Goal: Task Accomplishment & Management: Manage account settings

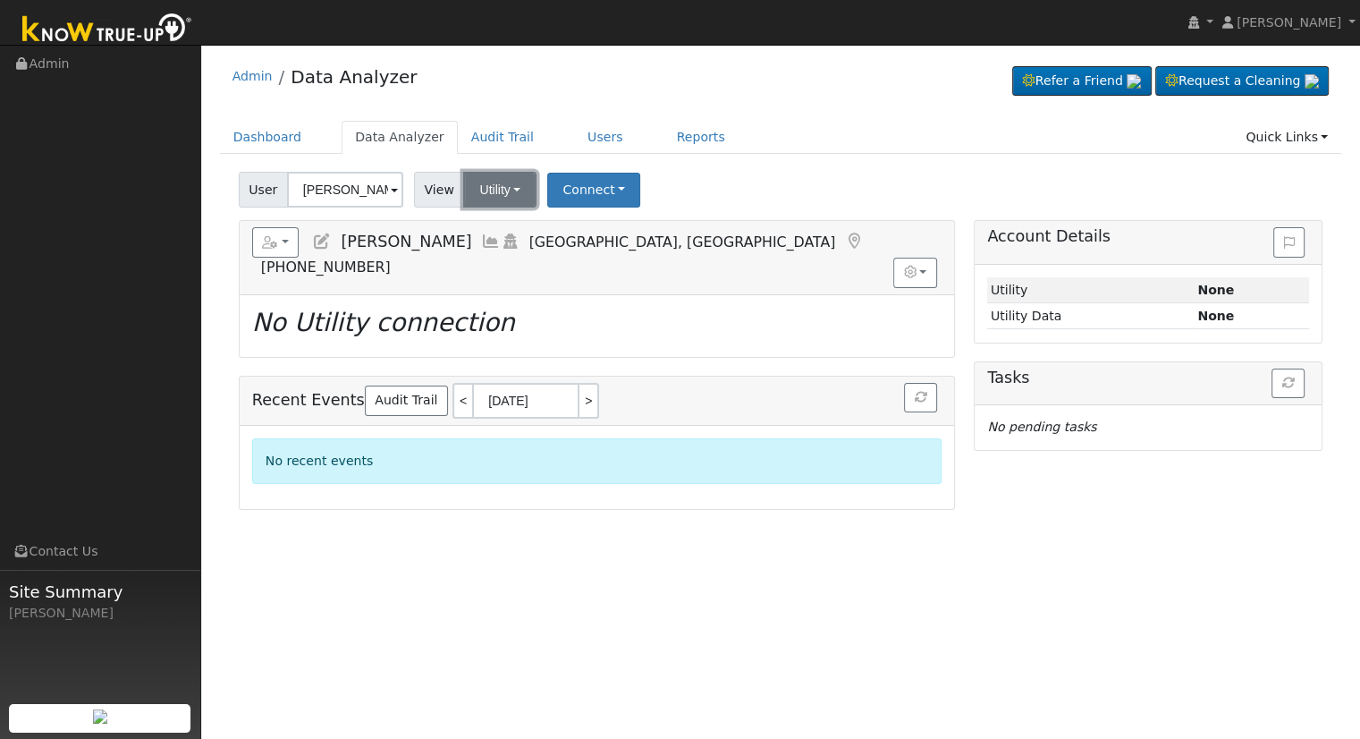
click at [487, 197] on button "Utility" at bounding box center [499, 190] width 73 height 36
click at [515, 258] on link "Solar" at bounding box center [523, 254] width 124 height 25
click at [586, 188] on button "Connect" at bounding box center [592, 190] width 93 height 35
click at [614, 225] on link "Select a Provider" at bounding box center [616, 228] width 140 height 25
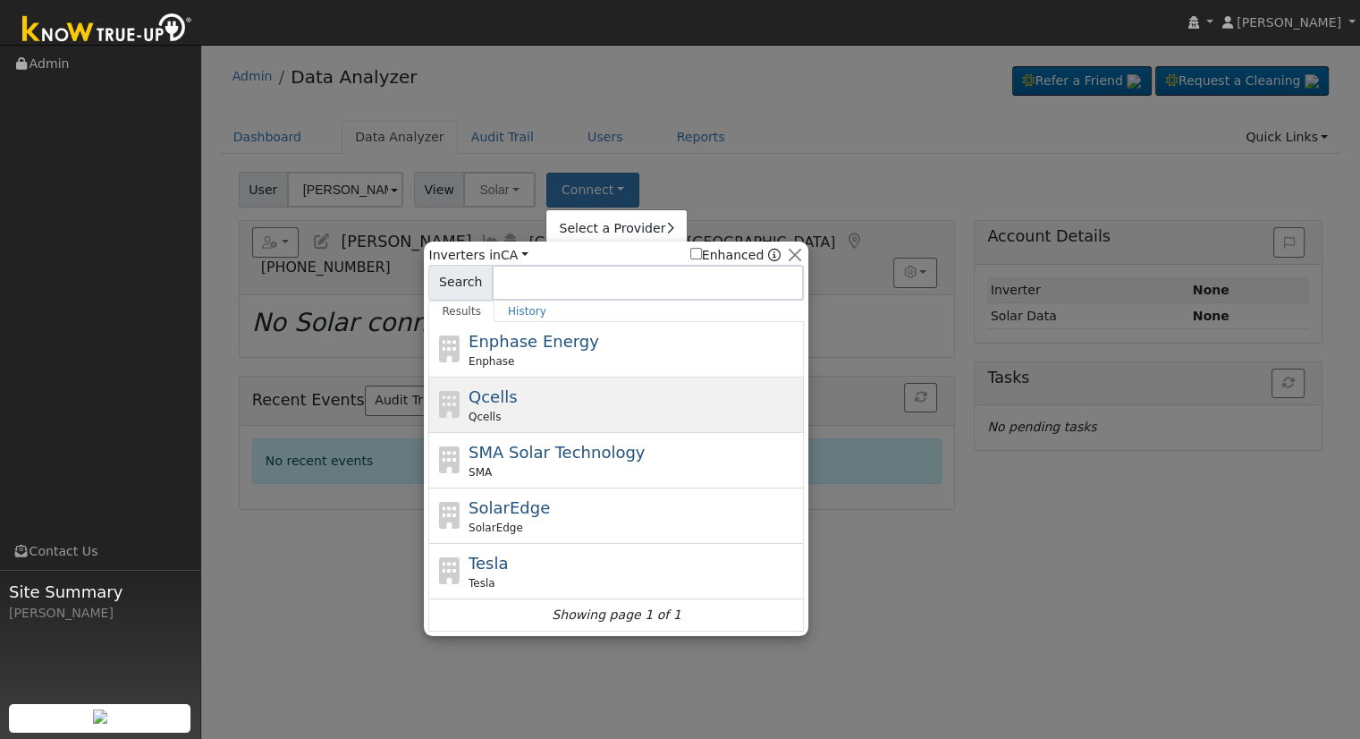
click at [543, 387] on div "Qcells Qcells" at bounding box center [635, 405] width 332 height 40
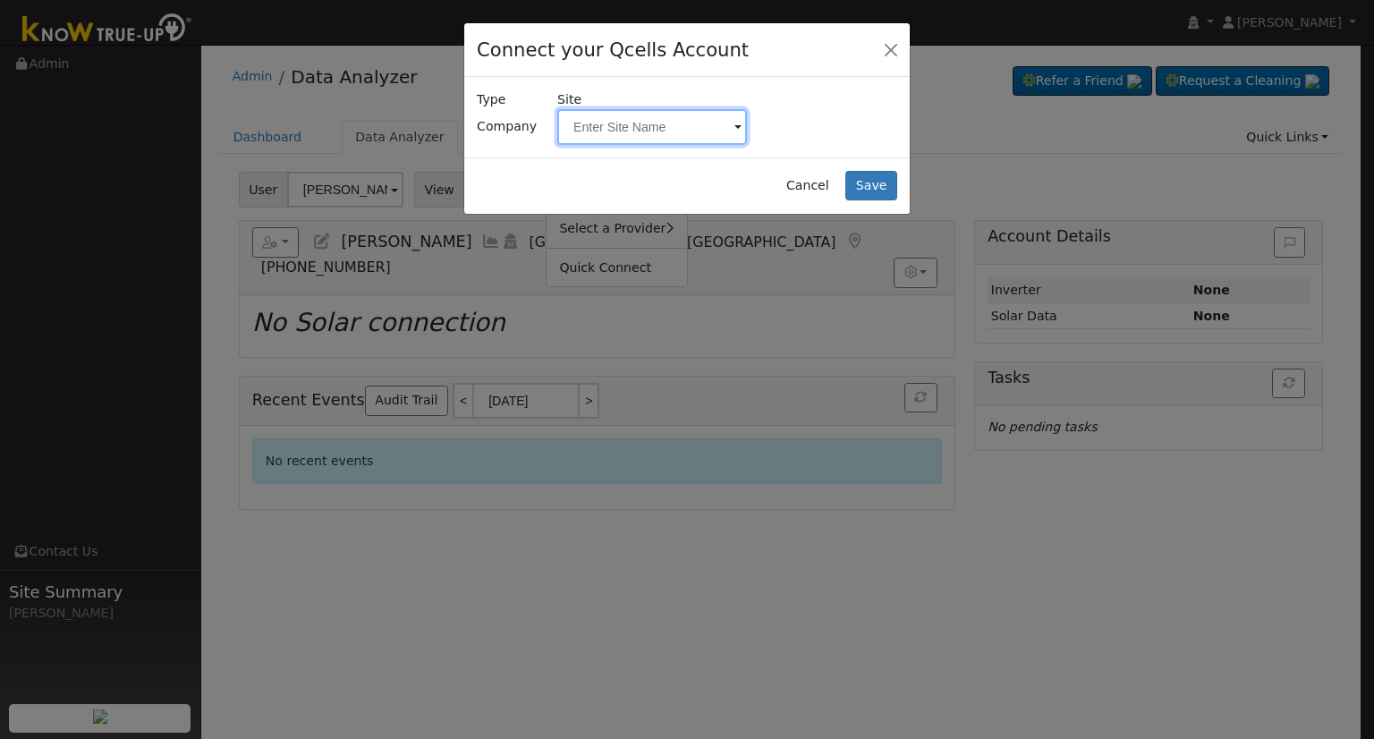
click at [626, 115] on input "text" at bounding box center [652, 127] width 190 height 36
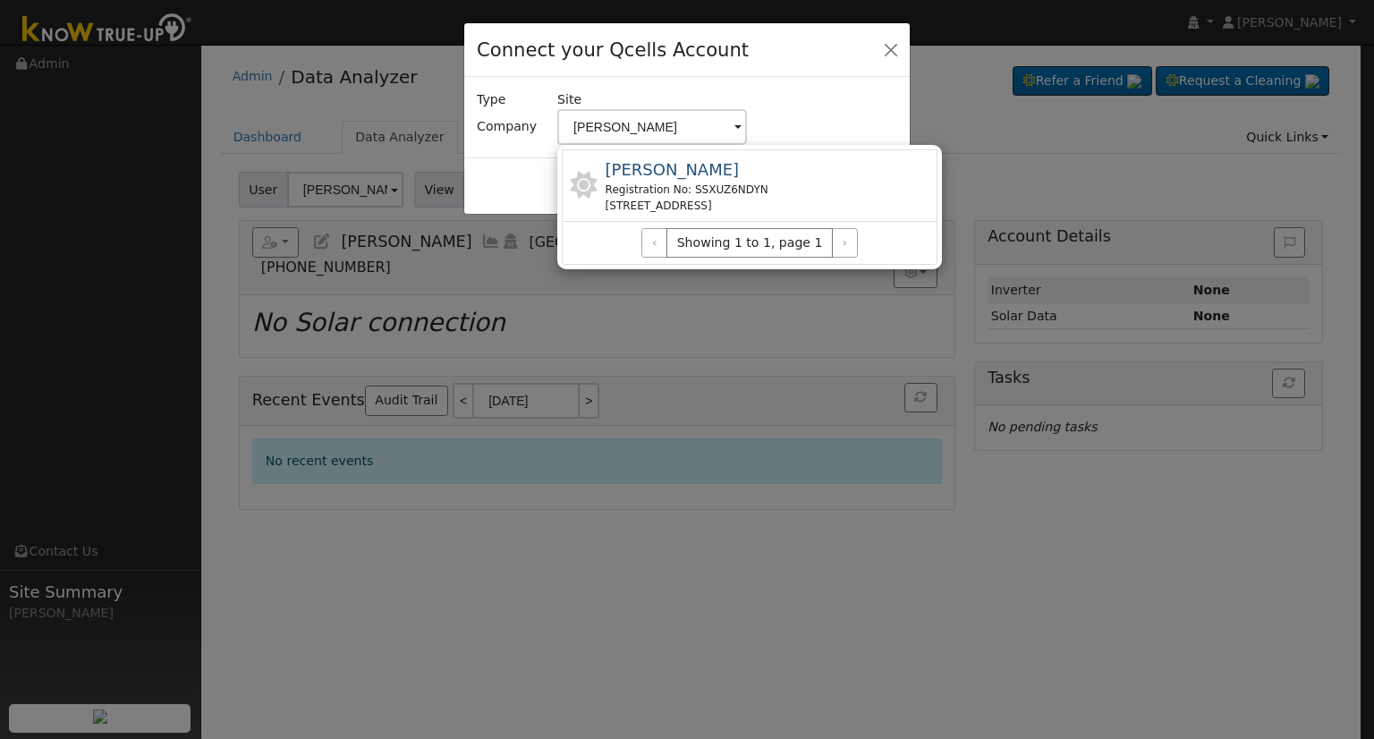
drag, startPoint x: 650, startPoint y: 203, endPoint x: 640, endPoint y: 208, distance: 11.2
click at [648, 203] on div "10603 Salisbury Dr, Bakersfield, CA 93311, USA" at bounding box center [687, 206] width 163 height 16
type input "Holowczak, Miron"
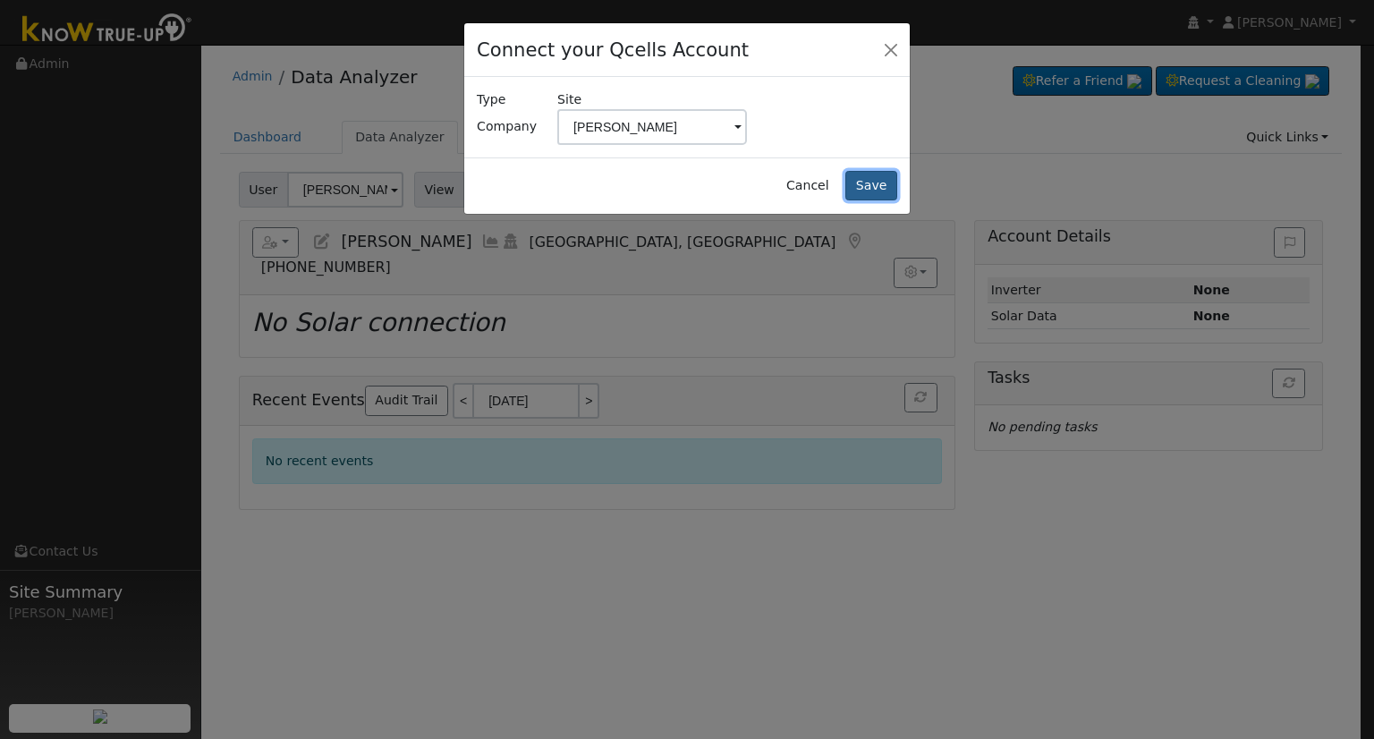
click at [872, 182] on button "Save" at bounding box center [871, 186] width 52 height 30
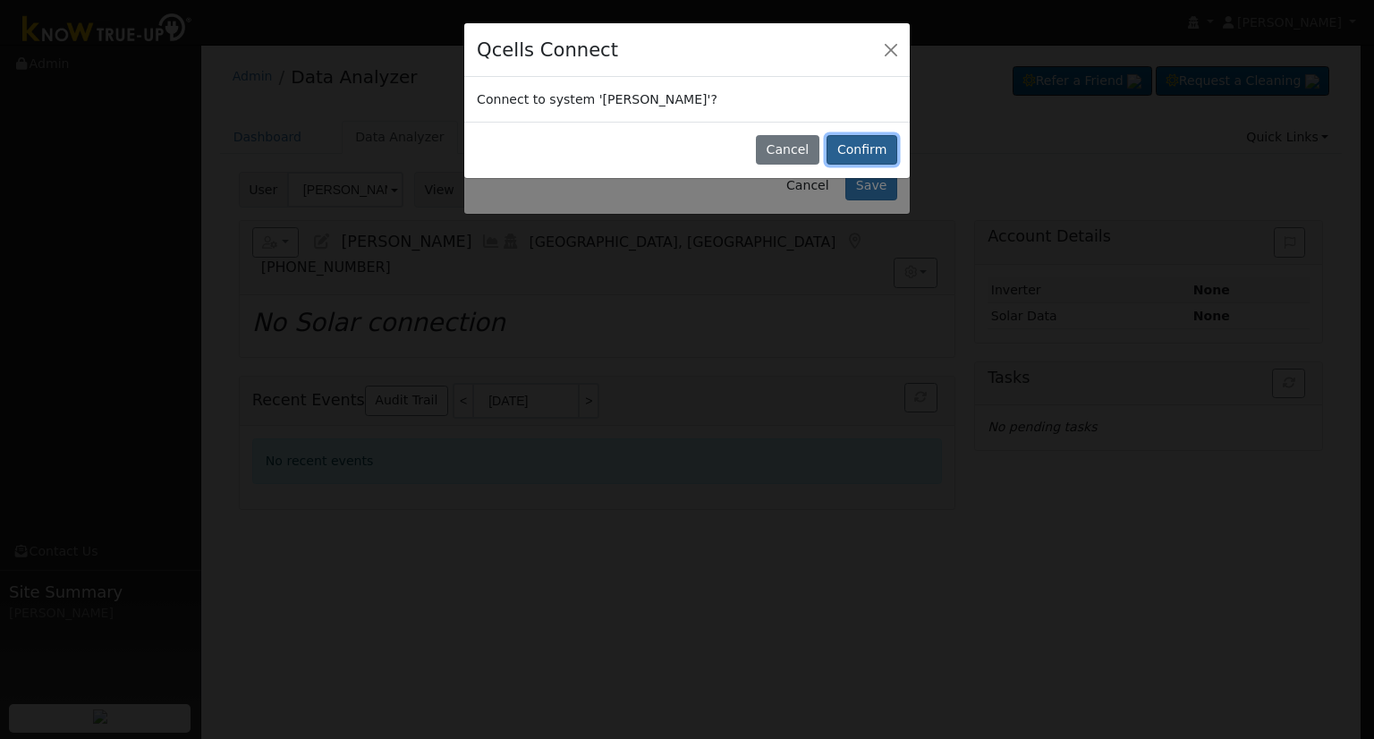
click at [866, 151] on button "Confirm" at bounding box center [861, 150] width 71 height 30
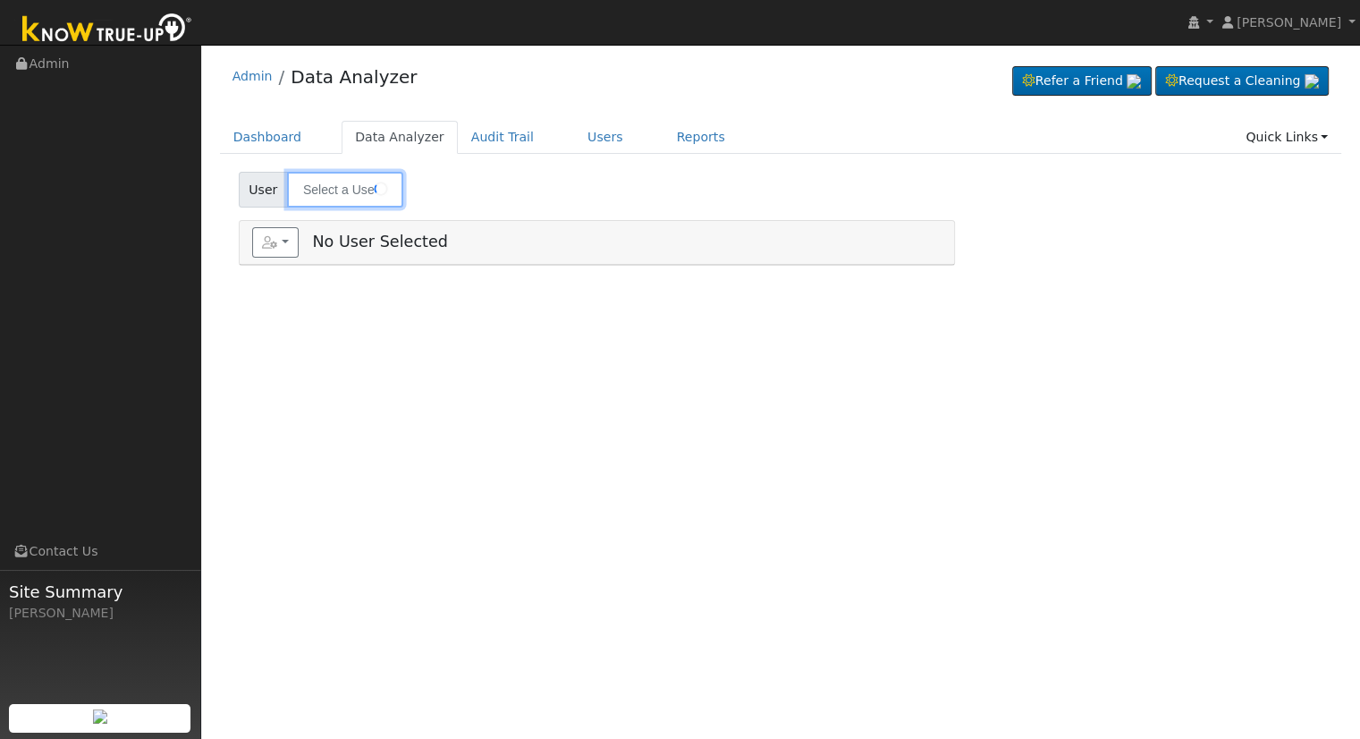
type input "[PERSON_NAME]"
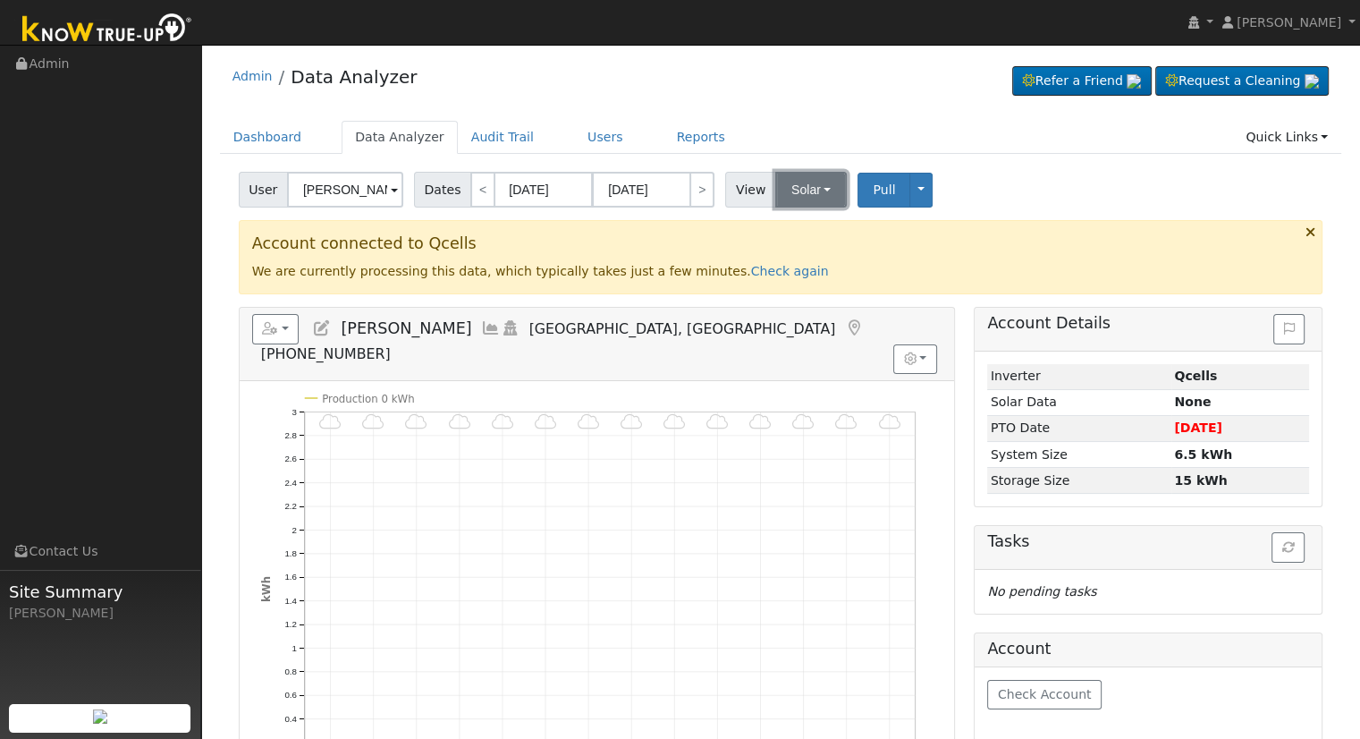
click at [793, 176] on button "Solar" at bounding box center [811, 190] width 72 height 36
click at [1066, 186] on div "User Miron Holowczak Account Default Account Default Account Salisbury Drive, N…" at bounding box center [780, 186] width 1091 height 42
click at [319, 333] on icon at bounding box center [322, 328] width 20 height 16
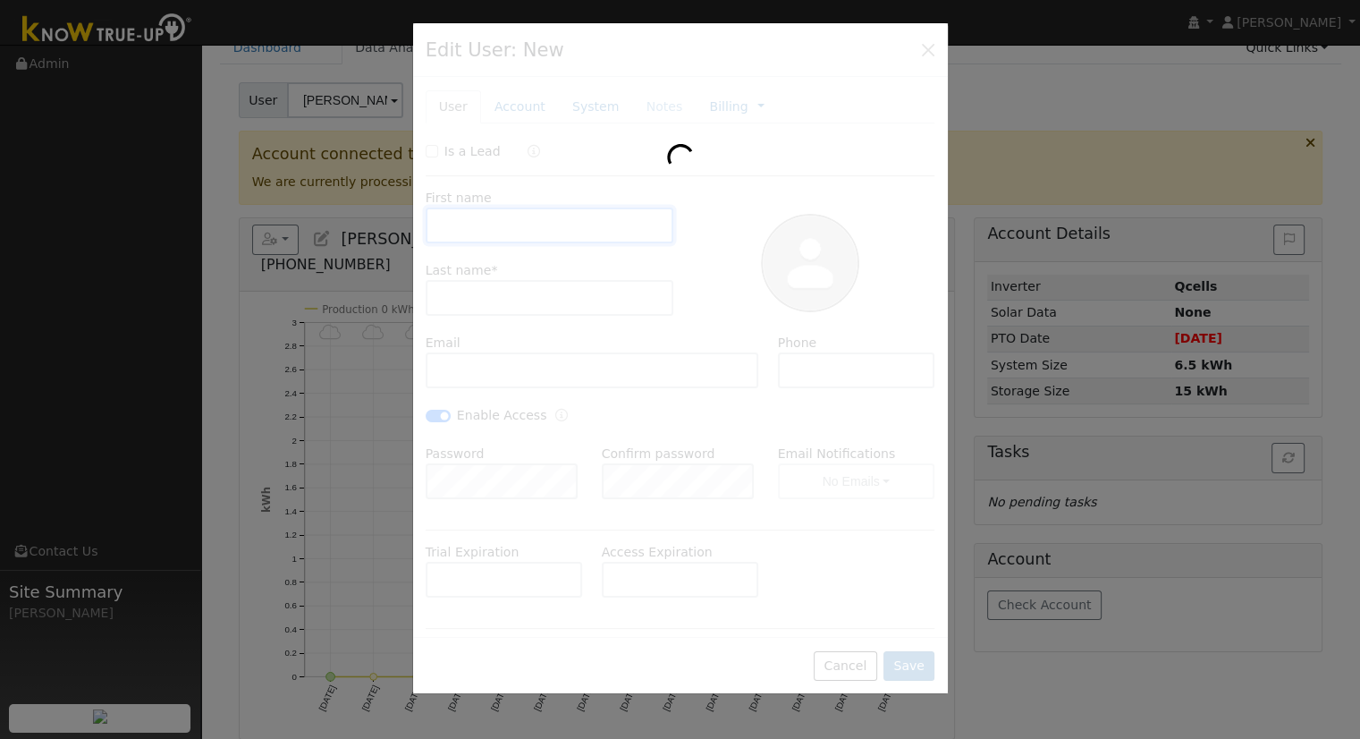
type input "09/11/2030"
type input "Miron"
type input "Holowczak"
type input "miron.1945@icloud.com"
type input "(661) 246-8697"
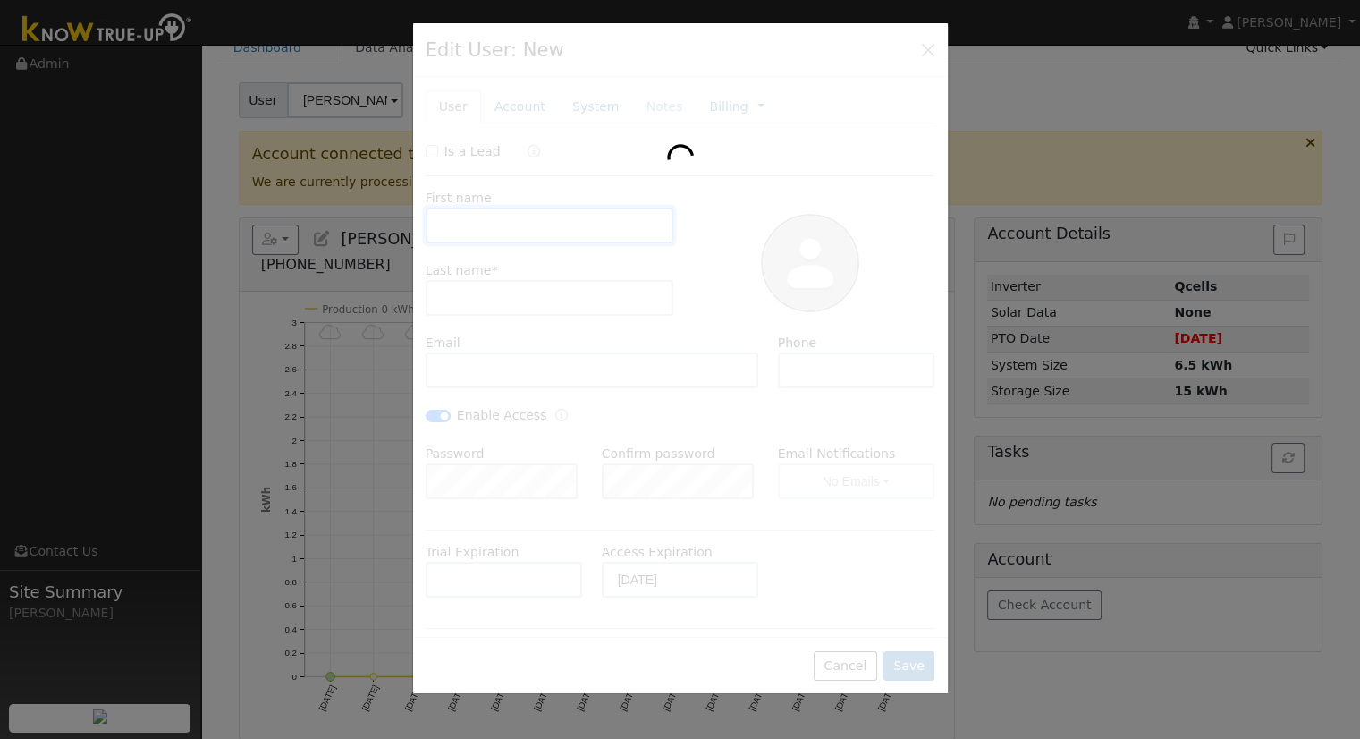
checkbox input "true"
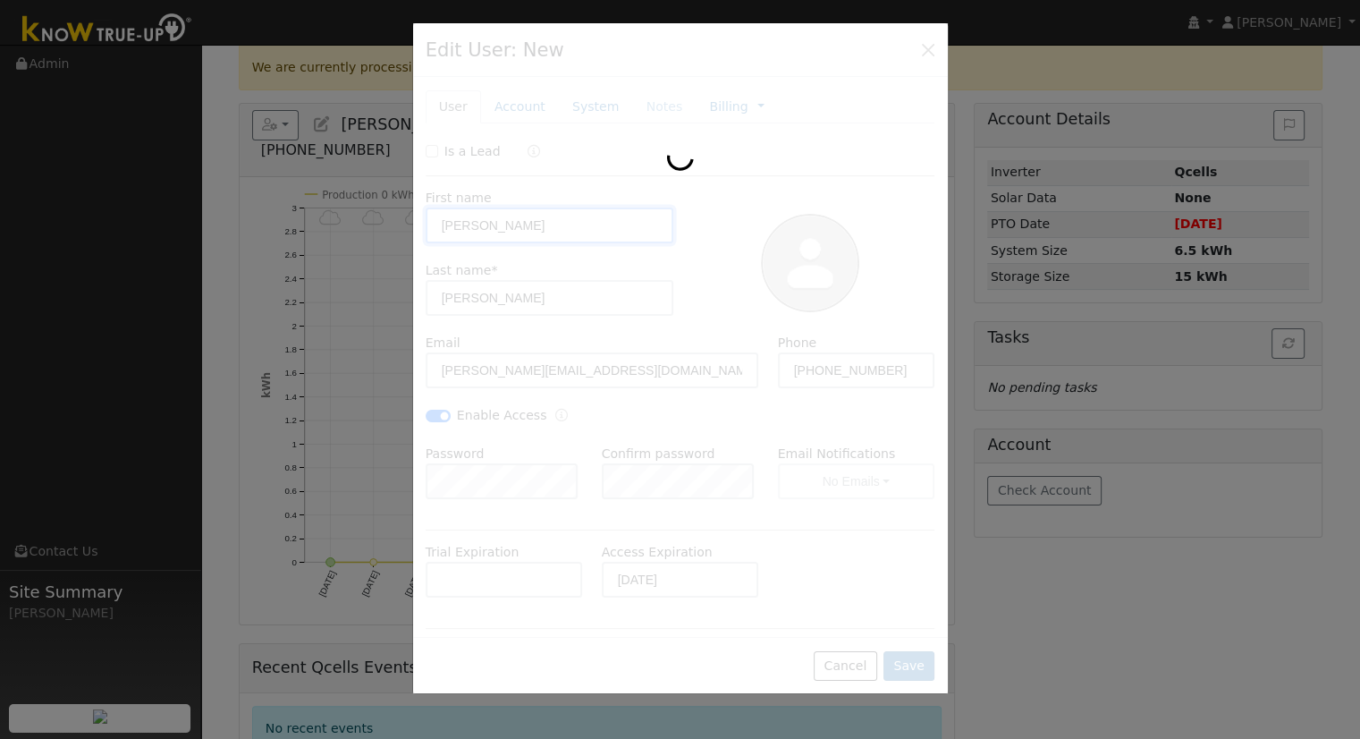
scroll to position [218, 0]
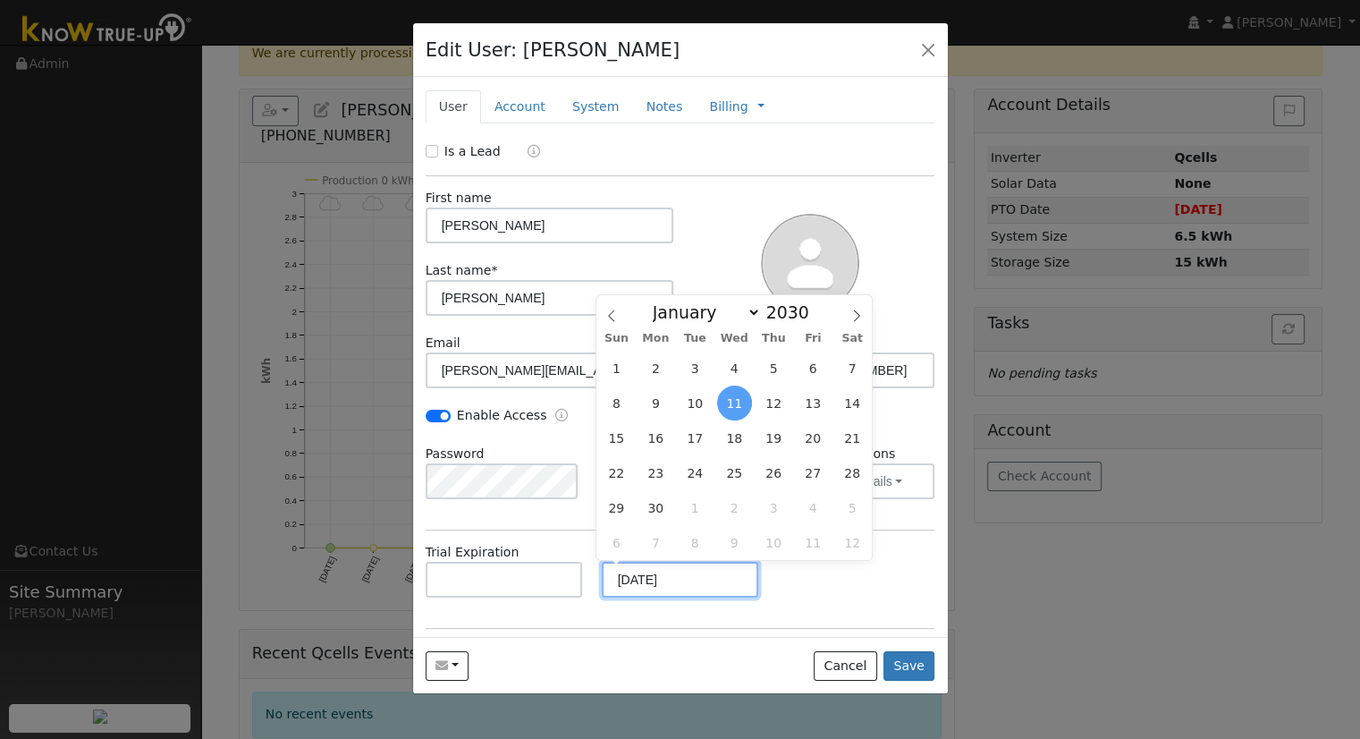
drag, startPoint x: 676, startPoint y: 576, endPoint x: 602, endPoint y: 573, distance: 74.3
click at [602, 573] on input "09/11/2030" at bounding box center [680, 580] width 157 height 36
click at [931, 52] on button "button" at bounding box center [928, 49] width 25 height 25
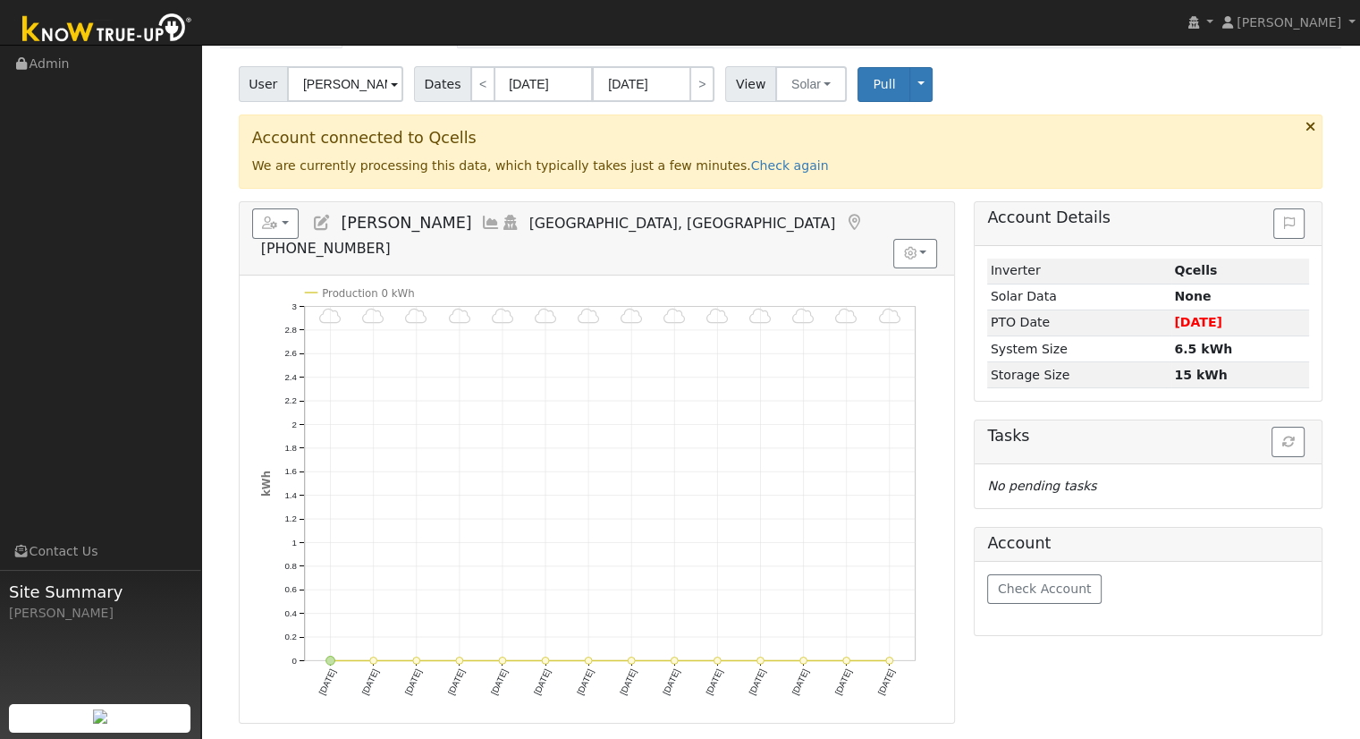
scroll to position [0, 0]
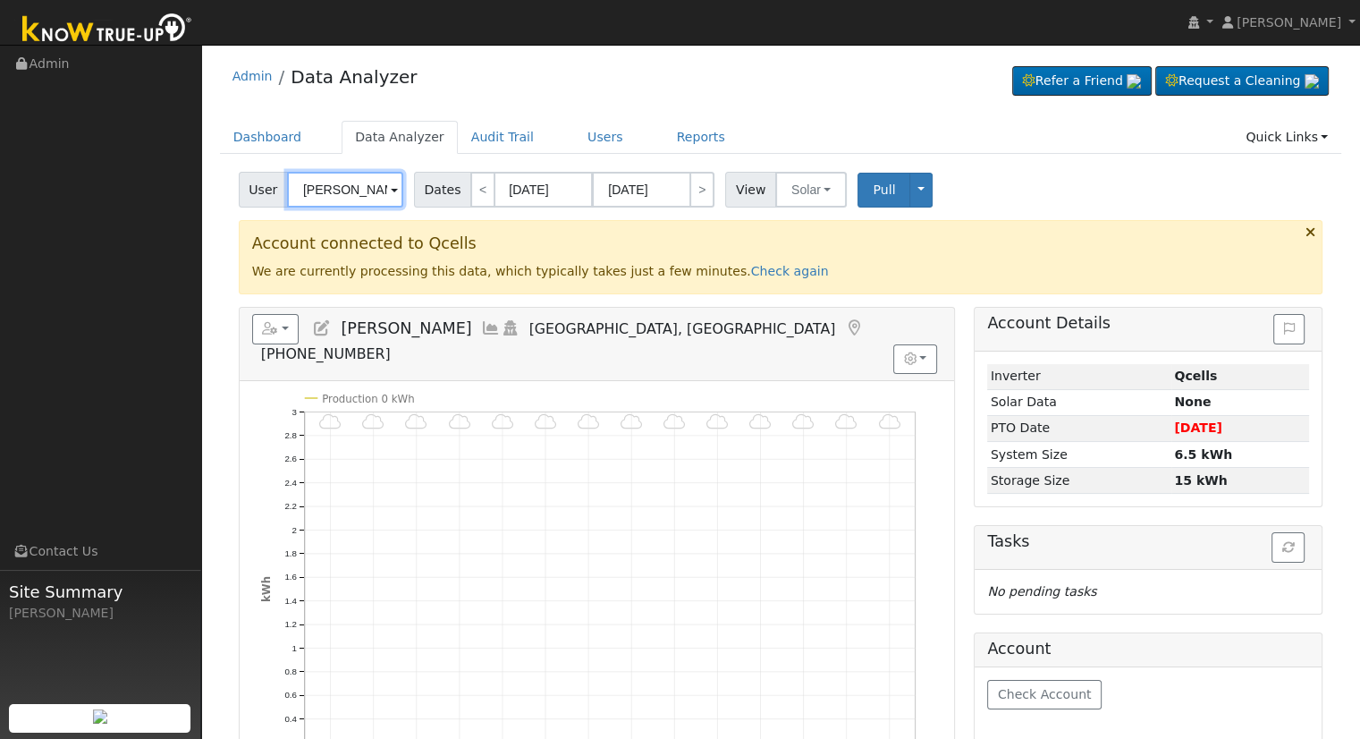
click at [351, 188] on input "Miron Holowczak" at bounding box center [345, 190] width 116 height 36
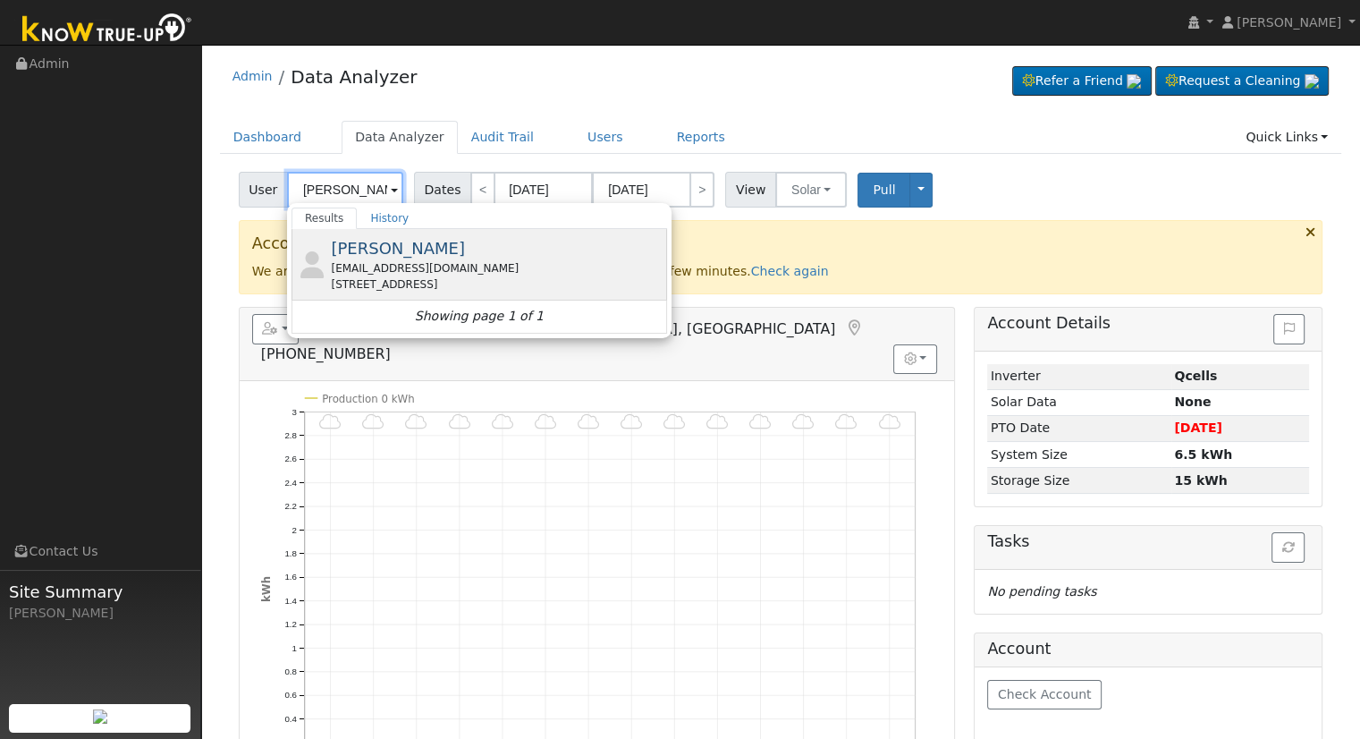
type input "Sheri Oswald"
click at [443, 274] on div "shoswald@gmail.com" at bounding box center [497, 268] width 332 height 16
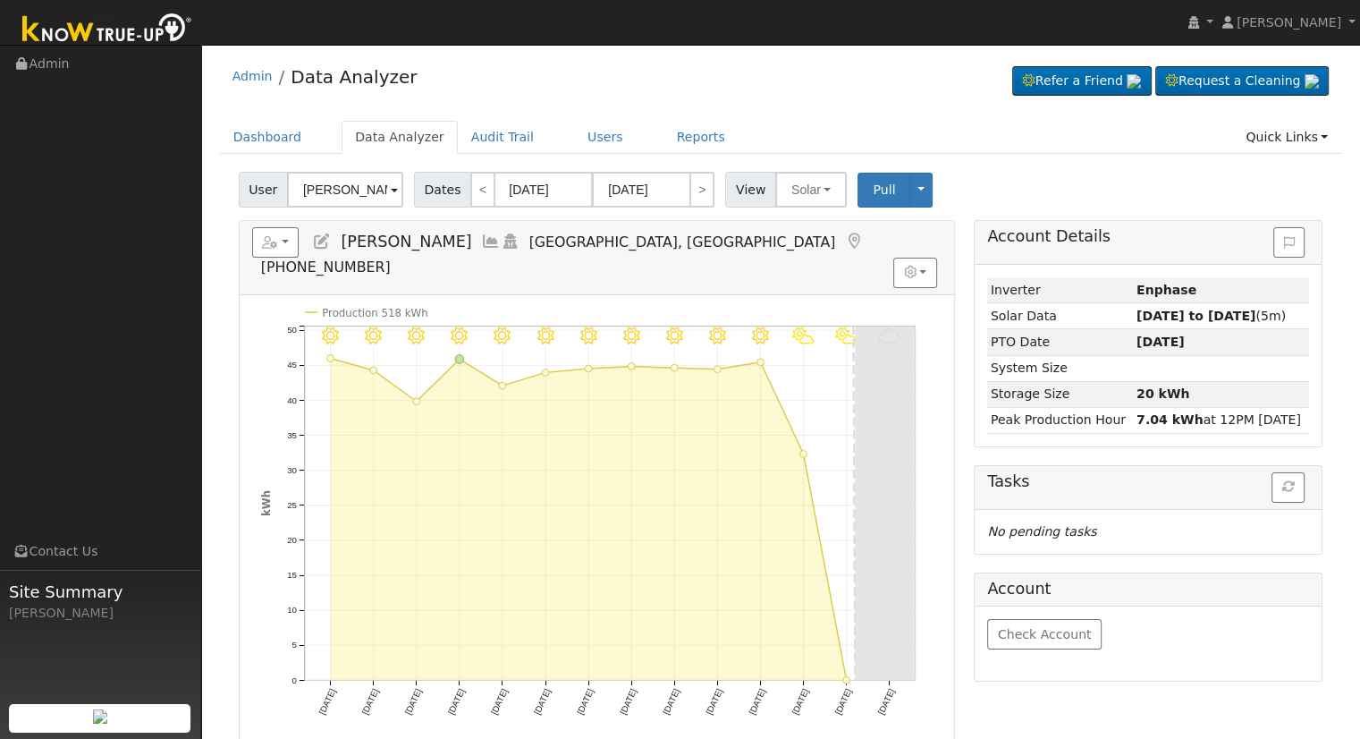
click at [784, 242] on h5 "Reports Scenario Health Check Energy Audit Account Timeline User Audit Trail In…" at bounding box center [597, 251] width 690 height 49
click at [780, 180] on button "Solar" at bounding box center [811, 190] width 72 height 36
click at [794, 225] on link "Utility" at bounding box center [834, 228] width 124 height 25
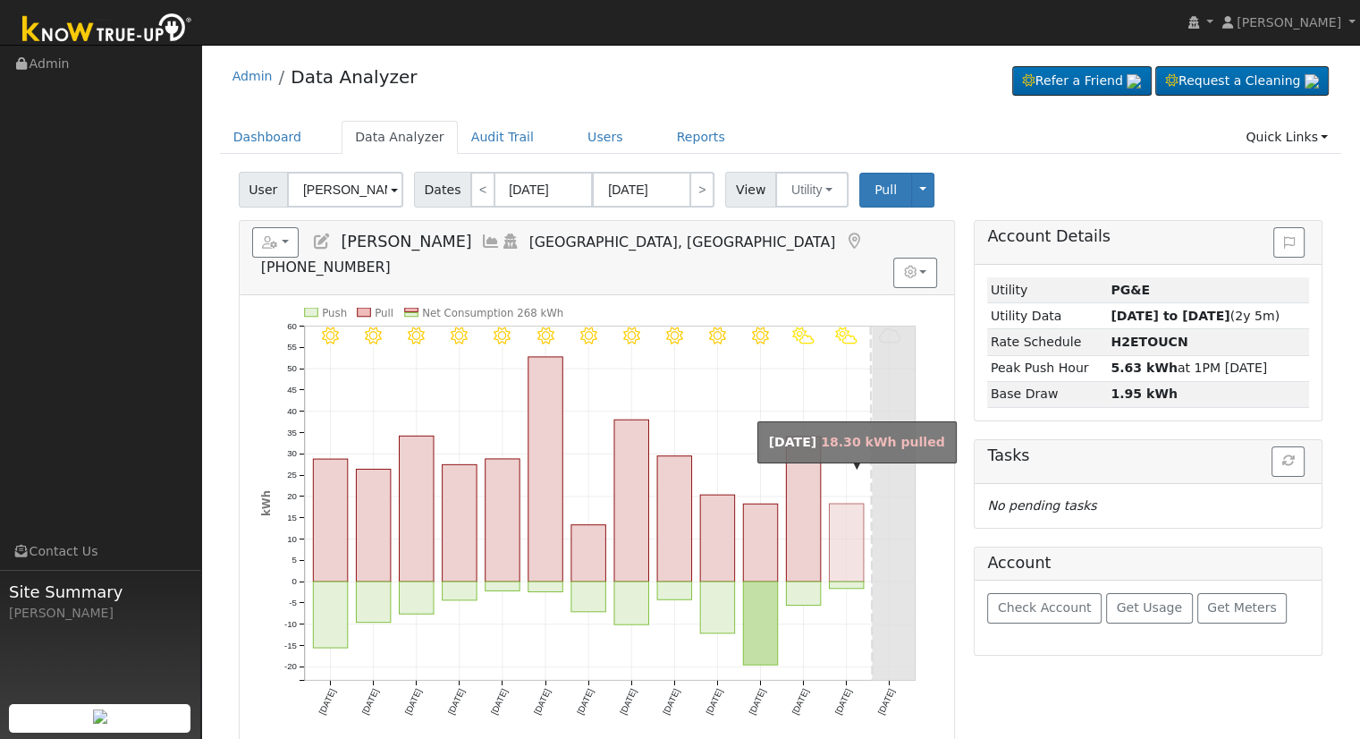
click at [845, 543] on rect "onclick=""" at bounding box center [846, 543] width 34 height 78
type input "09/10/2025"
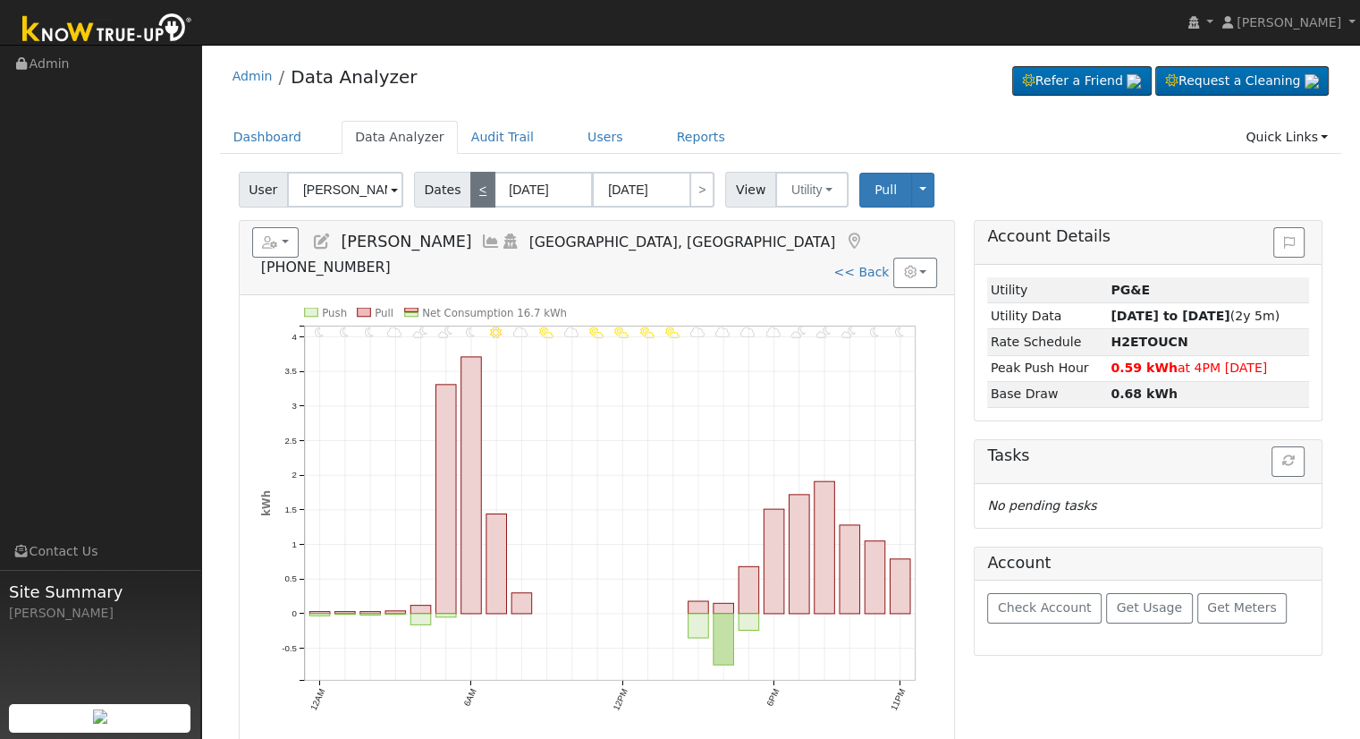
click at [472, 189] on link "<" at bounding box center [482, 190] width 25 height 36
type input "09/09/2025"
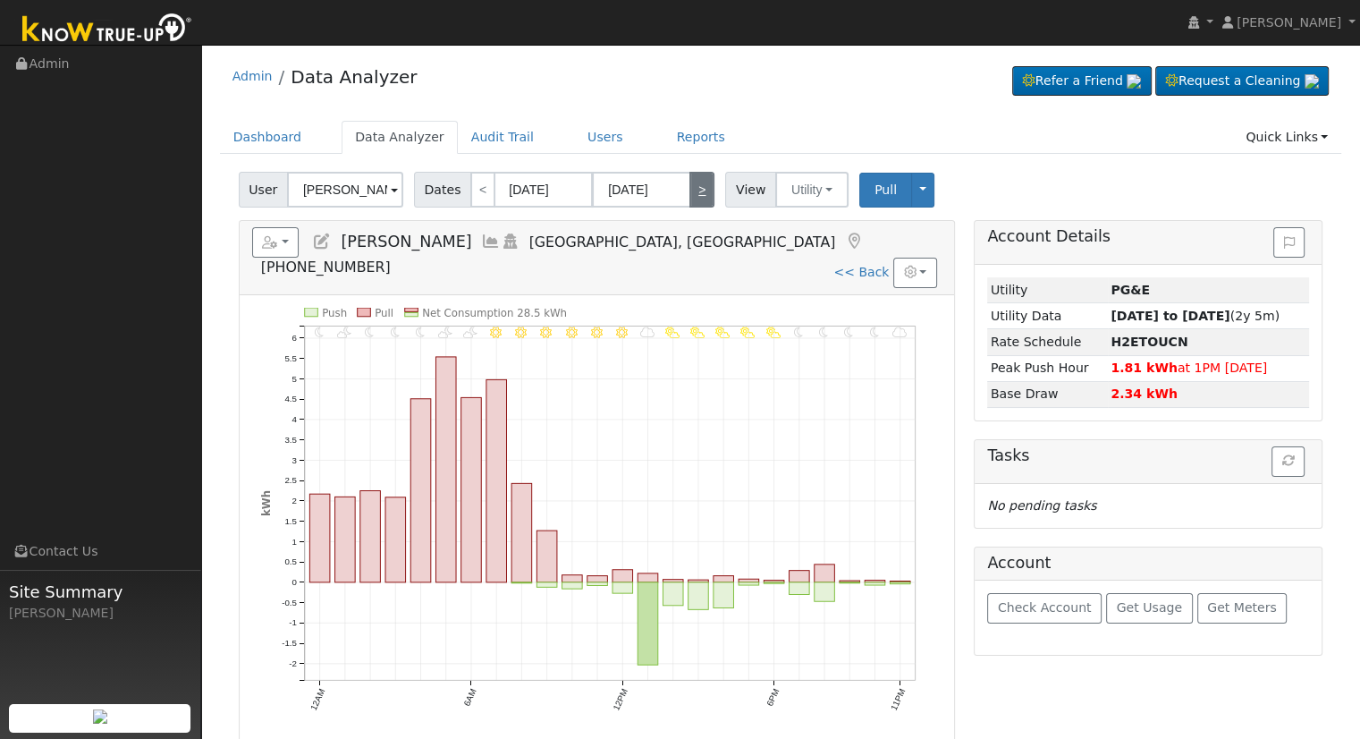
click at [692, 189] on link ">" at bounding box center [702, 190] width 25 height 36
type input "09/10/2025"
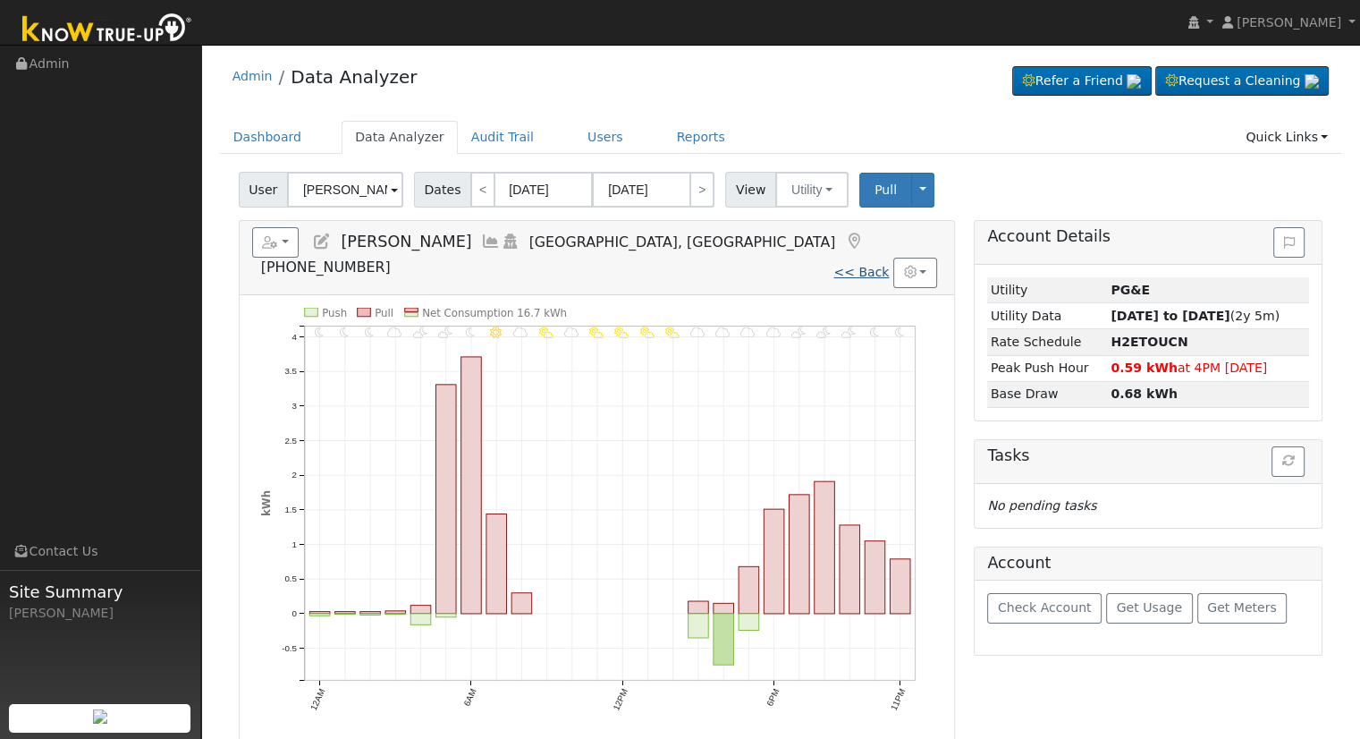
click at [862, 265] on link "<< Back" at bounding box center [861, 272] width 55 height 14
type input "[DATE]"
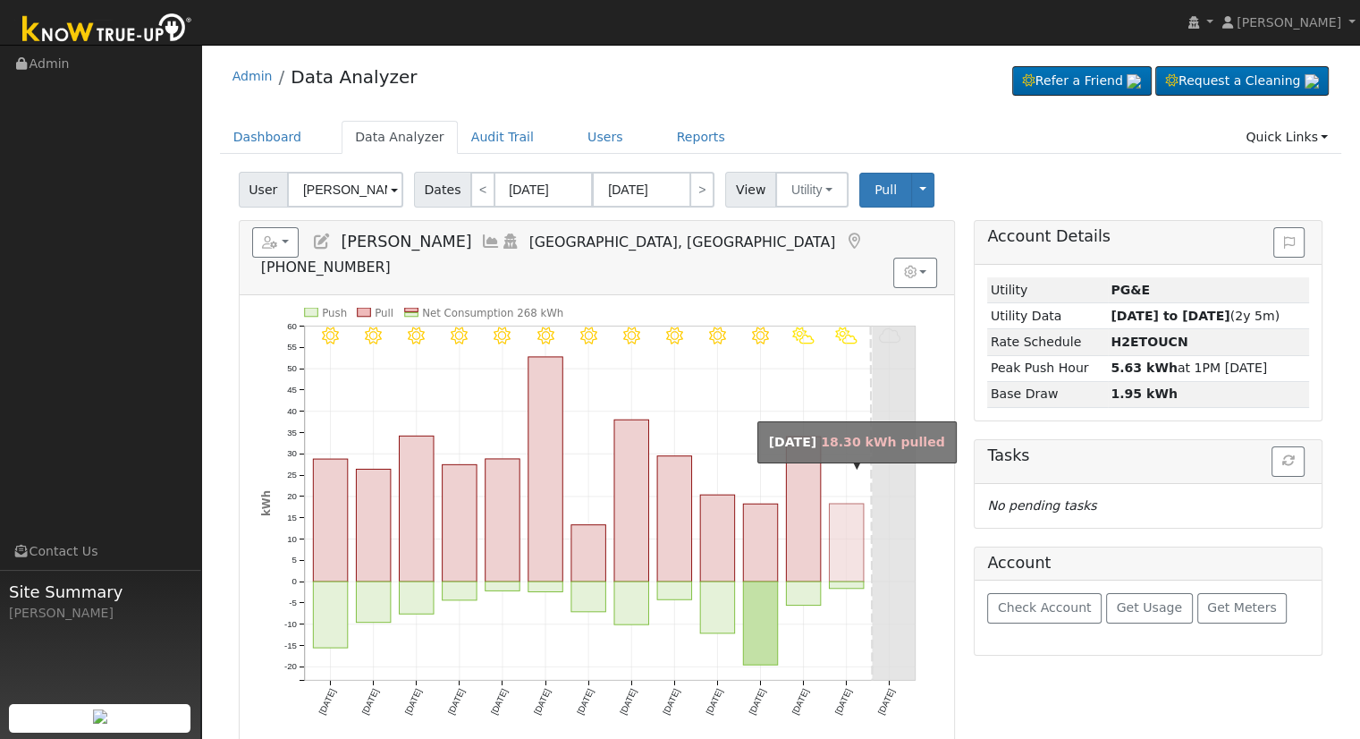
click at [837, 520] on rect "onclick=""" at bounding box center [846, 543] width 34 height 78
type input "09/10/2025"
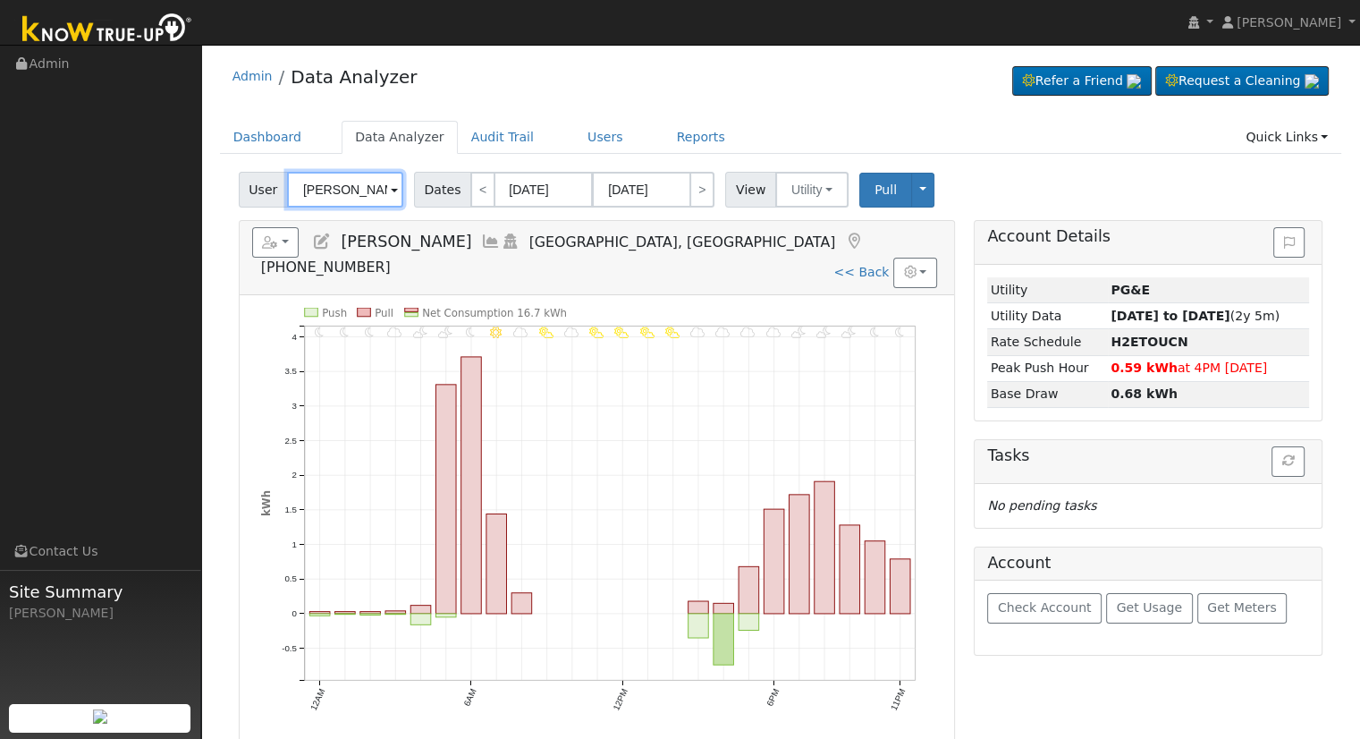
click at [340, 196] on input "[PERSON_NAME]" at bounding box center [345, 190] width 116 height 36
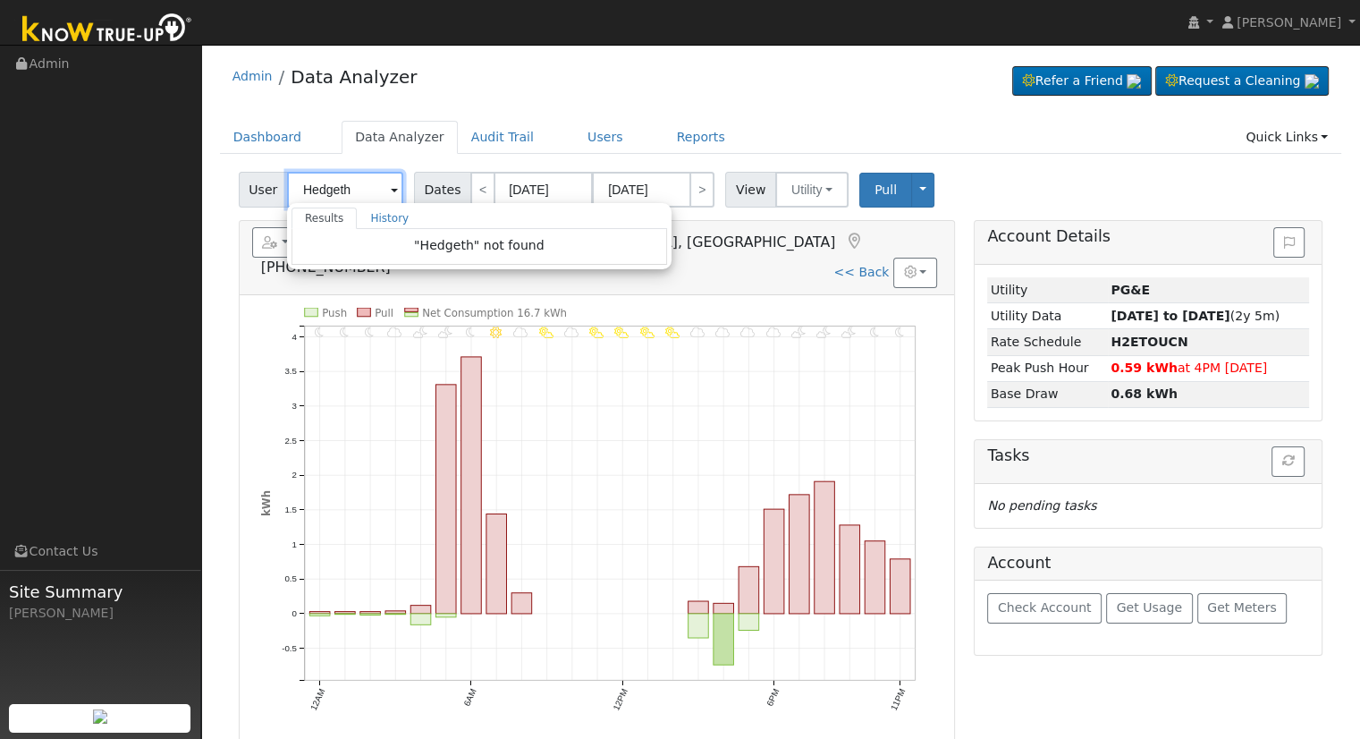
click at [330, 191] on input "Hedgeth" at bounding box center [345, 190] width 116 height 36
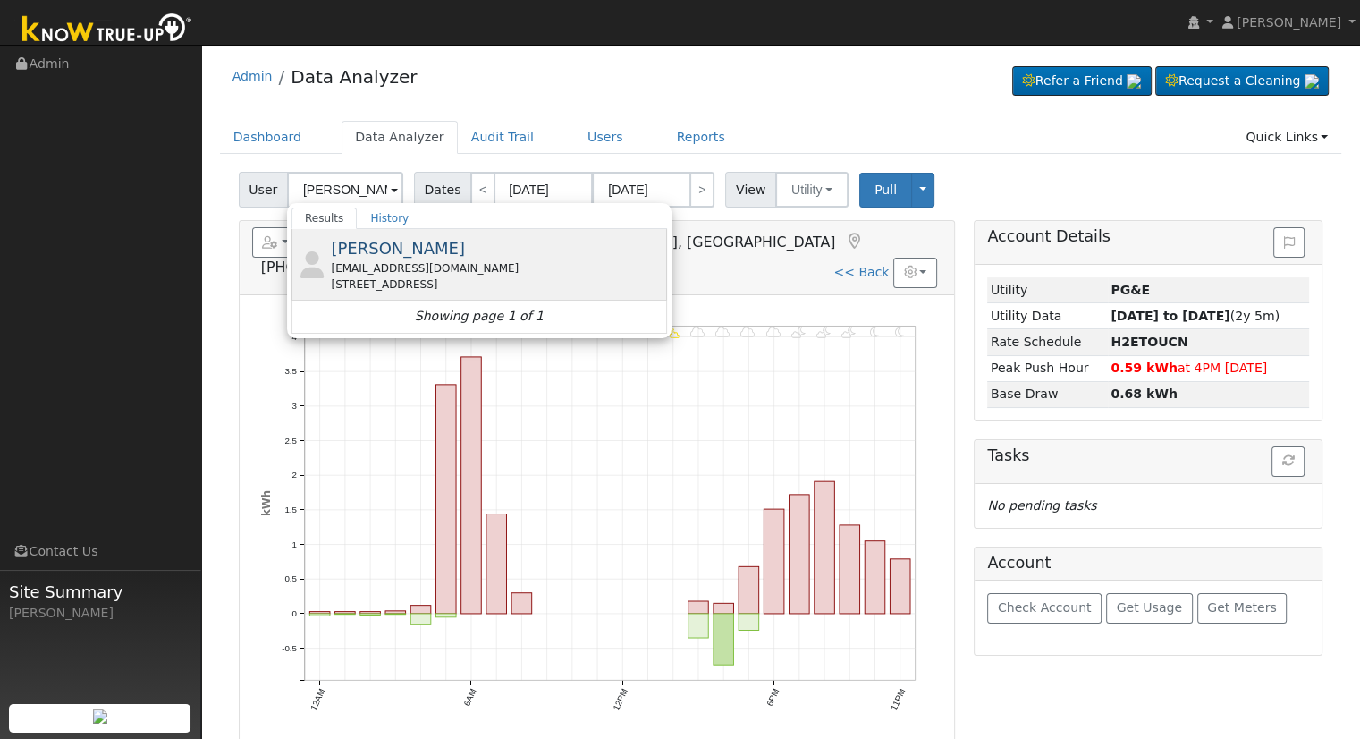
click at [386, 253] on span "[PERSON_NAME]" at bounding box center [398, 248] width 134 height 19
type input "[PERSON_NAME]"
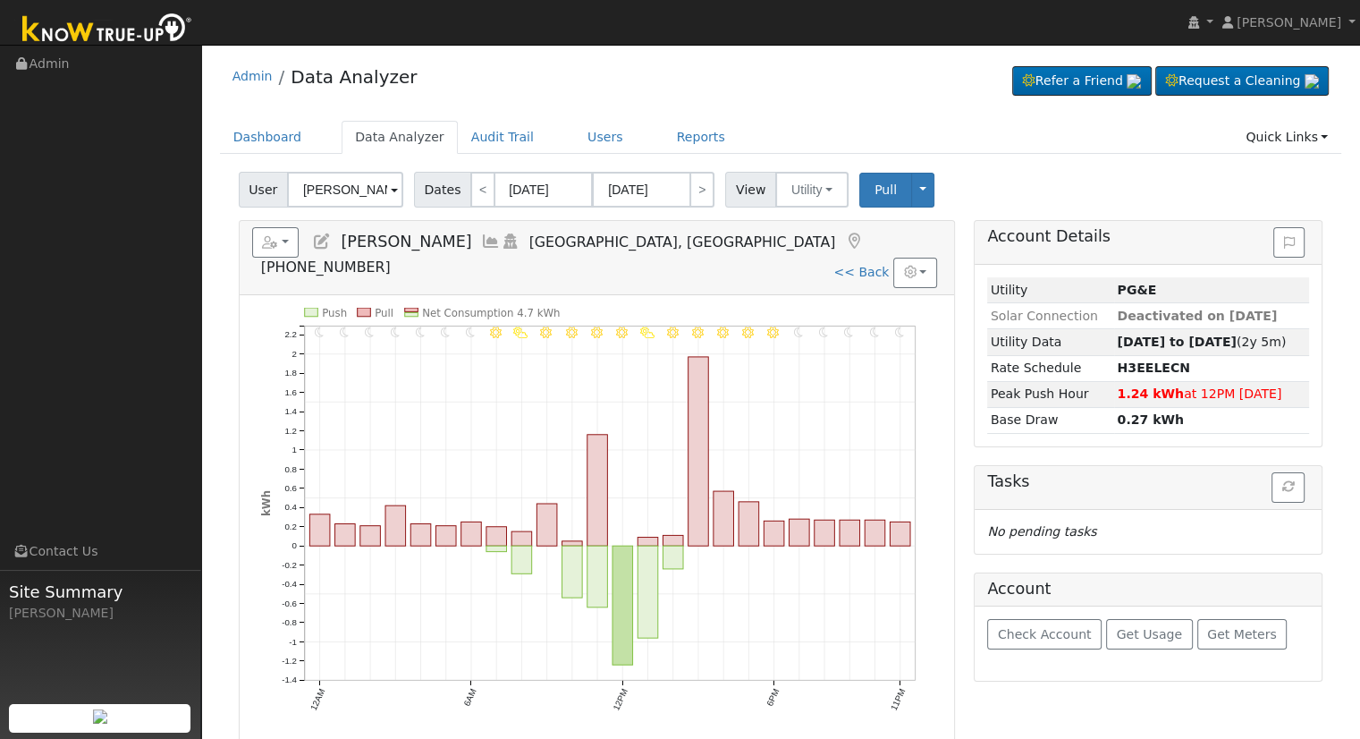
click at [855, 265] on link "<< Back" at bounding box center [861, 272] width 55 height 14
type input "[DATE]"
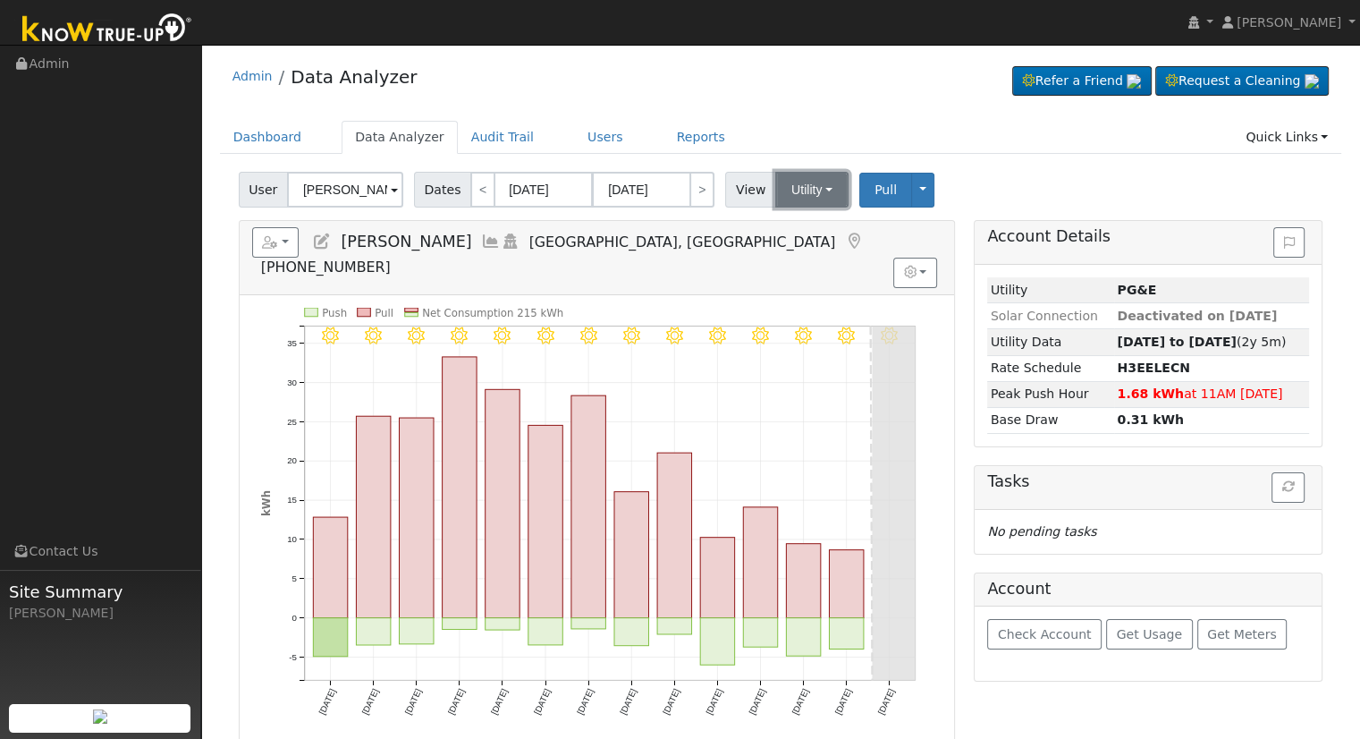
click at [801, 191] on button "Utility" at bounding box center [811, 190] width 73 height 36
click at [809, 267] on ul "Utility Solar" at bounding box center [834, 241] width 126 height 64
click at [807, 261] on div "Reports Scenario Health Check Energy Audit Account Timeline User Audit Trail In…" at bounding box center [597, 257] width 715 height 73
click at [796, 201] on button "Utility" at bounding box center [811, 190] width 73 height 36
click at [801, 256] on link "Solar" at bounding box center [834, 254] width 124 height 25
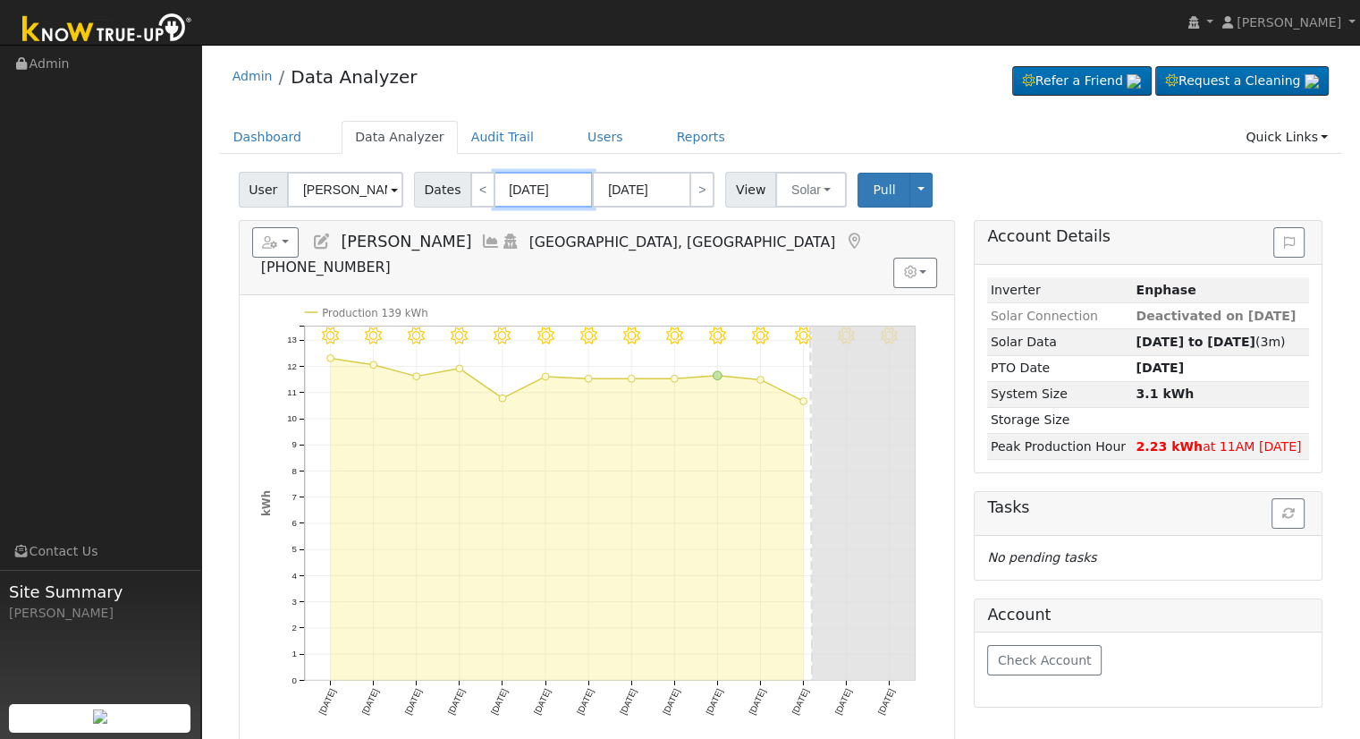
click at [526, 187] on input "[DATE]" at bounding box center [544, 190] width 98 height 36
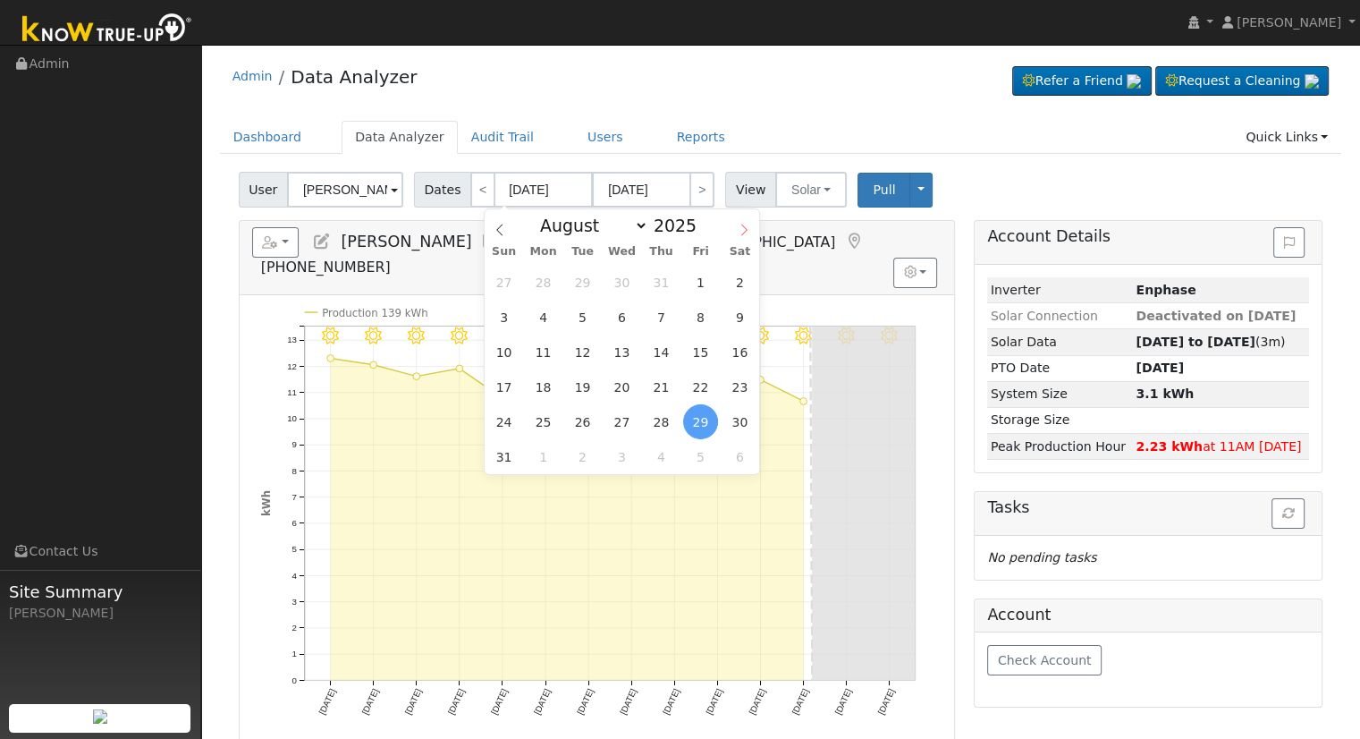
click at [741, 234] on icon at bounding box center [744, 230] width 13 height 13
select select "8"
click at [623, 318] on span "10" at bounding box center [622, 317] width 35 height 35
type input "09/10/2025"
type input "09/23/2025"
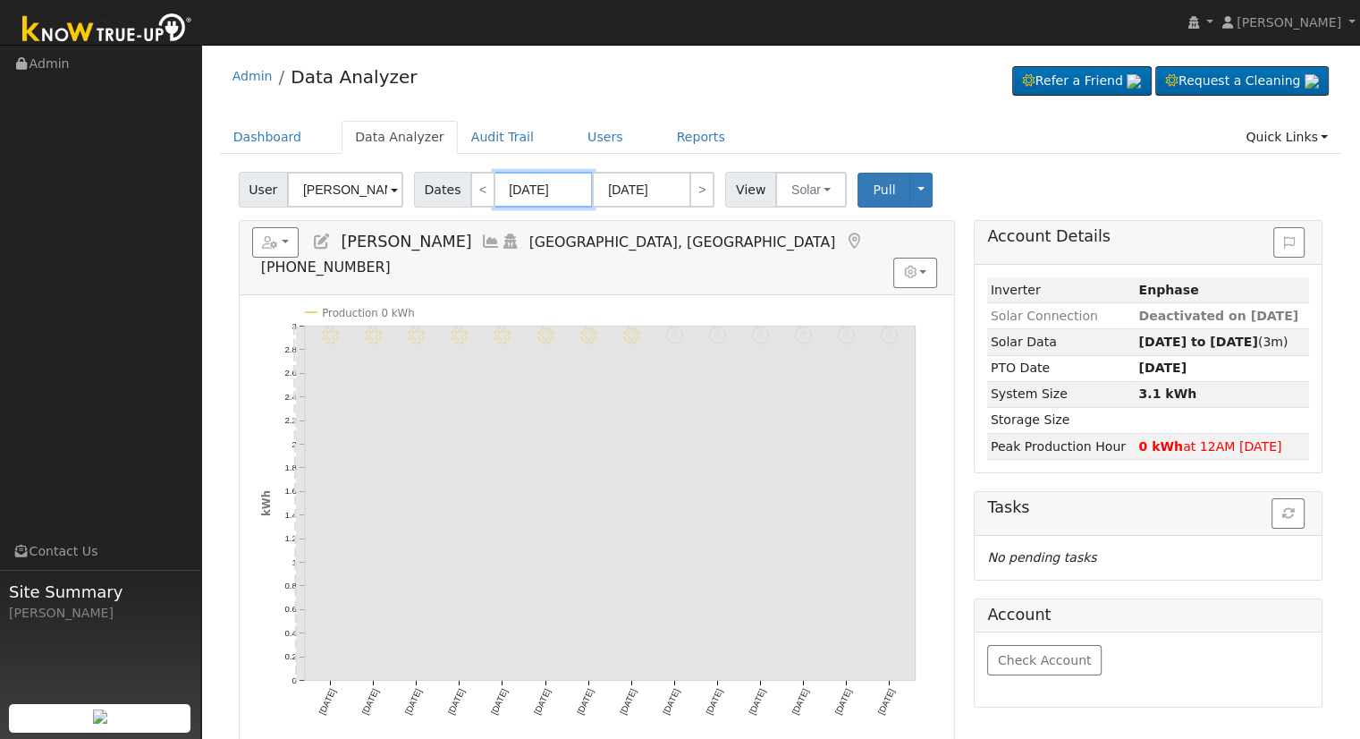
click at [518, 189] on input "09/10/2025" at bounding box center [544, 190] width 98 height 36
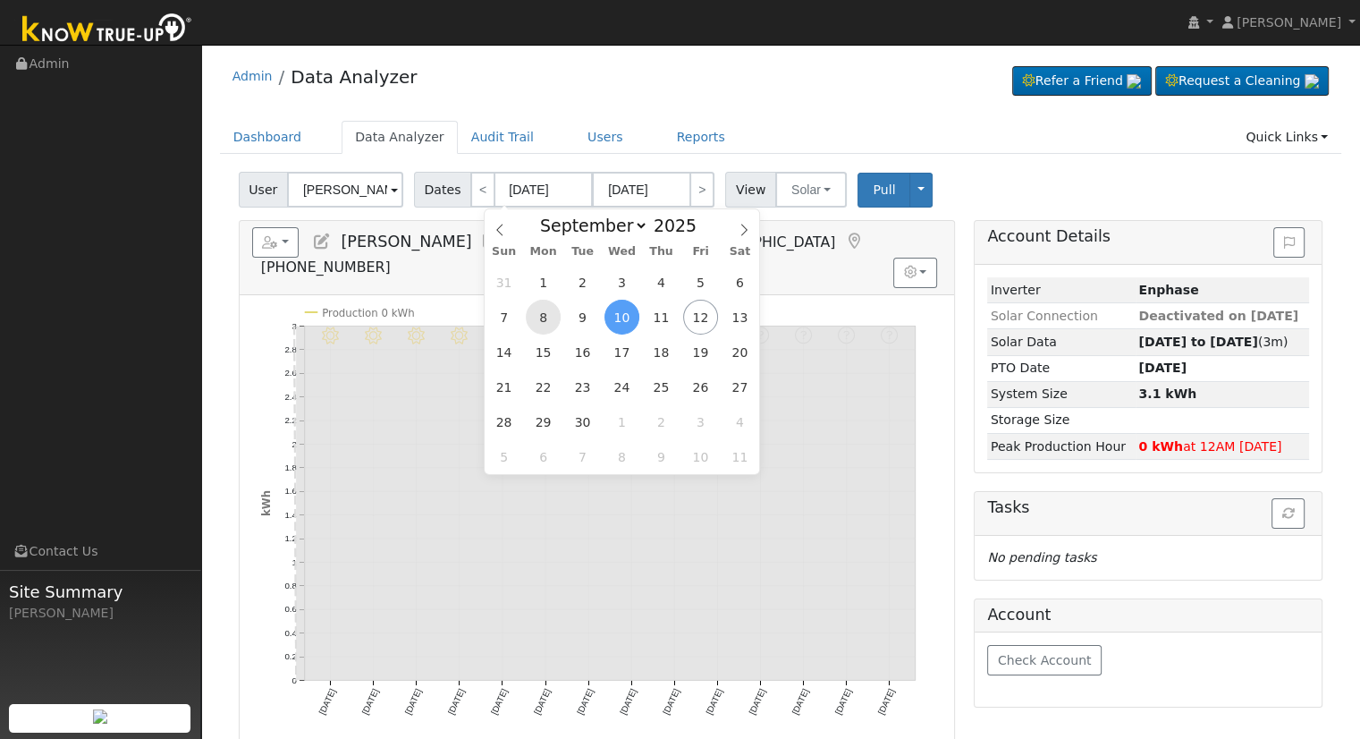
click at [548, 323] on span "8" at bounding box center [543, 317] width 35 height 35
type input "09/08/2025"
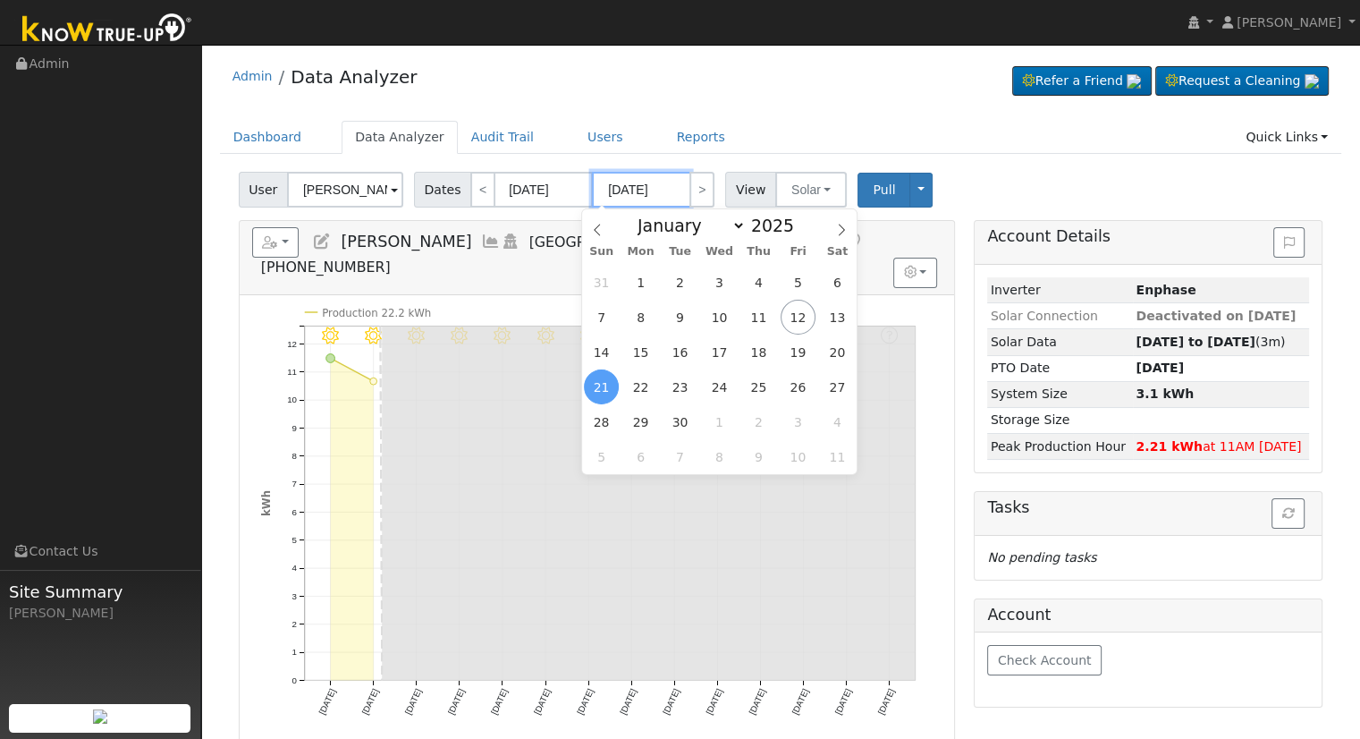
click at [613, 184] on input "09/21/2025" at bounding box center [641, 190] width 98 height 36
click at [792, 308] on span "12" at bounding box center [798, 317] width 35 height 35
type input "[DATE]"
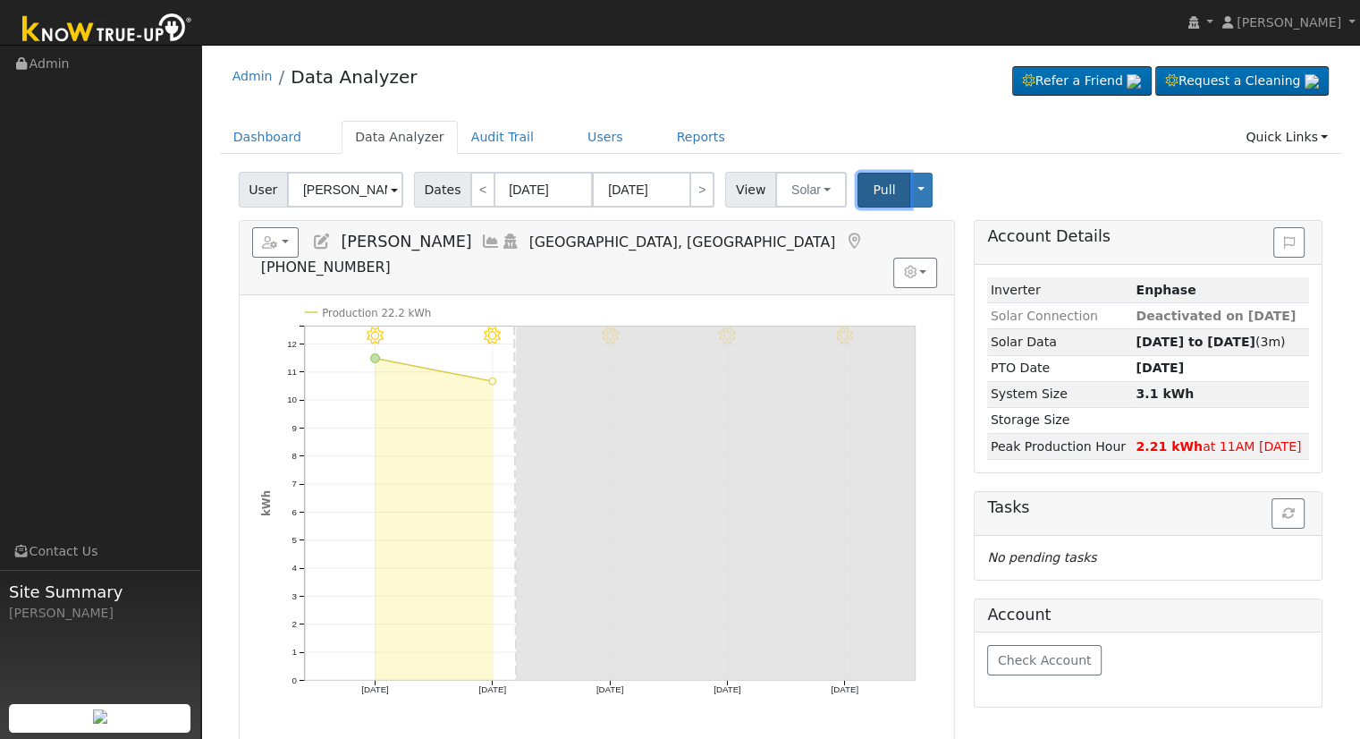
click at [873, 187] on span "Pull" at bounding box center [884, 189] width 22 height 14
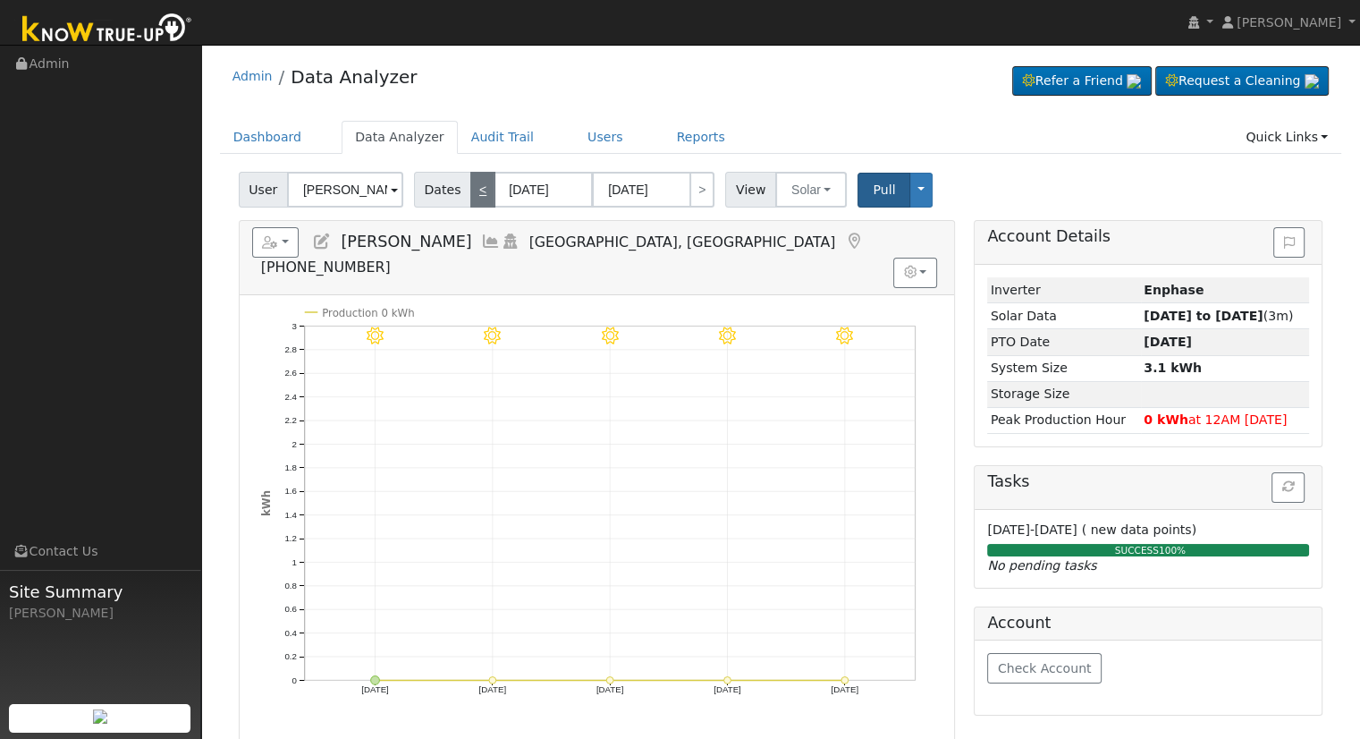
click at [470, 202] on link "<" at bounding box center [482, 190] width 25 height 36
type input "09/03/2025"
type input "09/07/2025"
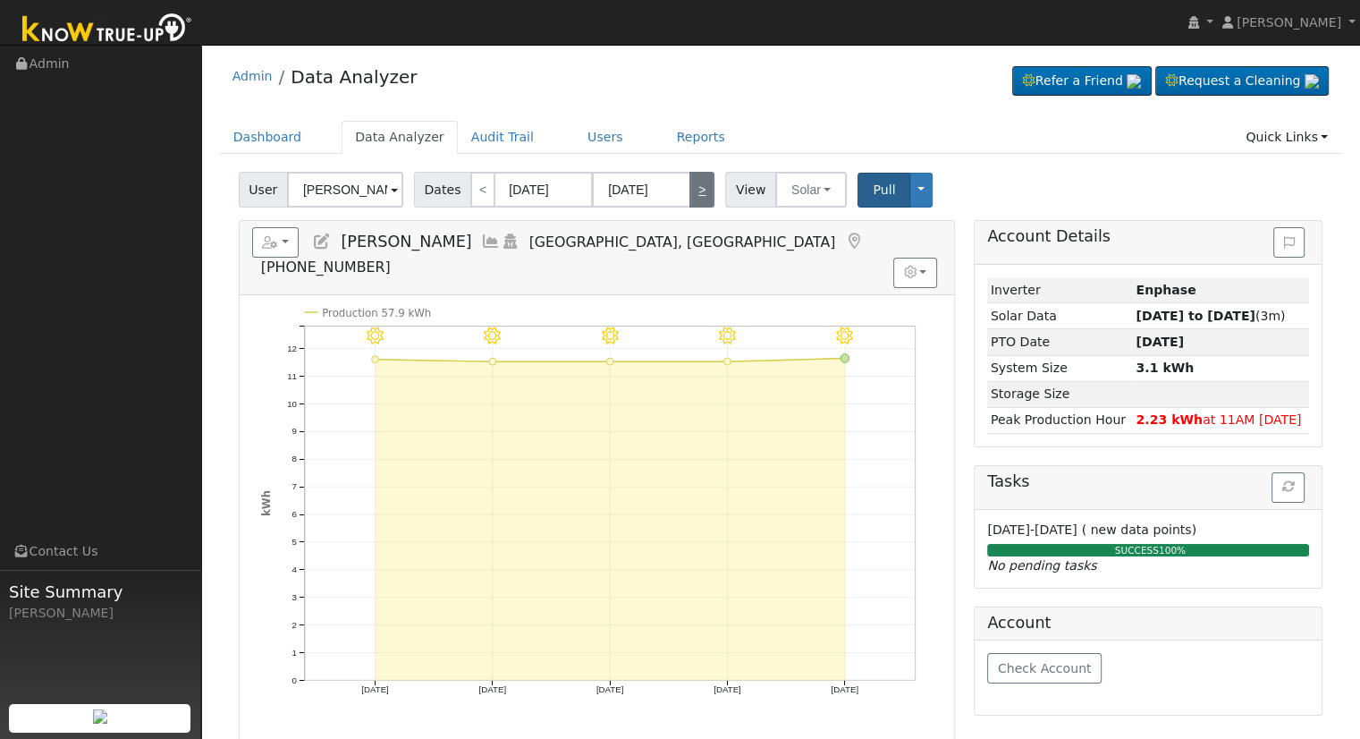
click at [690, 195] on link ">" at bounding box center [702, 190] width 25 height 36
type input "09/08/2025"
type input "[DATE]"
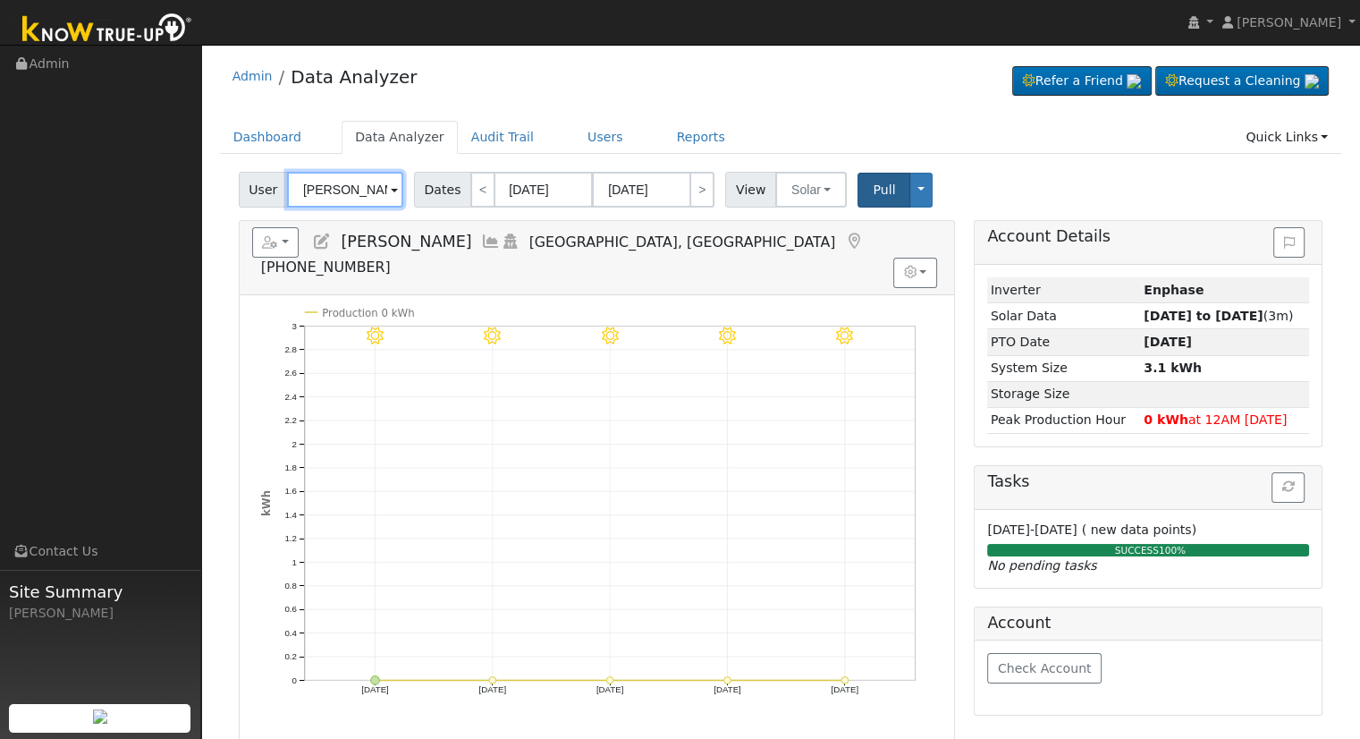
click at [352, 195] on input "Charles Hedgpeth" at bounding box center [345, 190] width 116 height 36
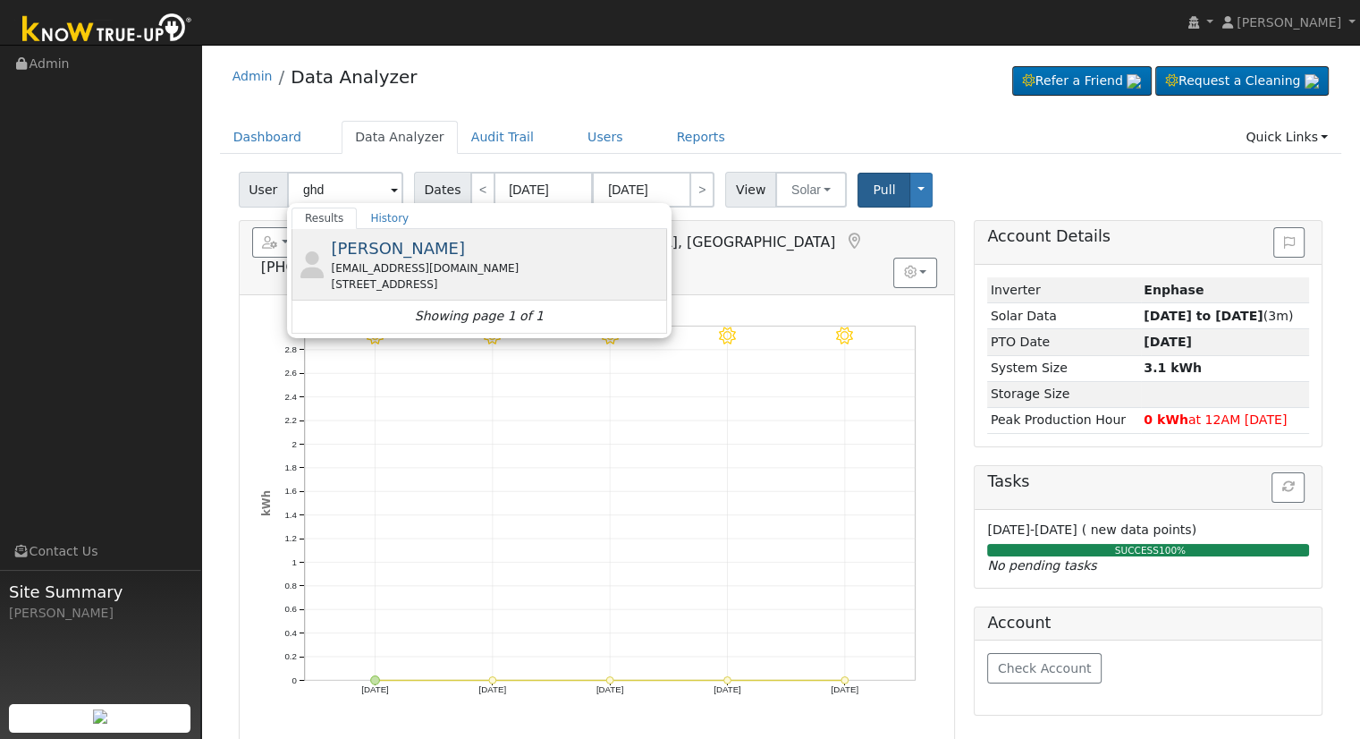
click at [378, 277] on div "565 East Mariners Circle, Fresno, CA 93730" at bounding box center [497, 284] width 332 height 16
type input "Diana Sedigh-Darbandi"
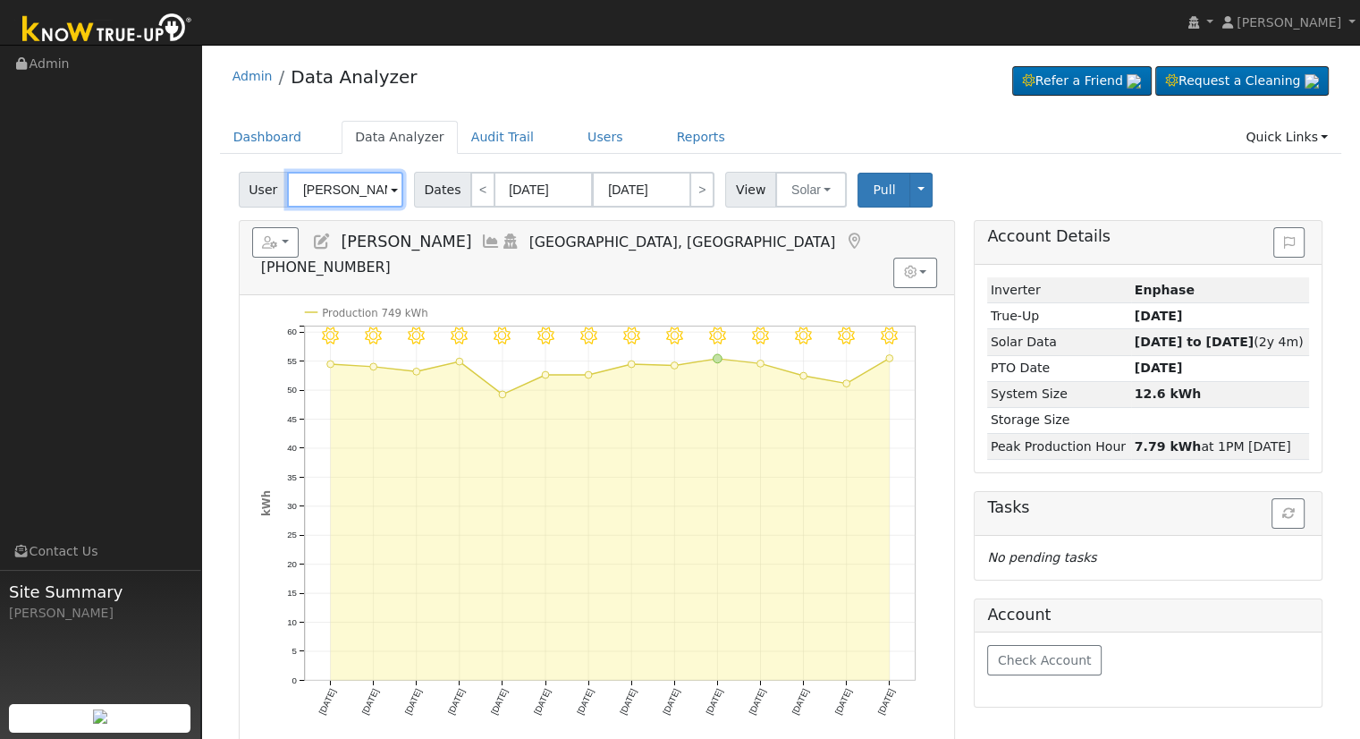
click at [351, 180] on input "Diana Sedigh-Darbandi" at bounding box center [345, 190] width 116 height 36
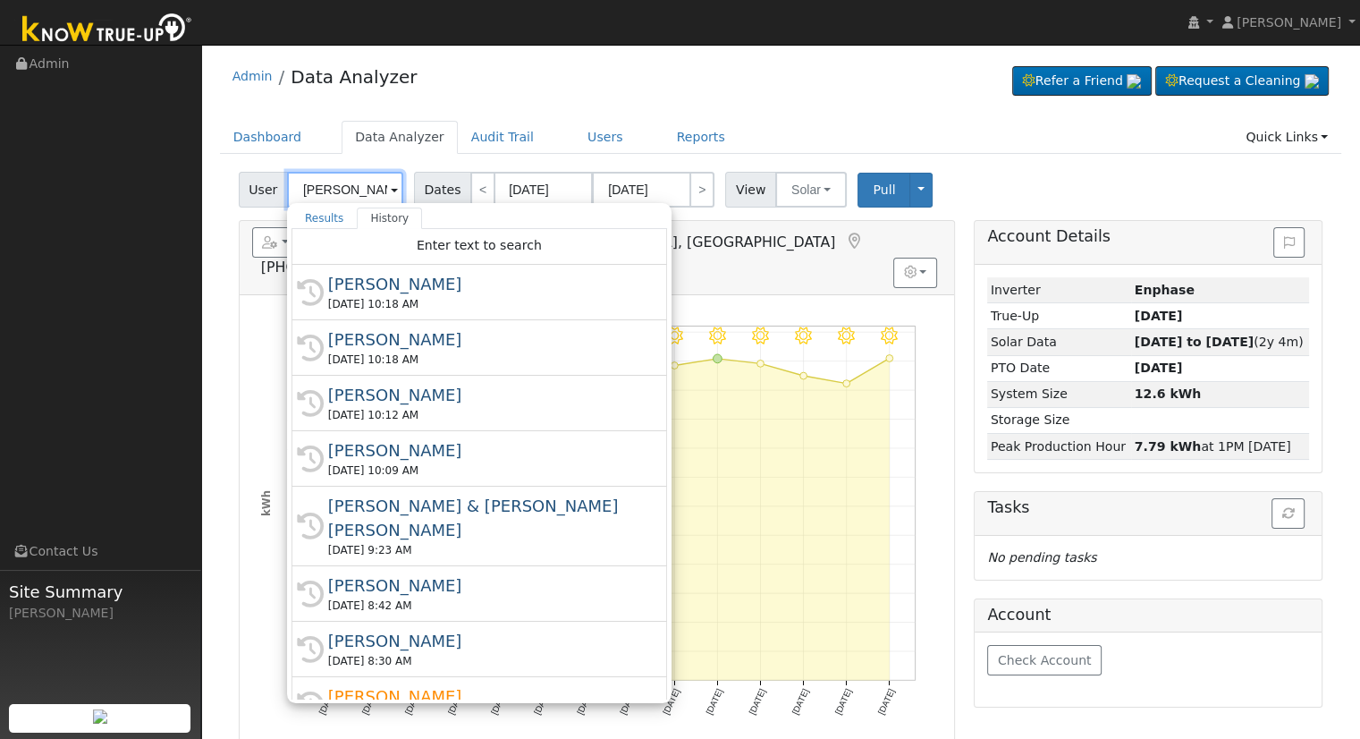
click at [351, 180] on input "[PERSON_NAME]" at bounding box center [345, 190] width 116 height 36
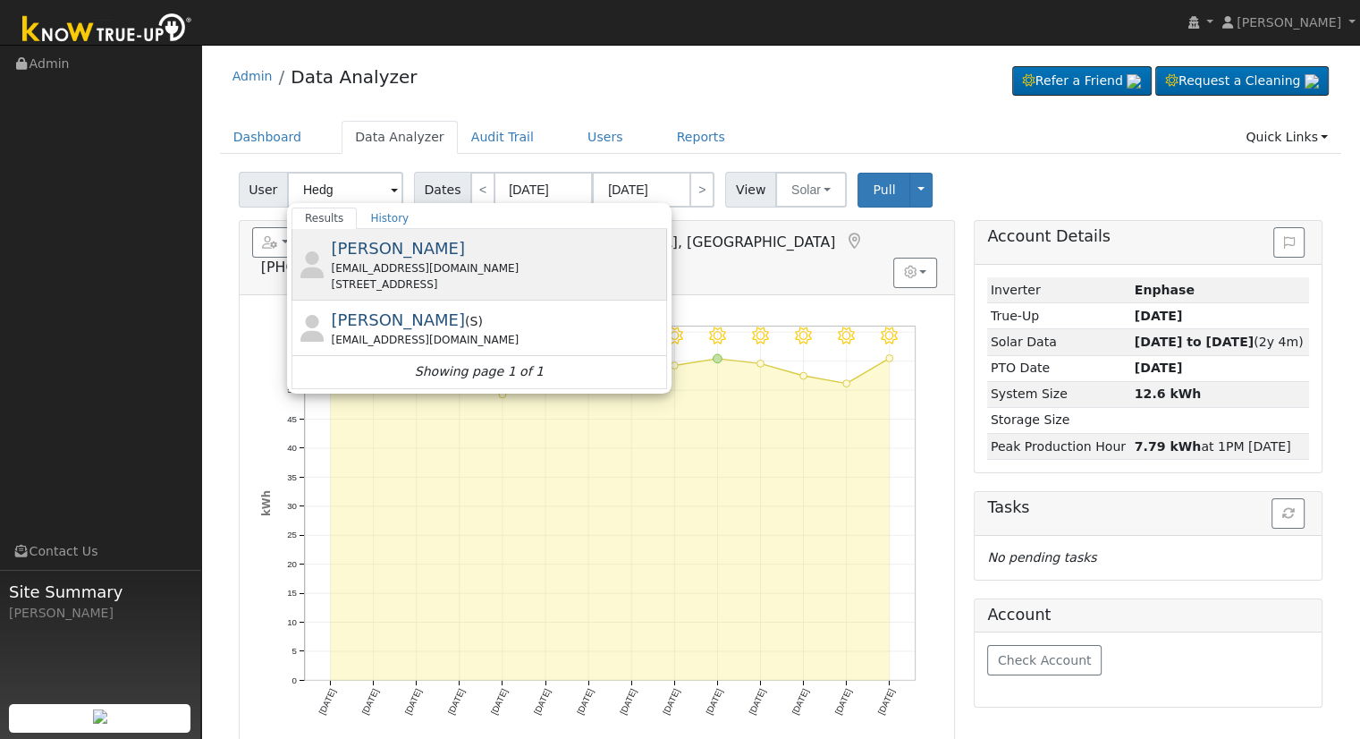
click at [368, 276] on div "[STREET_ADDRESS]" at bounding box center [497, 284] width 332 height 16
type input "[PERSON_NAME]"
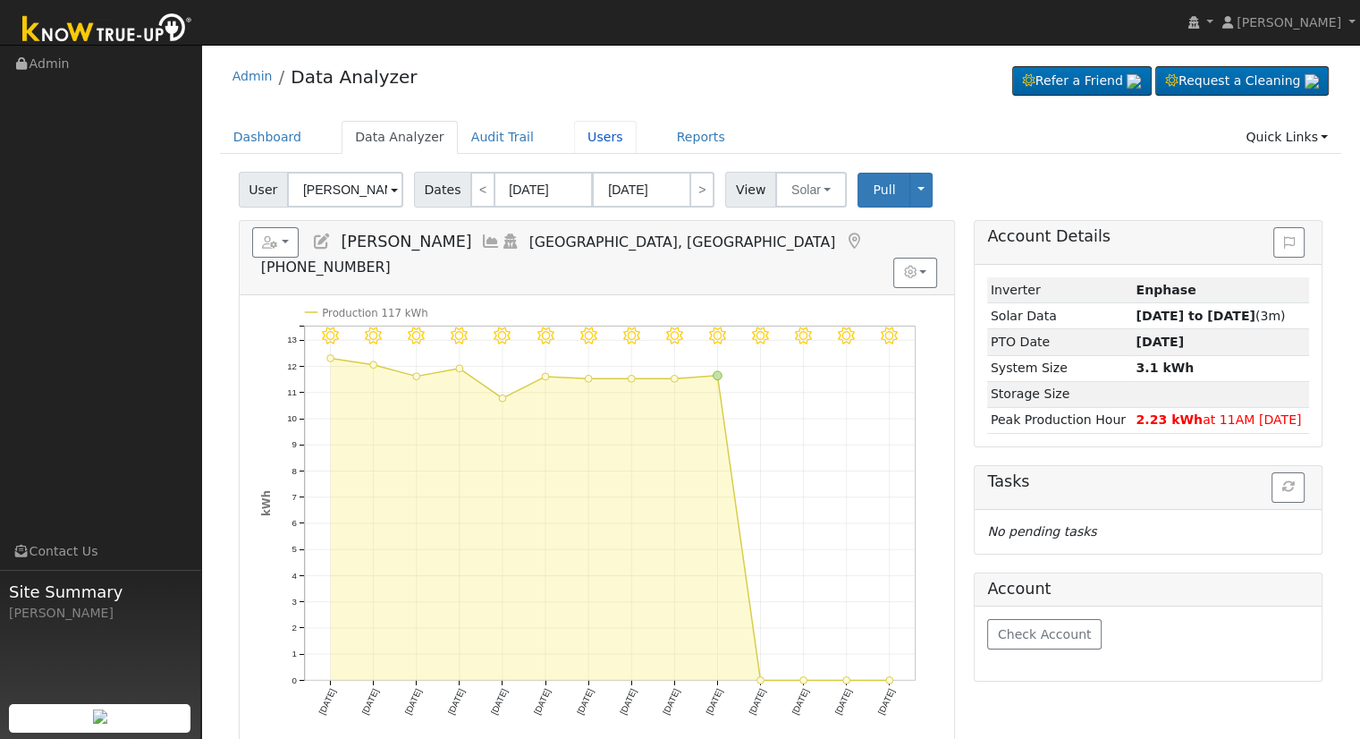
drag, startPoint x: 569, startPoint y: 137, endPoint x: 597, endPoint y: 174, distance: 47.2
click at [574, 137] on link "Users" at bounding box center [605, 137] width 63 height 33
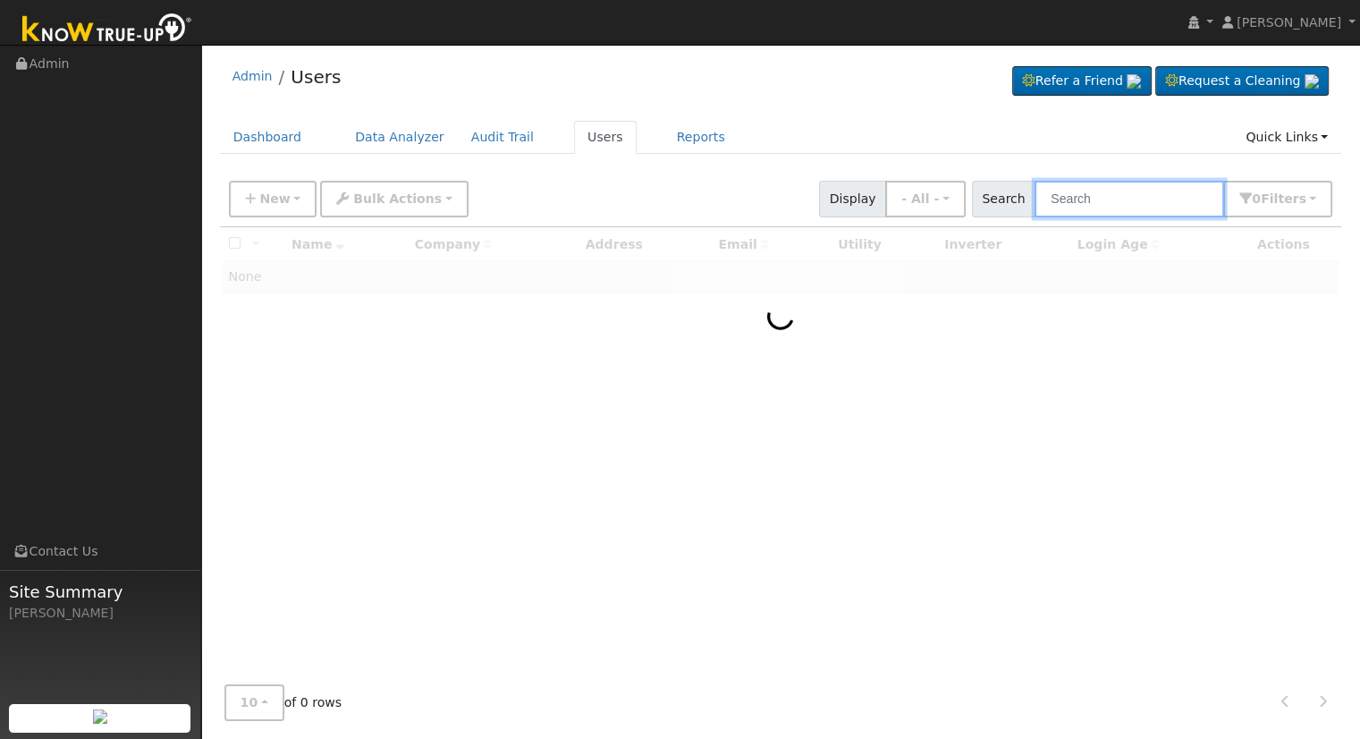
click at [1101, 198] on input "text" at bounding box center [1130, 199] width 190 height 37
paste input "[EMAIL_ADDRESS][DOMAIN_NAME]"
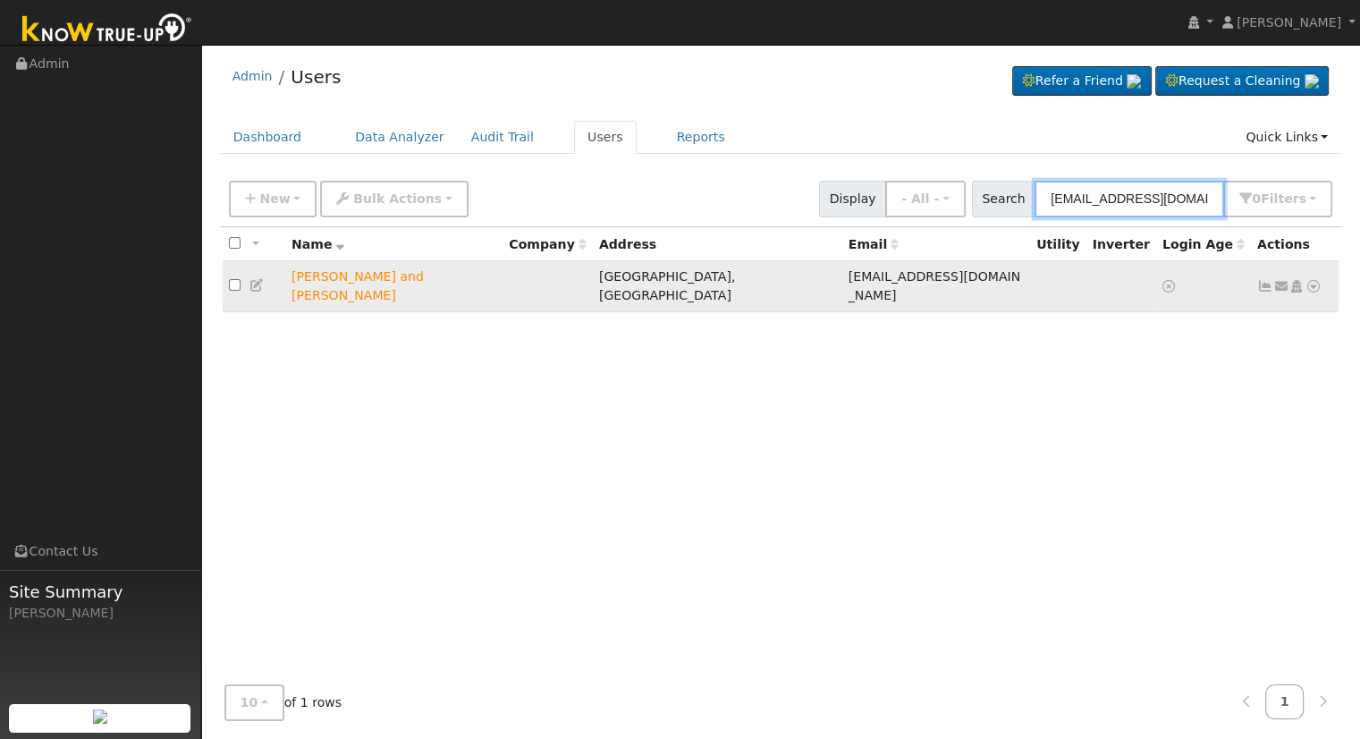
type input "[EMAIL_ADDRESS][DOMAIN_NAME]"
drag, startPoint x: 469, startPoint y: 284, endPoint x: 279, endPoint y: 287, distance: 189.7
click at [279, 287] on tr "Daniel and Janet Wheatley Kingsburg, CA wheatleydan13@gmail.com Send Email... C…" at bounding box center [781, 286] width 1117 height 51
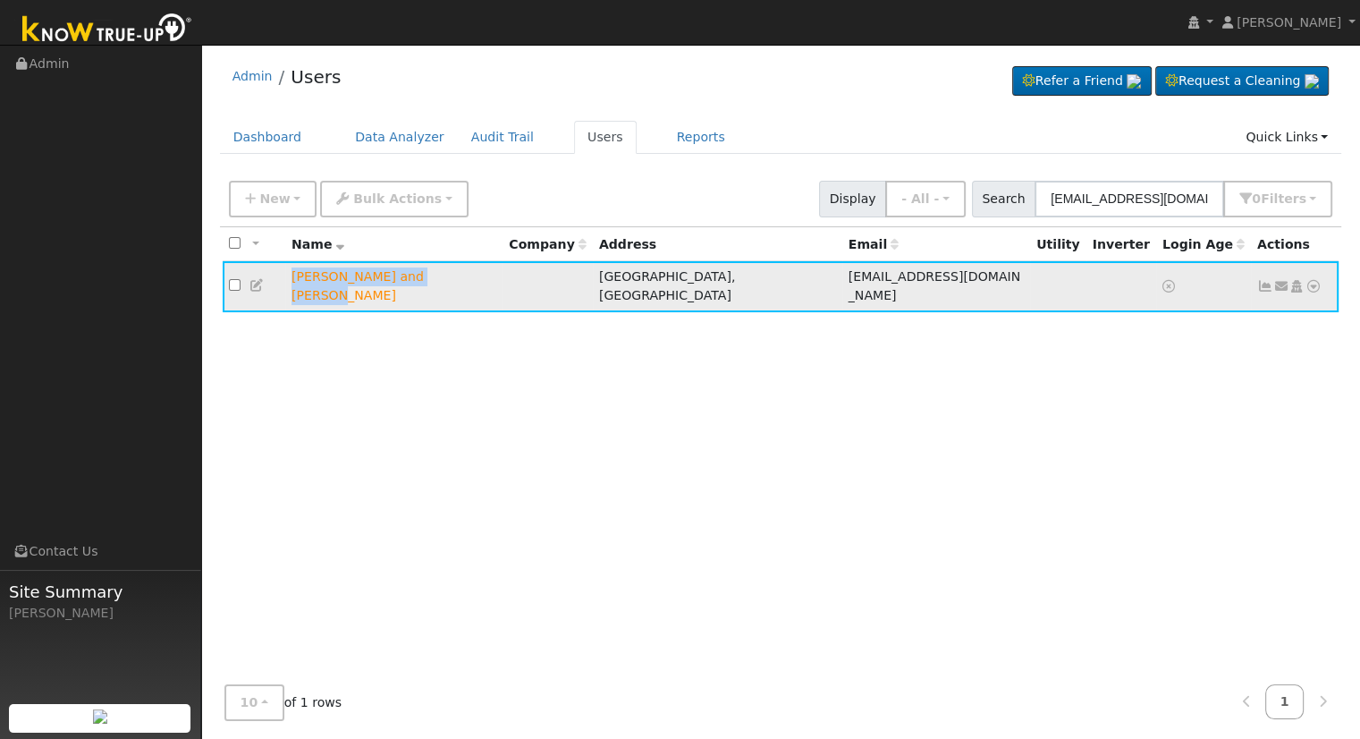
copy tr "Daniel and Janet Wheatley"
click at [377, 137] on link "Data Analyzer" at bounding box center [400, 137] width 116 height 33
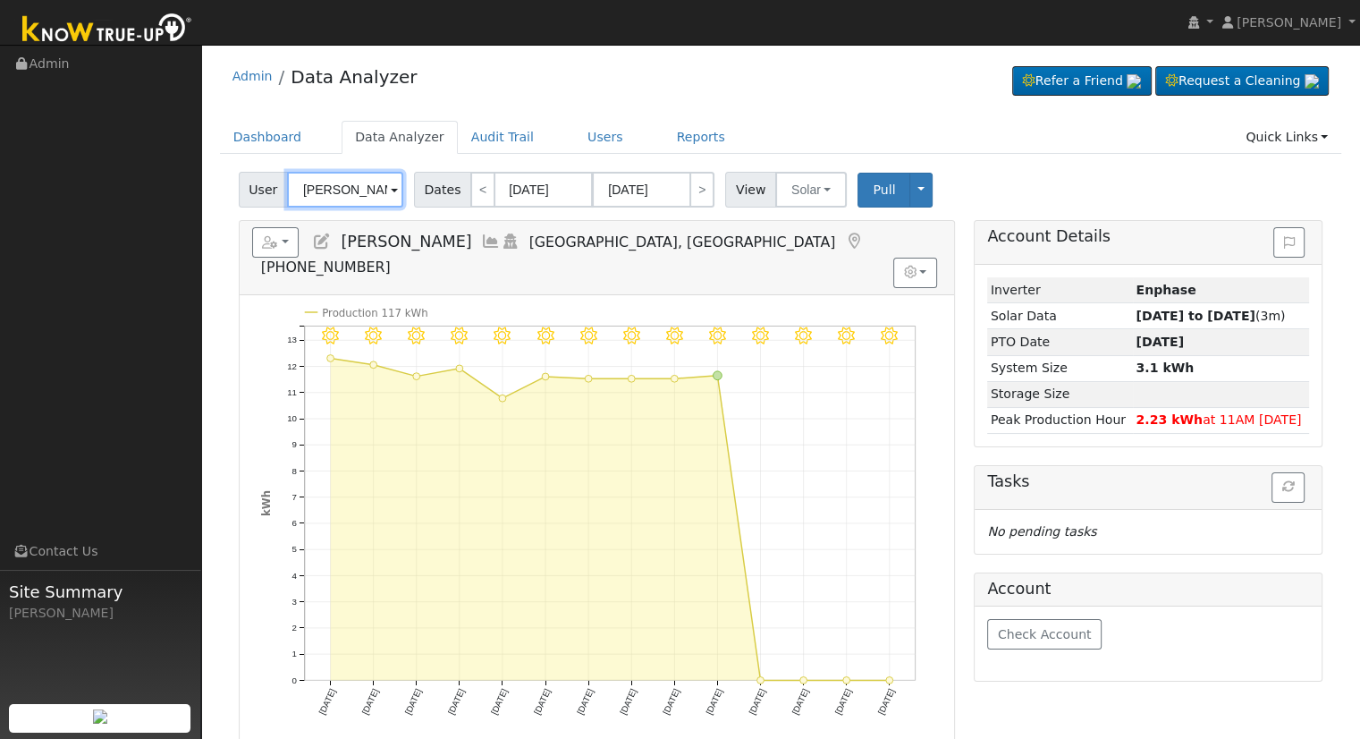
click at [326, 200] on input "[PERSON_NAME]" at bounding box center [345, 190] width 116 height 36
paste input "[PERSON_NAME] and [PERSON_NAME]"
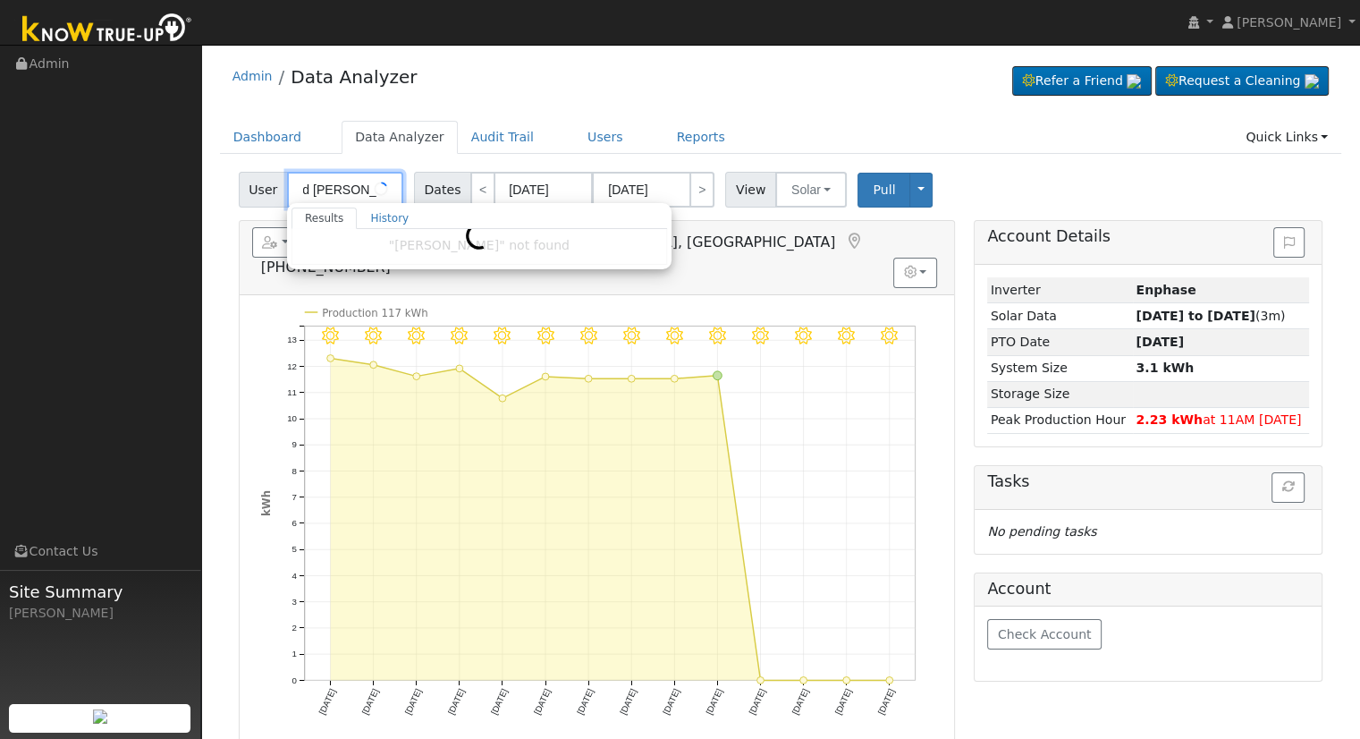
click at [332, 192] on input "[PERSON_NAME] and [PERSON_NAME] [PERSON_NAME]" at bounding box center [345, 190] width 116 height 36
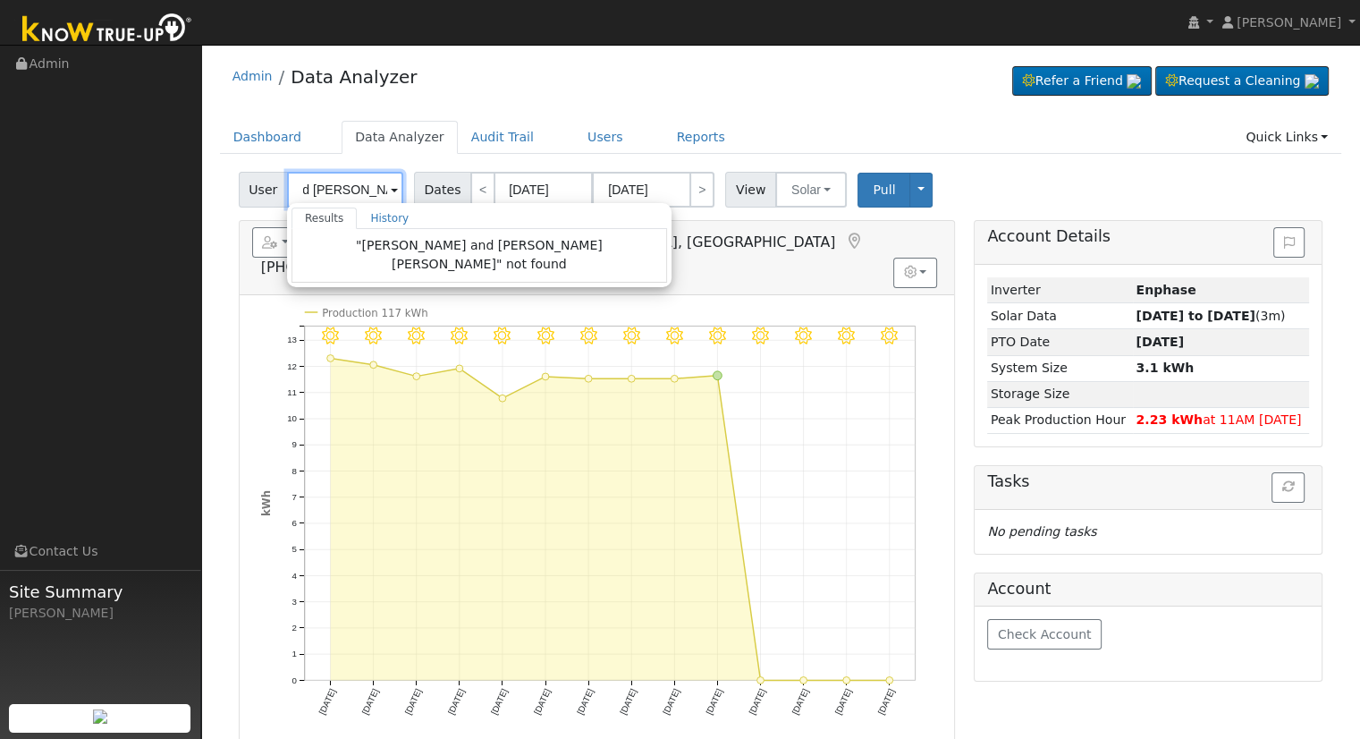
paste input "[PERSON_NAME] and [PERSON_NAME]"
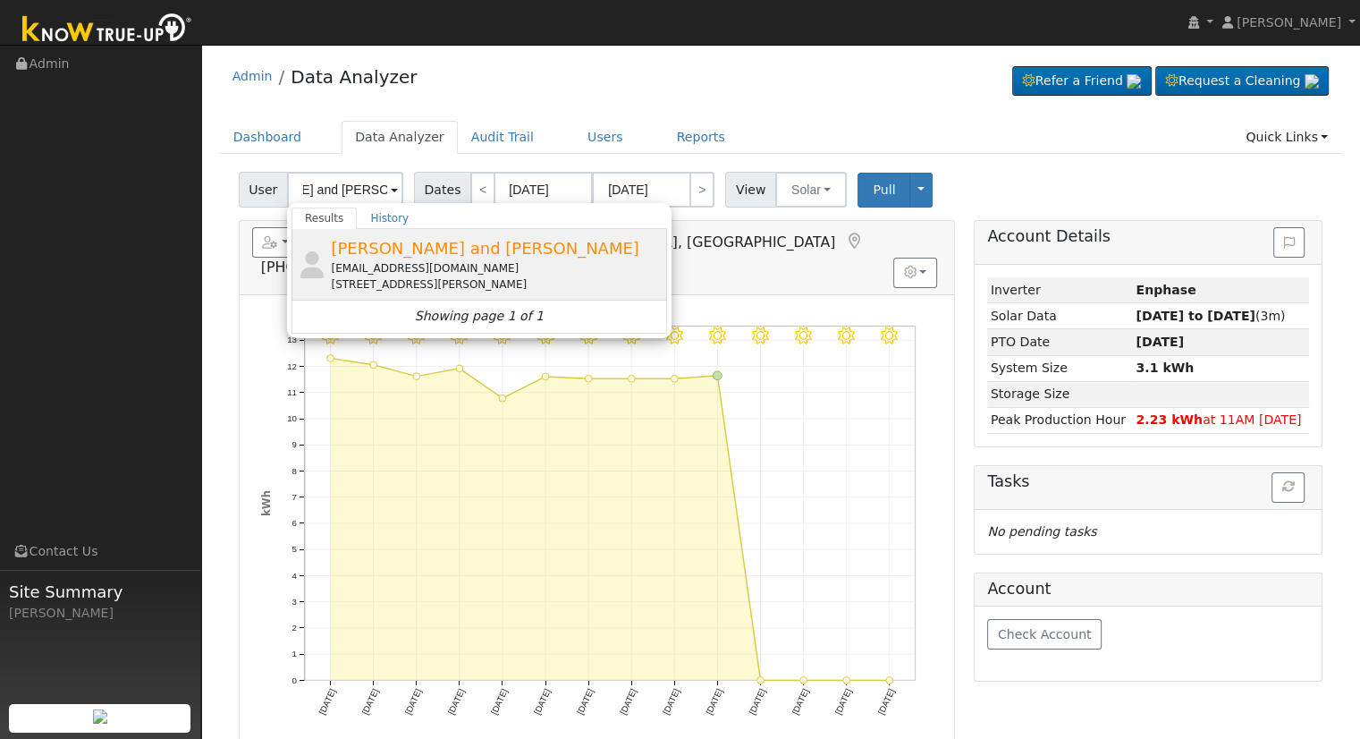
click at [386, 260] on div "[EMAIL_ADDRESS][DOMAIN_NAME]" at bounding box center [497, 268] width 332 height 16
type input "[PERSON_NAME] and [PERSON_NAME]"
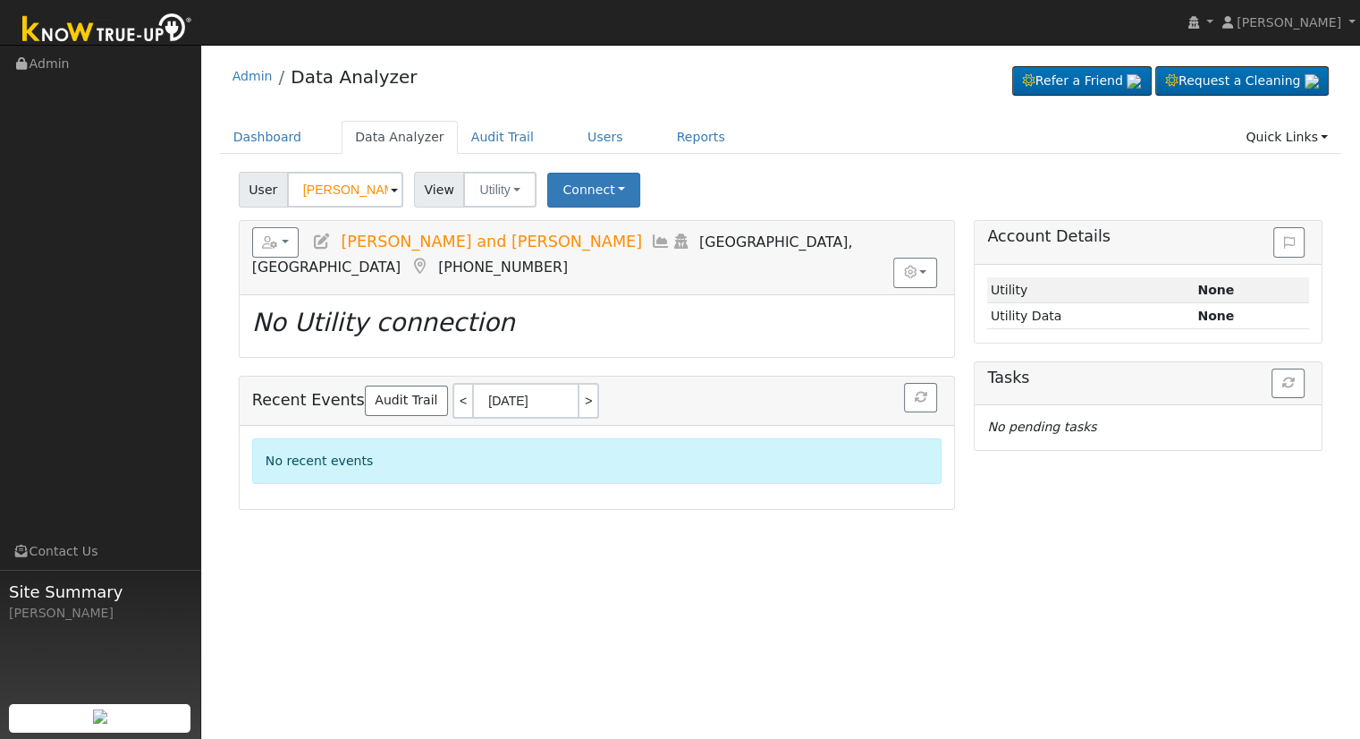
click at [326, 242] on icon at bounding box center [322, 241] width 20 height 16
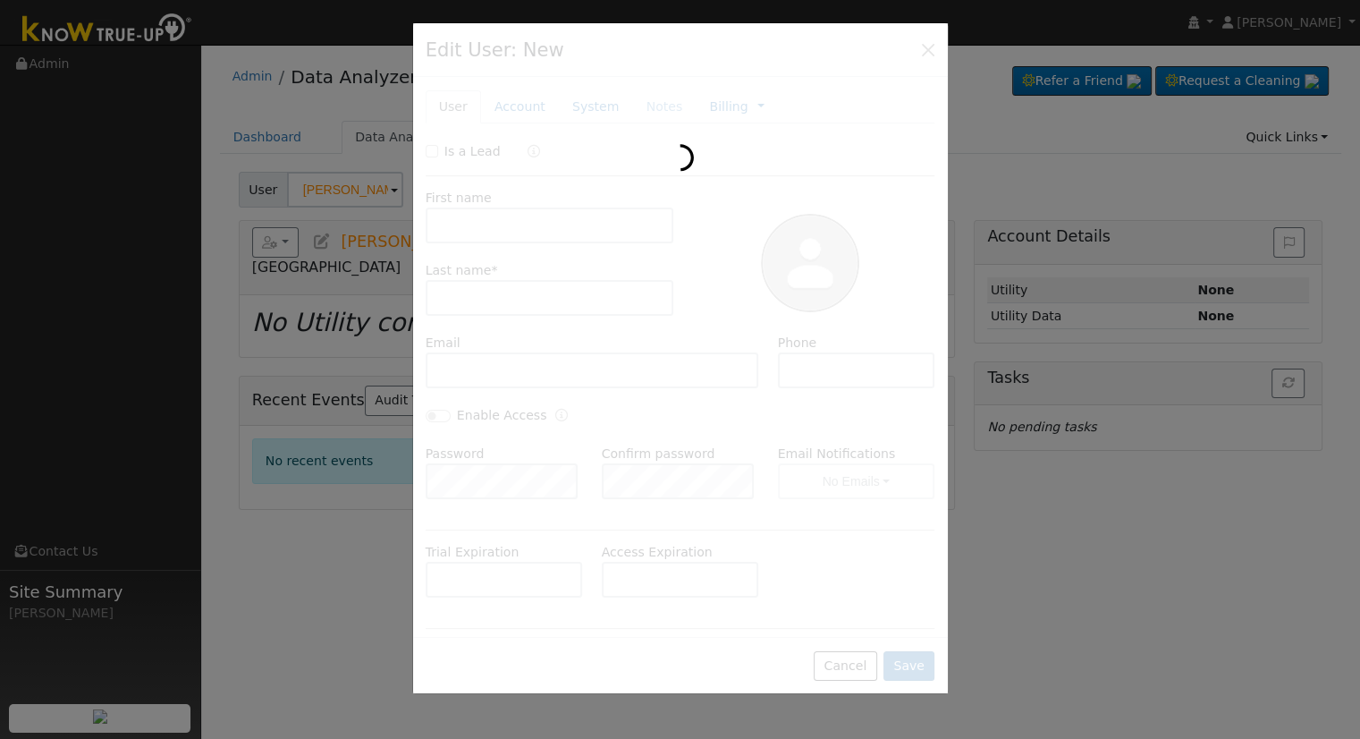
click at [433, 151] on div at bounding box center [680, 358] width 535 height 671
checkbox input "true"
type input "[PERSON_NAME] and [PERSON_NAME]"
type input "[PERSON_NAME]"
type input "[EMAIL_ADDRESS][DOMAIN_NAME]"
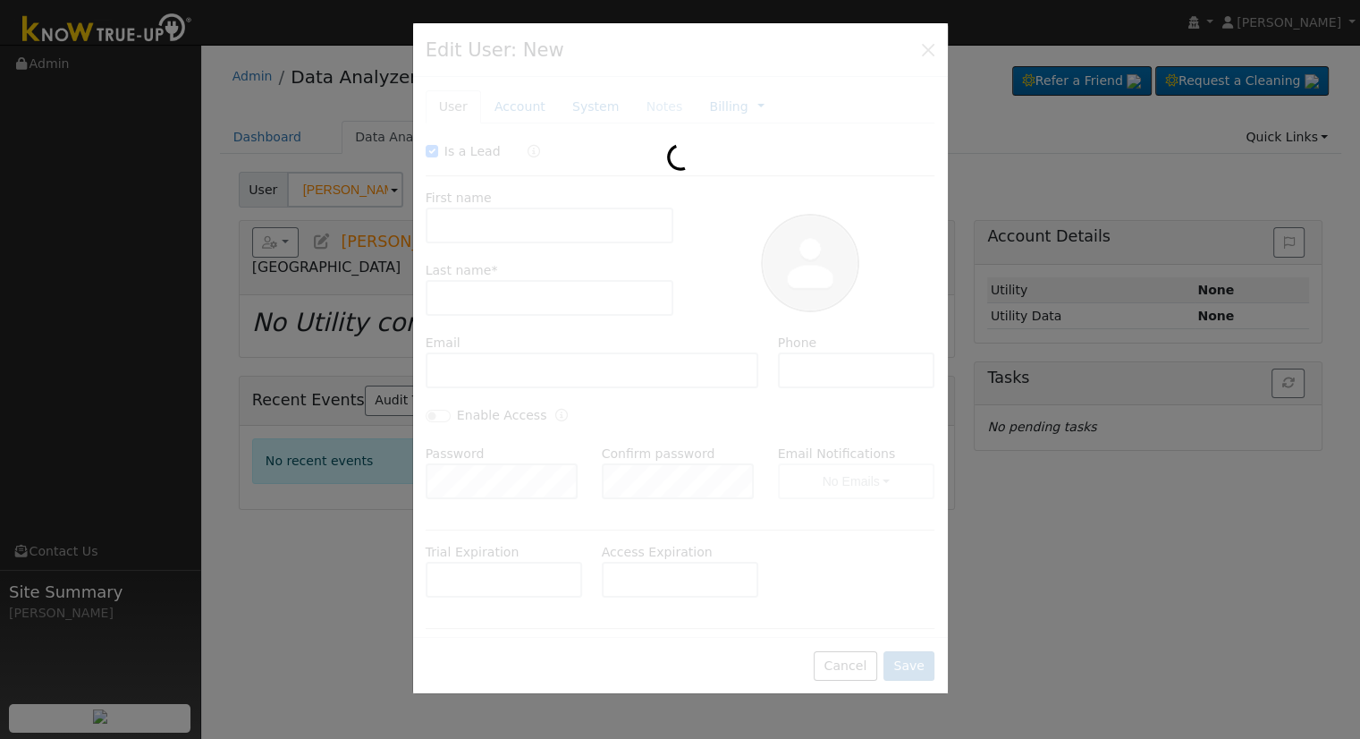
type input "[PHONE_NUMBER]"
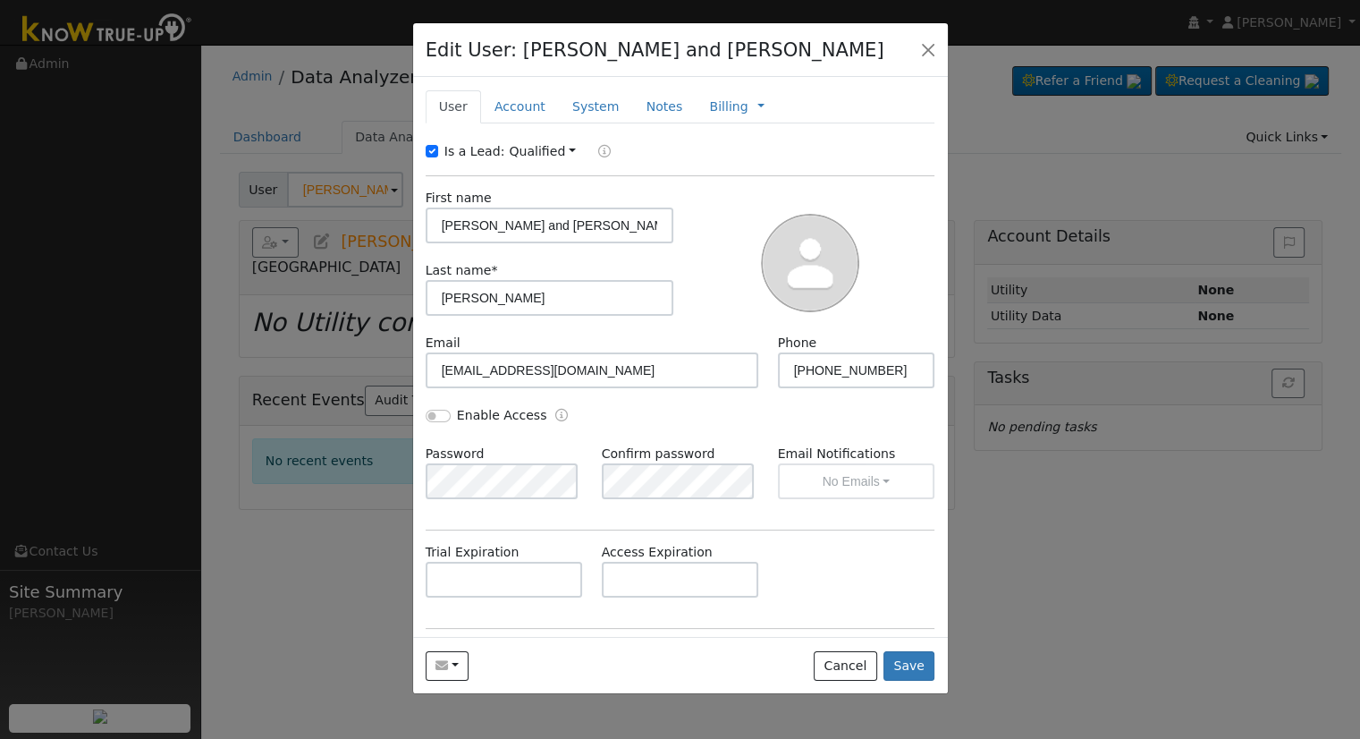
click at [437, 153] on div "Is a Lead:" at bounding box center [468, 151] width 84 height 19
click at [432, 148] on input "Is a Lead:" at bounding box center [432, 151] width 13 height 13
checkbox input "false"
click at [431, 415] on input "Enable Access" at bounding box center [438, 416] width 25 height 13
checkbox input "true"
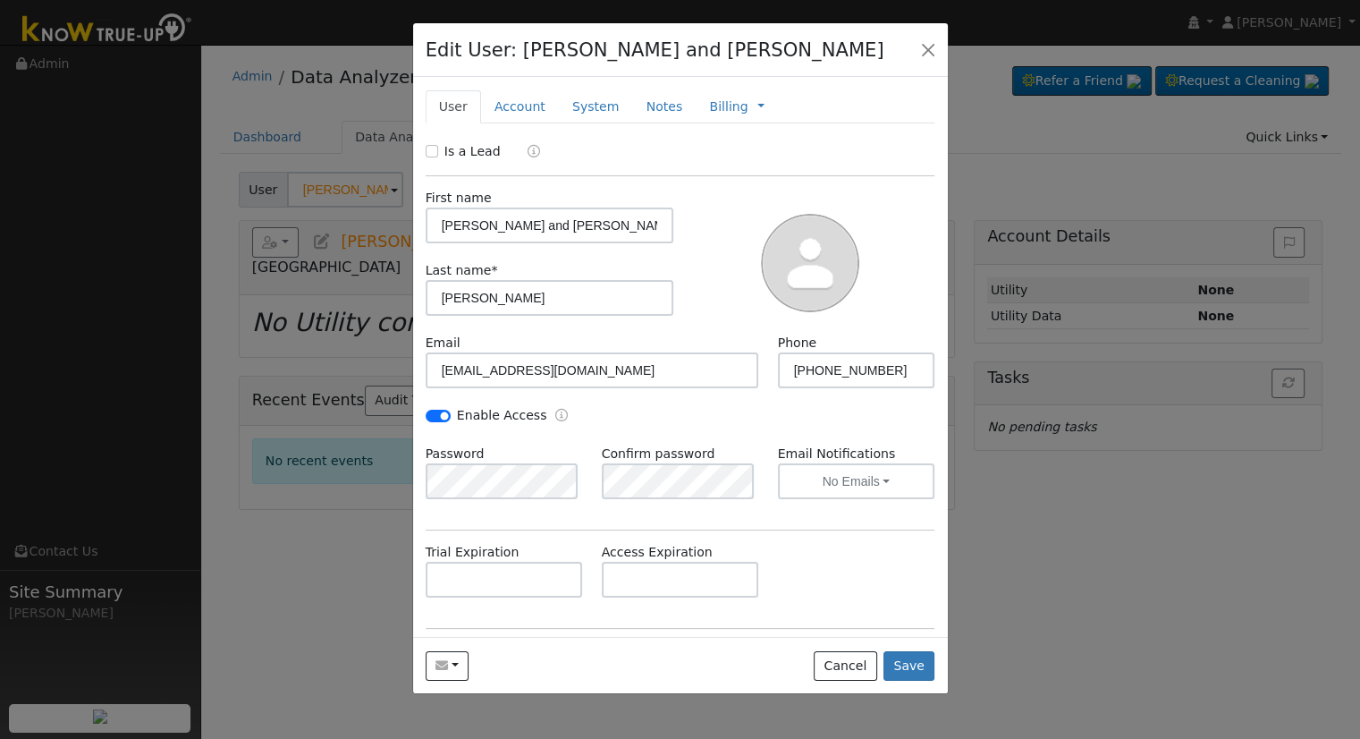
click at [588, 513] on div "Password Confirm password Email Notifications No Emails No Emails Weekly Emails…" at bounding box center [680, 481] width 529 height 72
click at [817, 482] on button "No Emails" at bounding box center [856, 481] width 157 height 36
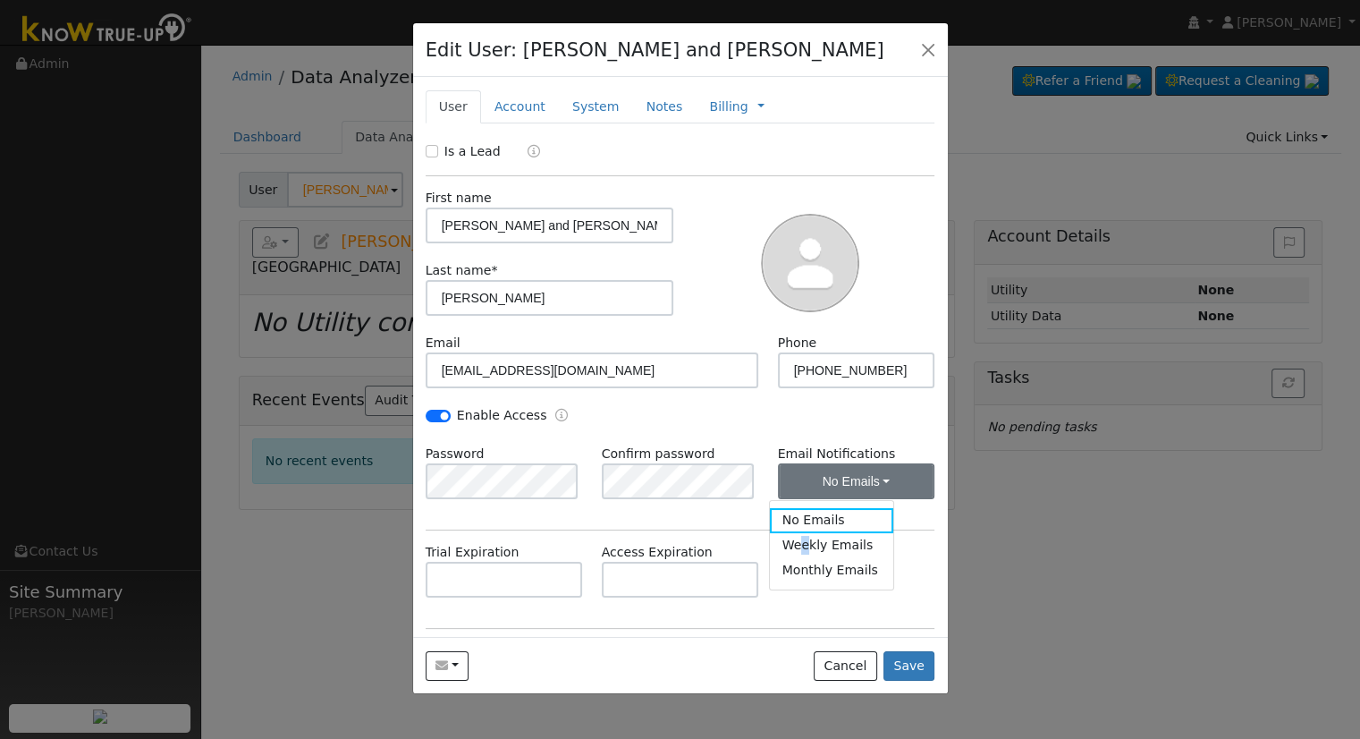
click at [803, 541] on link "Weekly Emails" at bounding box center [832, 545] width 124 height 25
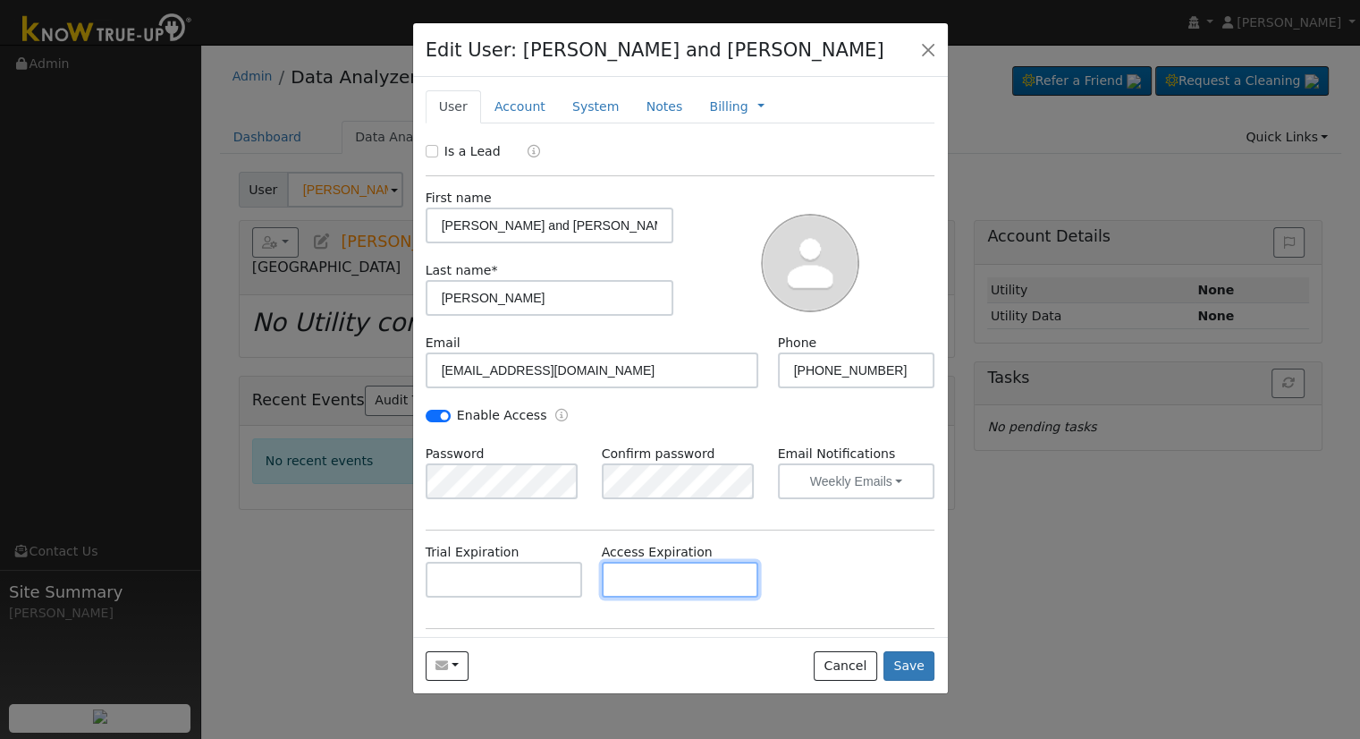
click at [669, 580] on input "text" at bounding box center [680, 580] width 157 height 36
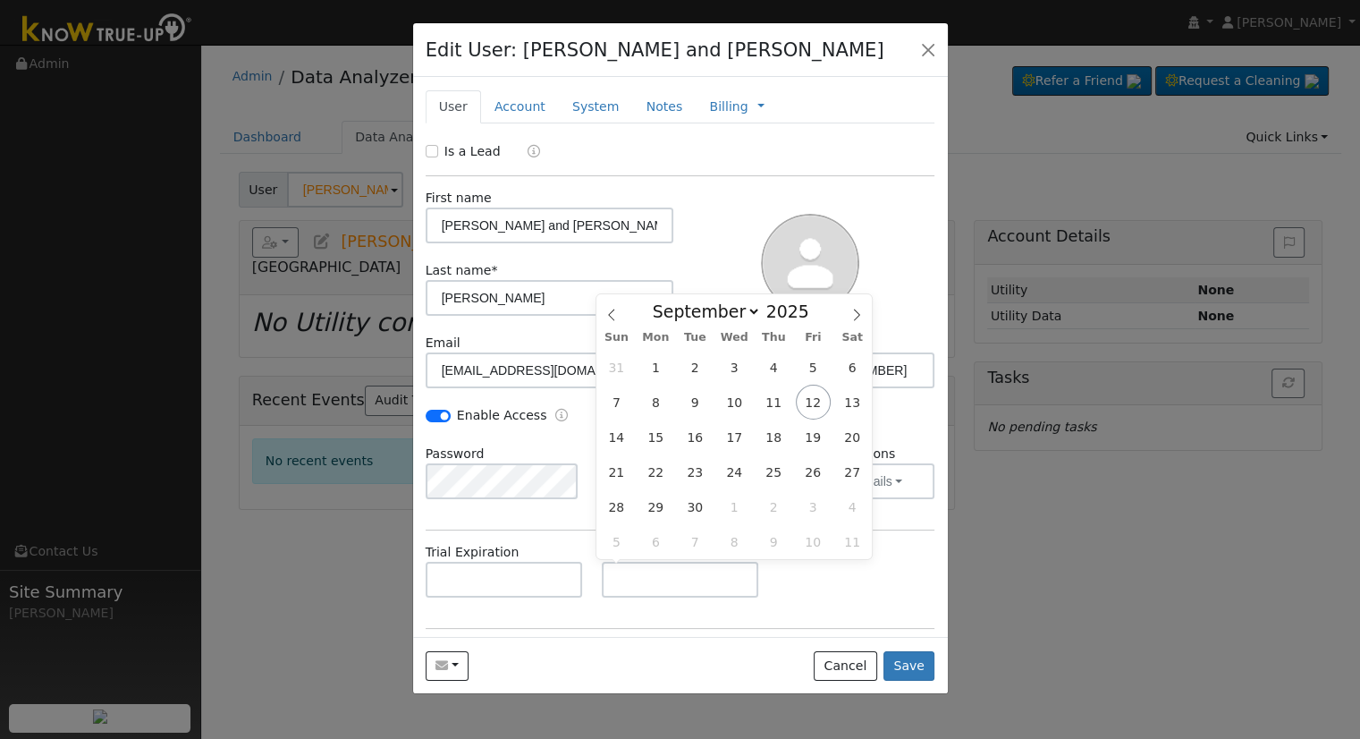
click at [795, 591] on div "Trial Expiration Access Expiration" at bounding box center [680, 579] width 529 height 72
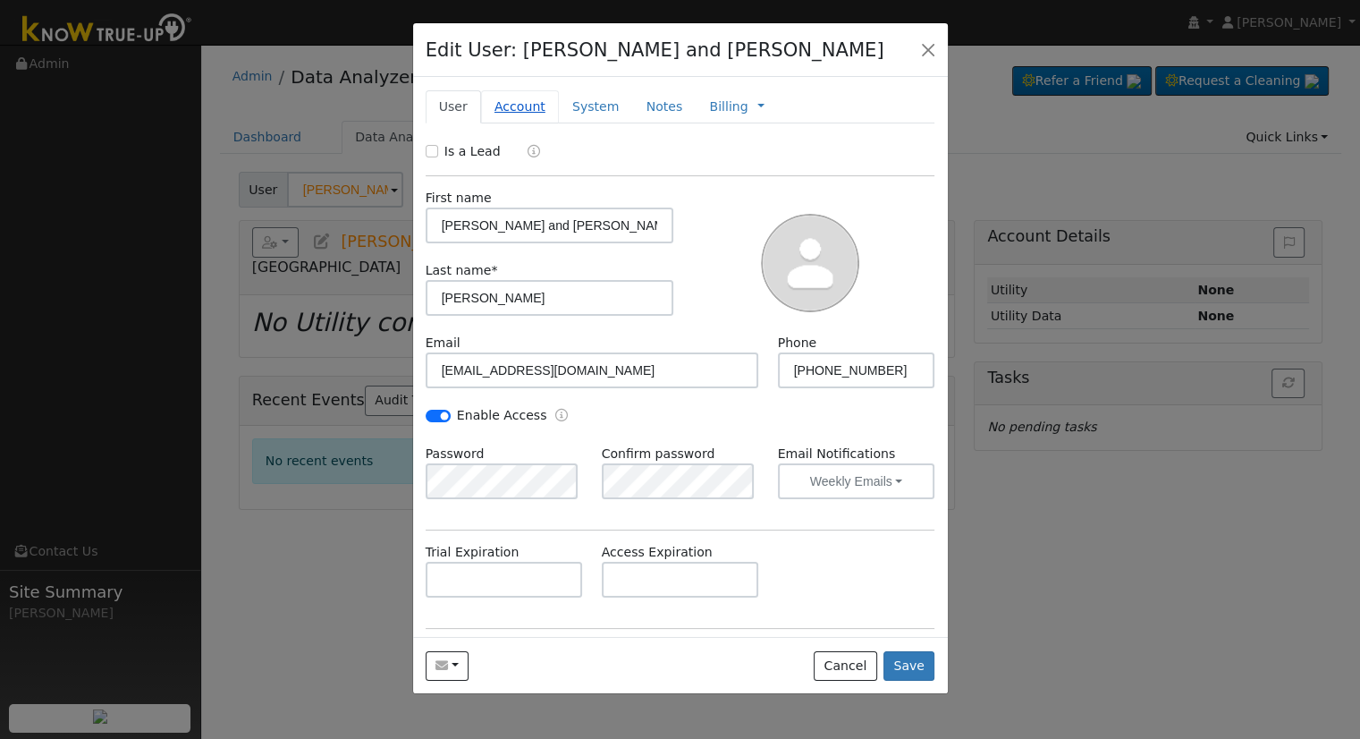
click at [501, 106] on link "Account" at bounding box center [520, 106] width 78 height 33
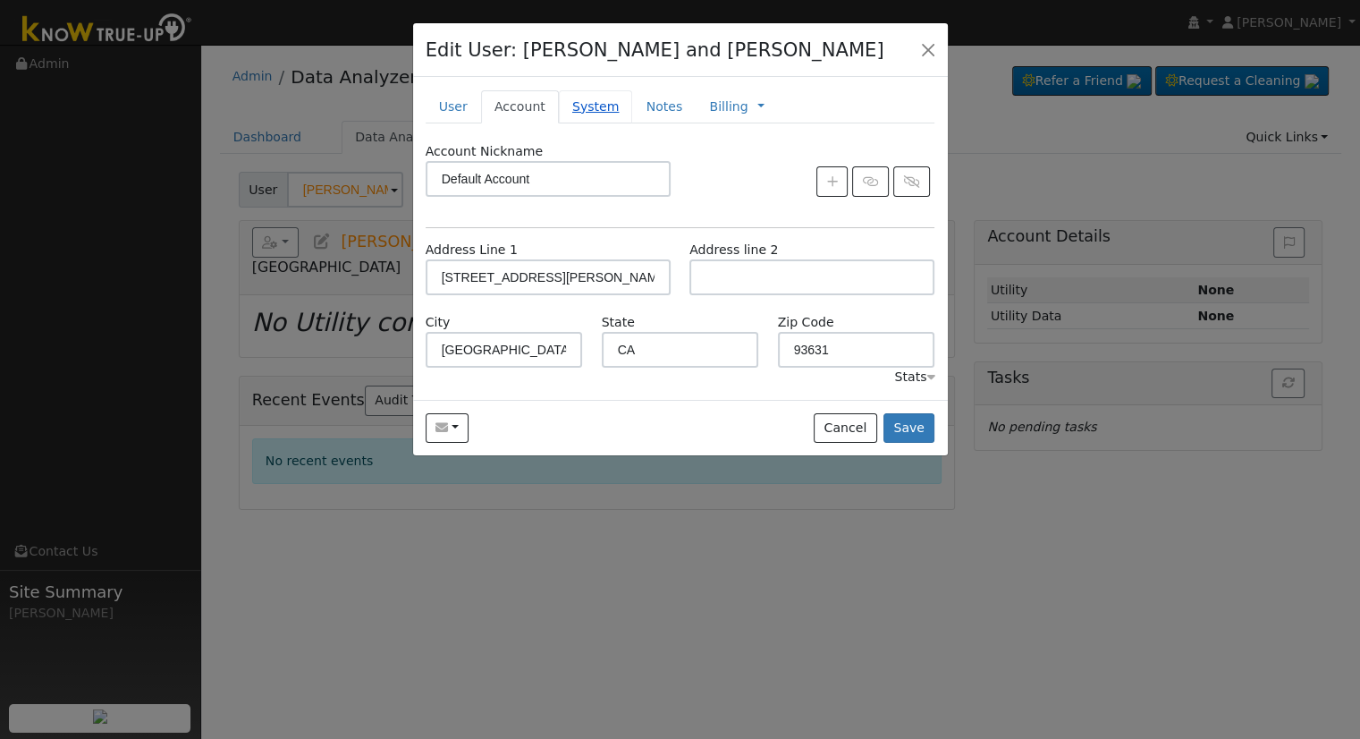
click at [596, 104] on link "System" at bounding box center [596, 106] width 74 height 33
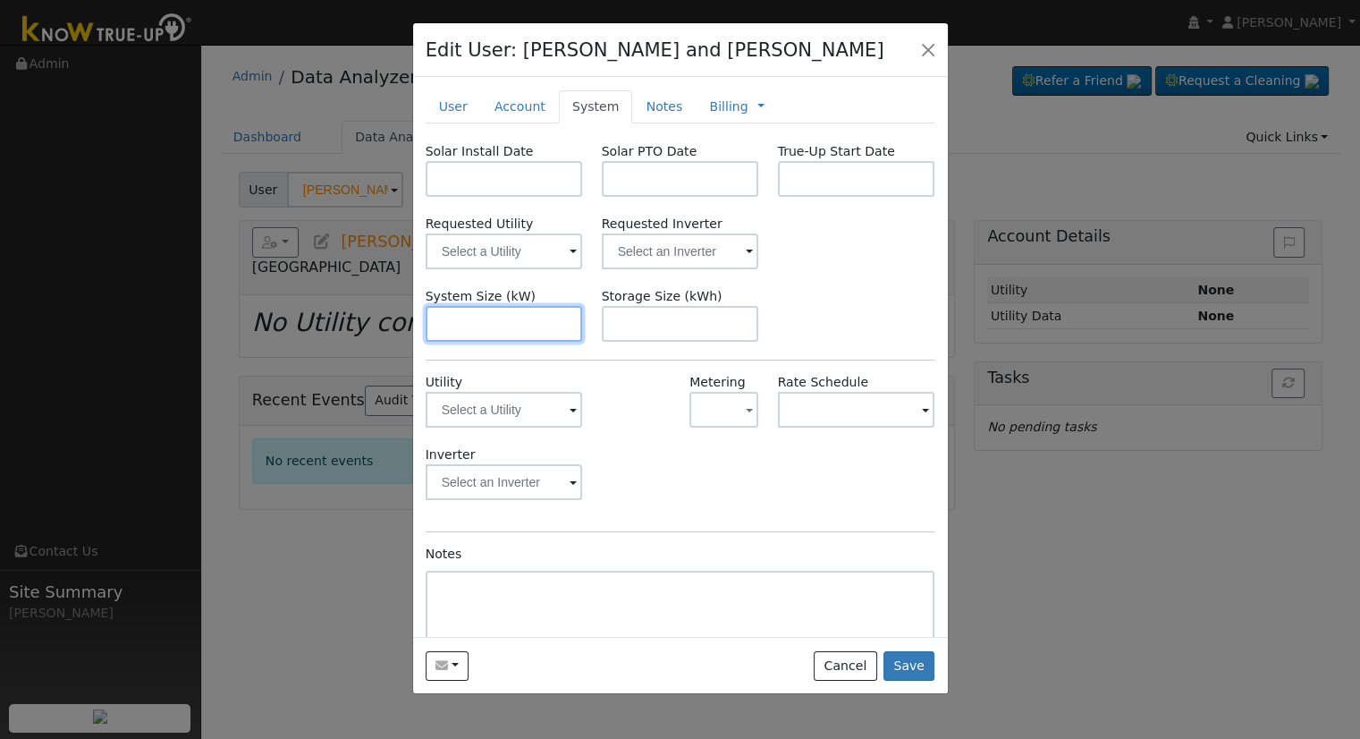
click at [507, 328] on input "text" at bounding box center [504, 324] width 157 height 36
click at [523, 315] on input "text" at bounding box center [504, 324] width 157 height 36
paste input "8.600"
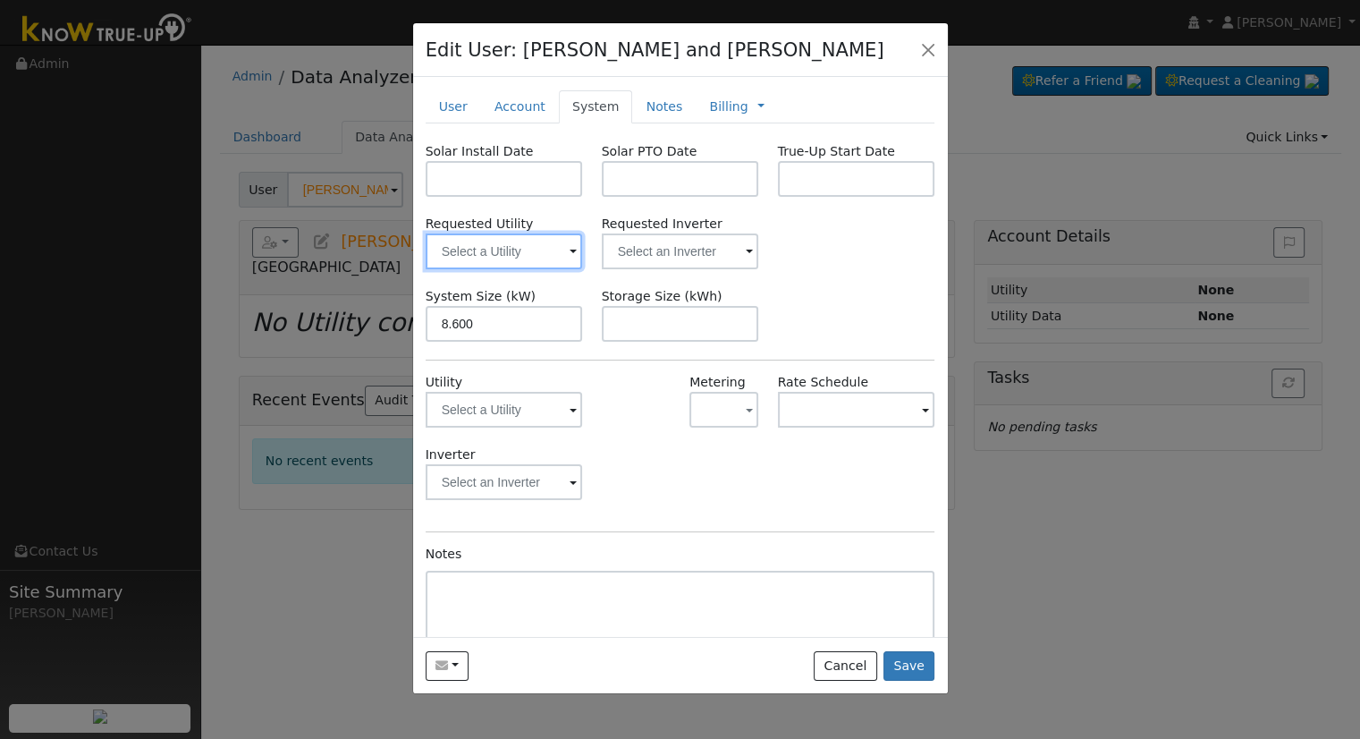
type input "8.6"
click at [521, 262] on input "text" at bounding box center [504, 251] width 157 height 36
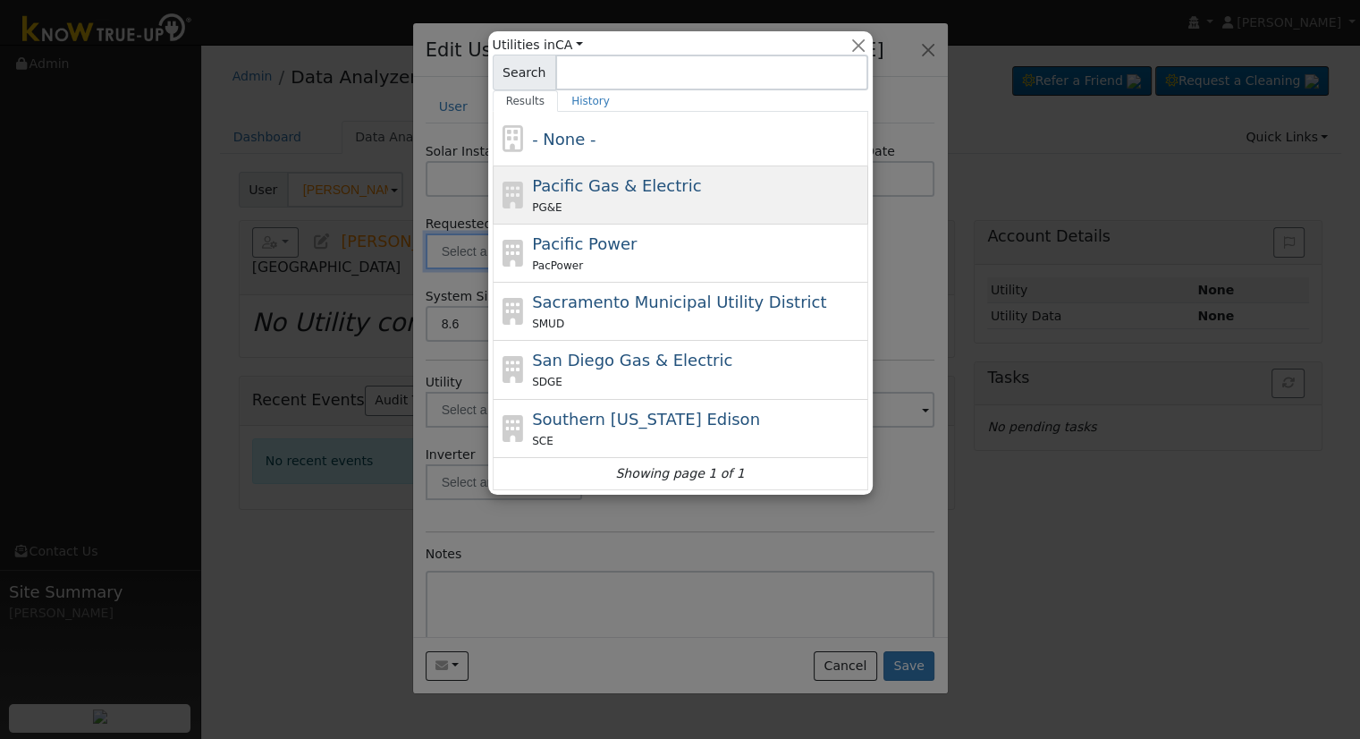
click at [590, 206] on div "PG&E" at bounding box center [698, 207] width 332 height 19
type input "Pacific Gas & Electric"
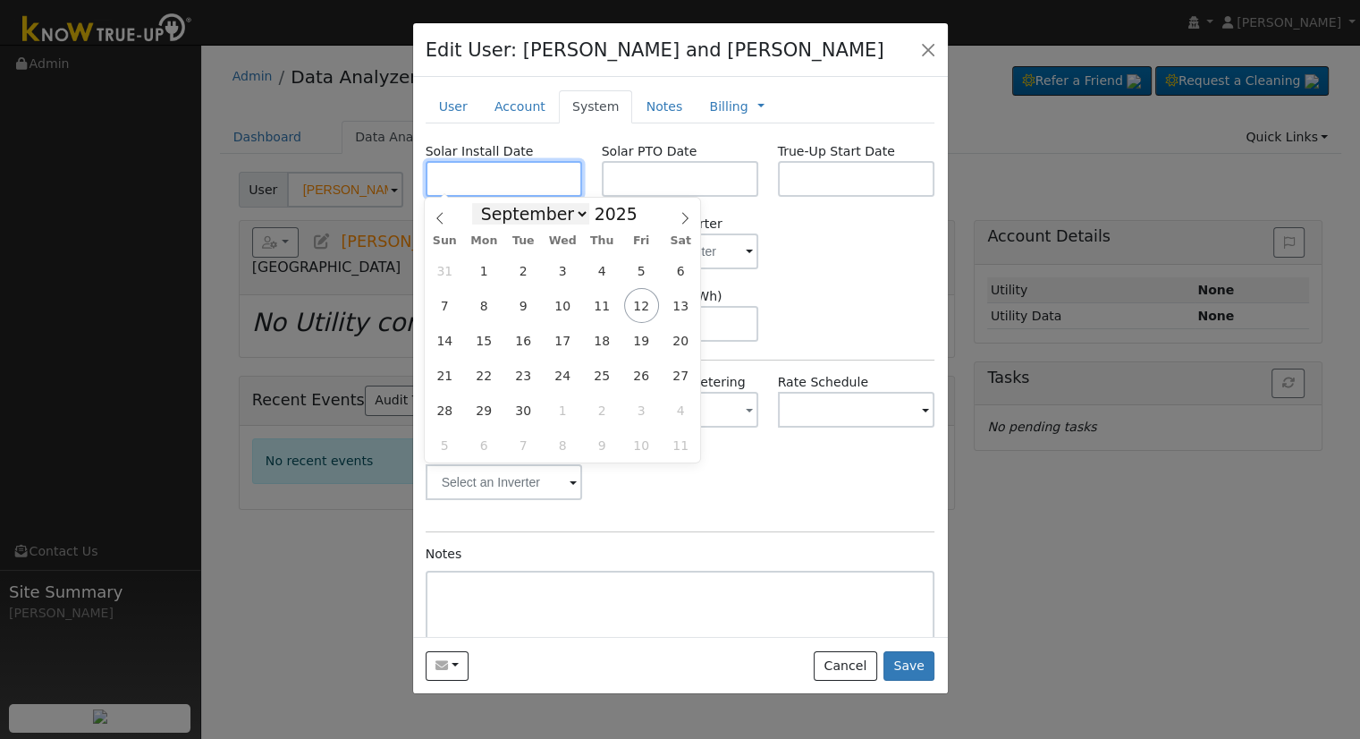
click at [522, 191] on input "text" at bounding box center [504, 179] width 157 height 36
paste input "8/22/2025"
type input "[DATE]"
click at [708, 162] on input "text" at bounding box center [680, 179] width 157 height 36
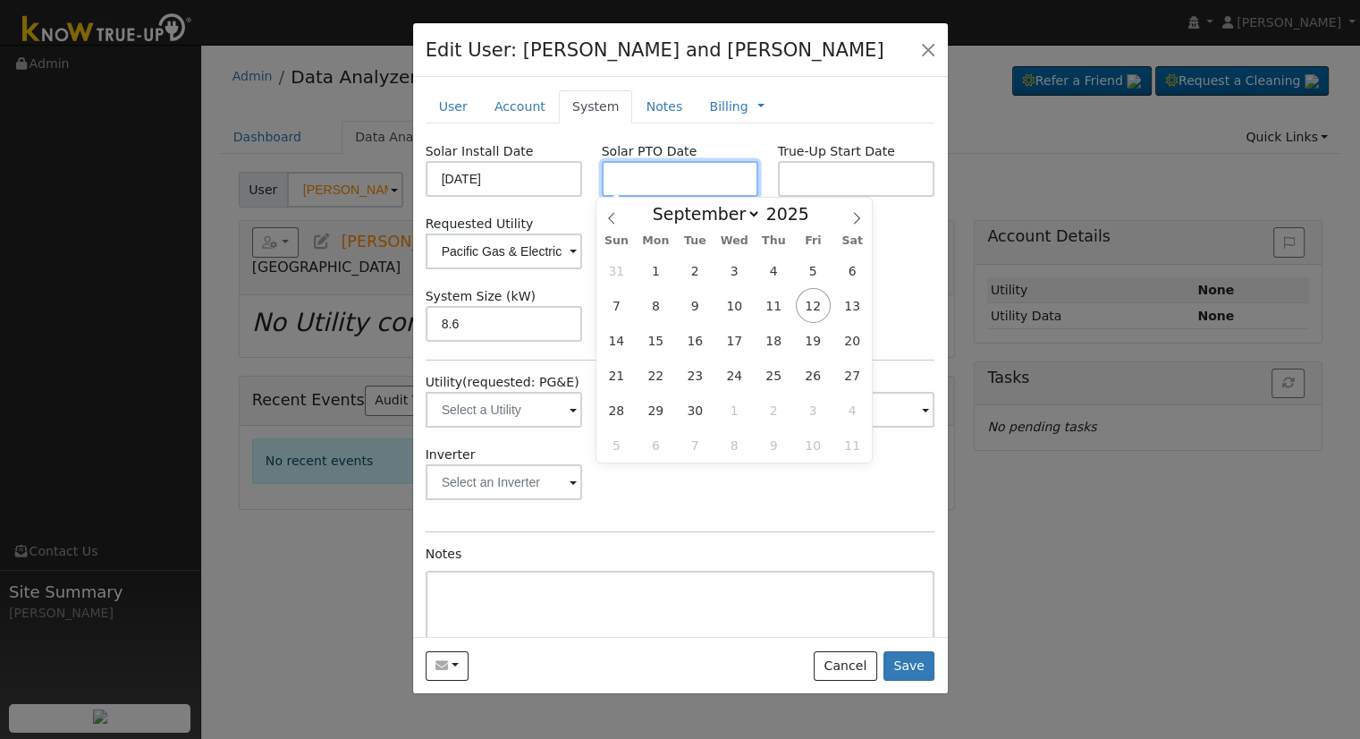
click at [712, 165] on input "text" at bounding box center [680, 179] width 157 height 36
paste input "9/11/2025"
type input "09/11/2025"
click at [827, 505] on div "Inverter" at bounding box center [680, 481] width 529 height 72
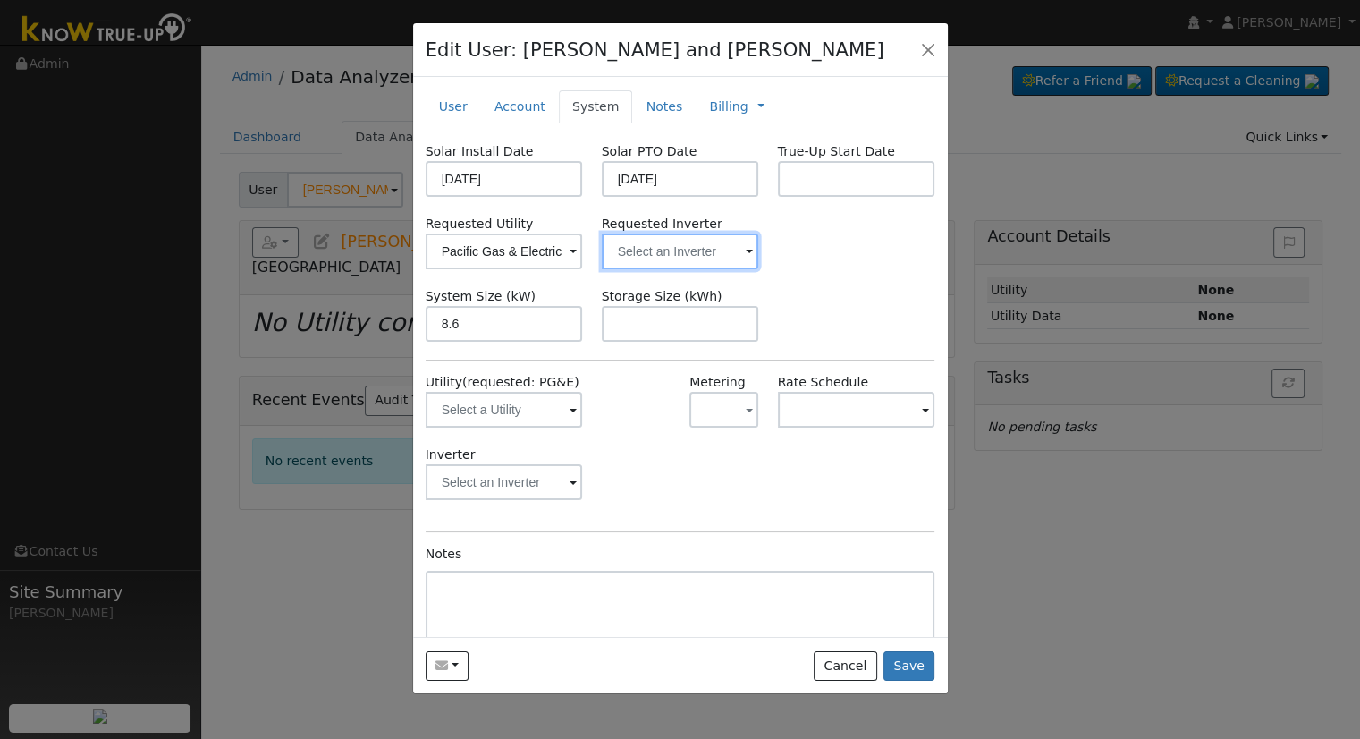
click at [681, 241] on input "text" at bounding box center [680, 251] width 157 height 36
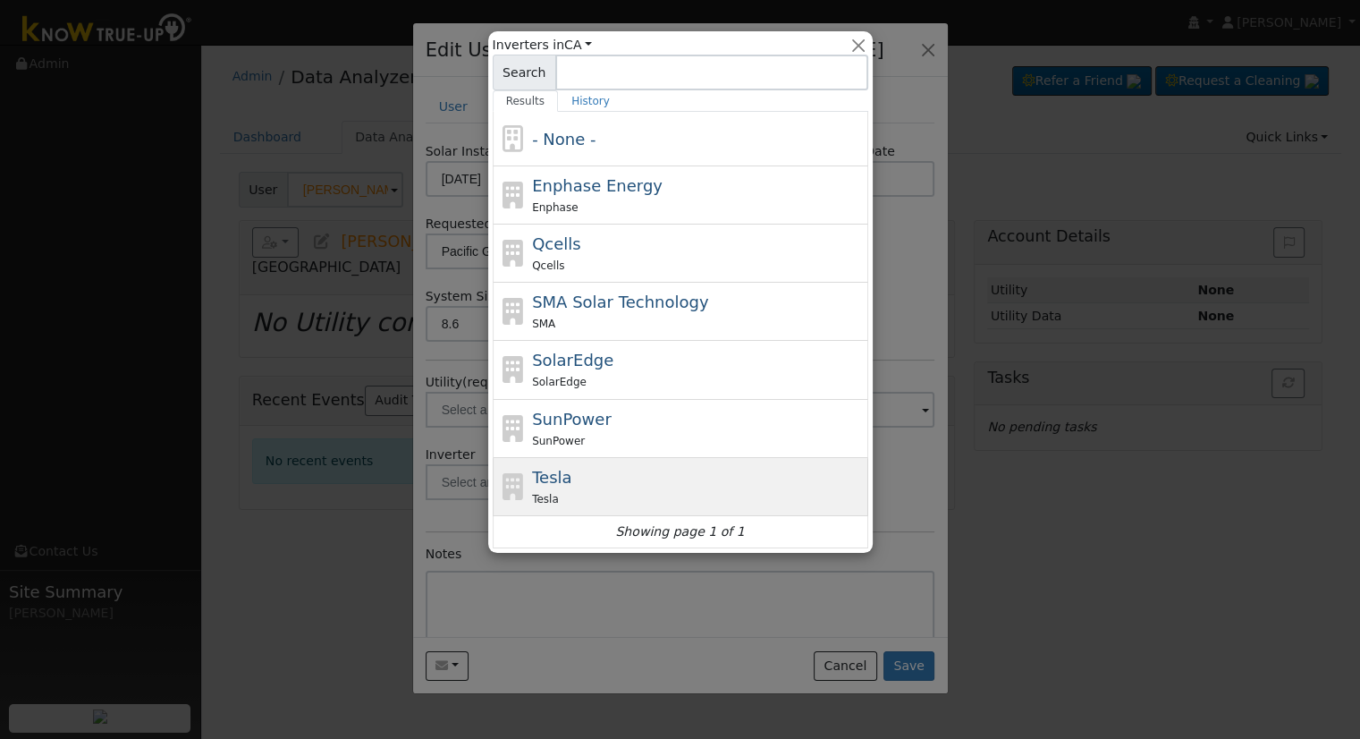
click at [639, 479] on div "Tesla Tesla" at bounding box center [698, 486] width 332 height 43
type input "Tesla"
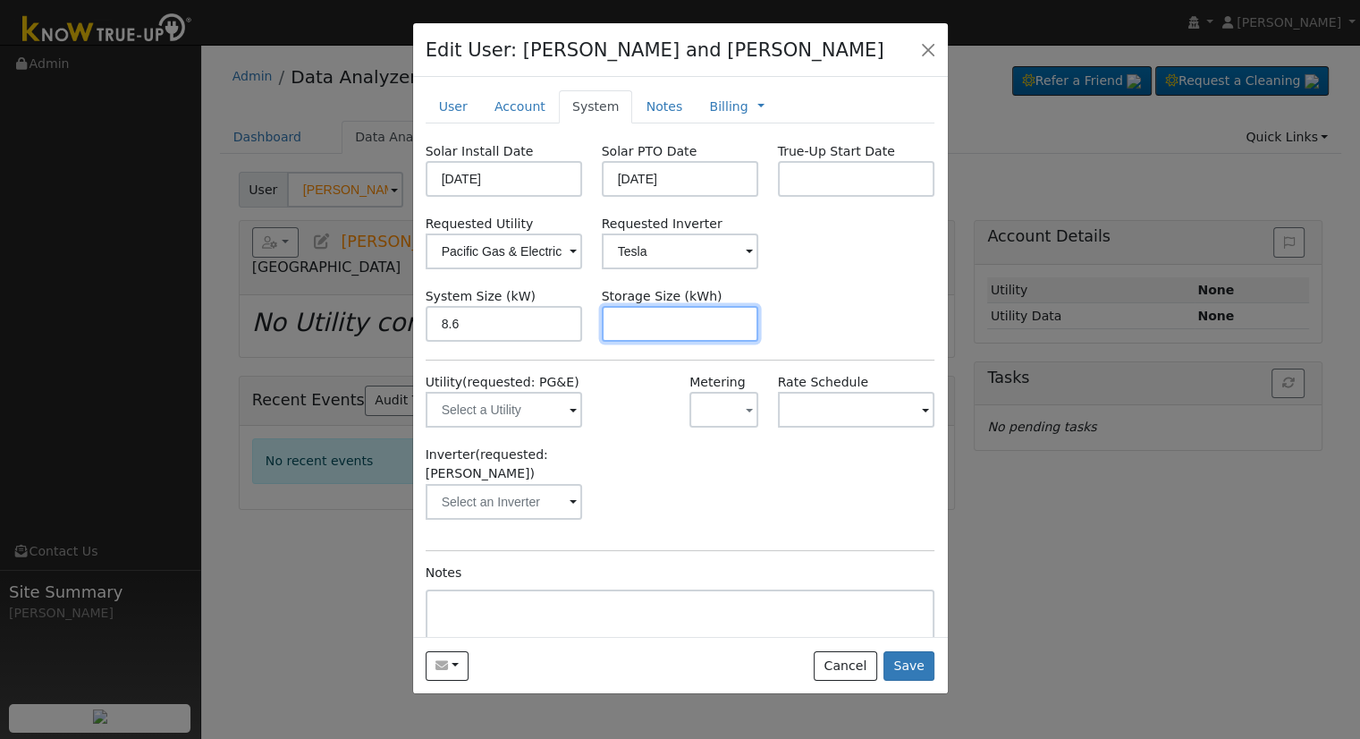
click at [684, 326] on input "text" at bounding box center [680, 324] width 157 height 36
click at [701, 312] on input "text" at bounding box center [680, 324] width 157 height 36
paste input "13.50"
type input "13.5"
click at [659, 99] on link "Notes" at bounding box center [664, 106] width 64 height 33
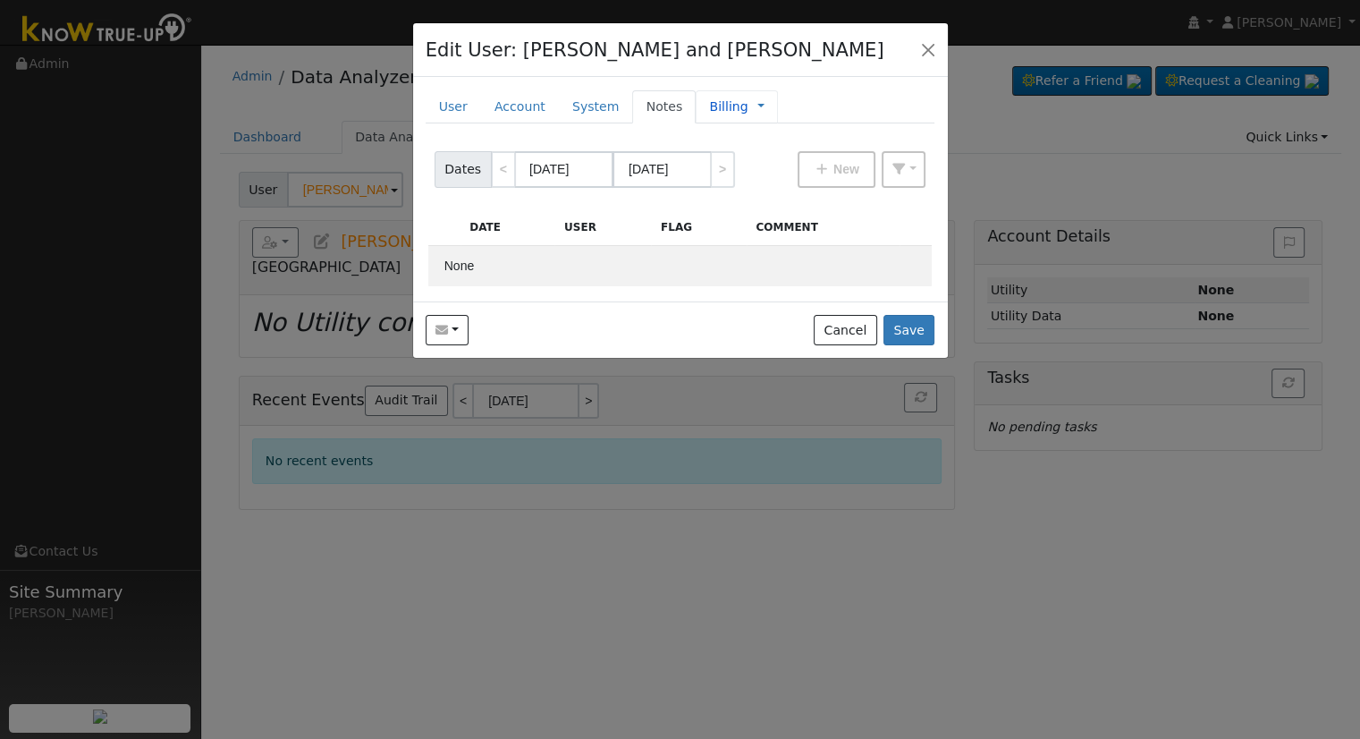
click at [724, 96] on div "Billing Management Billing Timeline" at bounding box center [736, 106] width 81 height 33
click at [739, 100] on div "Billing Management Billing Timeline" at bounding box center [736, 106] width 81 height 33
click at [758, 108] on link at bounding box center [761, 106] width 7 height 19
click at [758, 169] on link "Billing" at bounding box center [820, 163] width 124 height 25
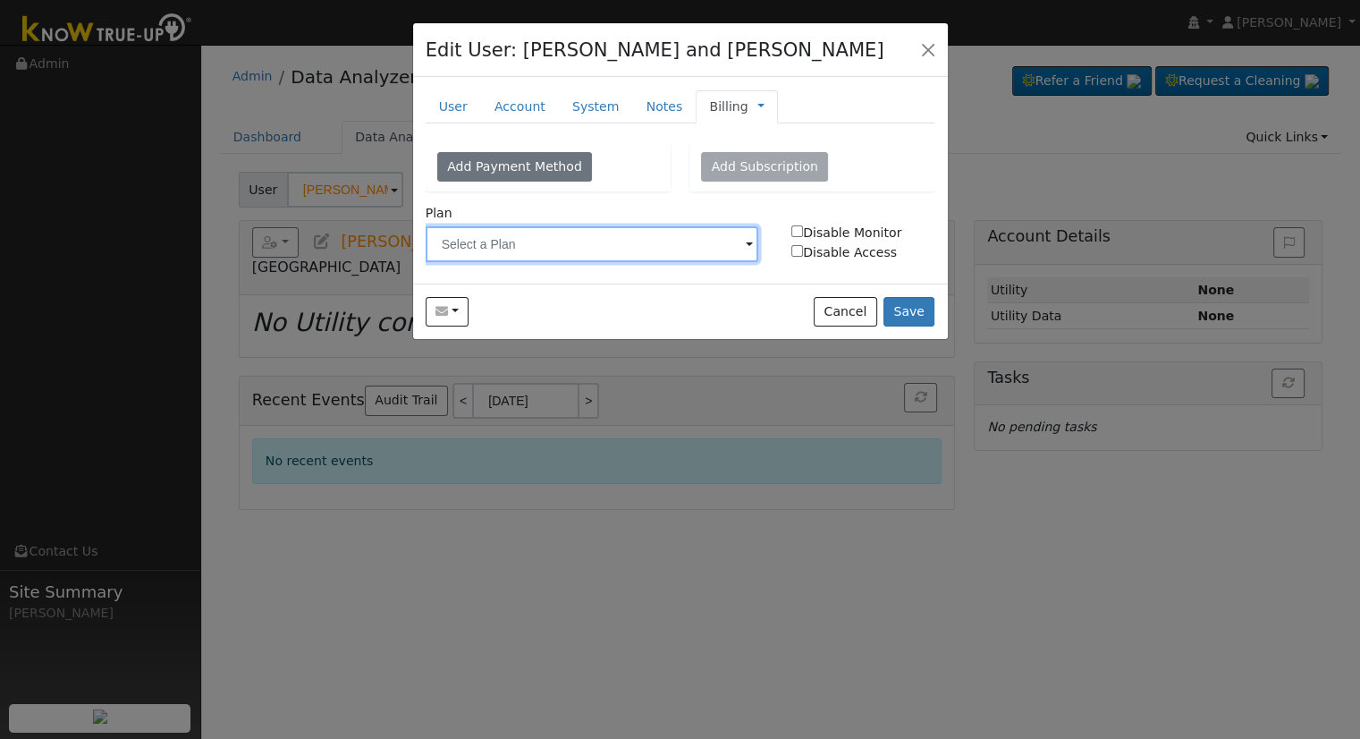
click at [559, 243] on input "text" at bounding box center [593, 244] width 334 height 36
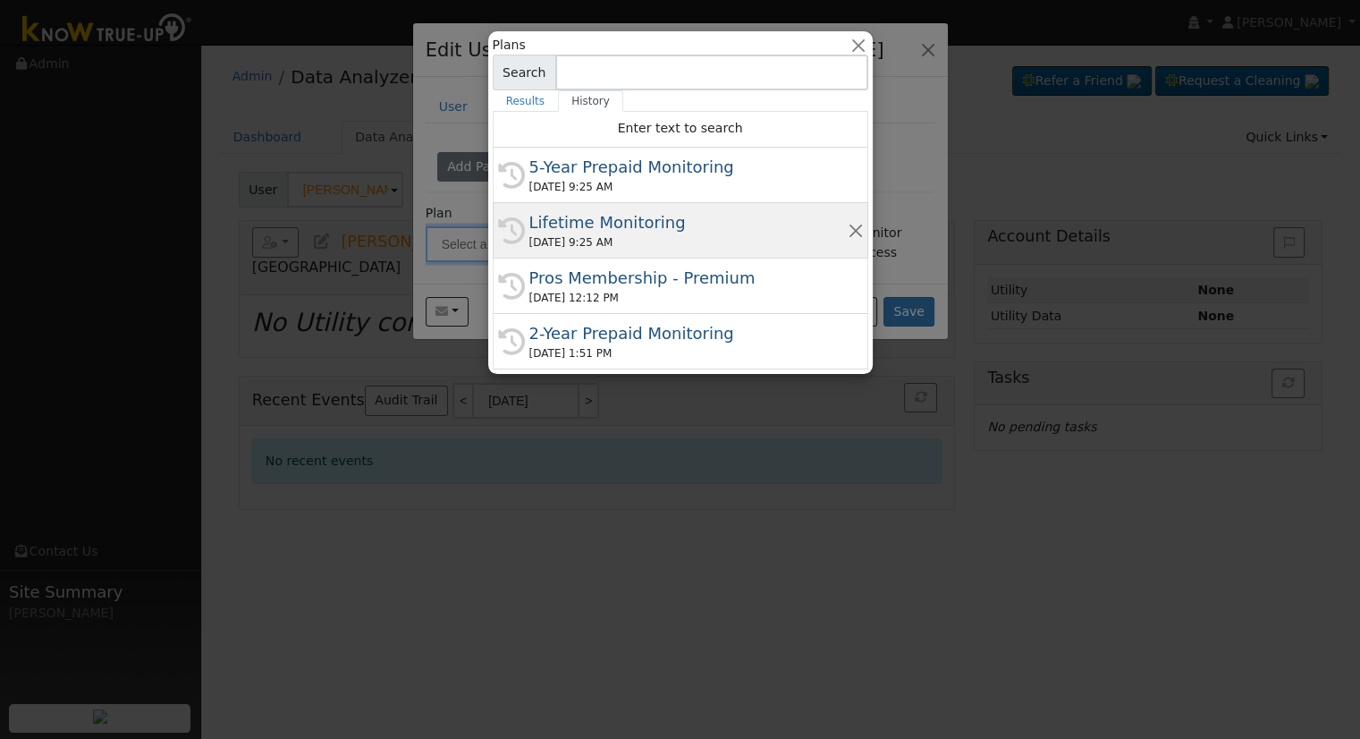
click at [638, 246] on div "[DATE] 9:25 AM" at bounding box center [688, 242] width 318 height 16
type input "Lifetime Monitoring"
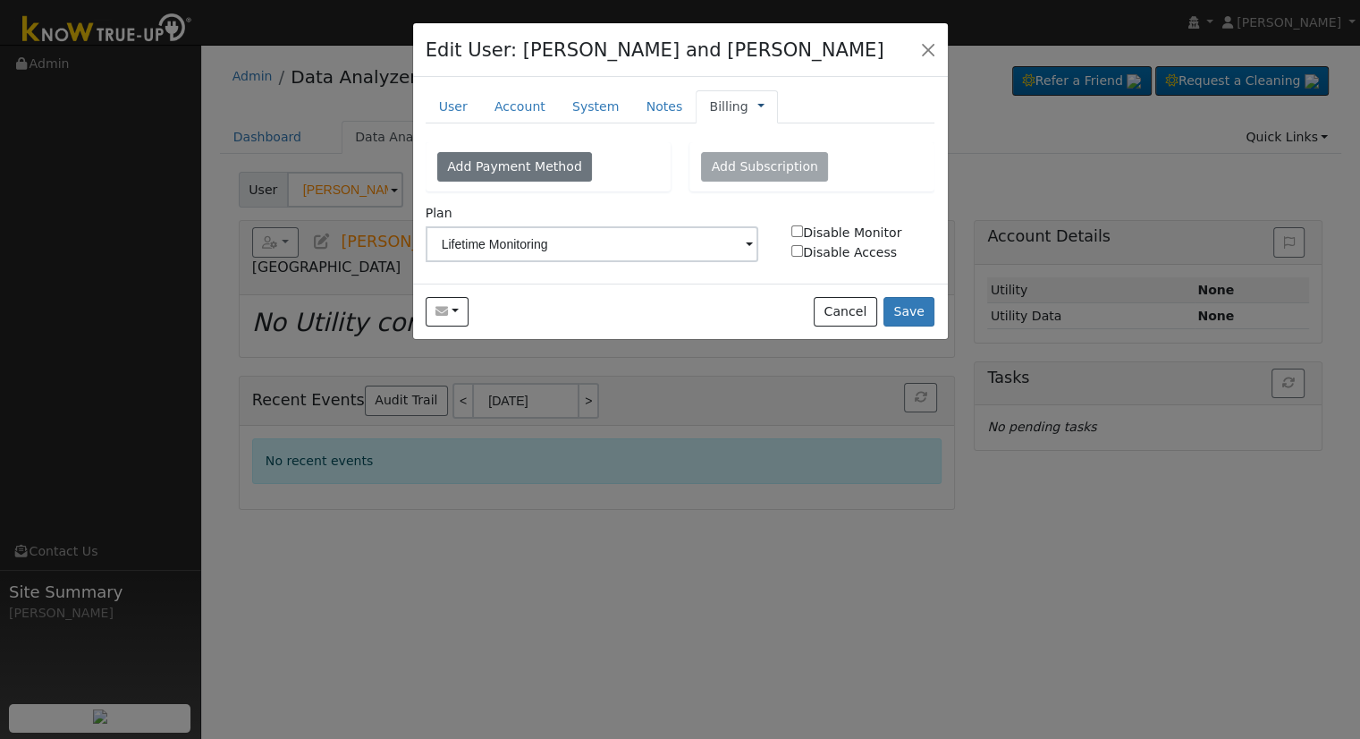
click at [758, 106] on link at bounding box center [761, 106] width 7 height 19
click at [758, 140] on link "Management" at bounding box center [820, 138] width 124 height 25
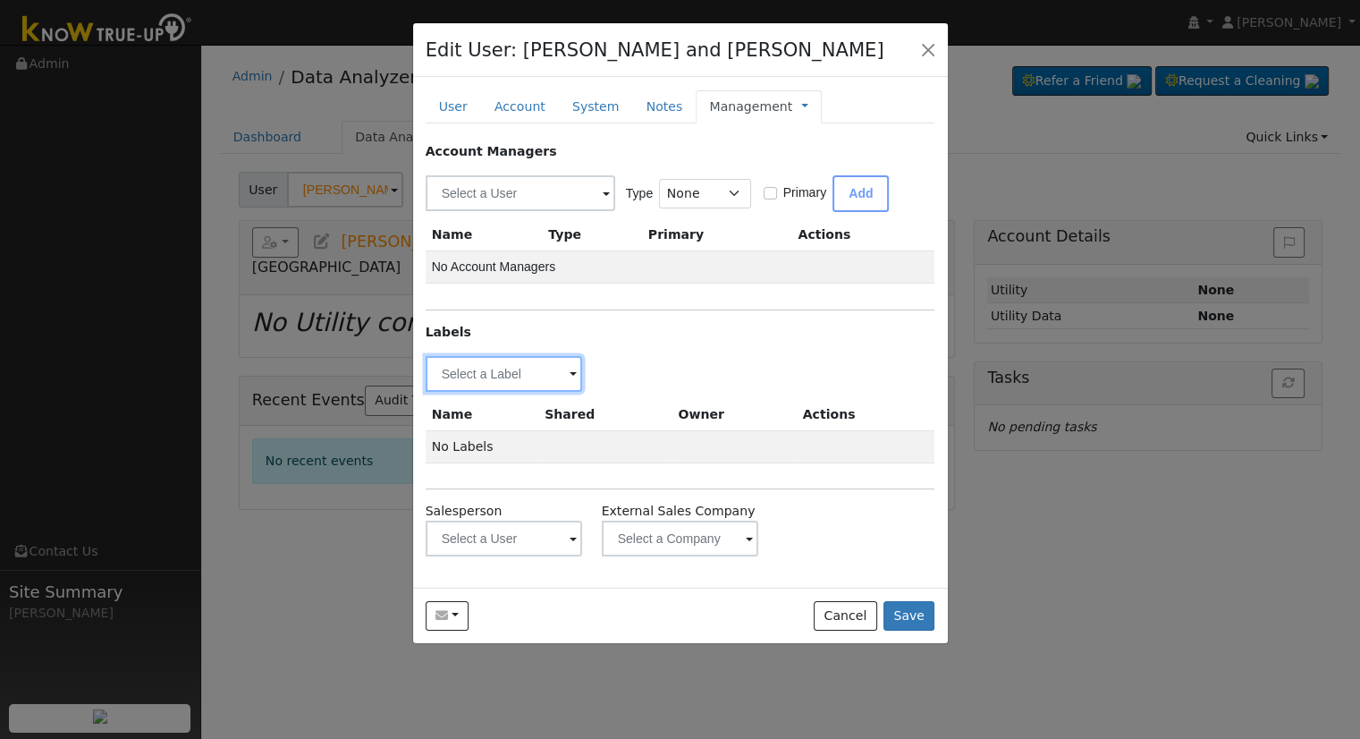
click at [505, 385] on input "text" at bounding box center [504, 374] width 157 height 36
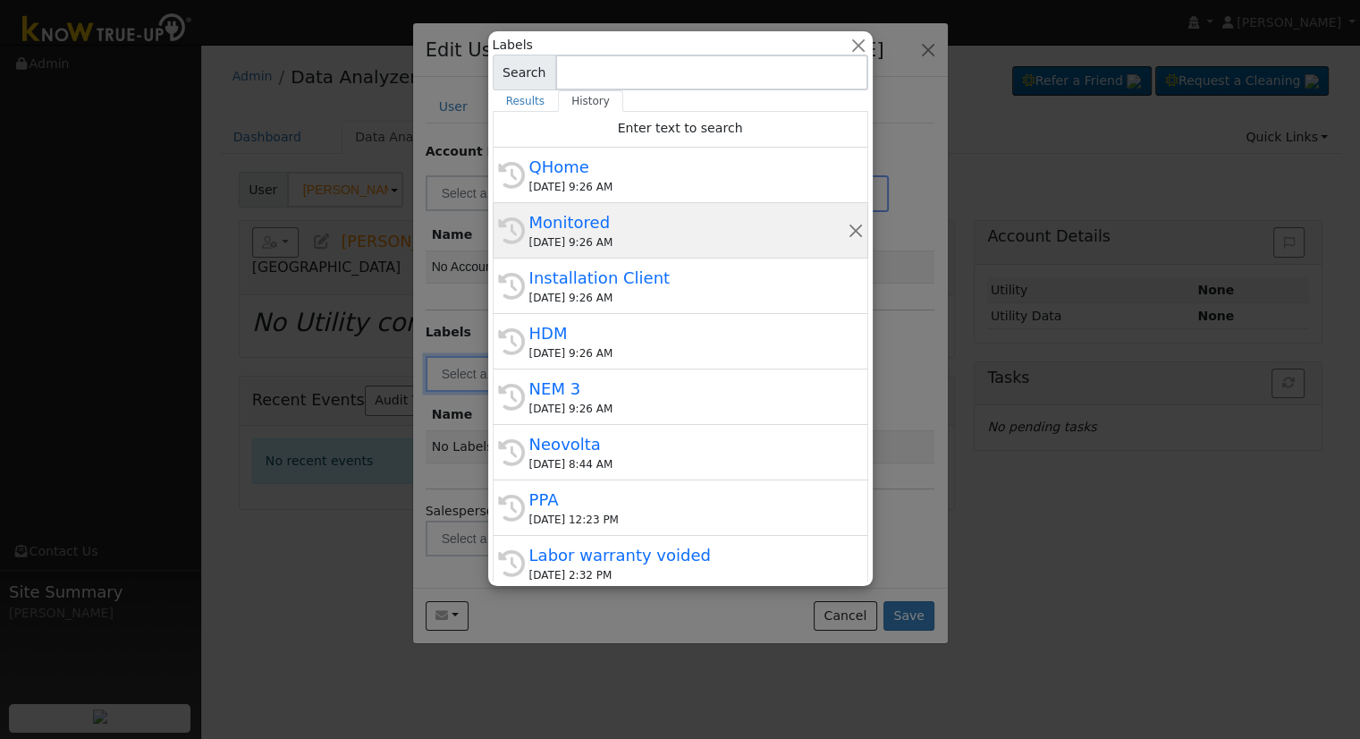
click at [658, 251] on div "History Monitored 09/12/2025 9:26 AM" at bounding box center [681, 230] width 376 height 55
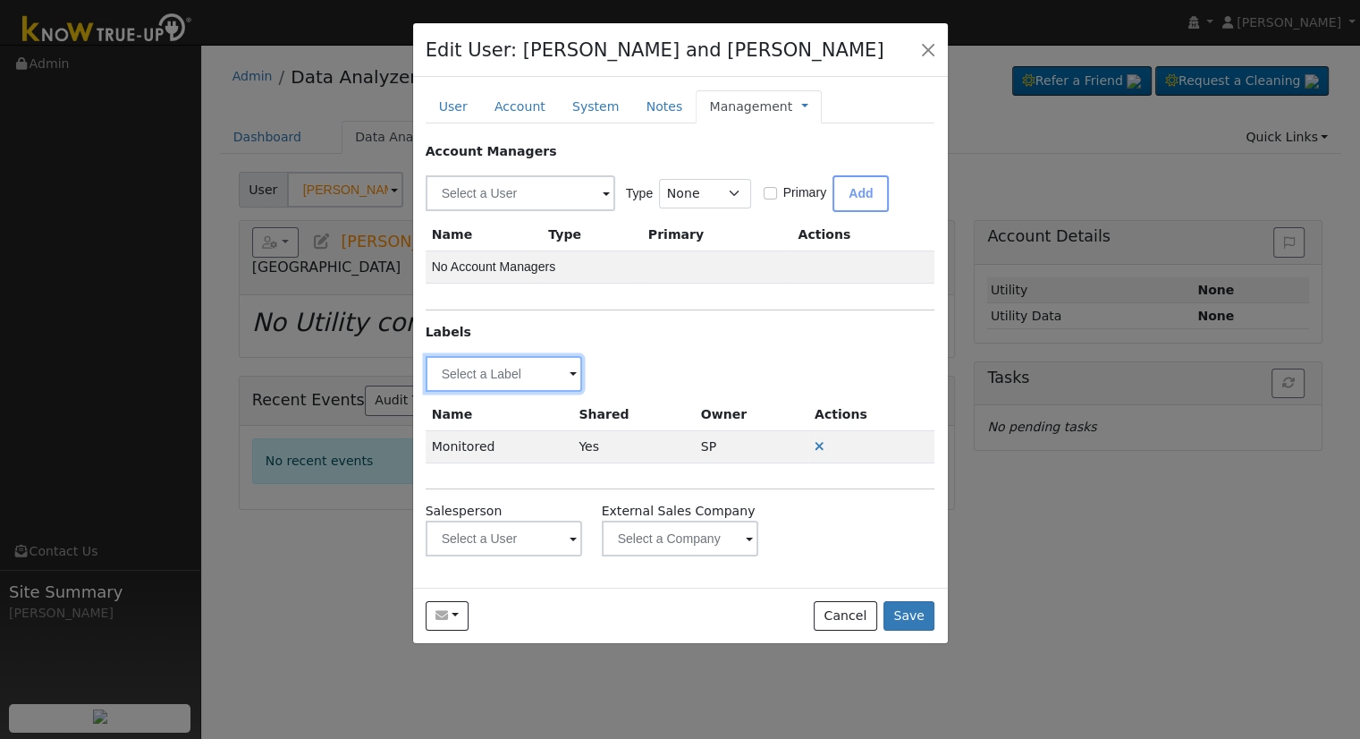
click at [471, 369] on input "text" at bounding box center [504, 374] width 157 height 36
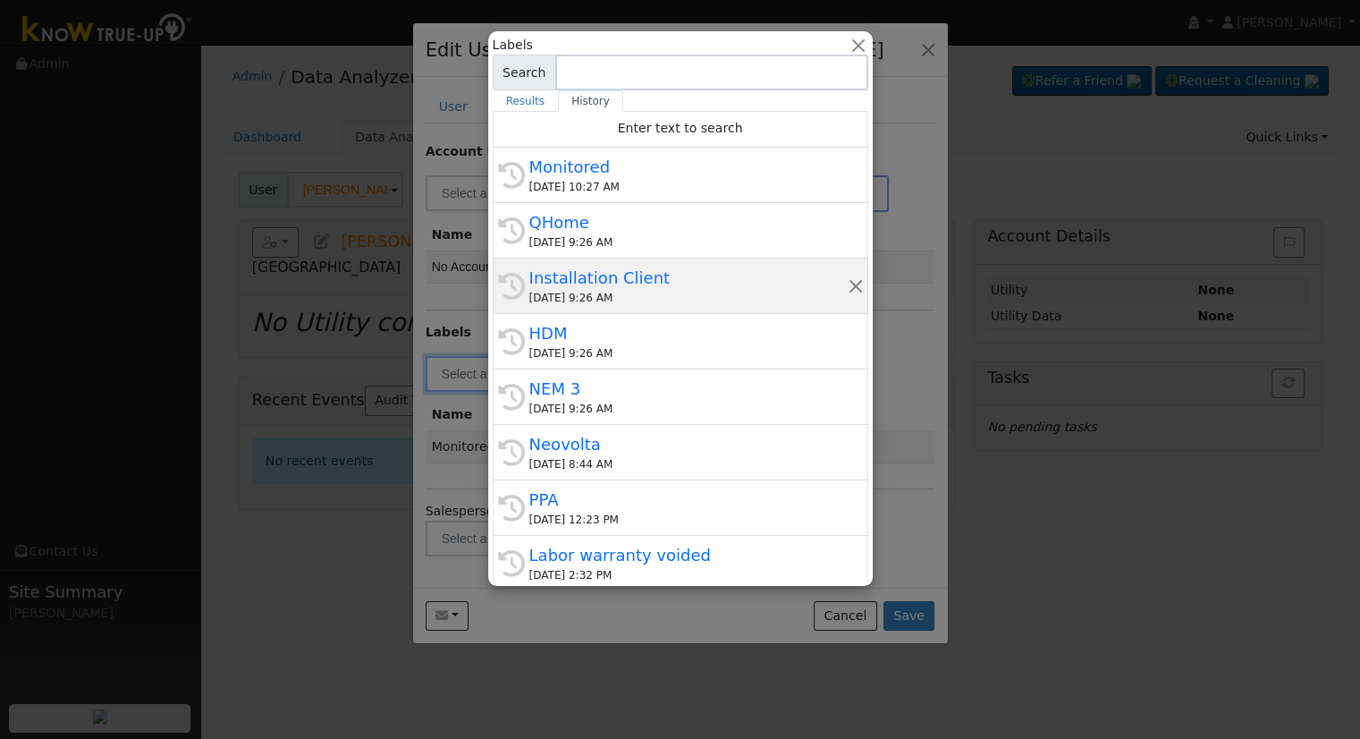
click at [626, 283] on div "Installation Client" at bounding box center [688, 278] width 318 height 24
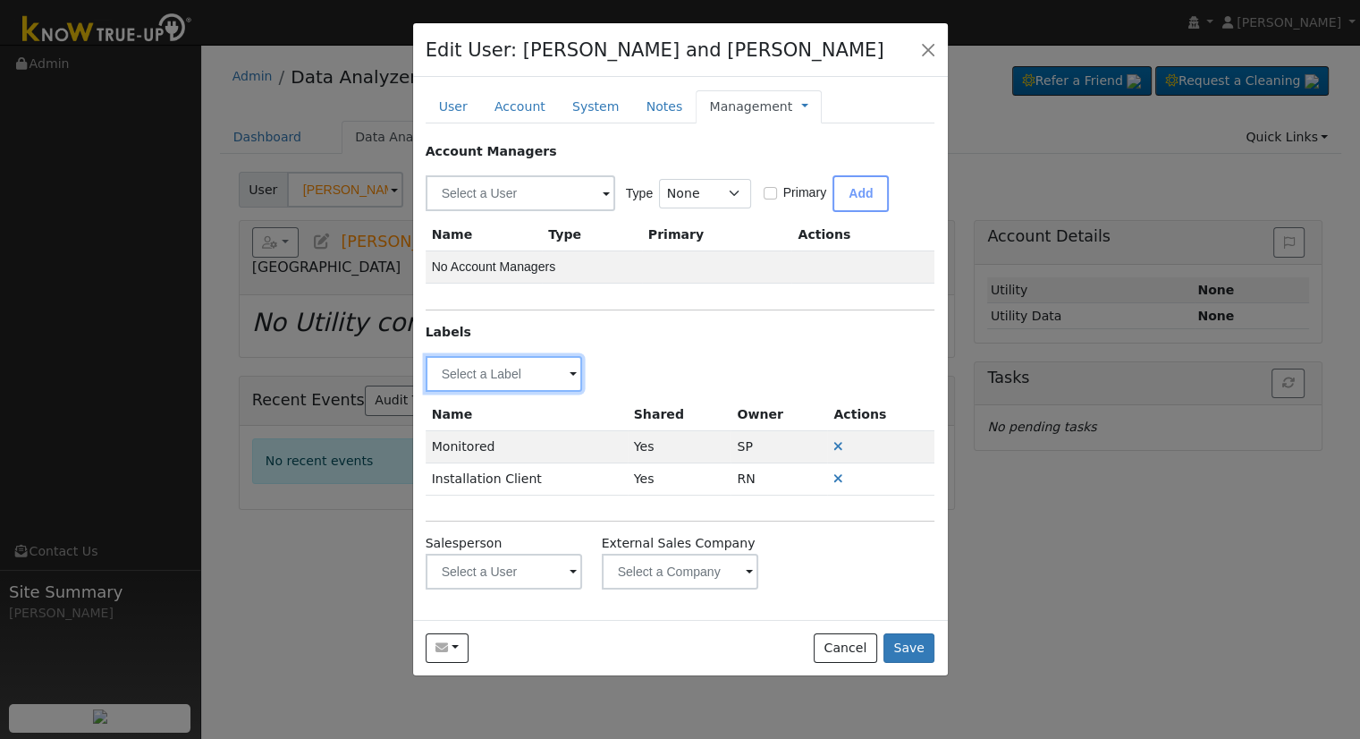
click at [518, 377] on input "text" at bounding box center [504, 374] width 157 height 36
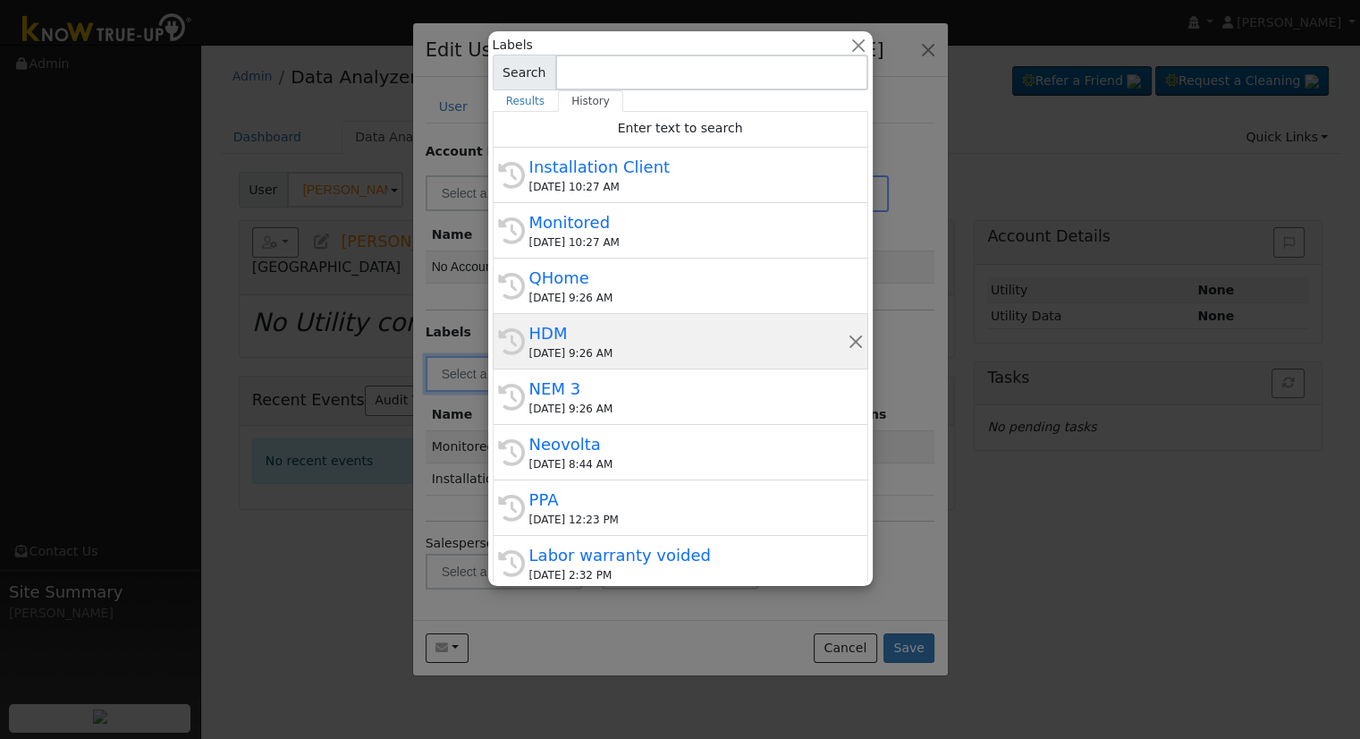
click at [652, 353] on div "[DATE] 9:26 AM" at bounding box center [688, 353] width 318 height 16
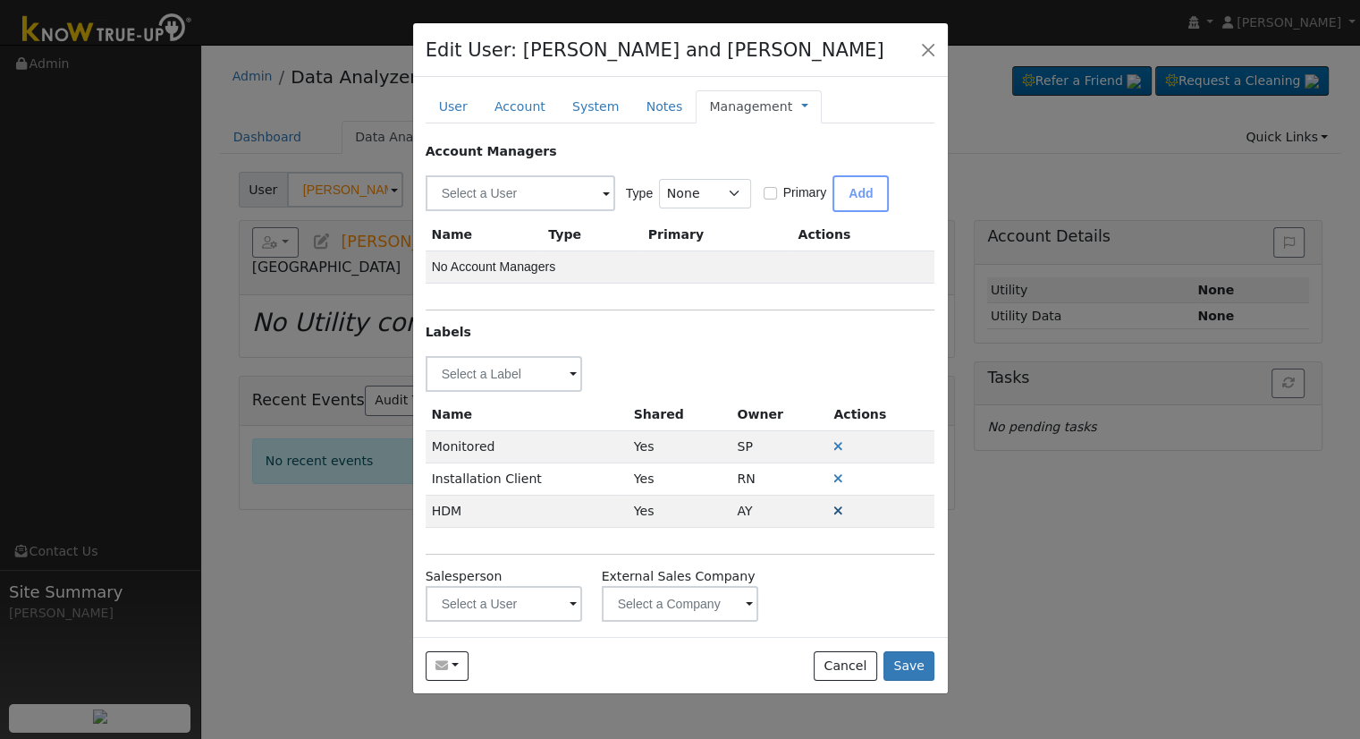
click at [834, 505] on icon at bounding box center [839, 510] width 10 height 13
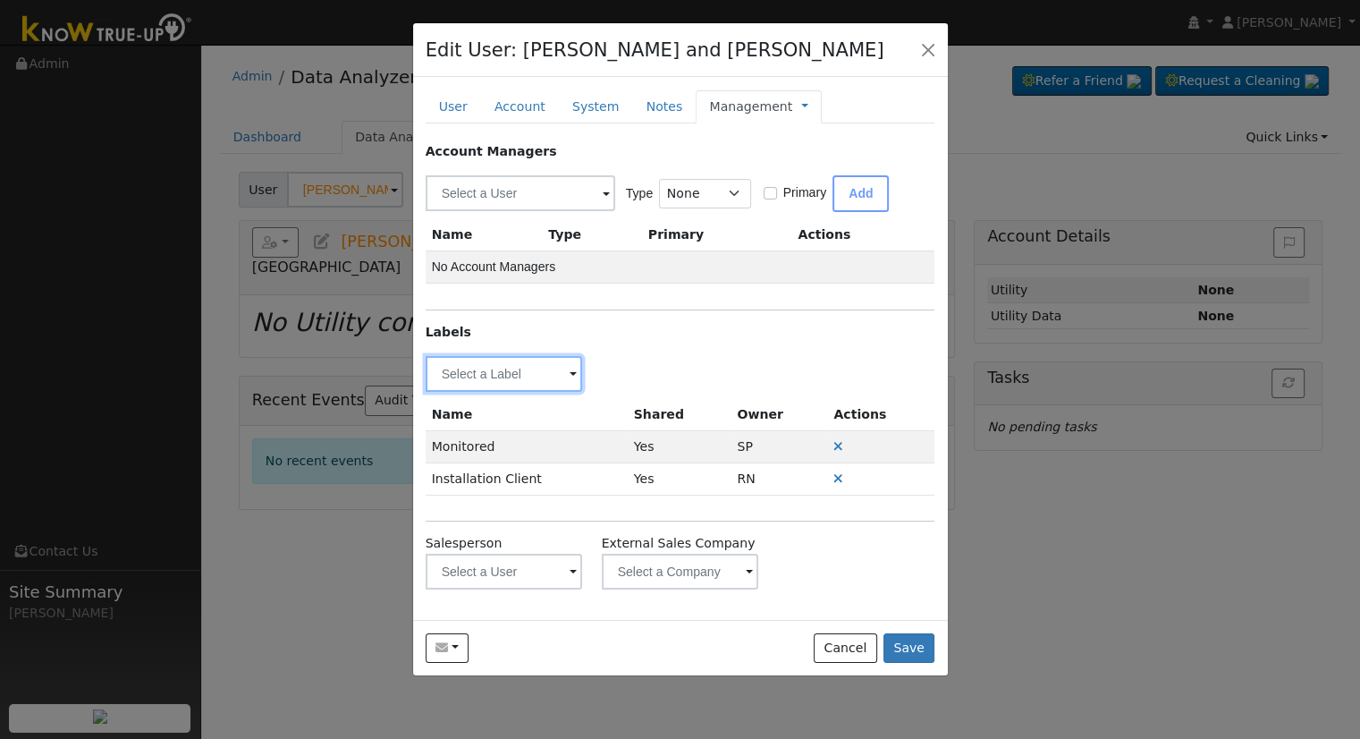
click at [524, 360] on input "text" at bounding box center [504, 374] width 157 height 36
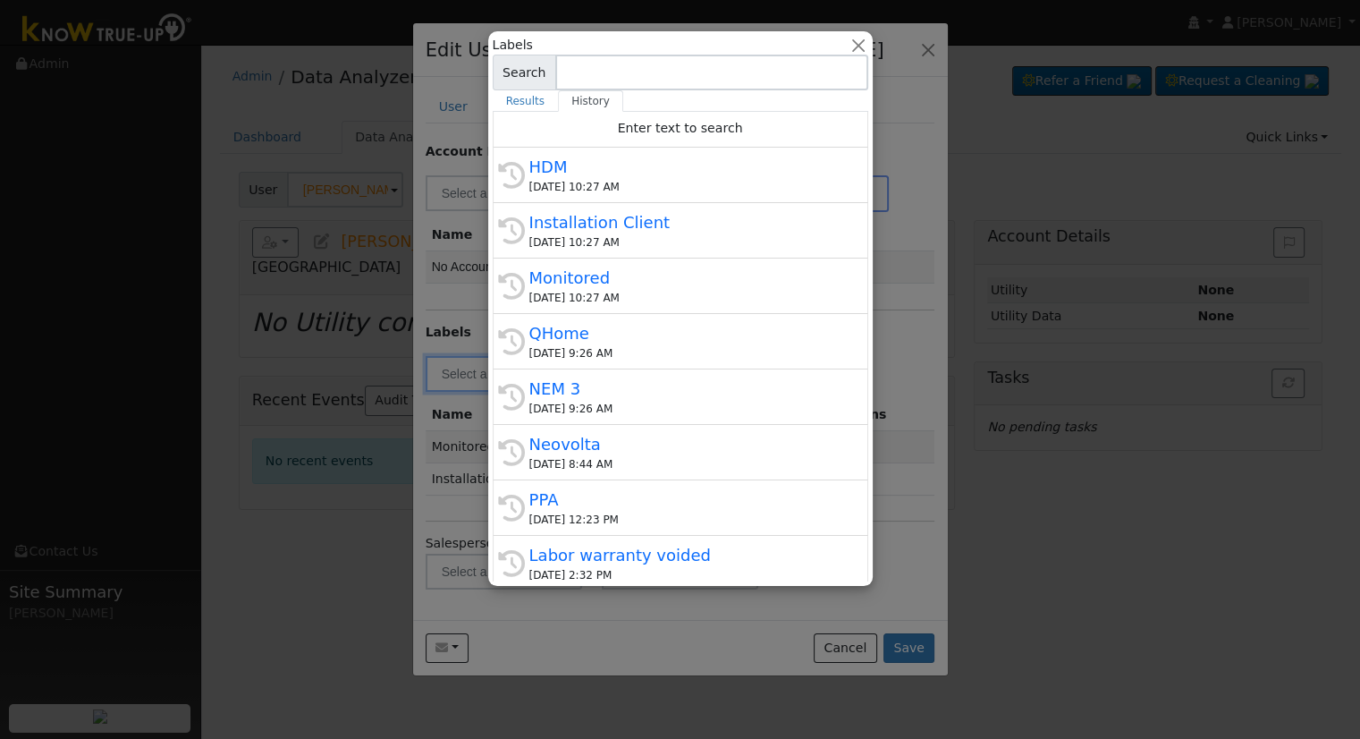
click at [476, 309] on div at bounding box center [680, 369] width 1360 height 739
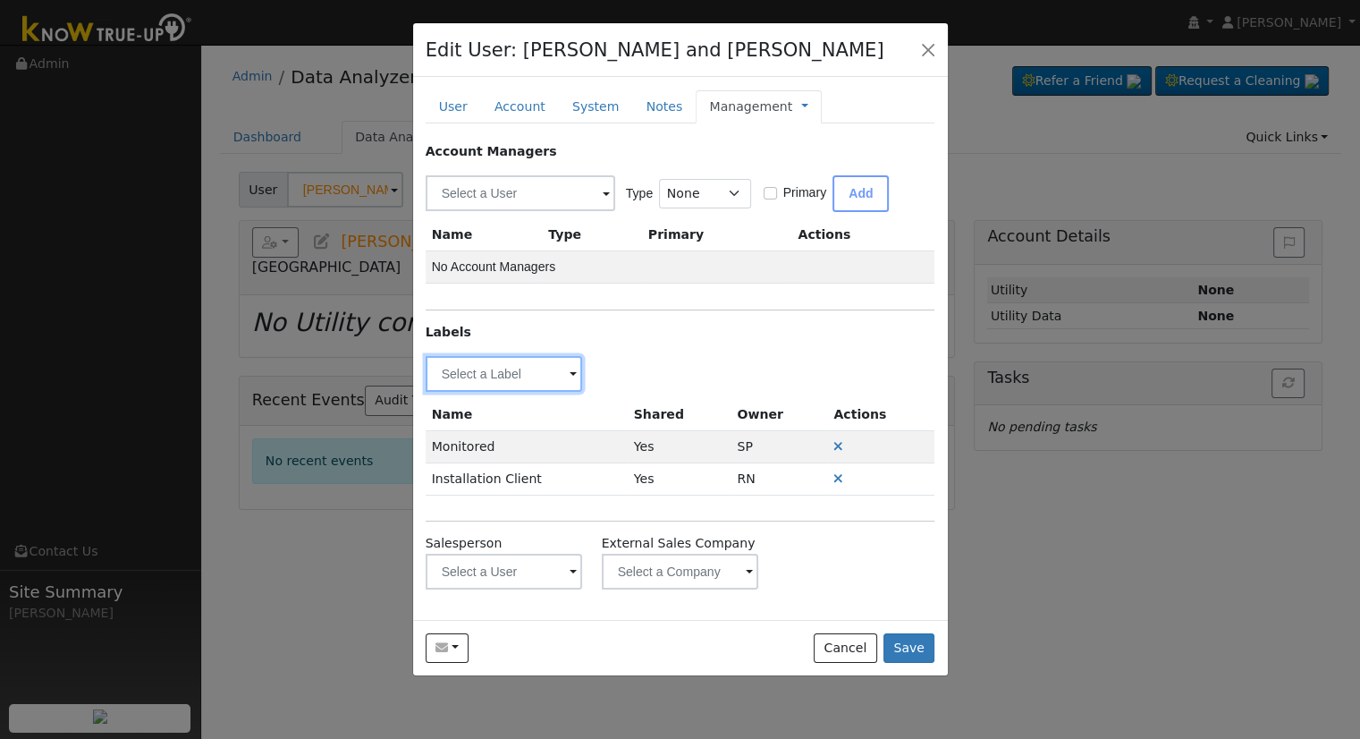
click at [547, 365] on input "text" at bounding box center [504, 374] width 157 height 36
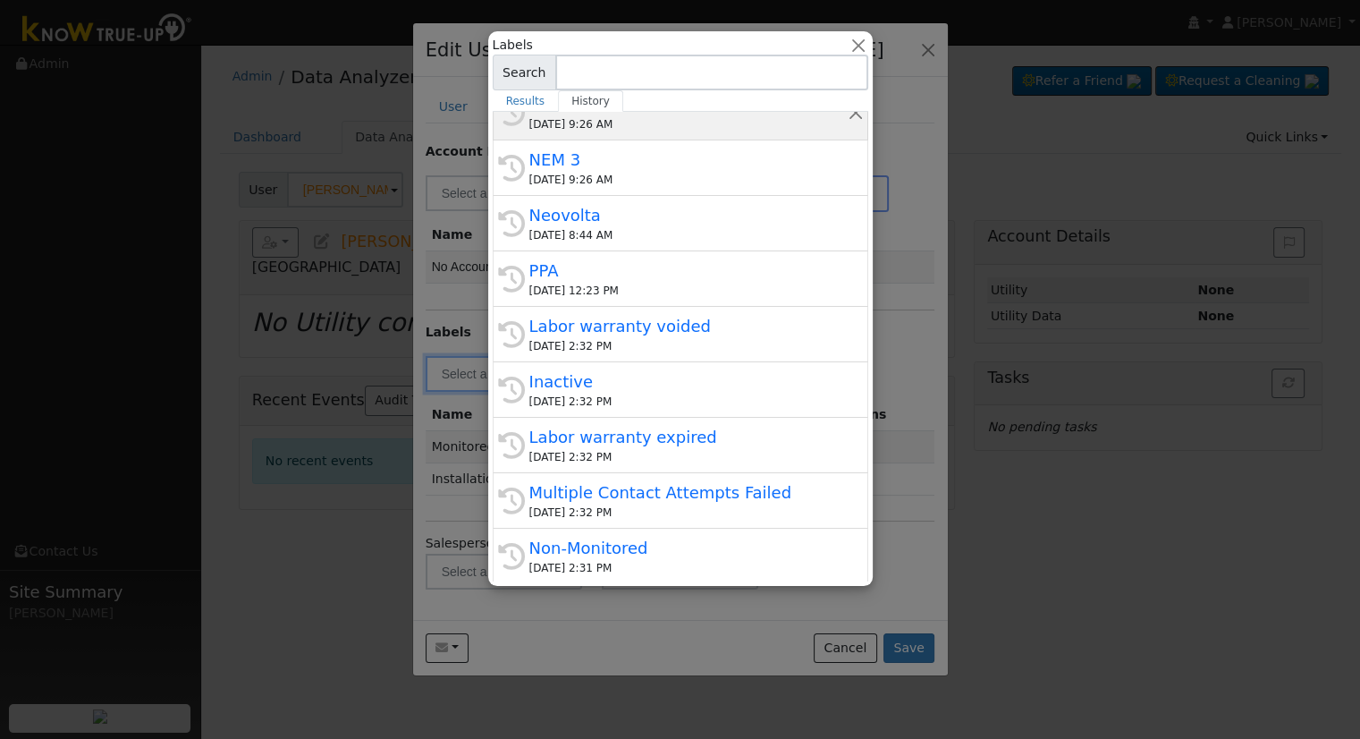
scroll to position [268, 0]
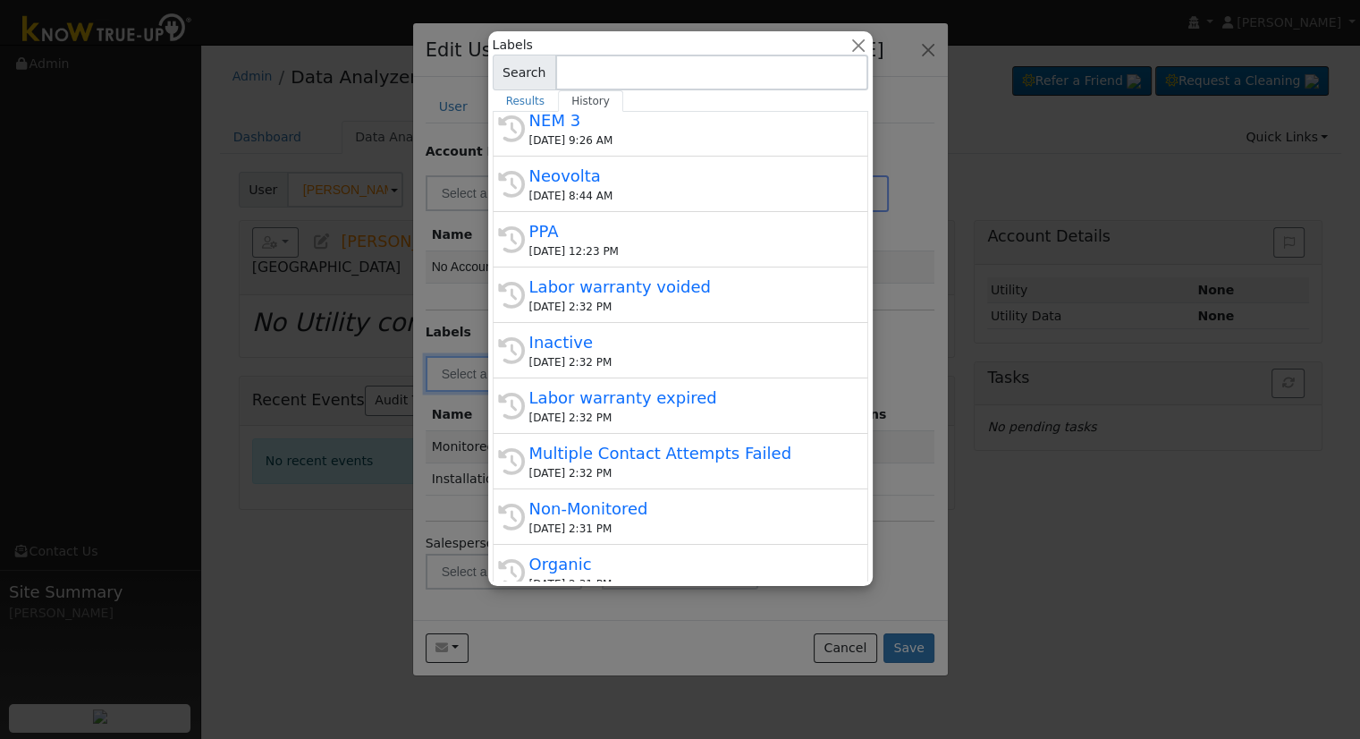
click at [457, 291] on div at bounding box center [680, 369] width 1360 height 739
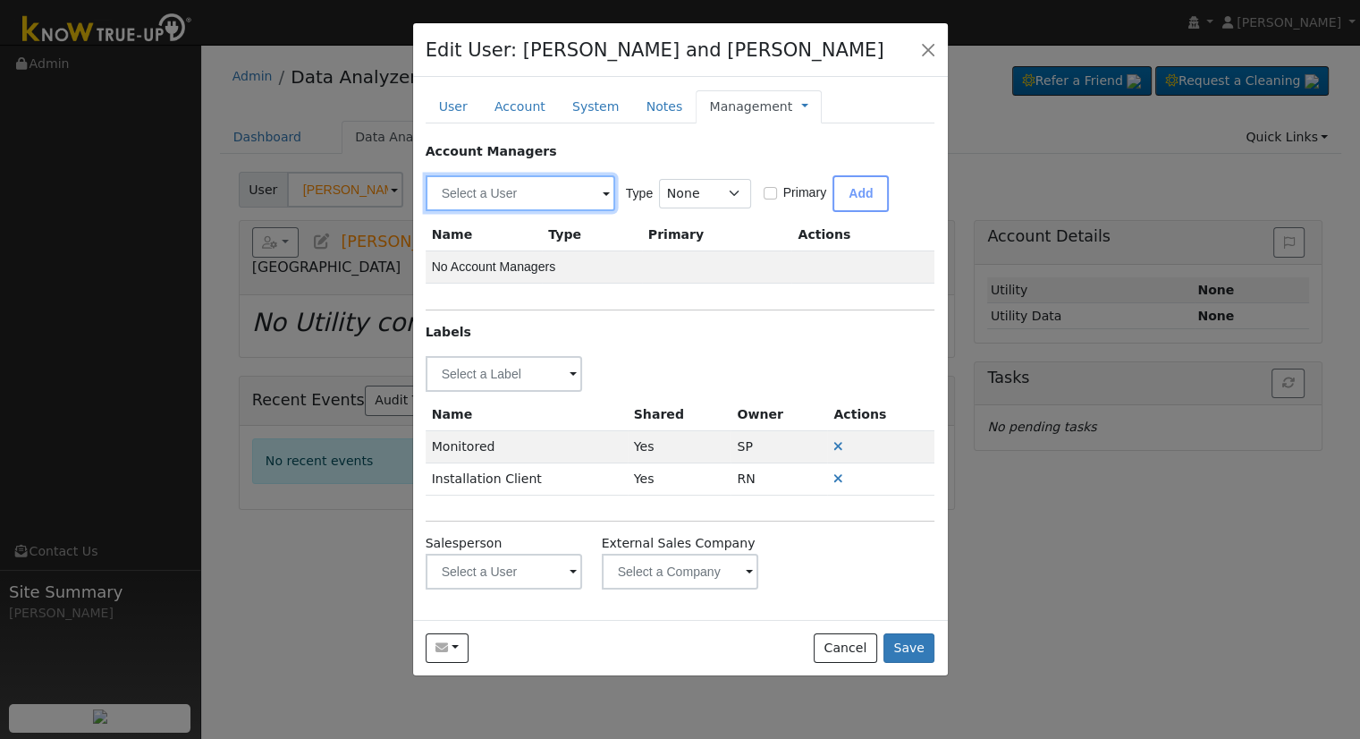
click at [529, 191] on input "text" at bounding box center [521, 193] width 190 height 36
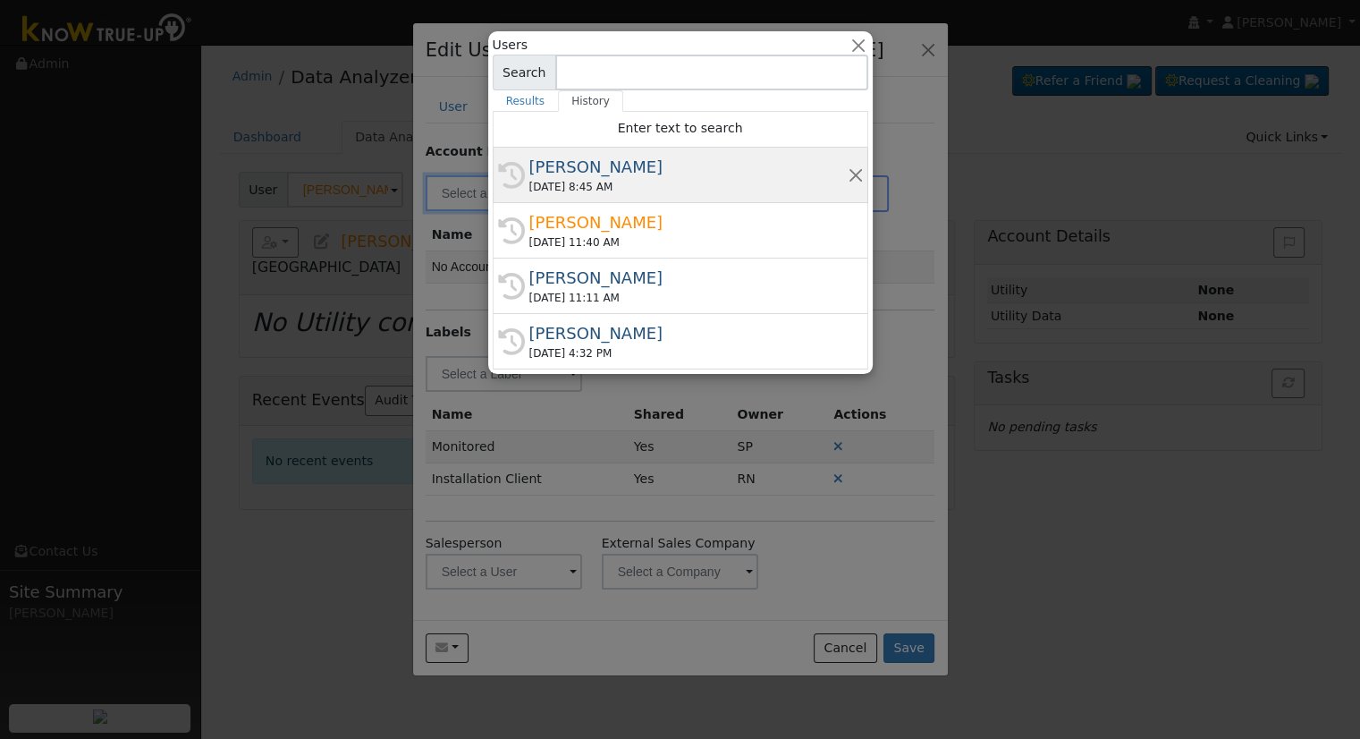
click at [576, 165] on div "Eric Cisneros" at bounding box center [688, 167] width 318 height 24
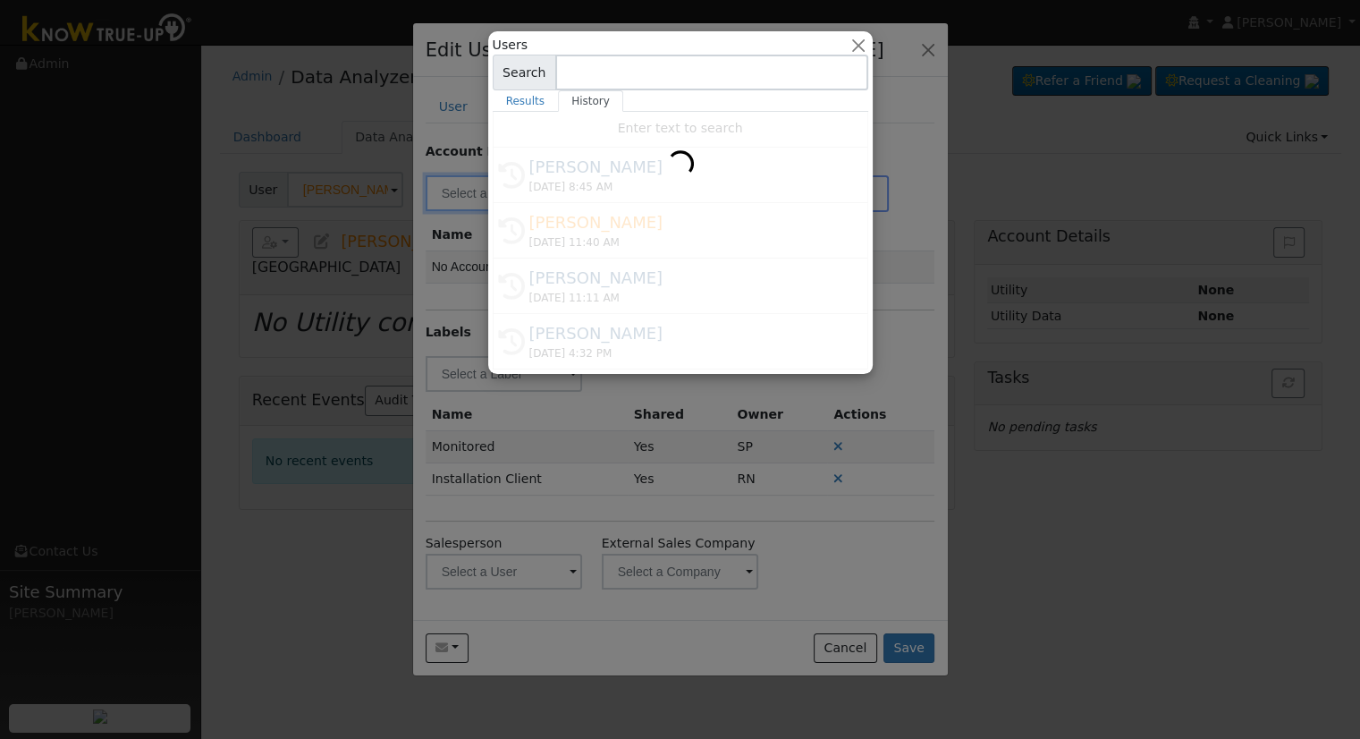
type input "Eric Cisneros"
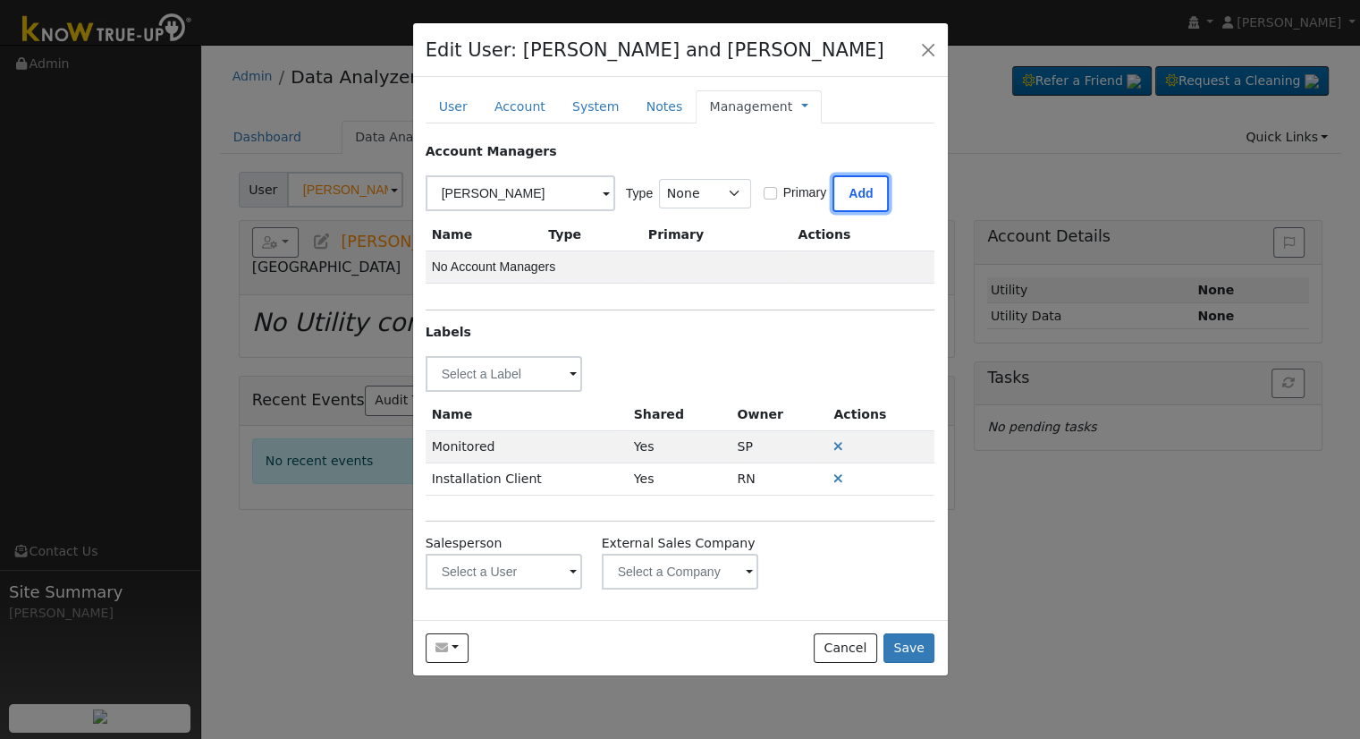
click at [862, 191] on button "Add" at bounding box center [861, 193] width 56 height 37
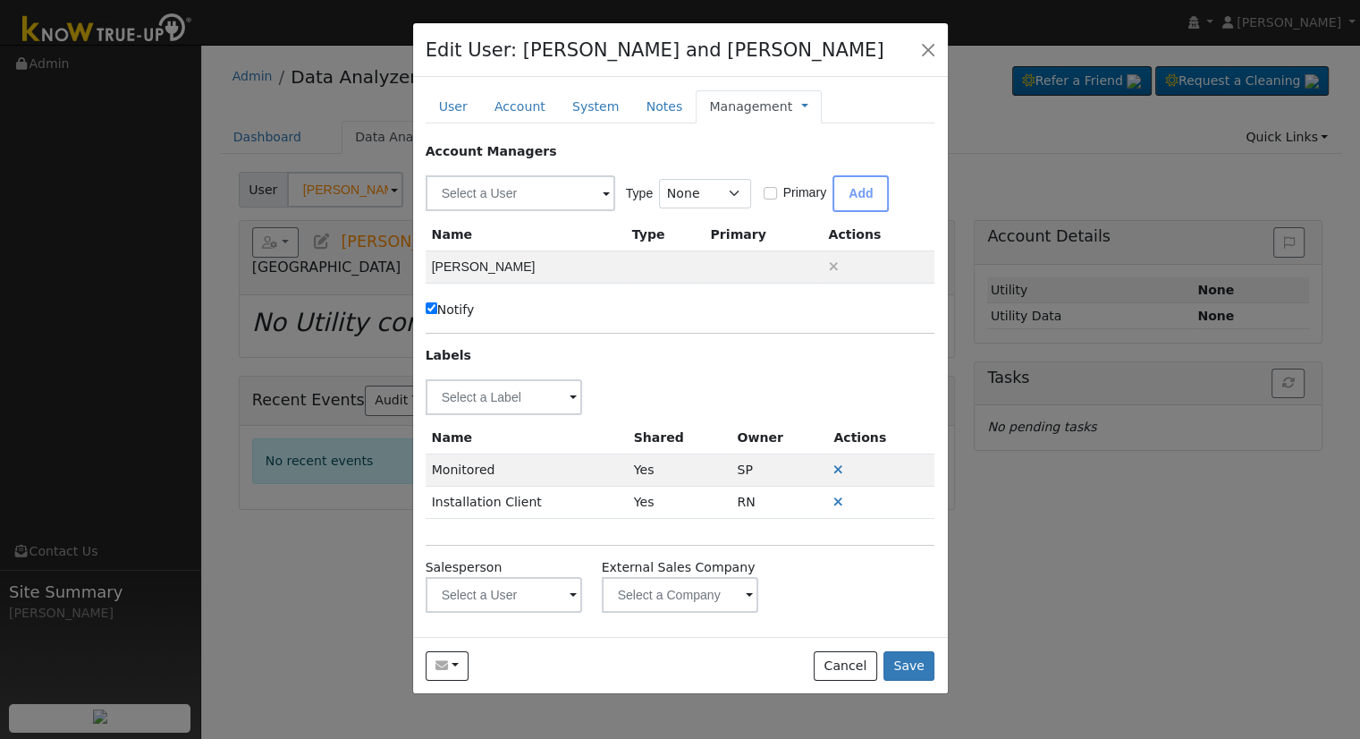
click at [445, 318] on div "Account Managers Type None Manager Sales Other Primary Add Name Type Primary Ac…" at bounding box center [681, 377] width 510 height 470
click at [446, 312] on label "Notify" at bounding box center [450, 310] width 49 height 19
click at [437, 312] on input "Notify" at bounding box center [432, 308] width 12 height 12
checkbox input "false"
click at [737, 100] on link "Management" at bounding box center [750, 106] width 83 height 19
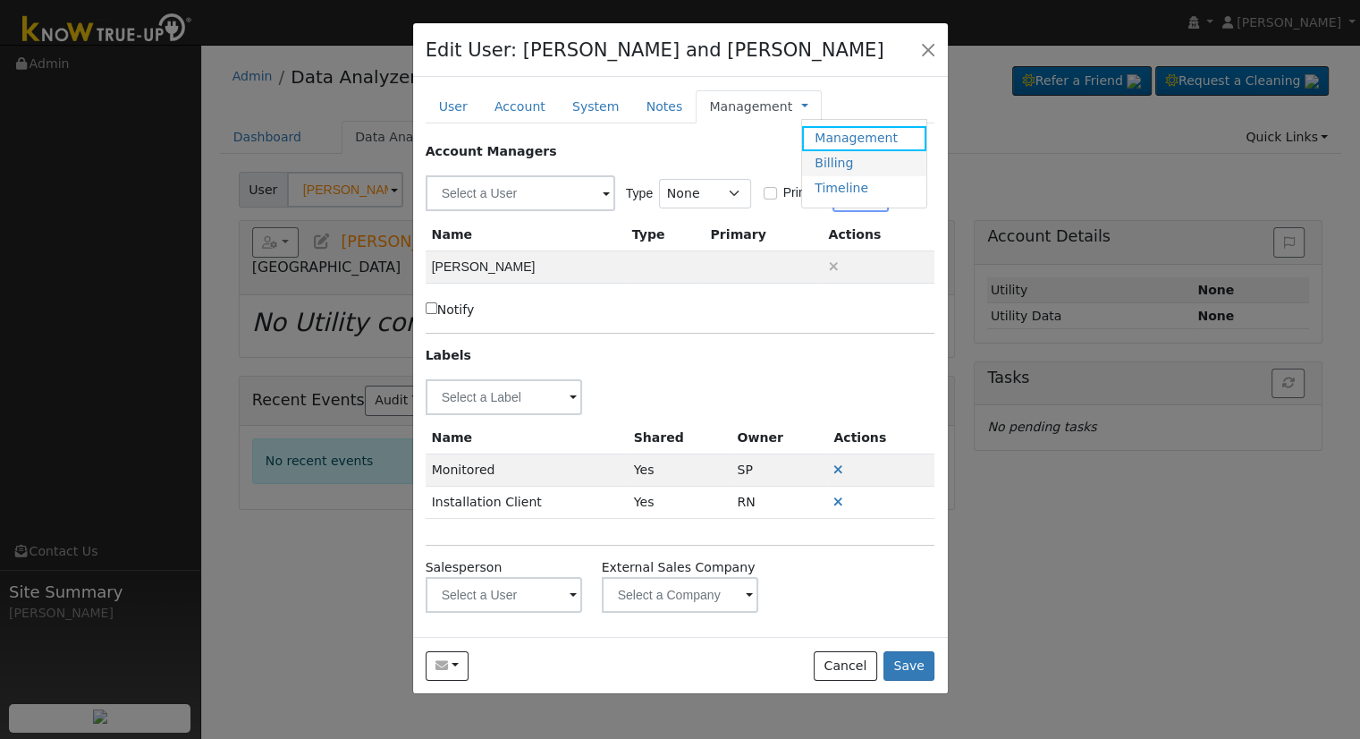
click at [806, 162] on link "Billing" at bounding box center [864, 163] width 124 height 25
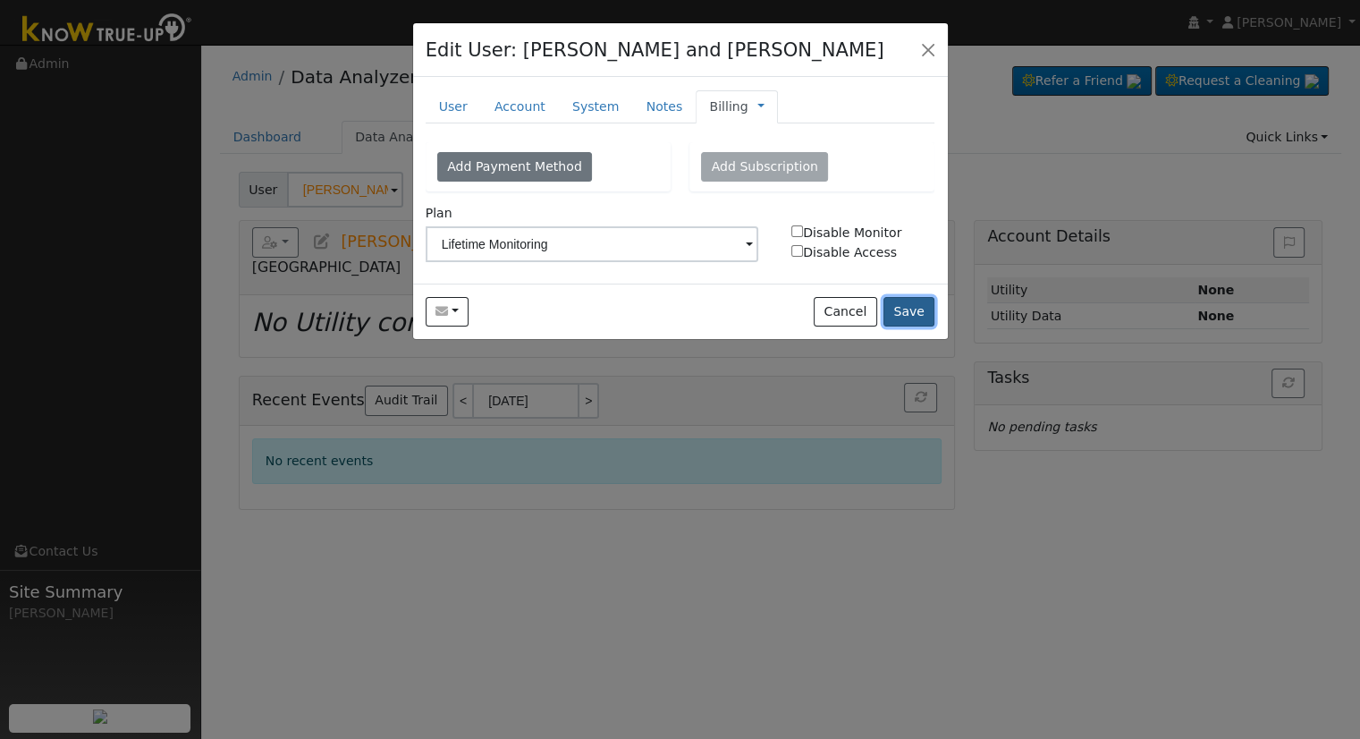
click at [919, 312] on button "Save" at bounding box center [910, 312] width 52 height 30
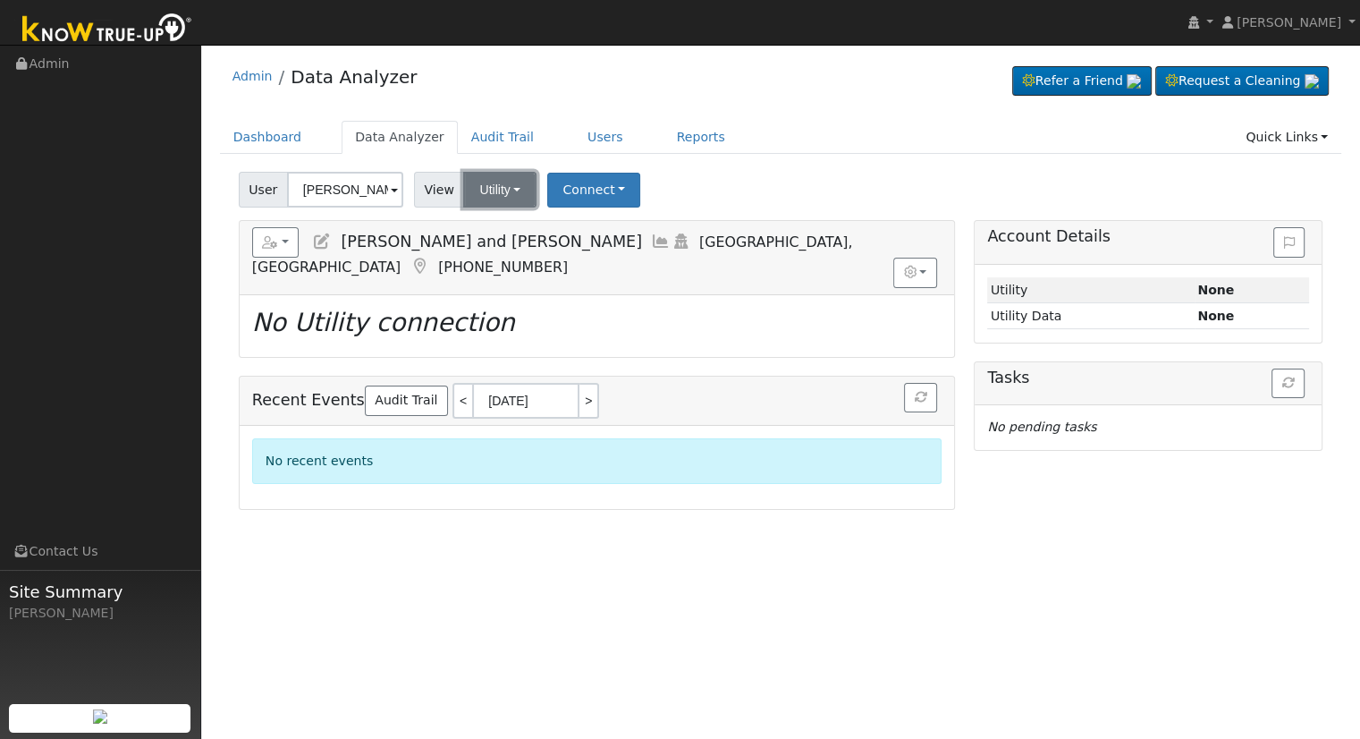
click at [492, 189] on button "Utility" at bounding box center [499, 190] width 73 height 36
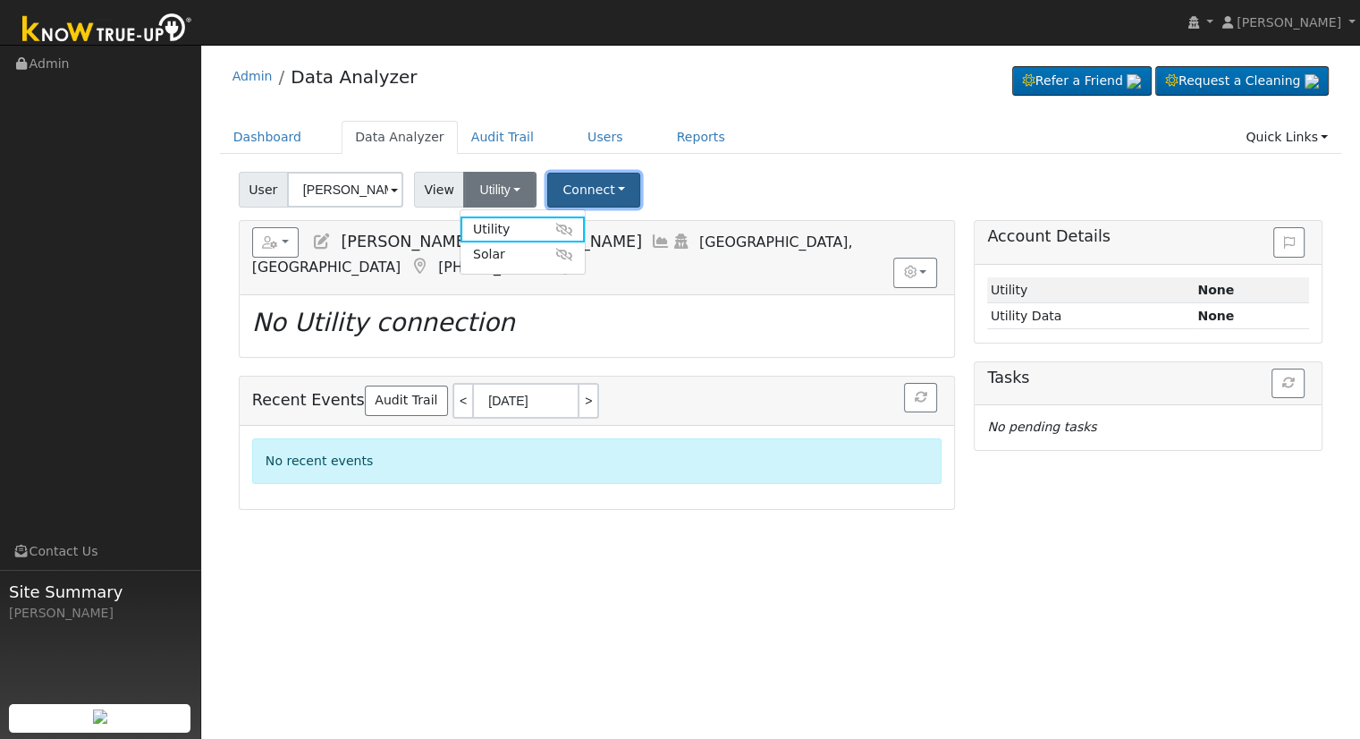
click at [559, 195] on button "Connect" at bounding box center [593, 190] width 93 height 35
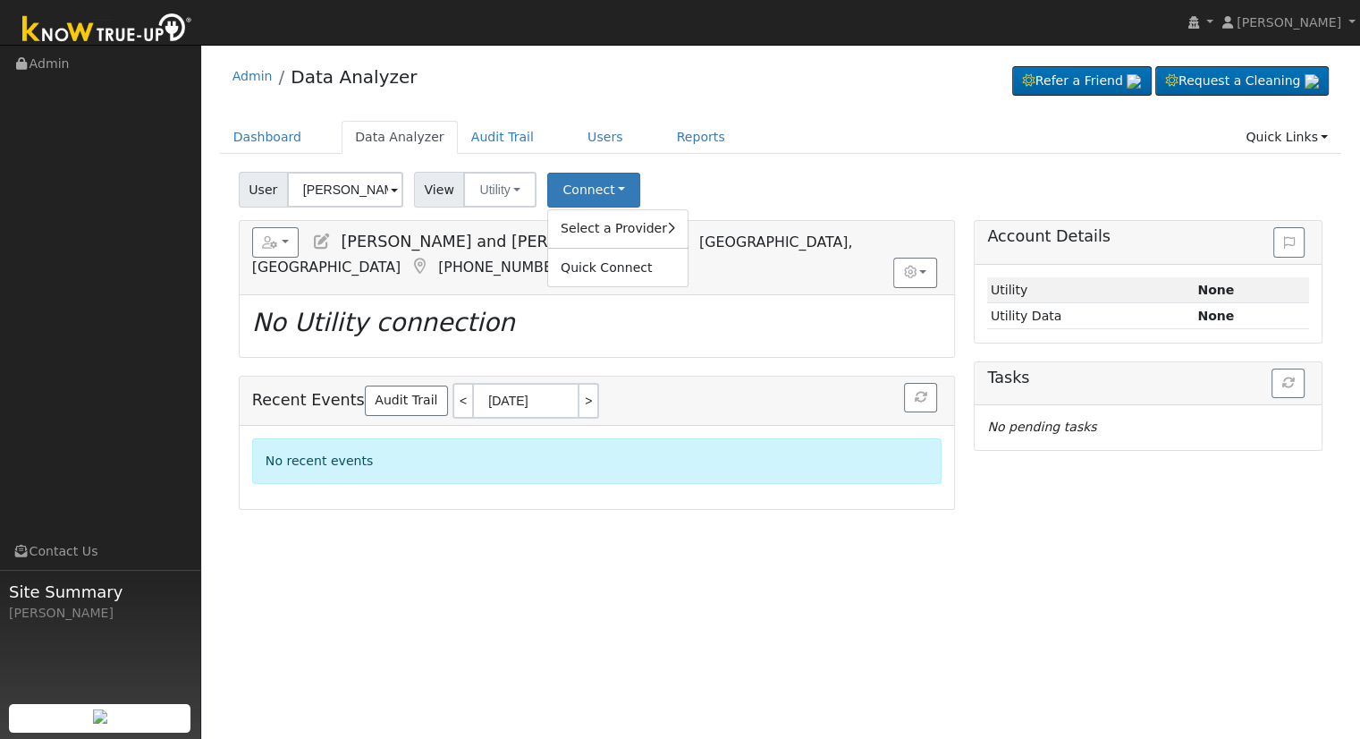
click at [583, 244] on div "Select a Provider Quick Connect" at bounding box center [617, 248] width 141 height 78
click at [583, 236] on link "Select a Provider" at bounding box center [618, 228] width 140 height 25
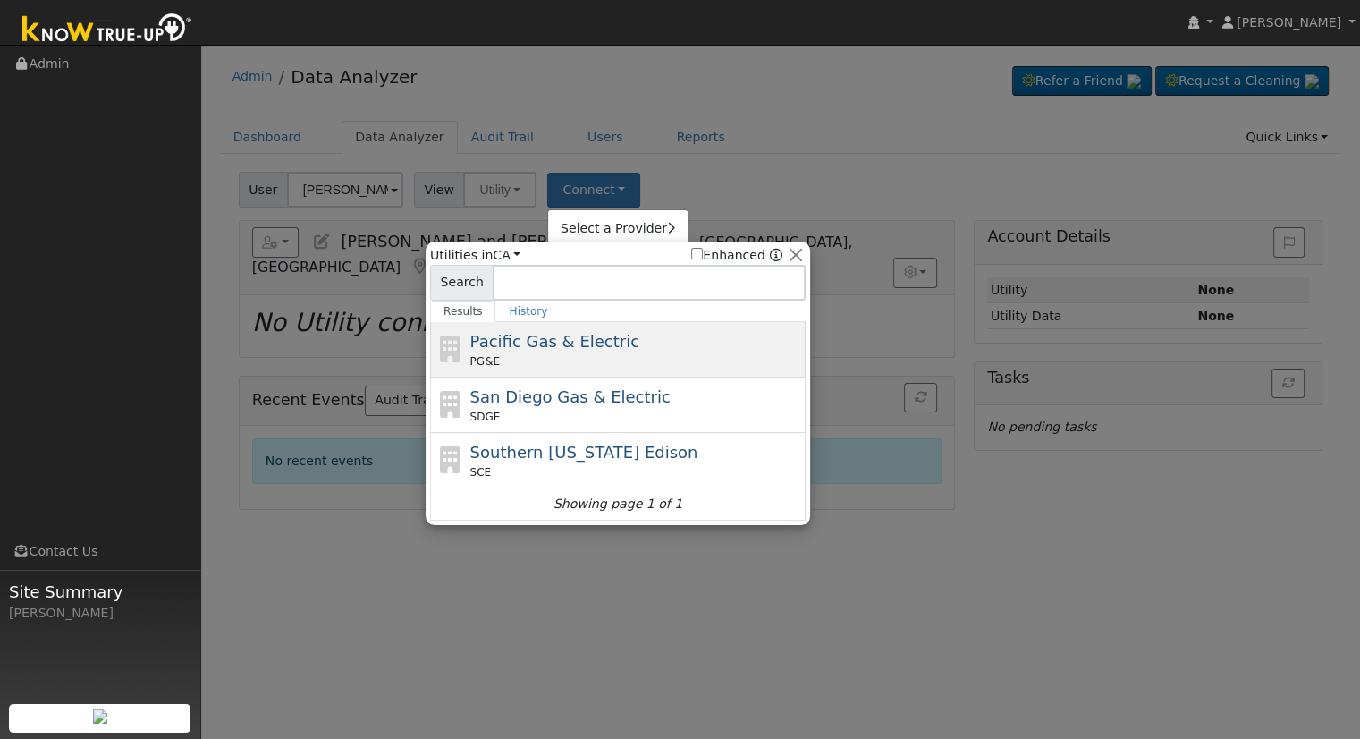
click at [532, 344] on span "Pacific Gas & Electric" at bounding box center [554, 341] width 169 height 19
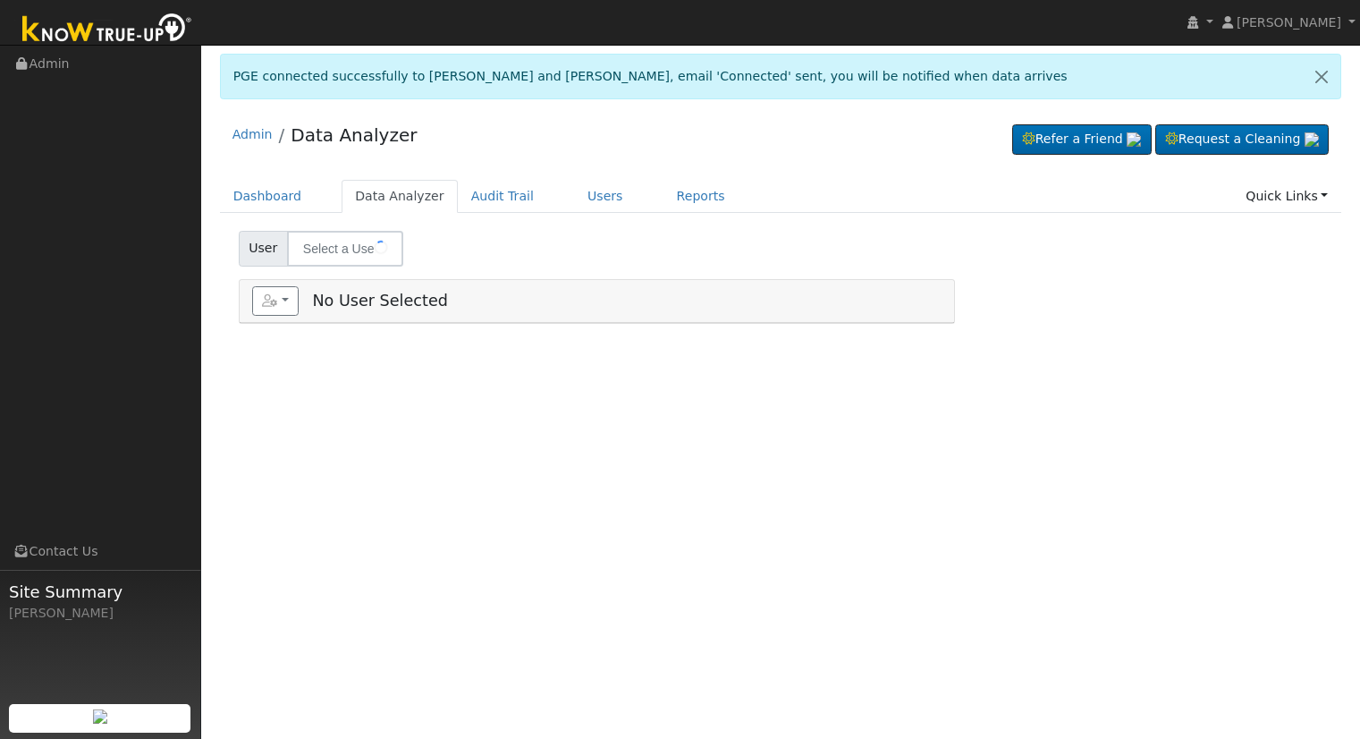
type input "[PERSON_NAME] and [PERSON_NAME]"
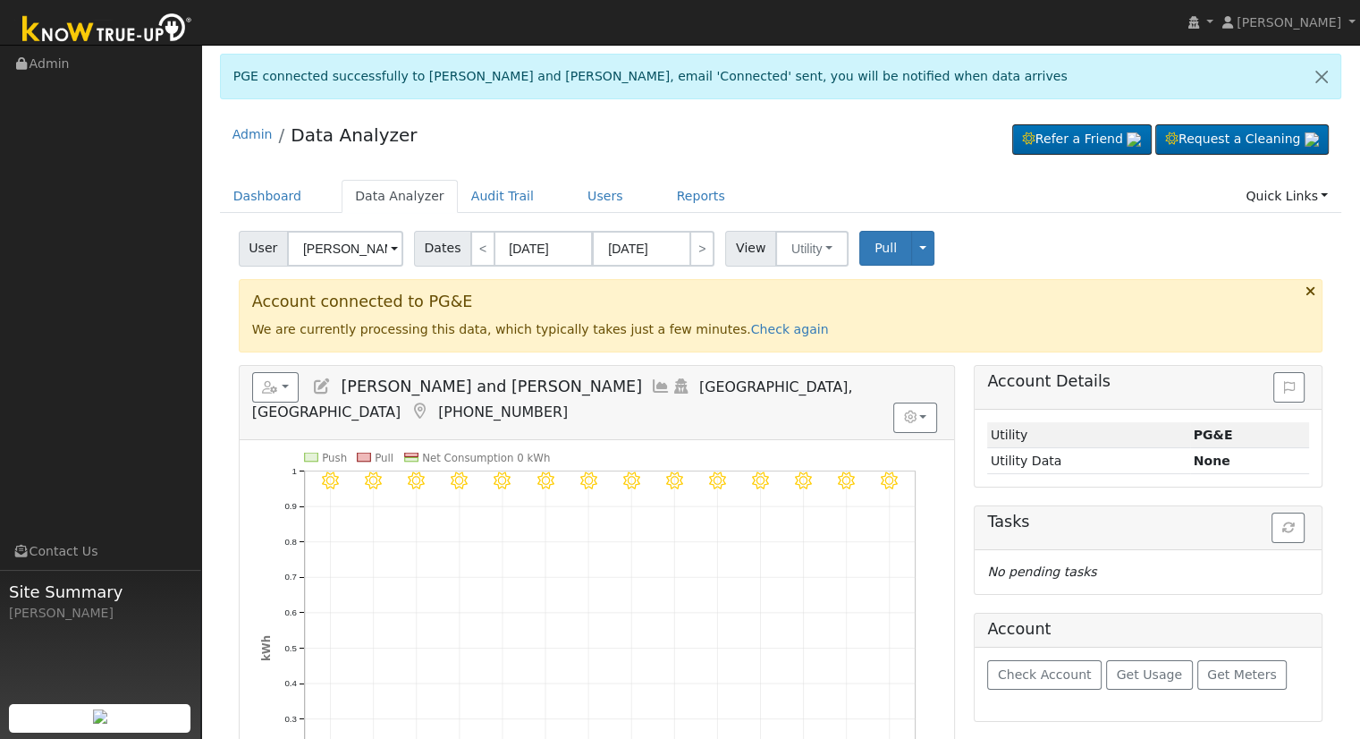
click at [322, 385] on icon at bounding box center [322, 386] width 20 height 16
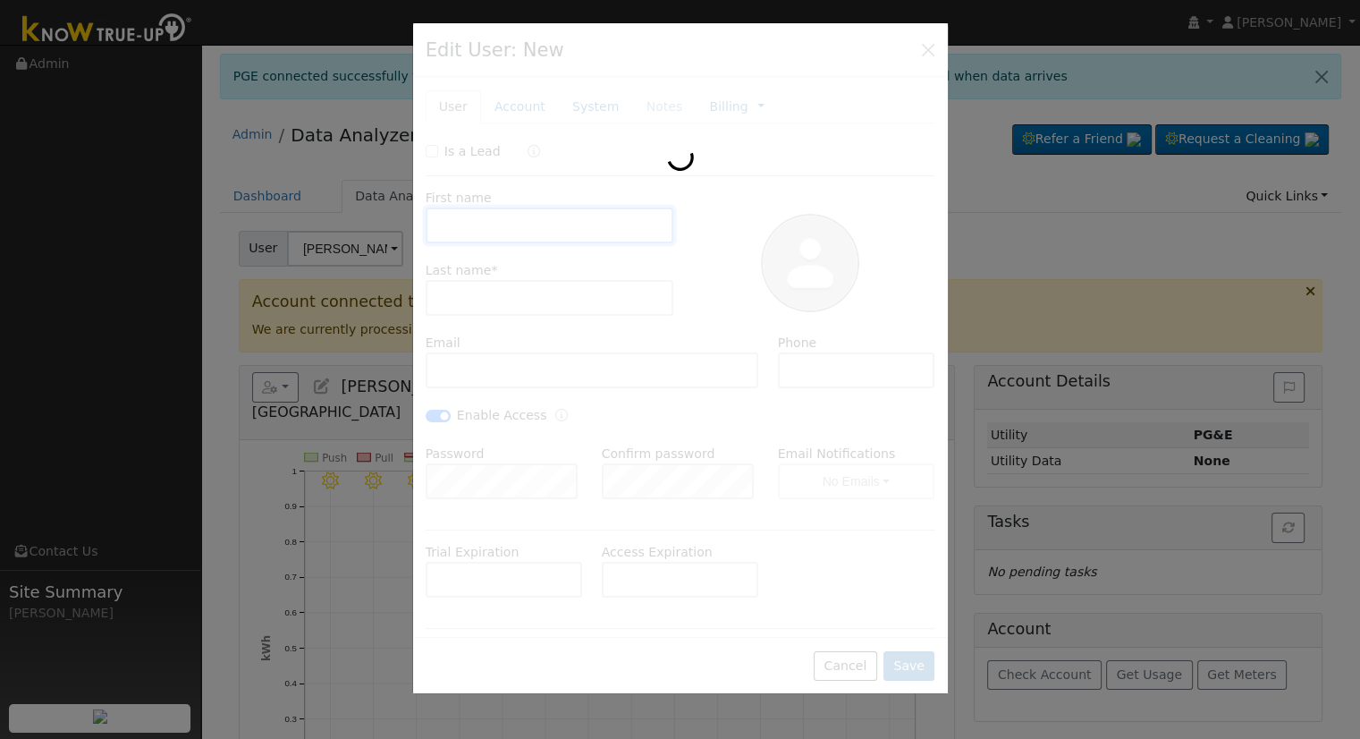
type input "[PERSON_NAME] and [PERSON_NAME]"
type input "[PERSON_NAME]"
type input "[EMAIL_ADDRESS][DOMAIN_NAME]"
type input "[PHONE_NUMBER]"
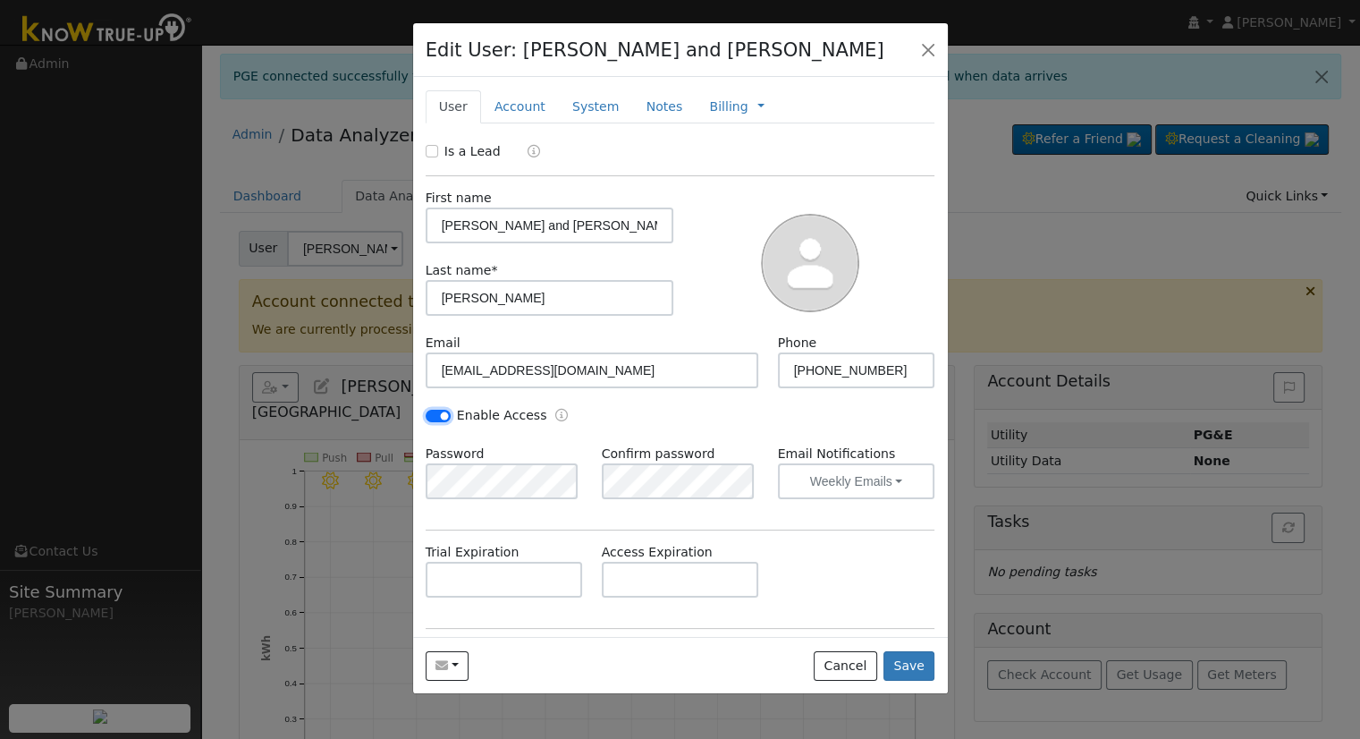
click at [444, 410] on input "Enable Access" at bounding box center [438, 416] width 25 height 13
click at [439, 412] on input "Enable Access" at bounding box center [438, 416] width 25 height 13
checkbox input "true"
click at [927, 674] on button "Save" at bounding box center [910, 666] width 52 height 30
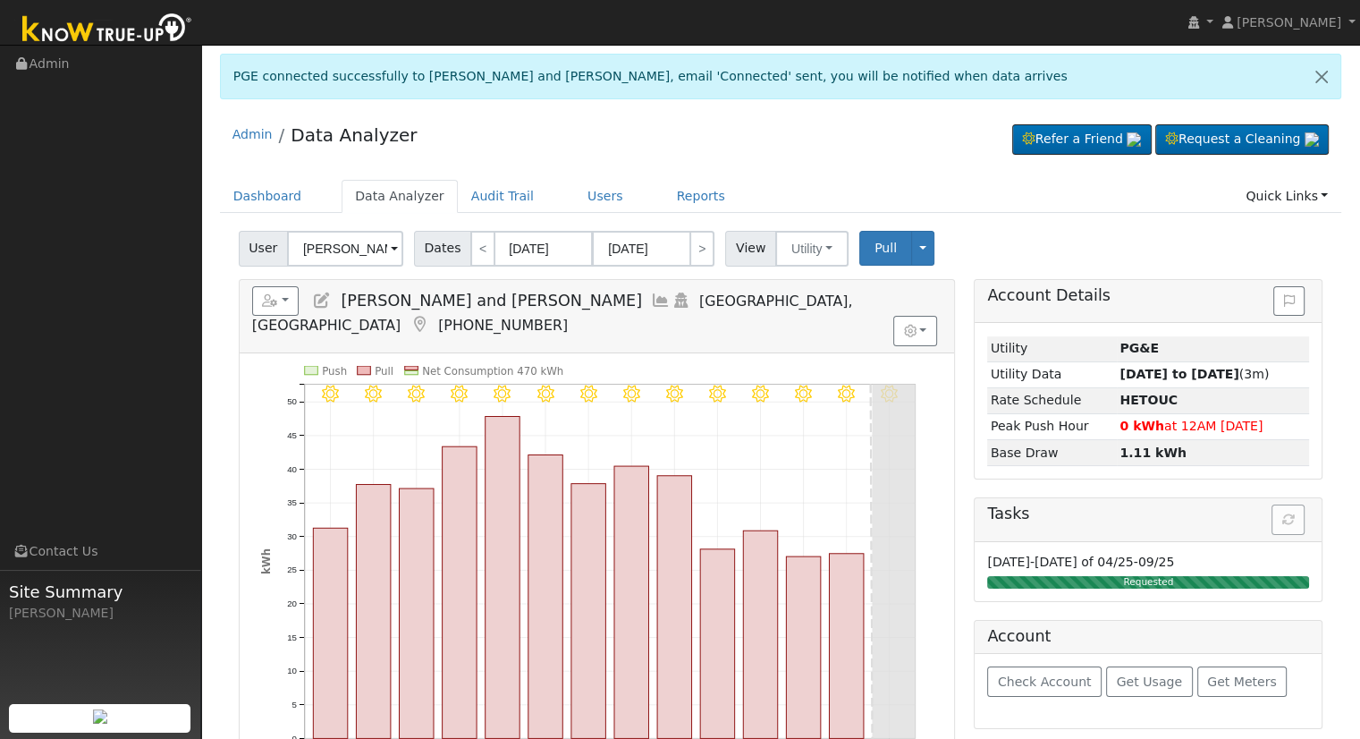
click at [313, 301] on icon at bounding box center [322, 300] width 20 height 16
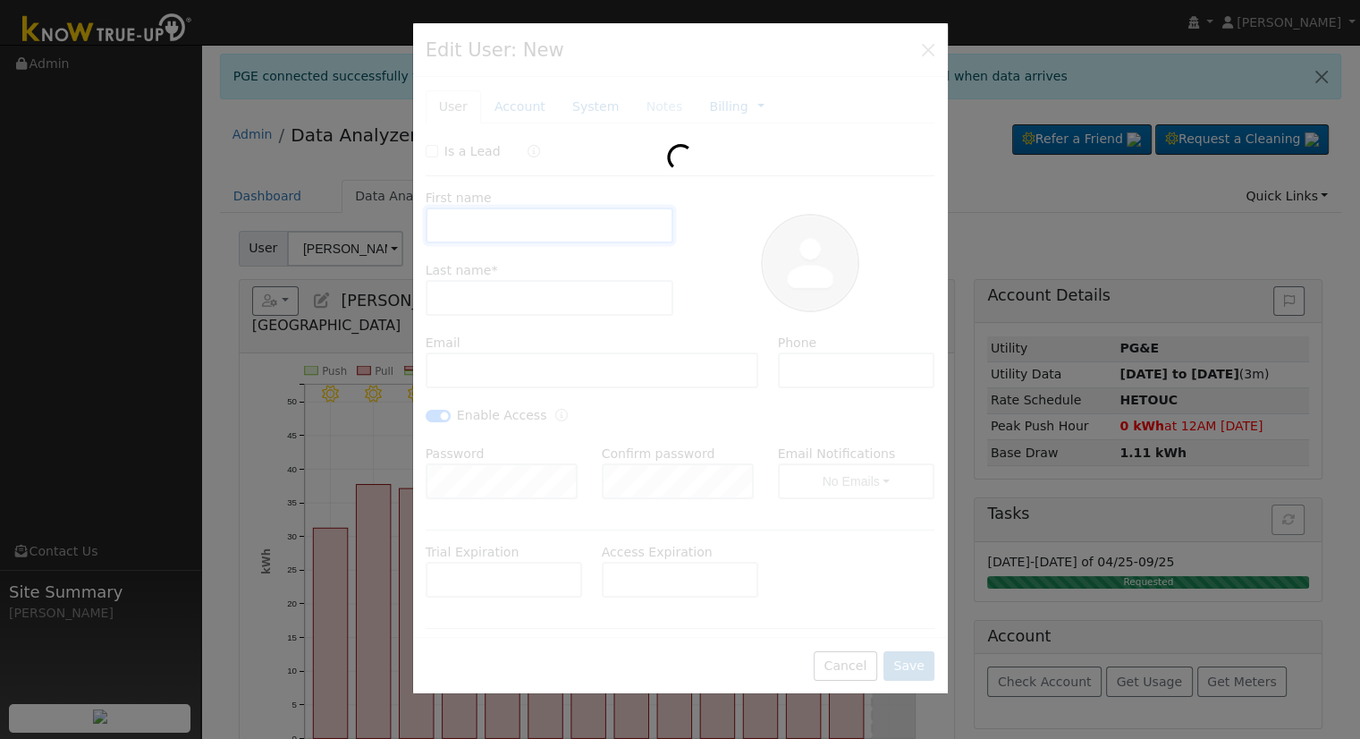
type input "[PERSON_NAME] and [PERSON_NAME]"
type input "[PERSON_NAME]"
type input "[EMAIL_ADDRESS][DOMAIN_NAME]"
type input "[PHONE_NUMBER]"
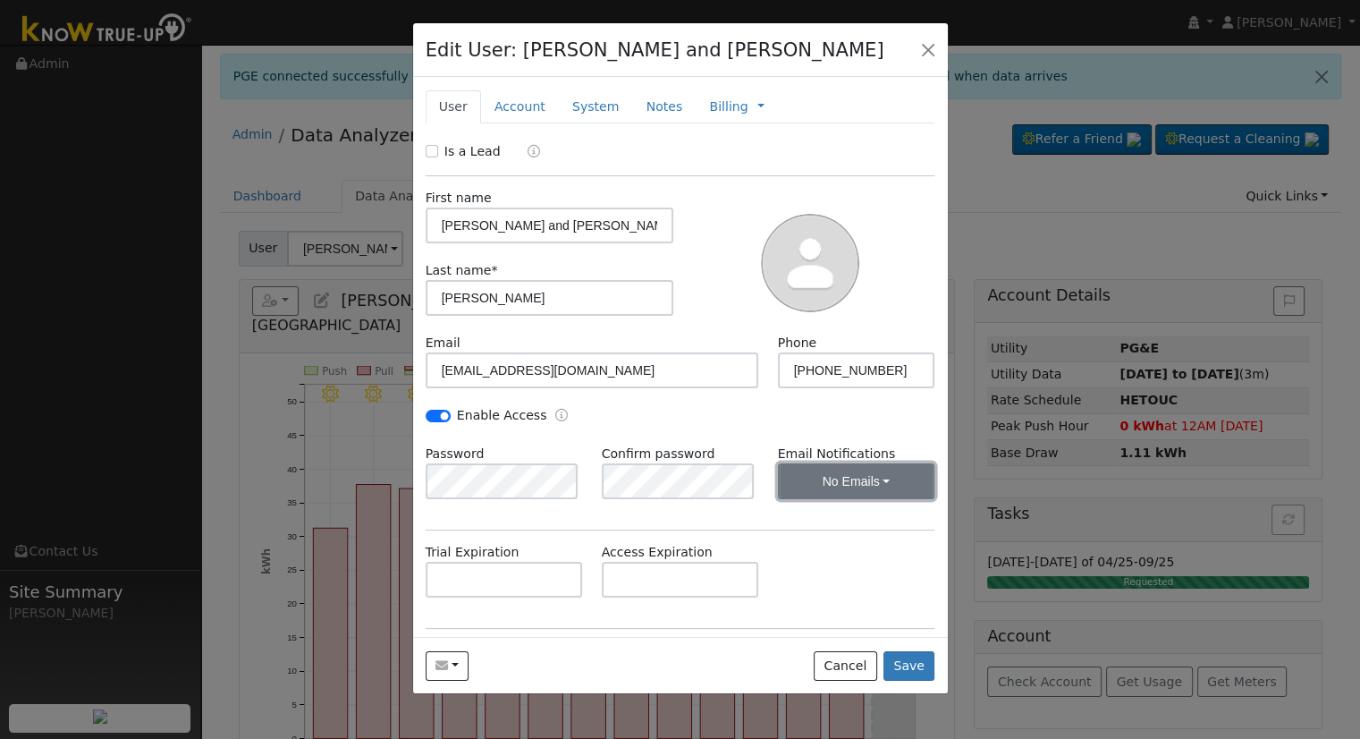
click at [822, 487] on button "No Emails" at bounding box center [856, 481] width 157 height 36
click at [826, 536] on link "Weekly Emails" at bounding box center [832, 545] width 124 height 25
click at [913, 674] on button "Save" at bounding box center [910, 666] width 52 height 30
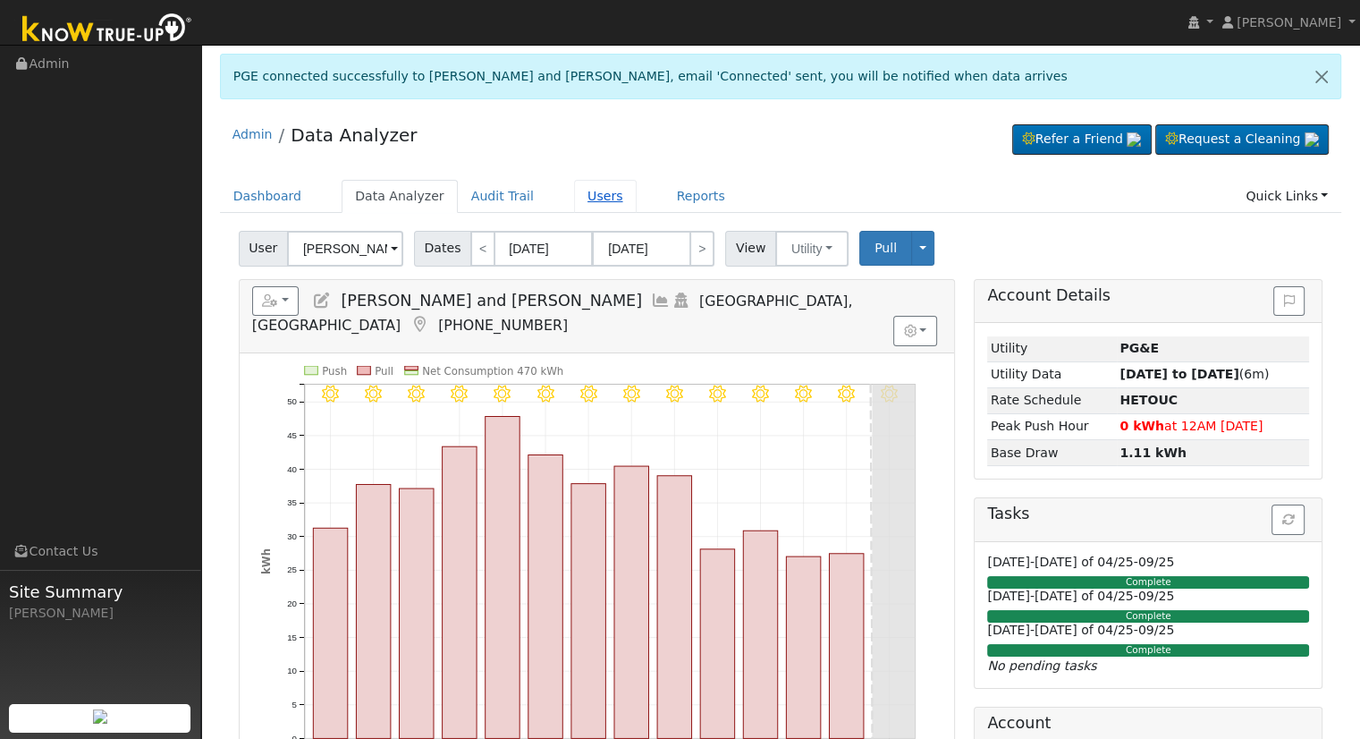
click at [574, 193] on link "Users" at bounding box center [605, 196] width 63 height 33
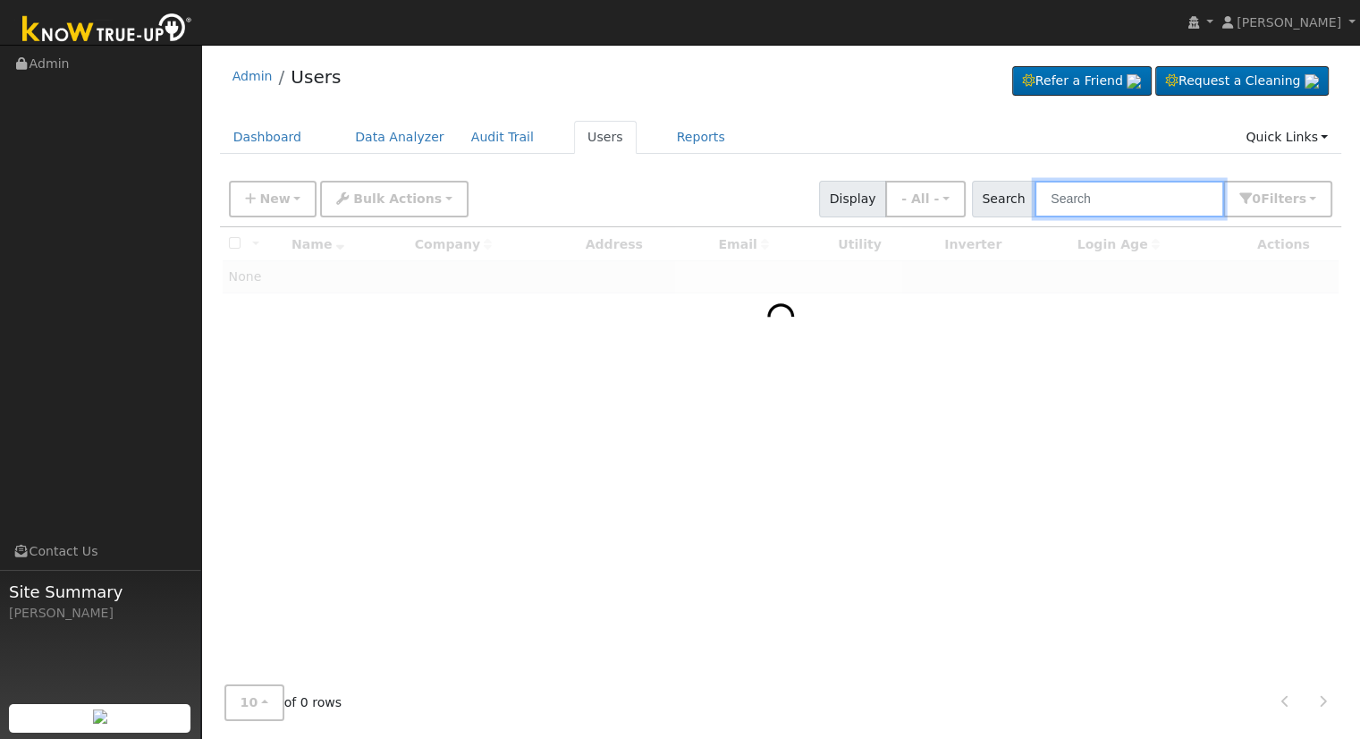
click at [1050, 203] on input "text" at bounding box center [1130, 199] width 190 height 37
paste input "[EMAIL_ADDRESS][DOMAIN_NAME]"
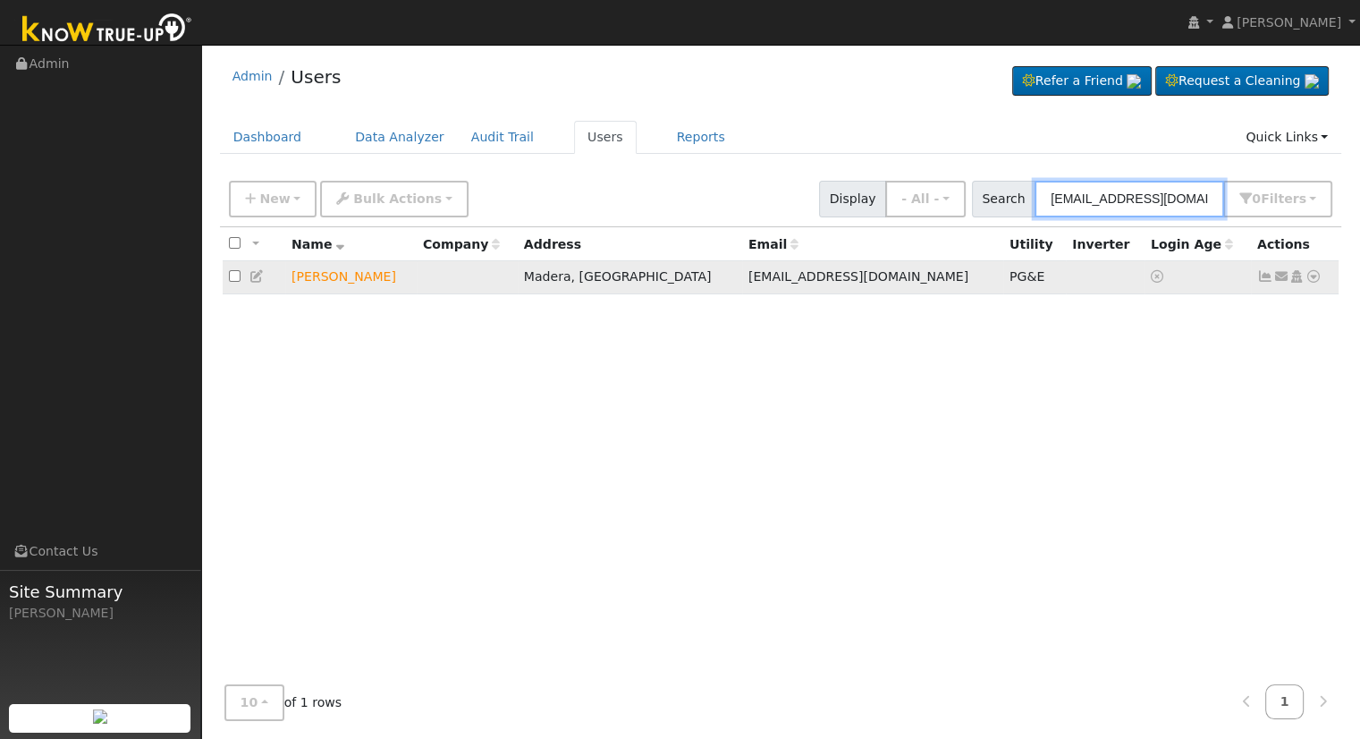
type input "[EMAIL_ADDRESS][DOMAIN_NAME]"
drag, startPoint x: 428, startPoint y: 280, endPoint x: 283, endPoint y: 278, distance: 144.9
click at [283, 278] on tr "[PERSON_NAME], CA [EMAIL_ADDRESS][DOMAIN_NAME] PG&E Send Email... Copy a Link R…" at bounding box center [781, 277] width 1117 height 33
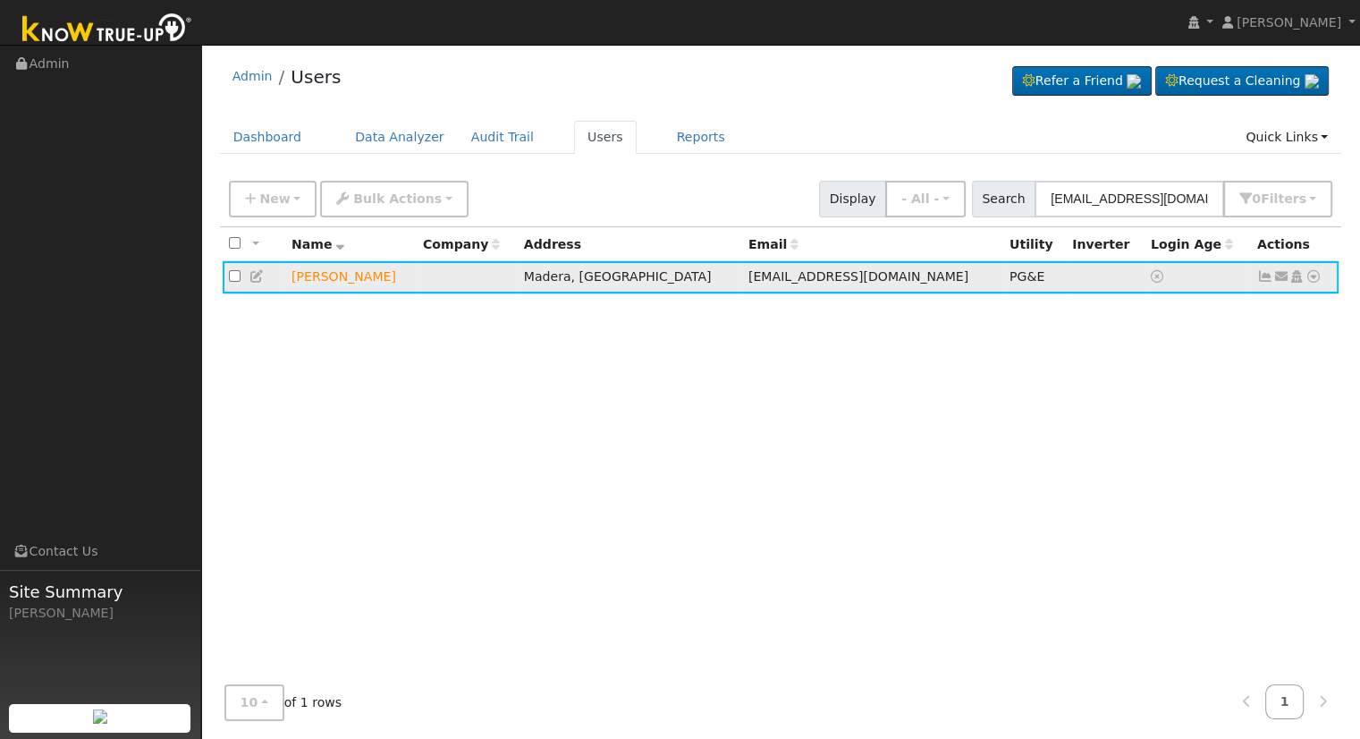
copy tr "[PERSON_NAME]"
click at [377, 149] on link "Data Analyzer" at bounding box center [400, 137] width 116 height 33
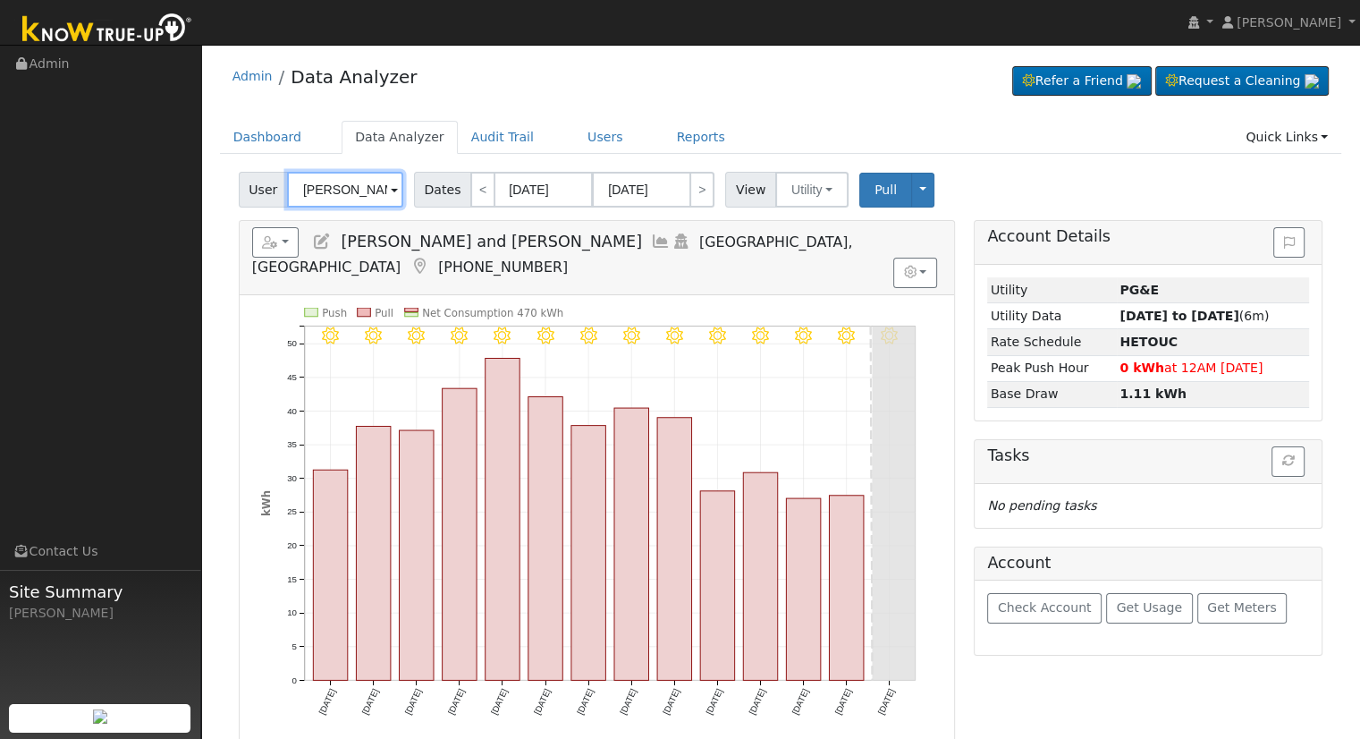
click at [341, 194] on input "[PERSON_NAME] and [PERSON_NAME]" at bounding box center [345, 190] width 116 height 36
click at [342, 194] on input "[PERSON_NAME] and [PERSON_NAME]" at bounding box center [345, 190] width 116 height 36
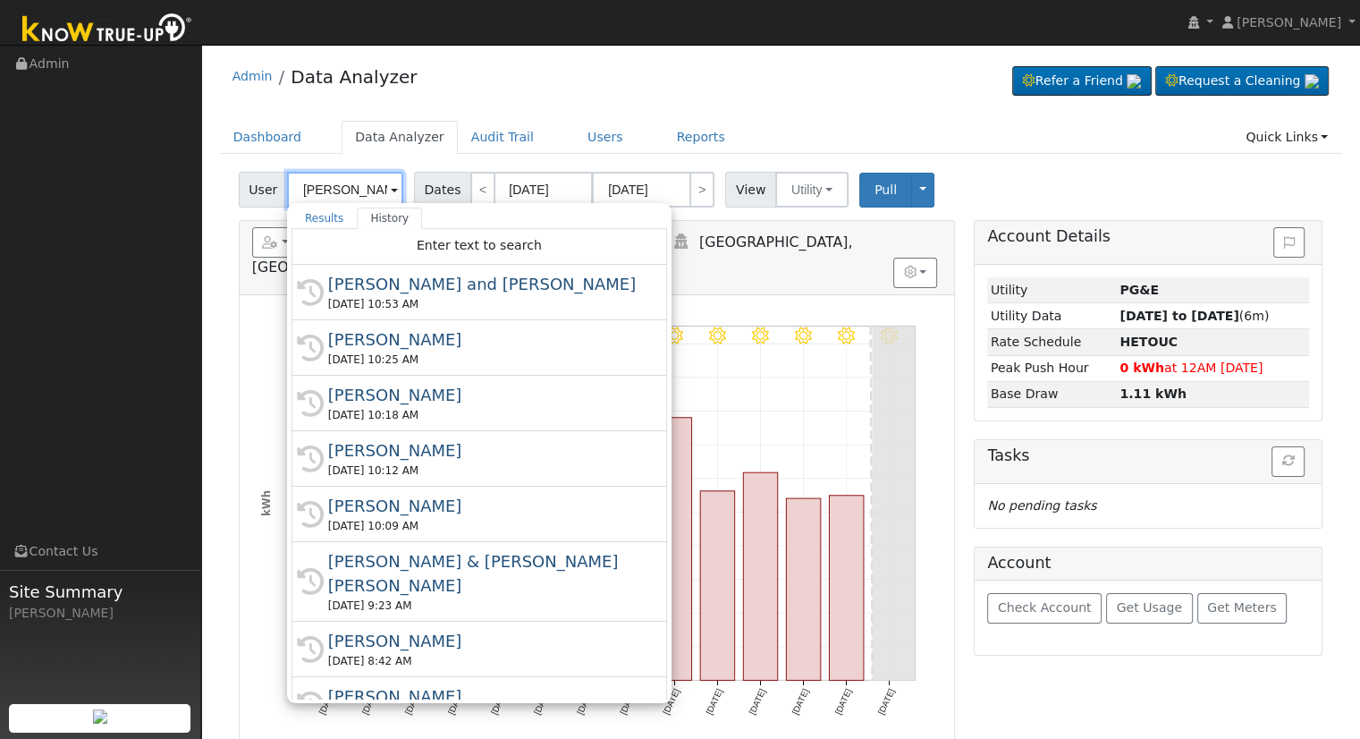
paste input "[PERSON_NAME]"
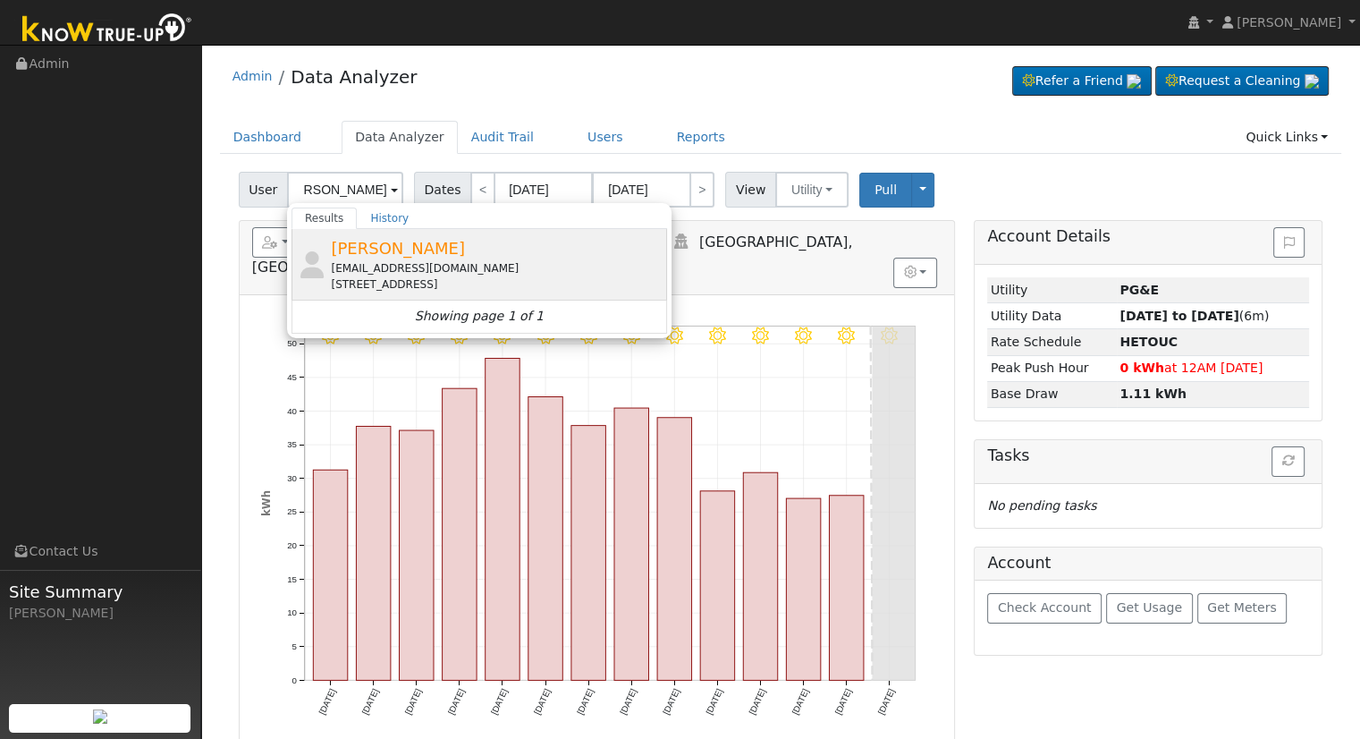
click at [397, 266] on div "[EMAIL_ADDRESS][DOMAIN_NAME]" at bounding box center [497, 268] width 332 height 16
type input "[PERSON_NAME]"
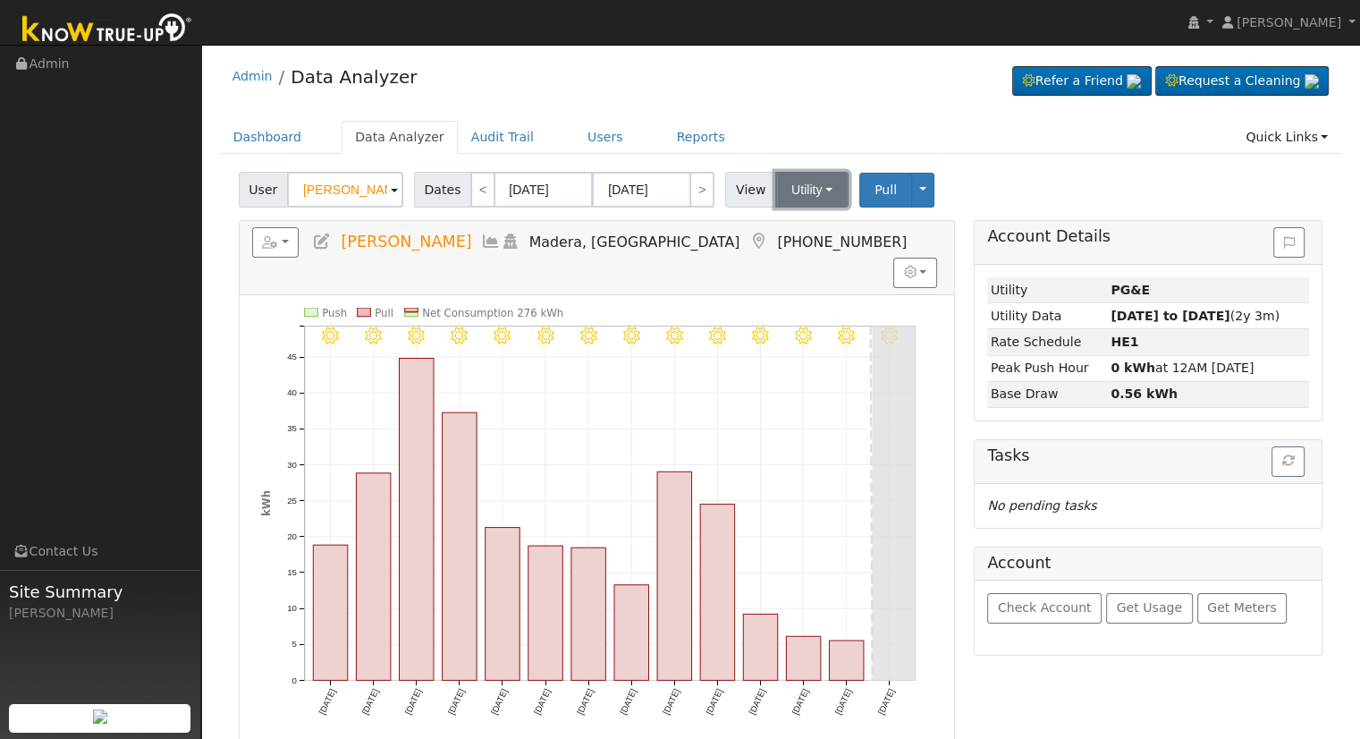
click at [804, 193] on button "Utility" at bounding box center [811, 190] width 73 height 36
click at [322, 244] on icon at bounding box center [322, 241] width 20 height 16
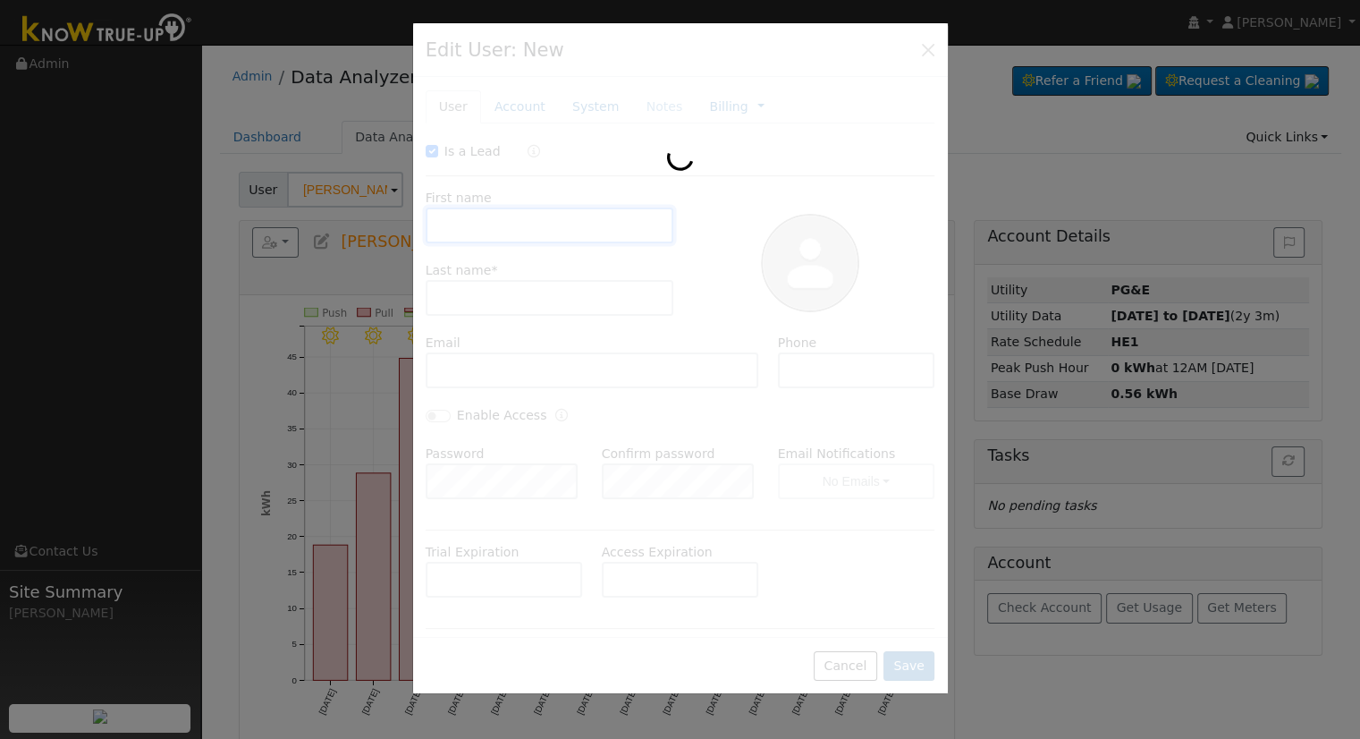
checkbox input "true"
type input "Nicholas"
type input "Jakobczak"
type input "nickjakobczak@yahoo.com"
type input "559-283-6354"
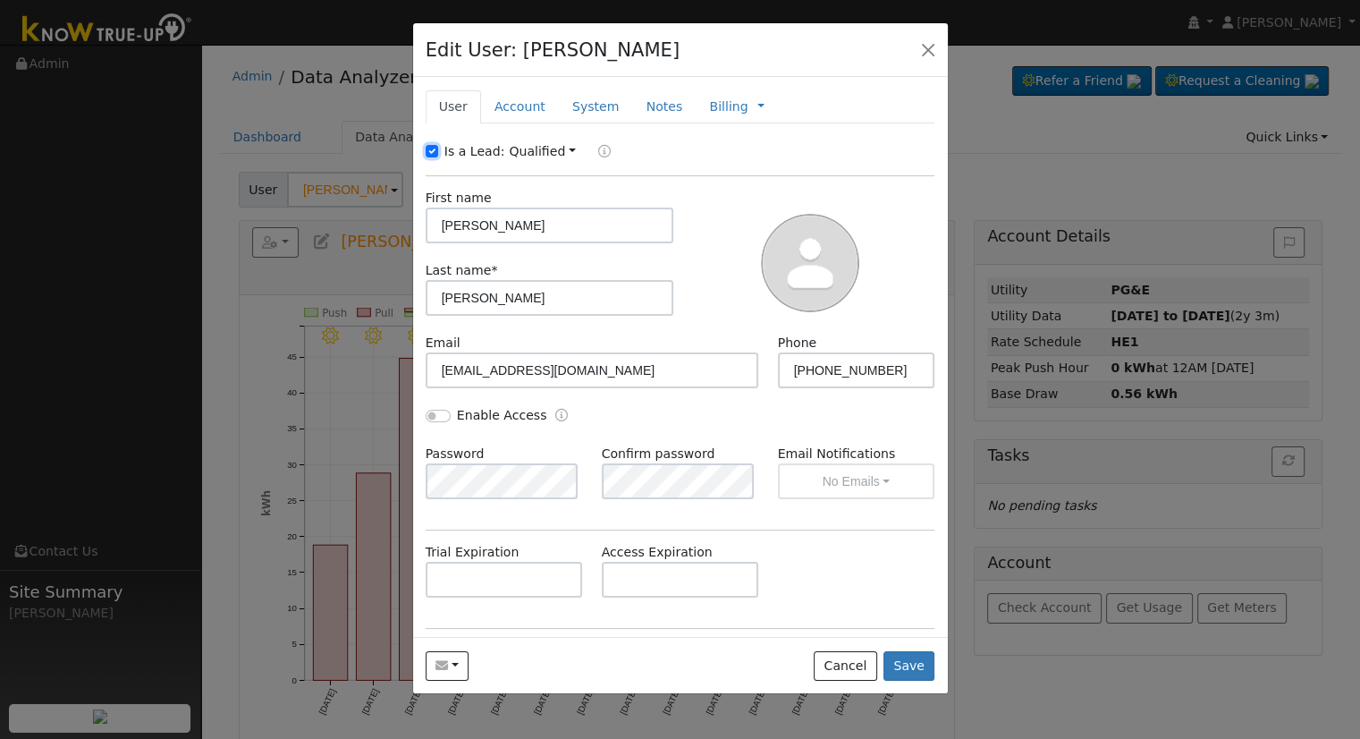
click at [435, 145] on input "Is a Lead:" at bounding box center [432, 151] width 13 height 13
checkbox input "false"
click at [426, 416] on input "Enable Access" at bounding box center [438, 416] width 25 height 13
checkbox input "true"
click at [878, 468] on button "No Emails" at bounding box center [856, 481] width 157 height 36
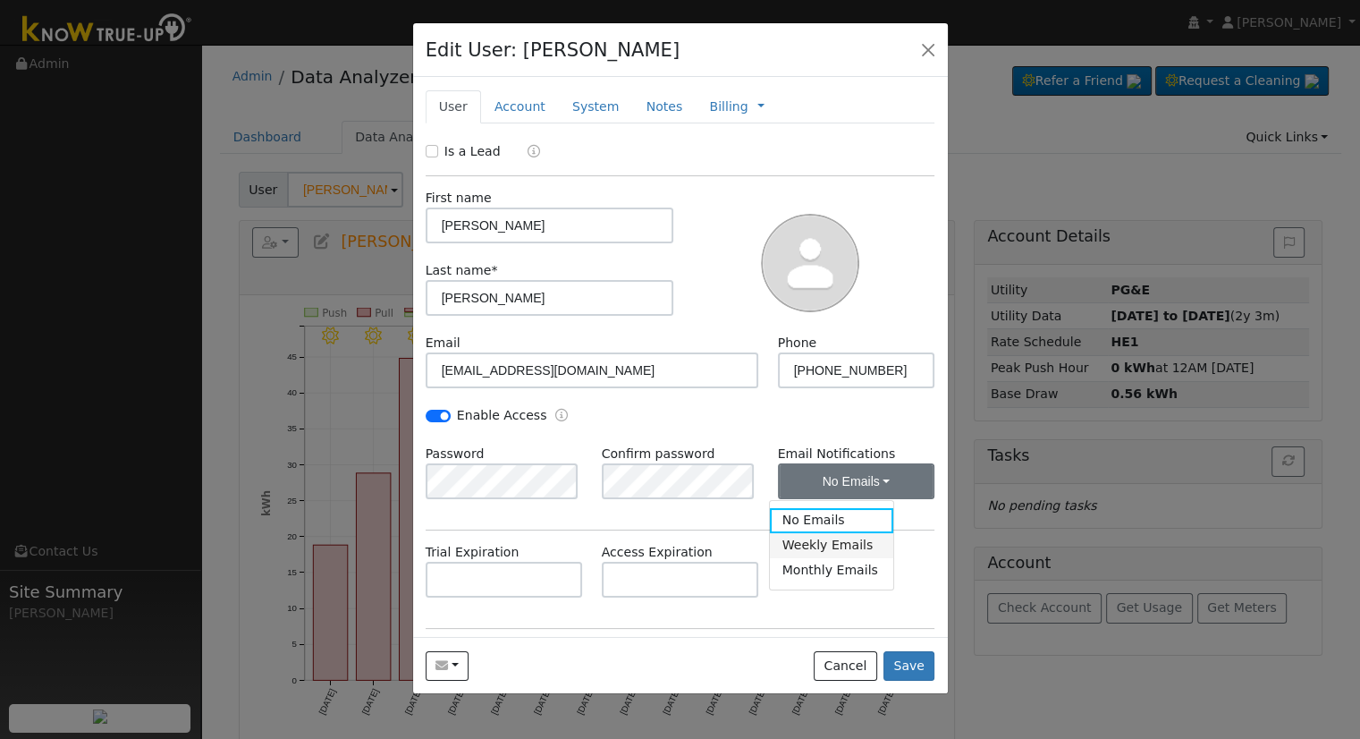
click at [809, 549] on link "Weekly Emails" at bounding box center [832, 545] width 124 height 25
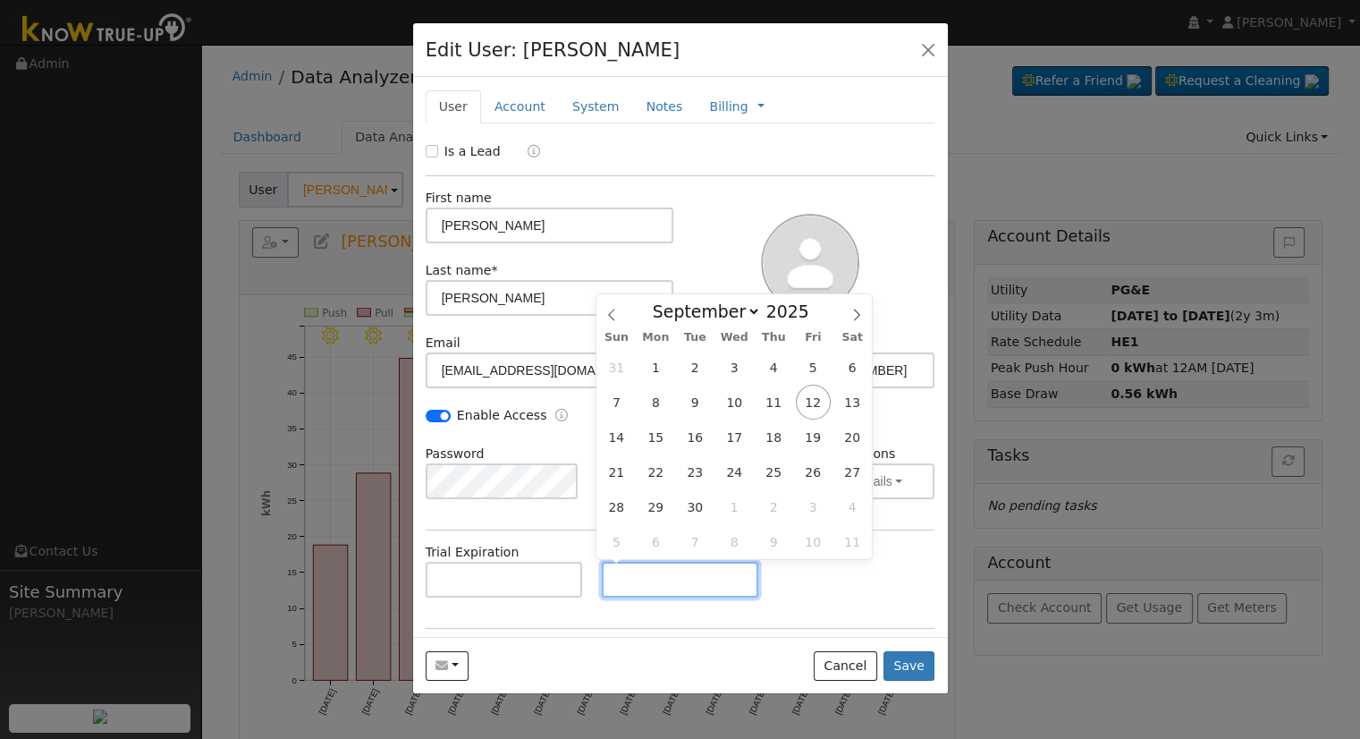
click at [673, 578] on input "text" at bounding box center [680, 580] width 157 height 36
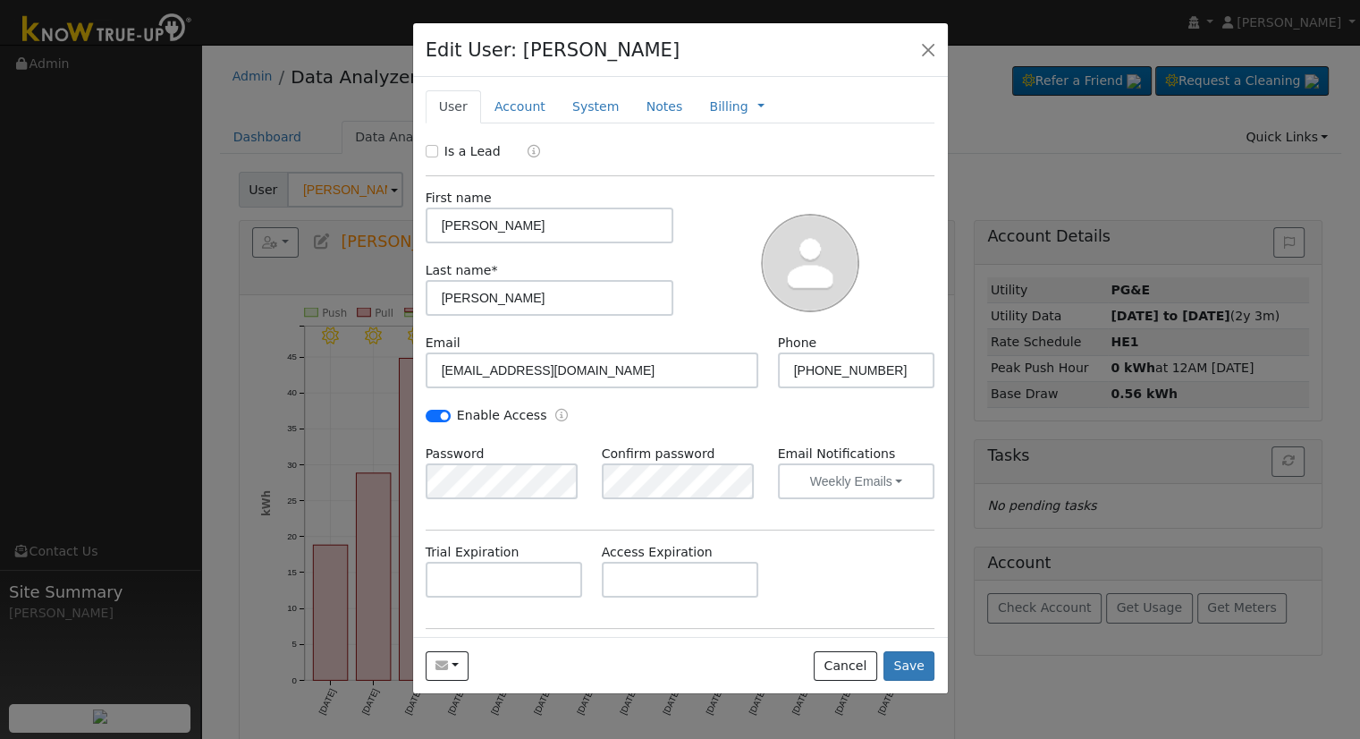
click at [837, 606] on div "Trial Expiration Access Expiration" at bounding box center [680, 579] width 529 height 72
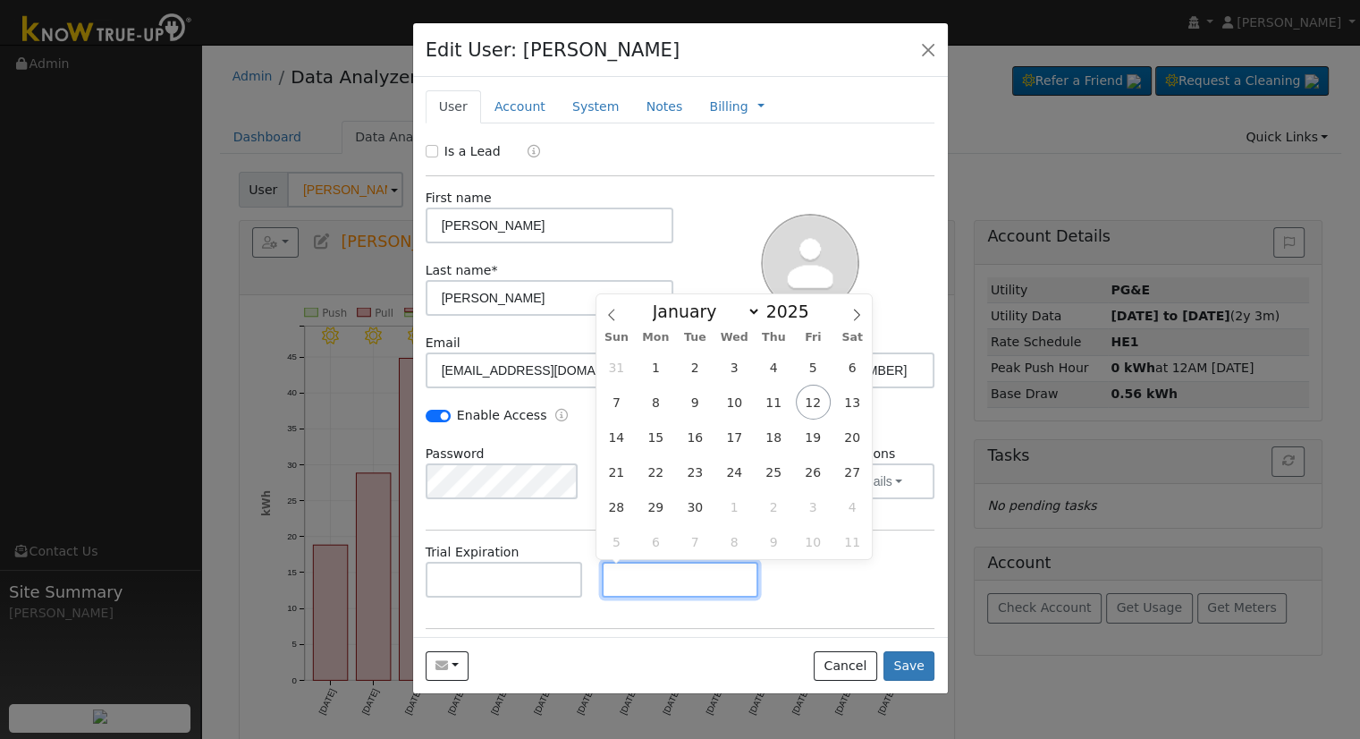
click at [669, 591] on input "text" at bounding box center [680, 580] width 157 height 36
click at [474, 112] on link "User" at bounding box center [453, 106] width 55 height 33
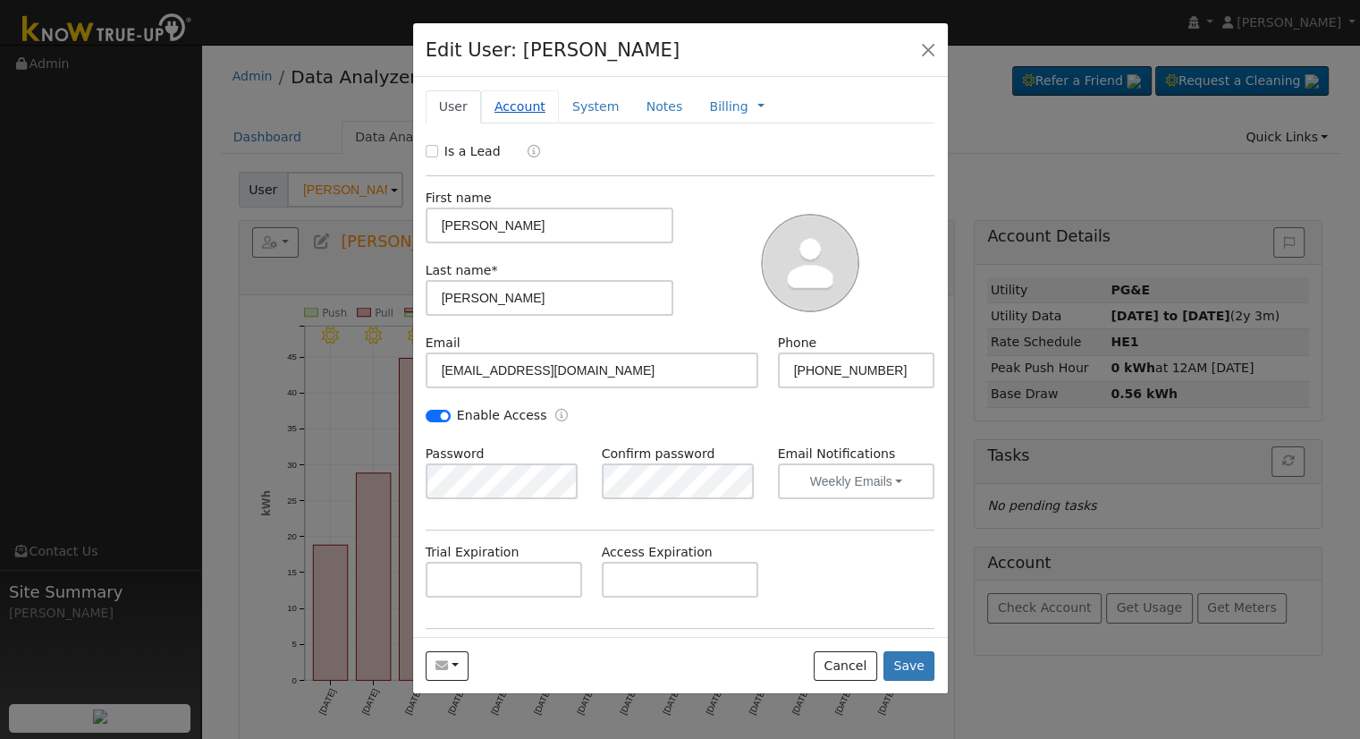
click at [547, 107] on link "Account" at bounding box center [520, 106] width 78 height 33
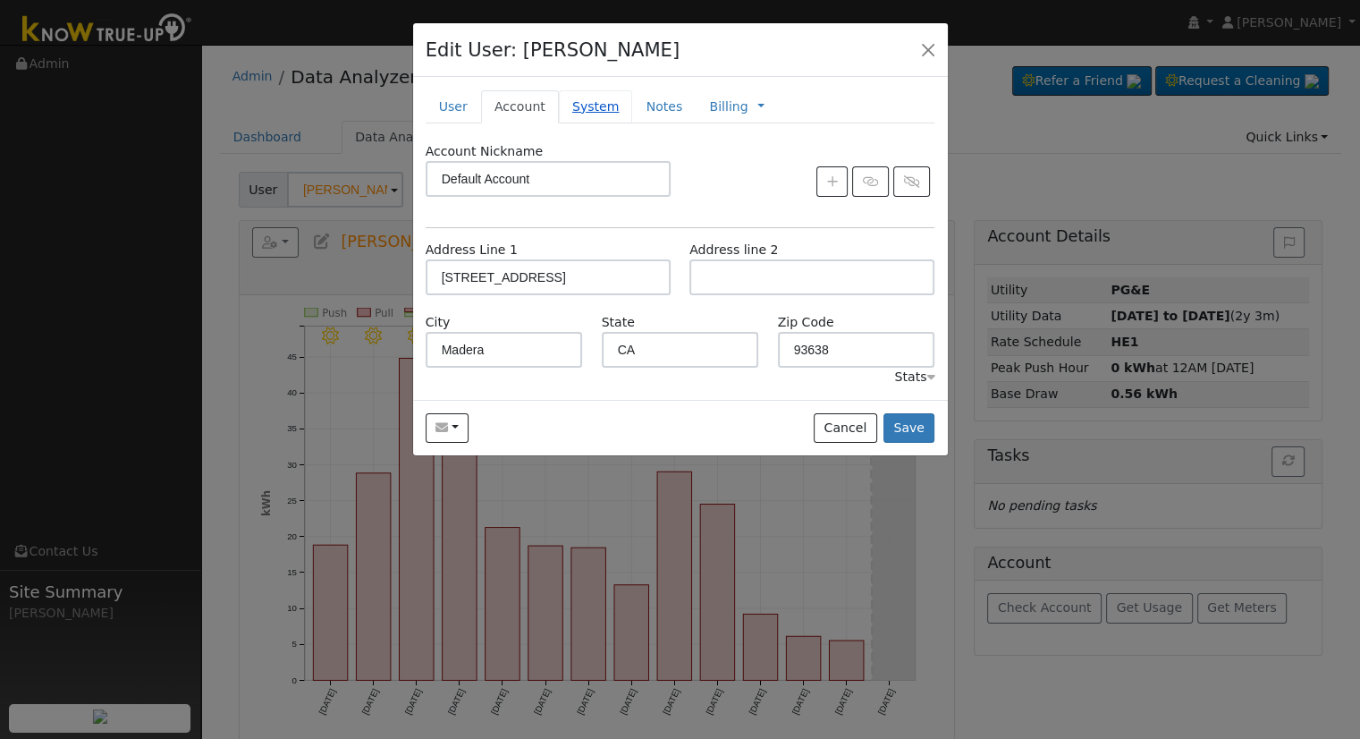
click at [580, 92] on link "System" at bounding box center [596, 106] width 74 height 33
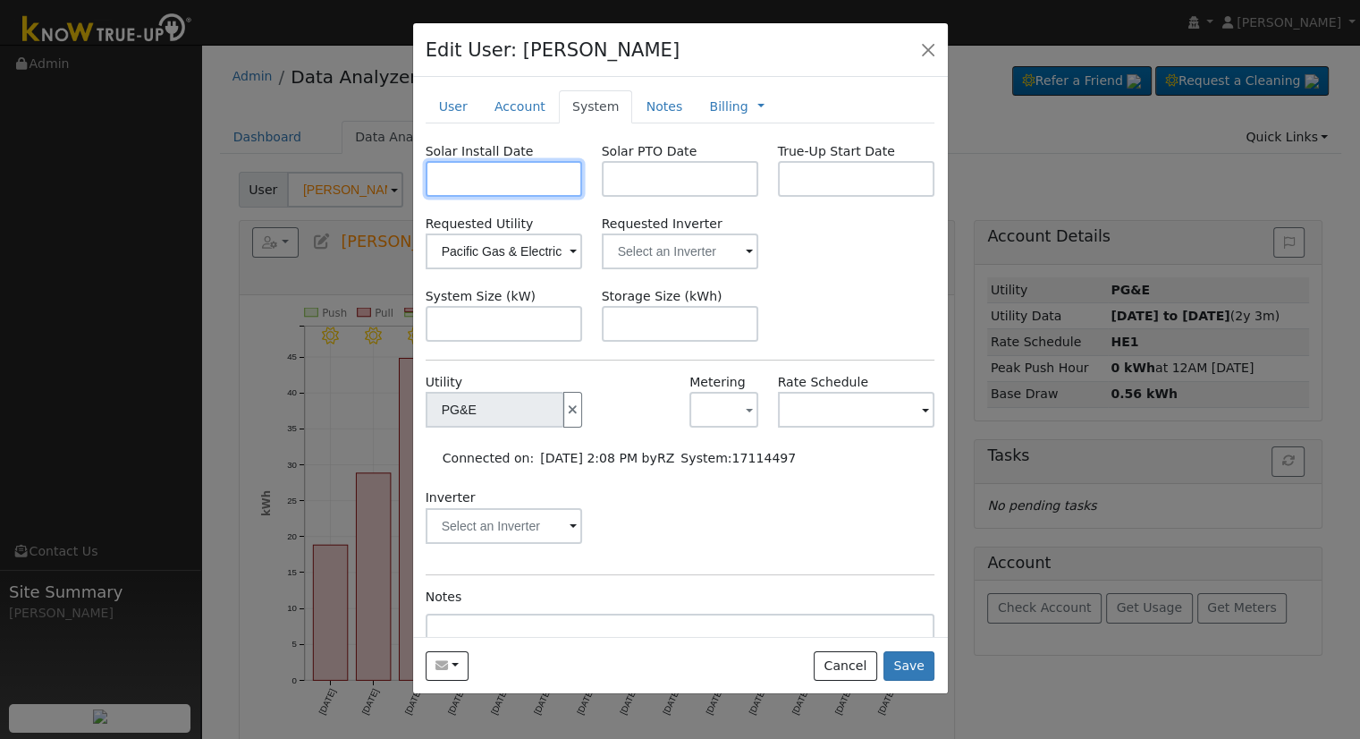
click at [556, 180] on input "text" at bounding box center [504, 179] width 157 height 36
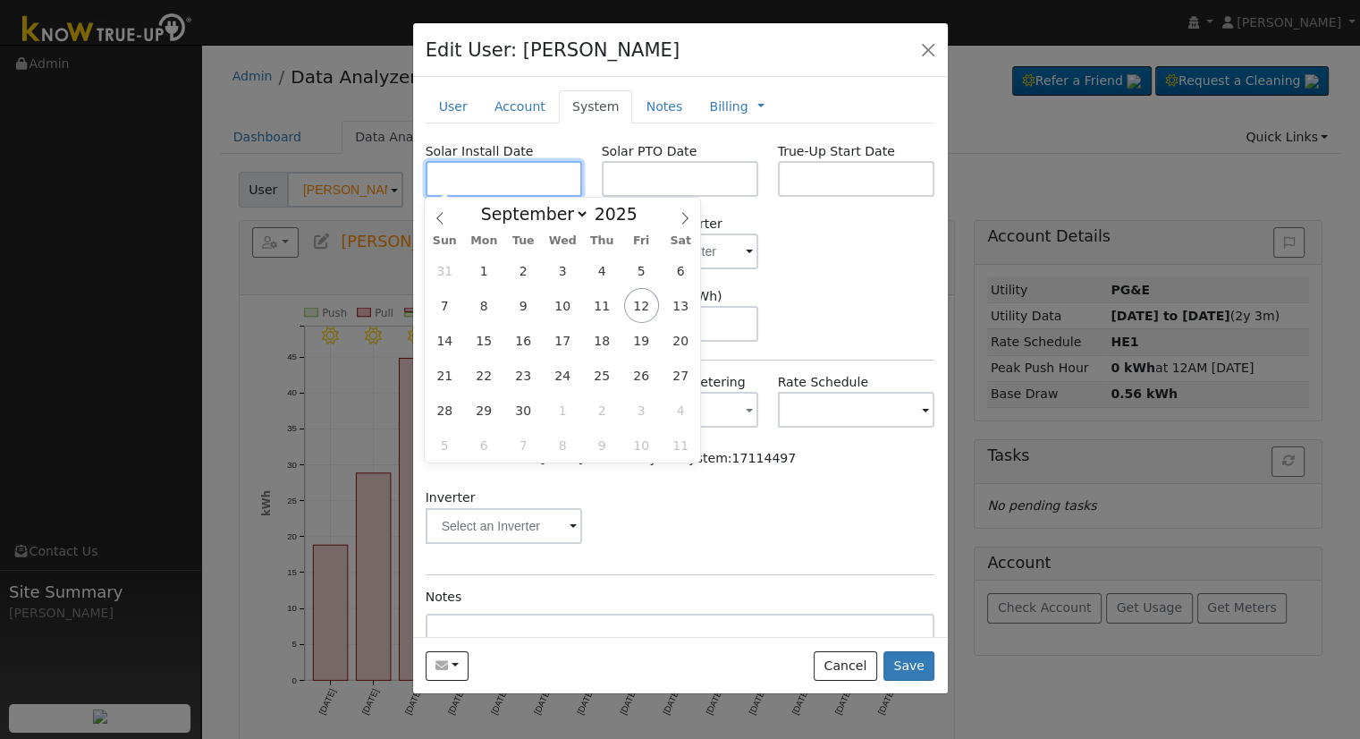
paste input "8/29/2025"
type input "[DATE]"
select select "7"
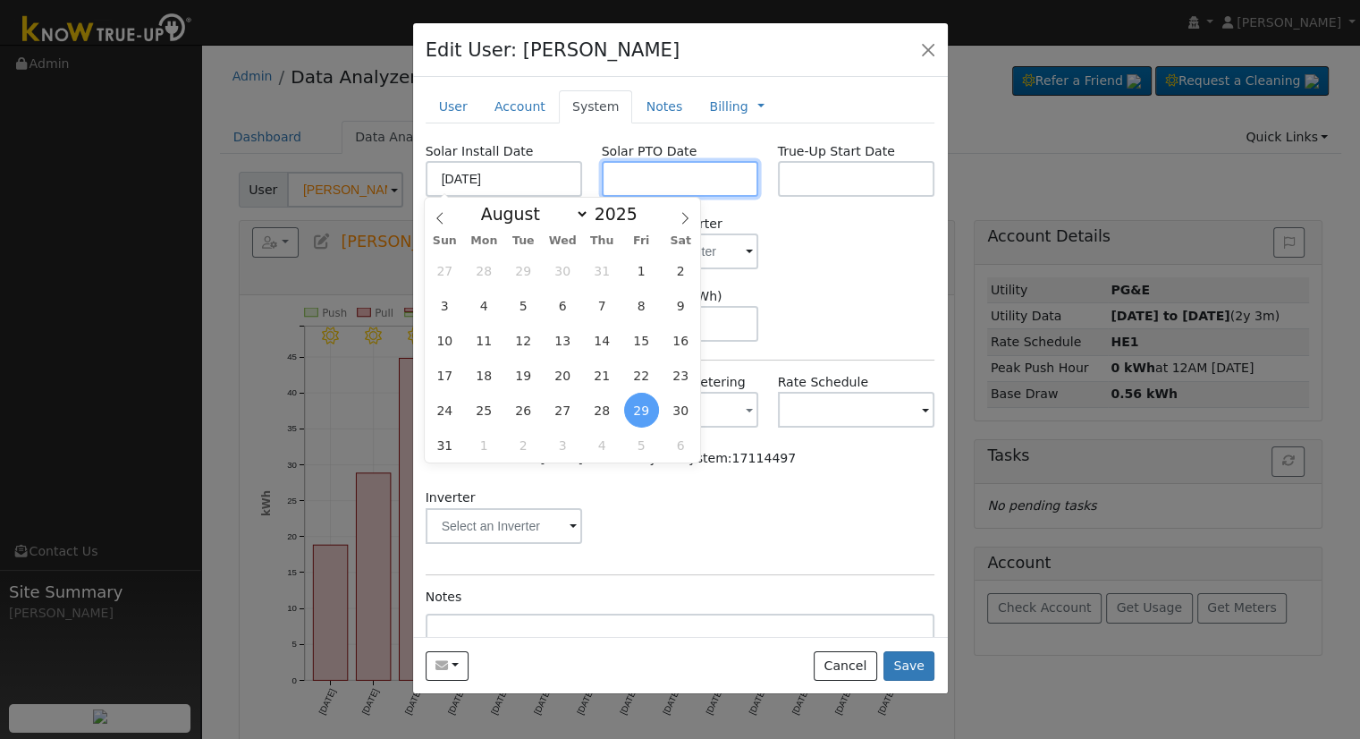
click at [681, 190] on body "Allanah Young Allanah Young Profile My Company Help Center Terms Of Service See…" at bounding box center [680, 506] width 1360 height 923
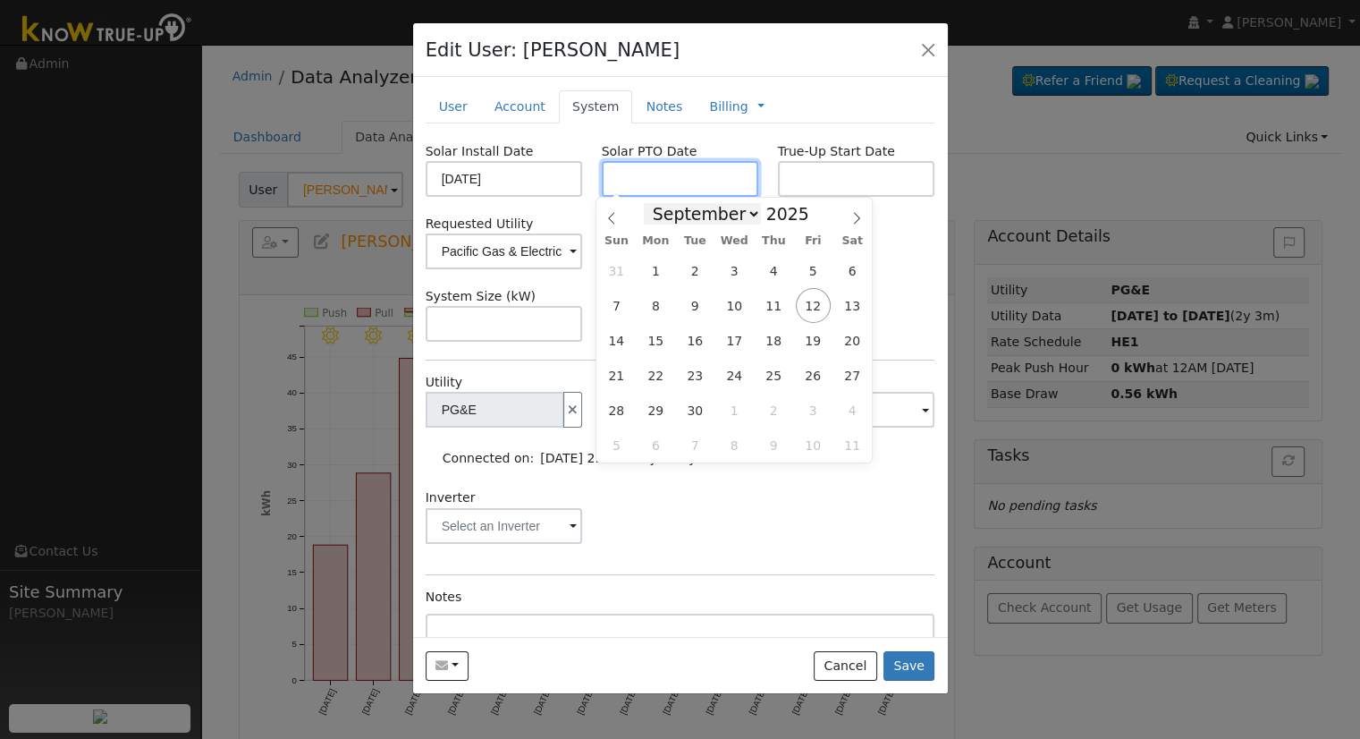
paste input "9/11/2025"
type input "[DATE]"
click at [490, 332] on input "text" at bounding box center [504, 324] width 157 height 36
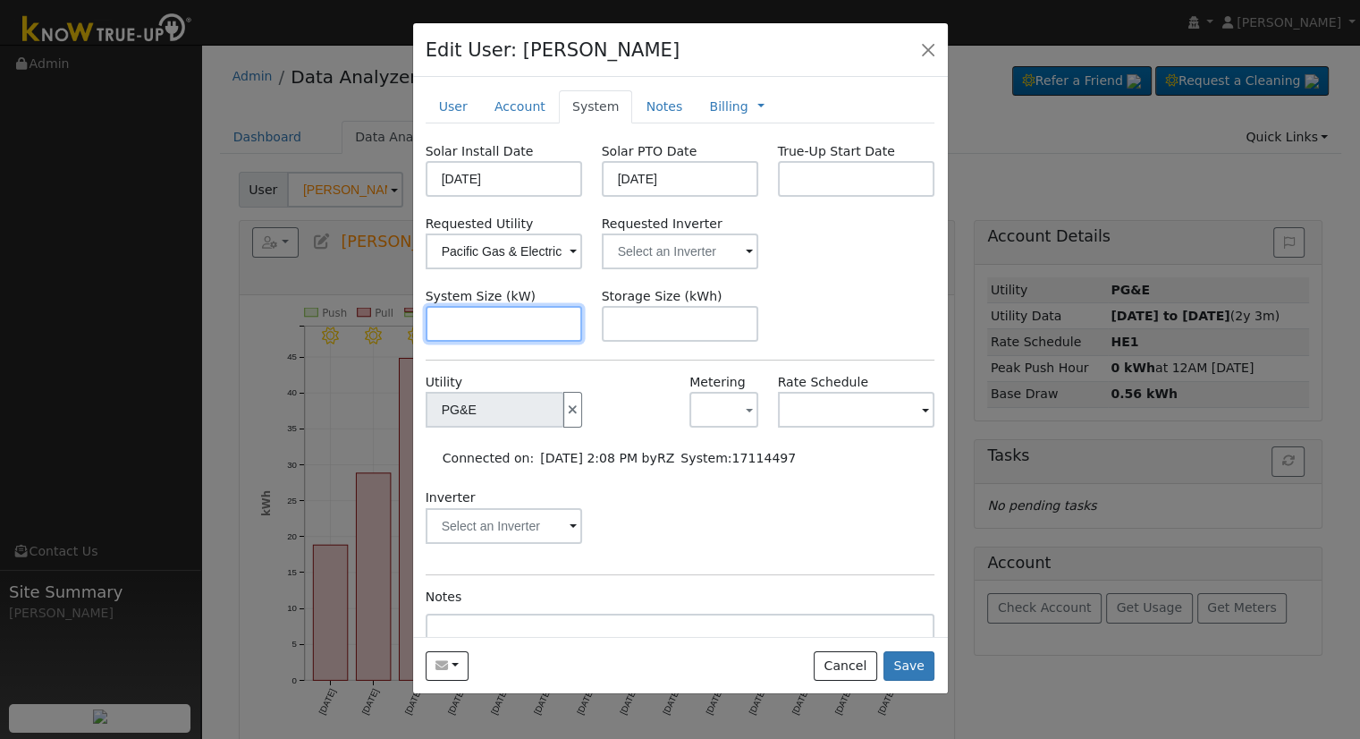
click at [557, 312] on input "text" at bounding box center [504, 324] width 157 height 36
paste input "7.040"
type input "7"
click at [698, 274] on div "Solar Install Date 08/29/2025 Solar PTO Date 09/11/2025 True-Up Start Date Requ…" at bounding box center [681, 445] width 510 height 606
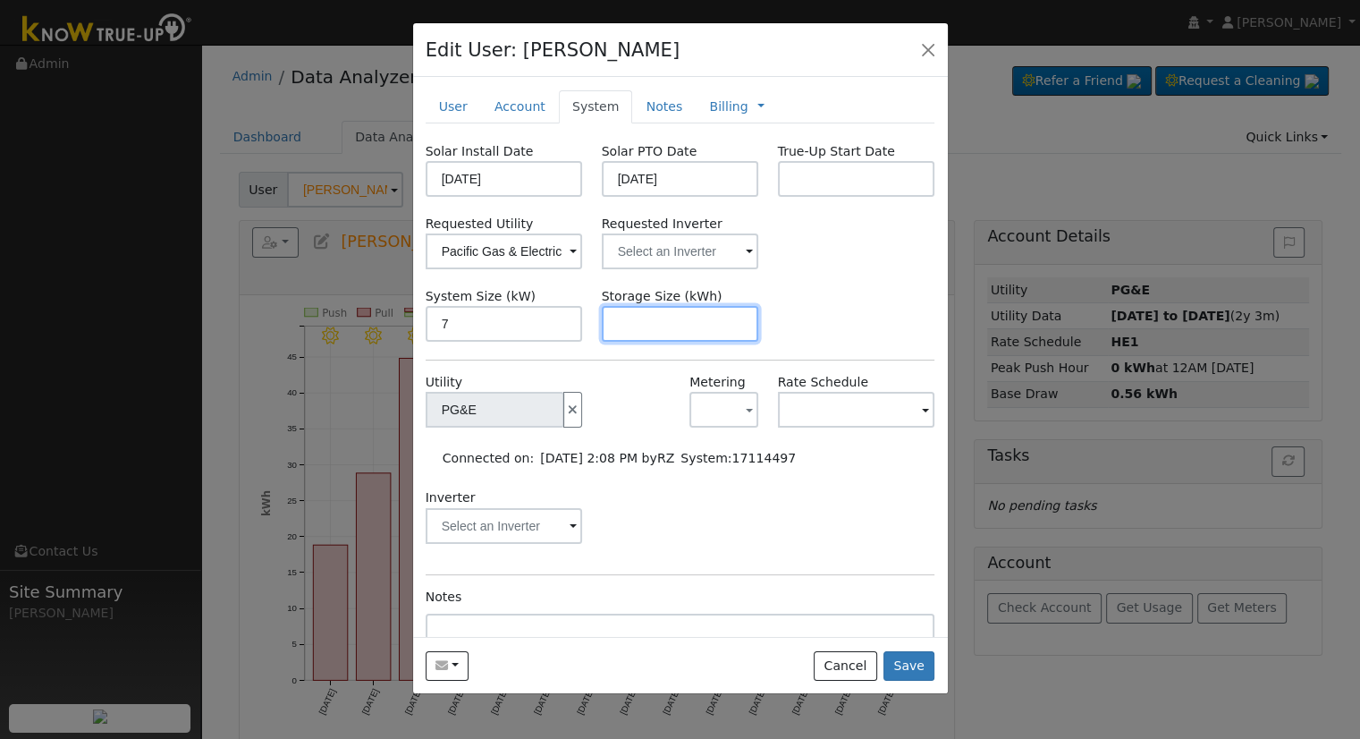
click at [650, 335] on input "text" at bounding box center [680, 324] width 157 height 36
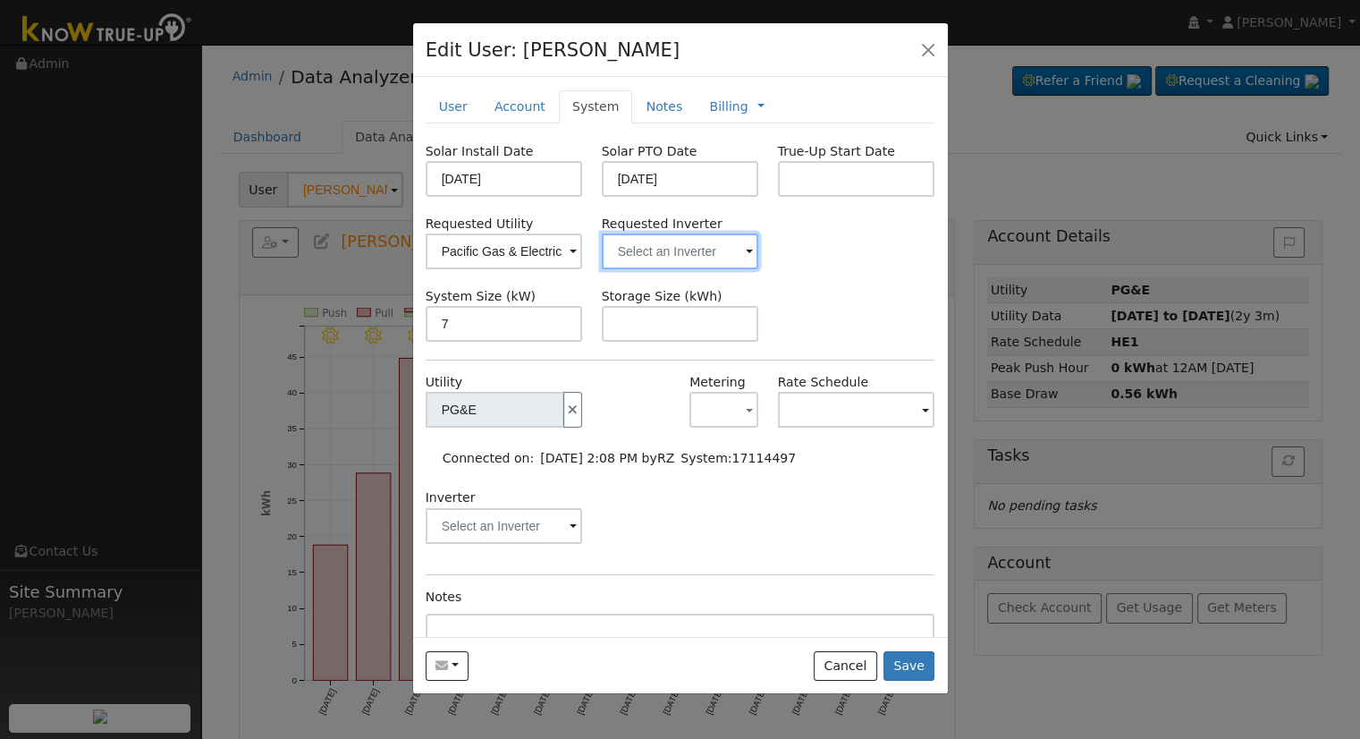
click at [686, 241] on input "text" at bounding box center [680, 251] width 157 height 36
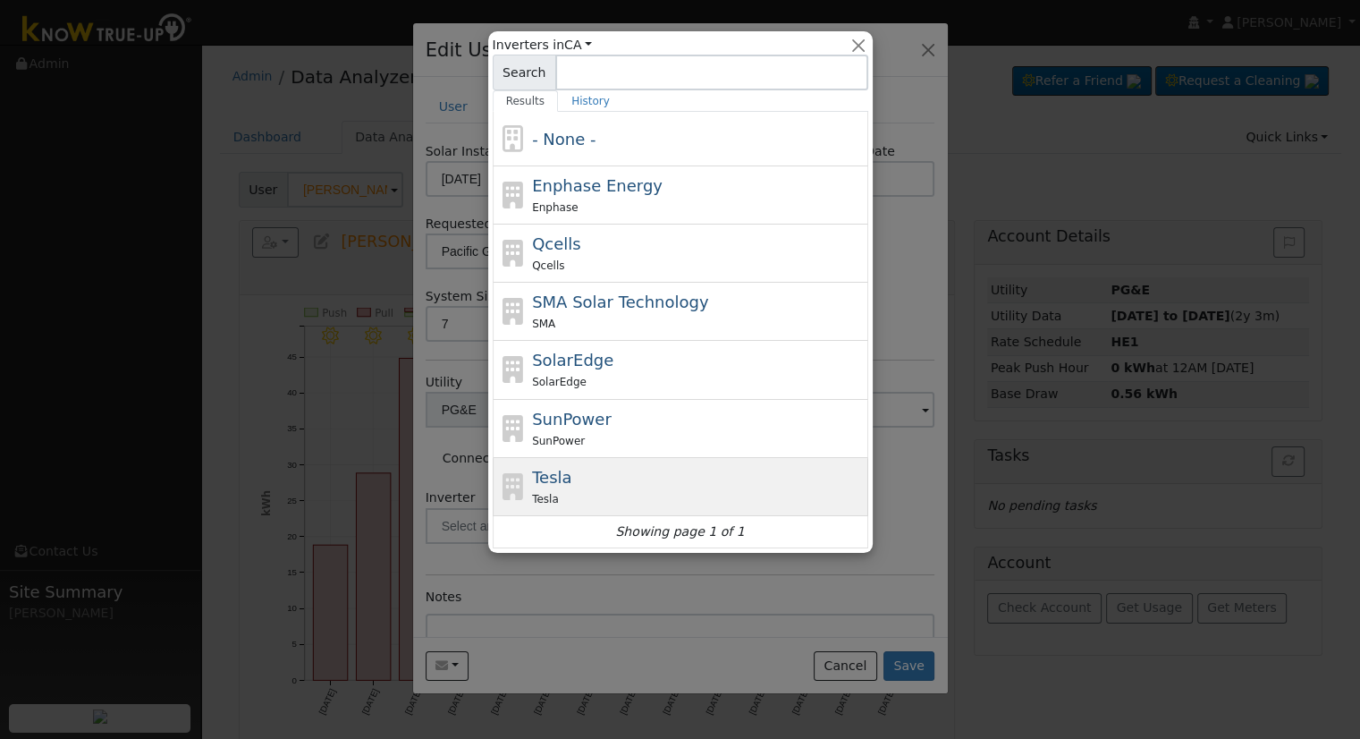
click at [583, 479] on div "Tesla Tesla" at bounding box center [698, 486] width 332 height 43
type input "Tesla"
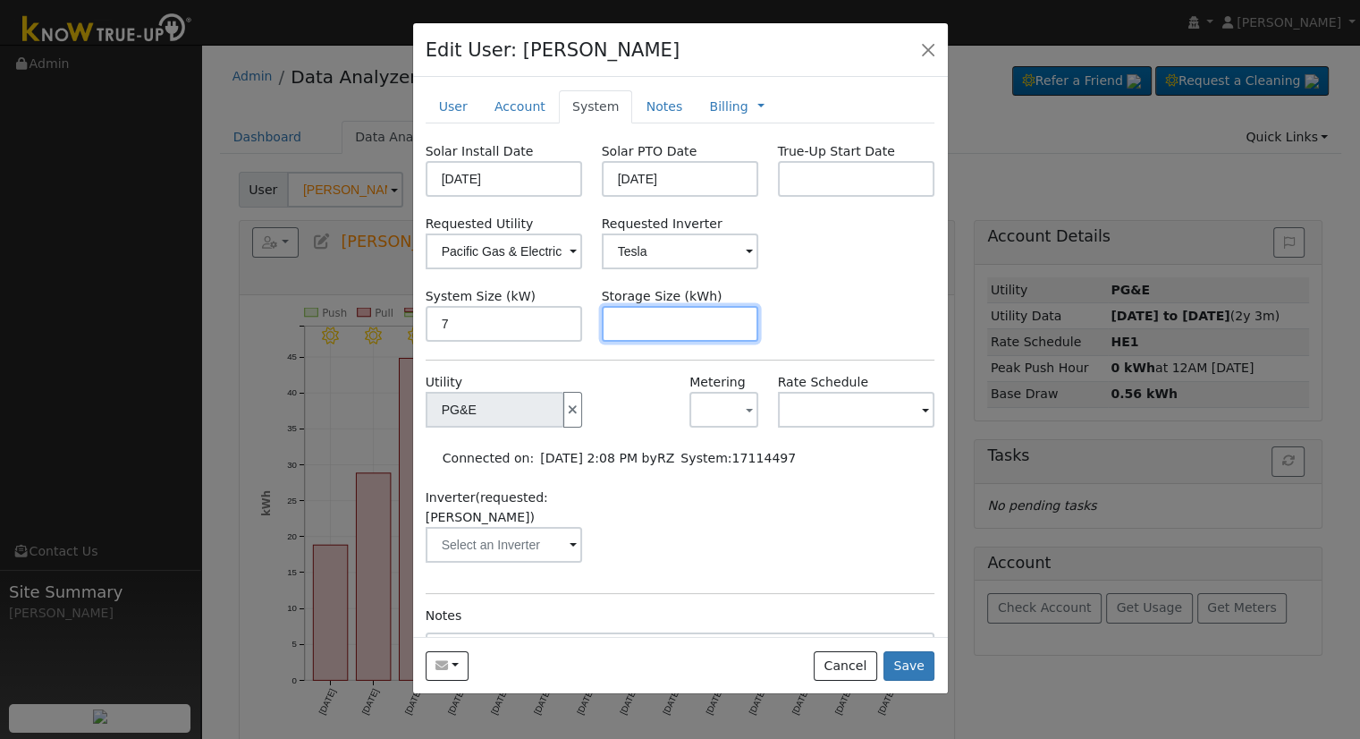
click at [635, 330] on input "text" at bounding box center [680, 324] width 157 height 36
click at [641, 328] on input "text" at bounding box center [680, 324] width 157 height 36
paste input "13.50"
type input "13.5"
click at [709, 113] on link "Billing" at bounding box center [728, 106] width 38 height 19
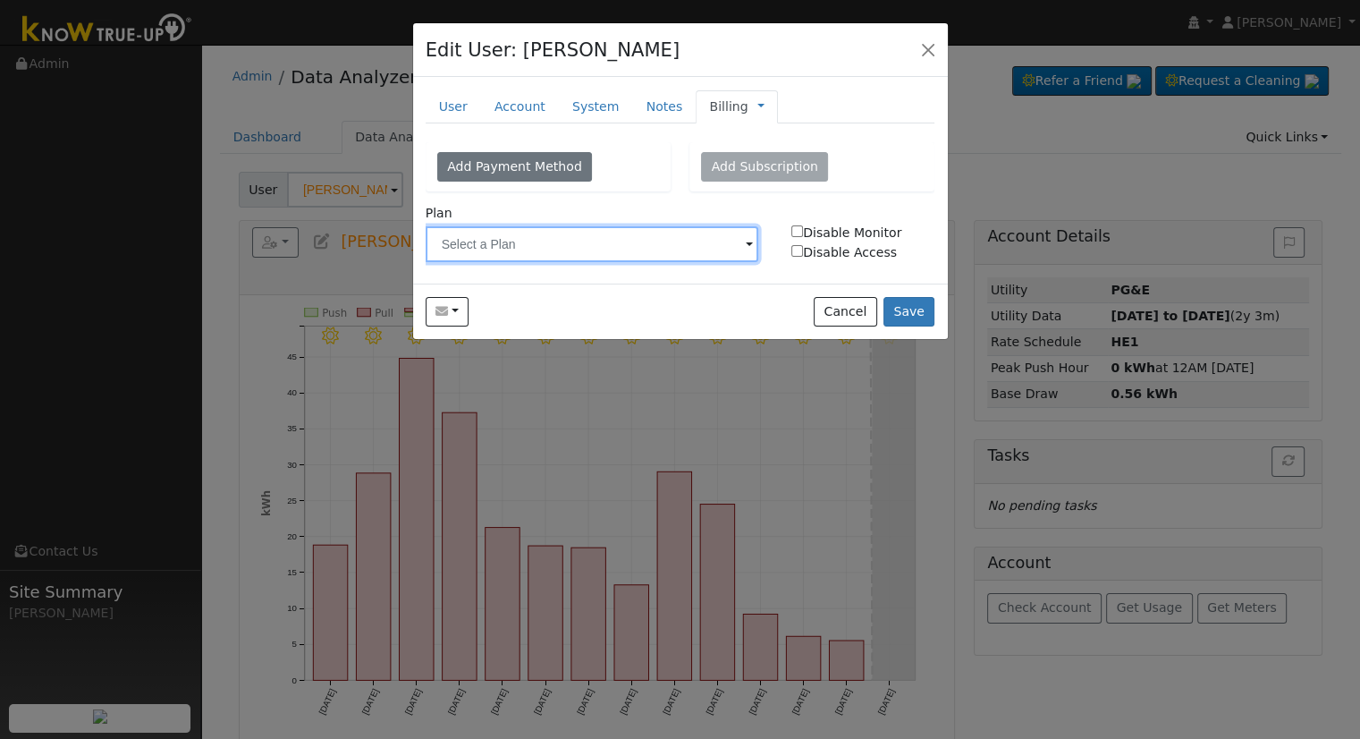
click at [618, 249] on input "text" at bounding box center [593, 244] width 334 height 36
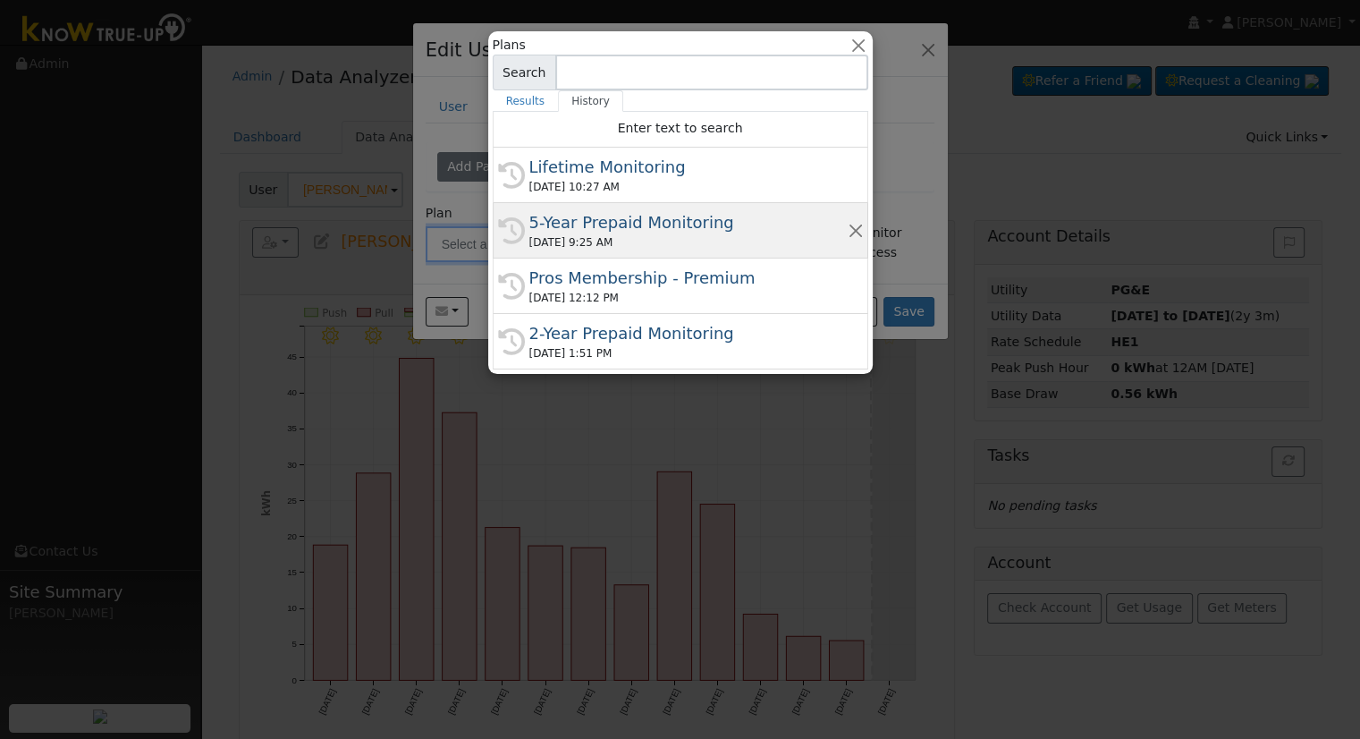
click at [653, 227] on div "5-Year Prepaid Monitoring" at bounding box center [688, 222] width 318 height 24
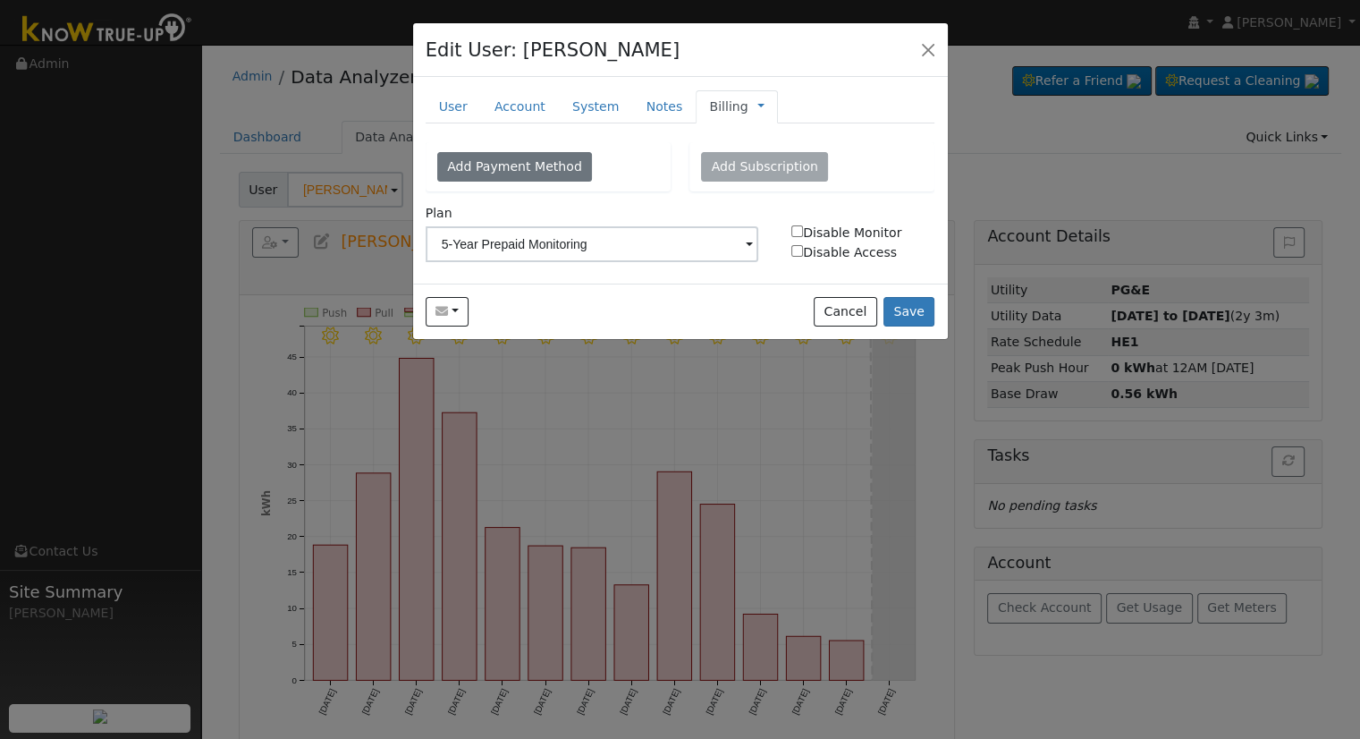
click at [749, 108] on span "Management Billing Timeline" at bounding box center [757, 106] width 16 height 14
click at [758, 104] on link at bounding box center [761, 106] width 7 height 19
click at [763, 123] on ul "Management Billing Timeline" at bounding box center [821, 163] width 126 height 89
click at [720, 106] on link "Billing" at bounding box center [728, 106] width 38 height 19
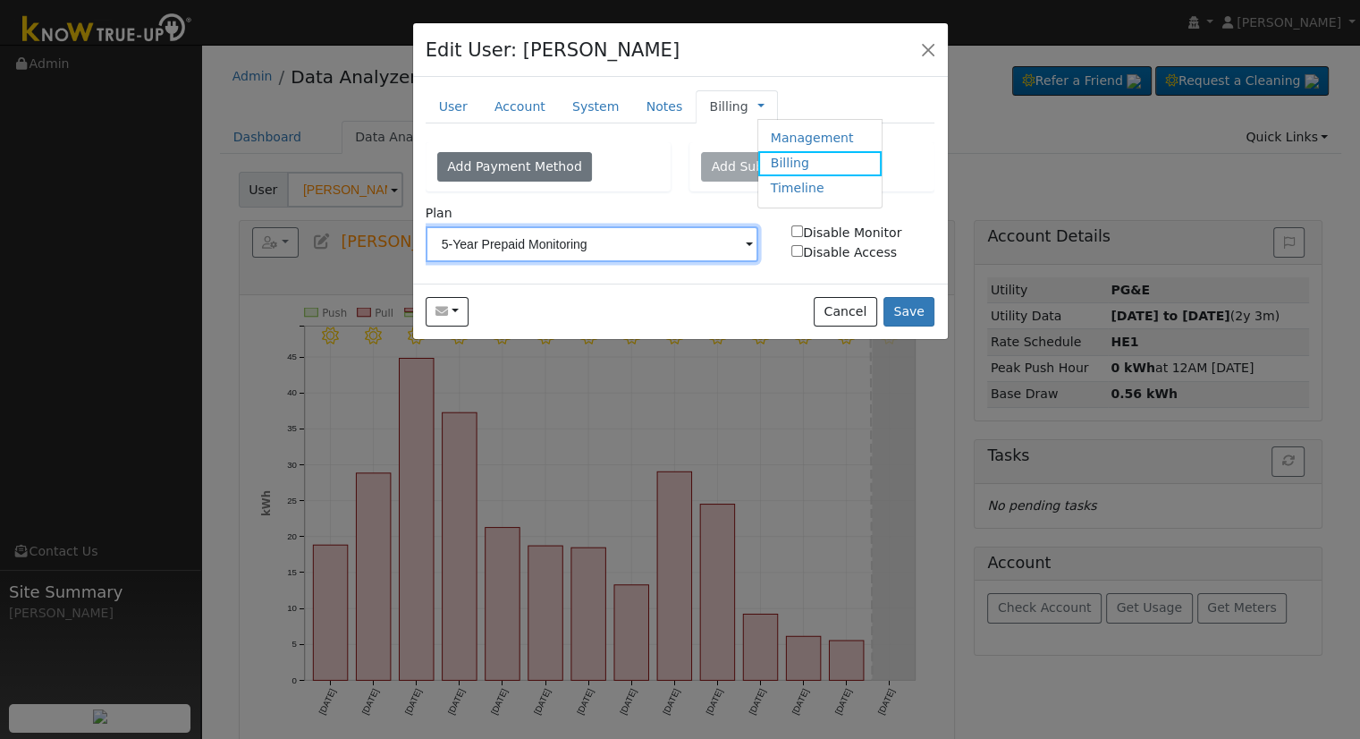
click at [589, 226] on input "5-Year Prepaid Monitoring" at bounding box center [593, 244] width 334 height 36
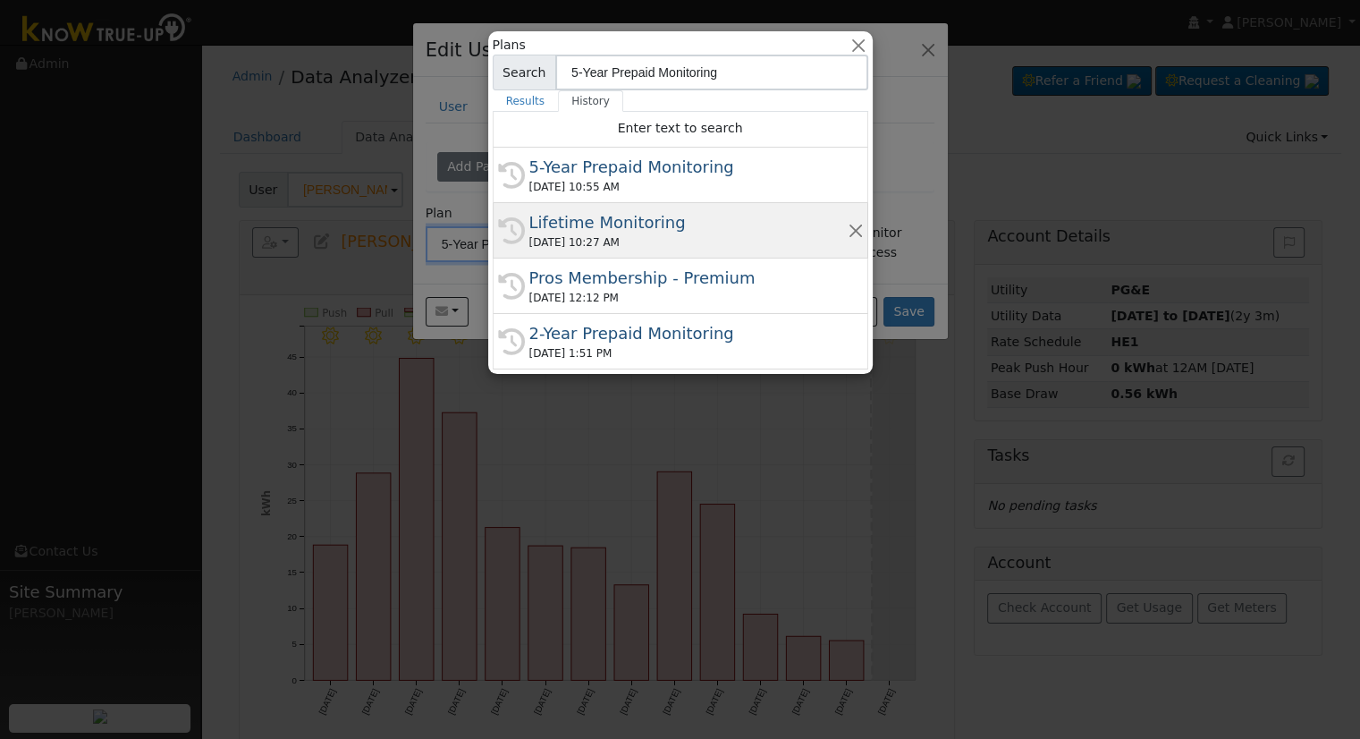
click at [629, 223] on div "Lifetime Monitoring" at bounding box center [688, 222] width 318 height 24
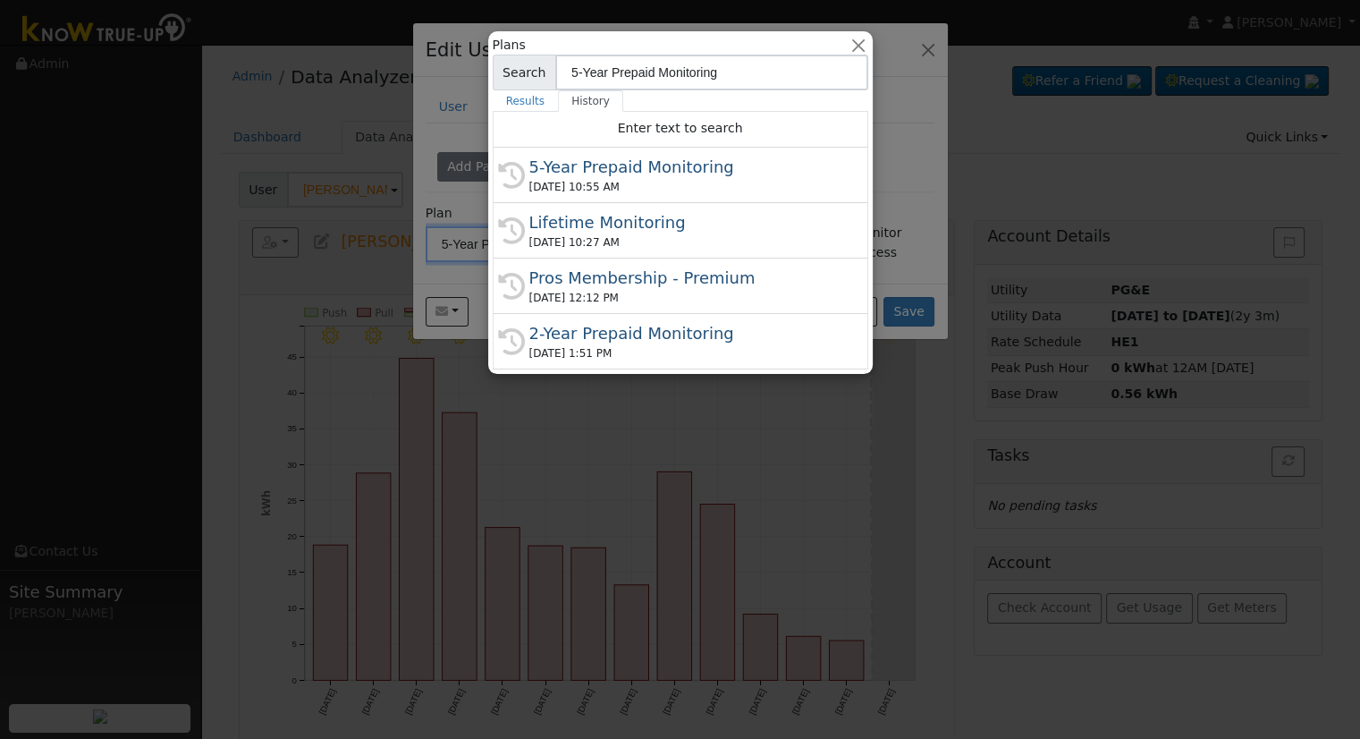
type input "Lifetime Monitoring"
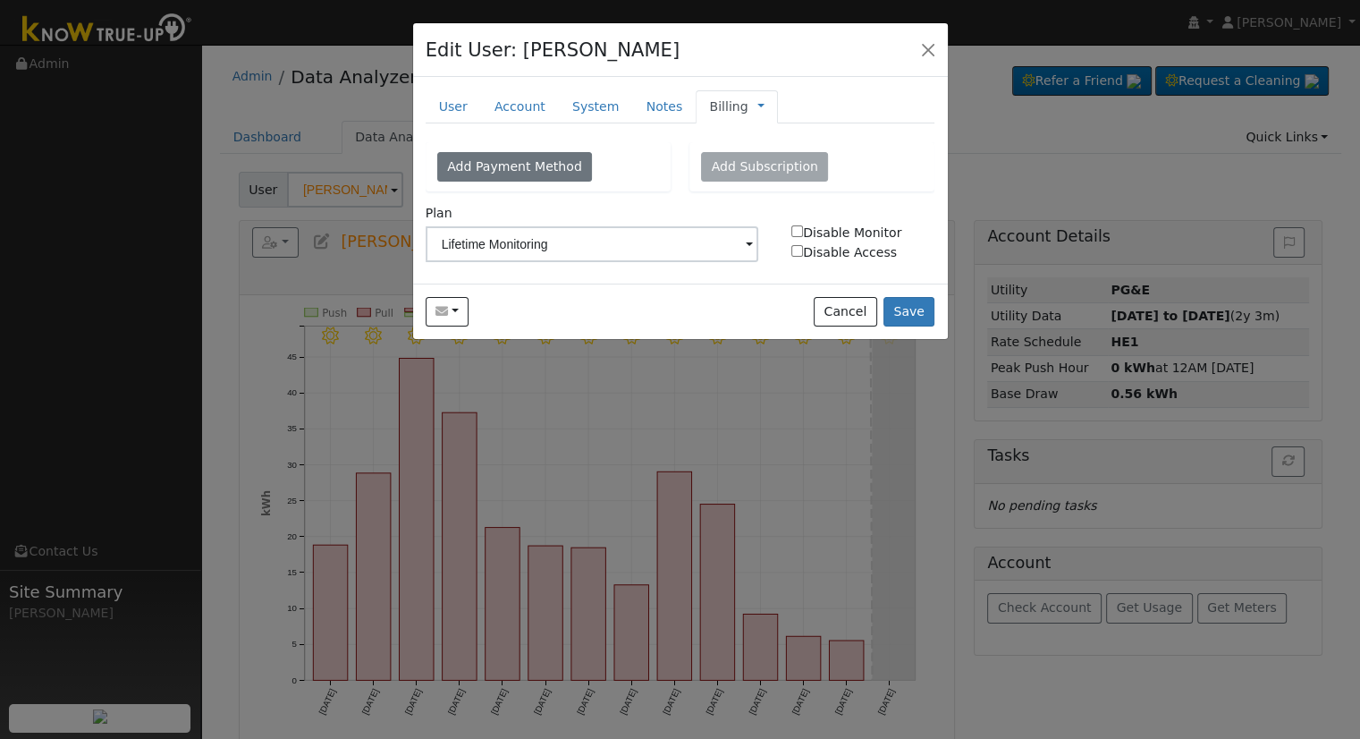
click at [749, 102] on span "Management Billing Timeline" at bounding box center [757, 106] width 16 height 14
click at [758, 106] on link at bounding box center [761, 106] width 7 height 19
click at [758, 144] on link "Management" at bounding box center [820, 138] width 124 height 25
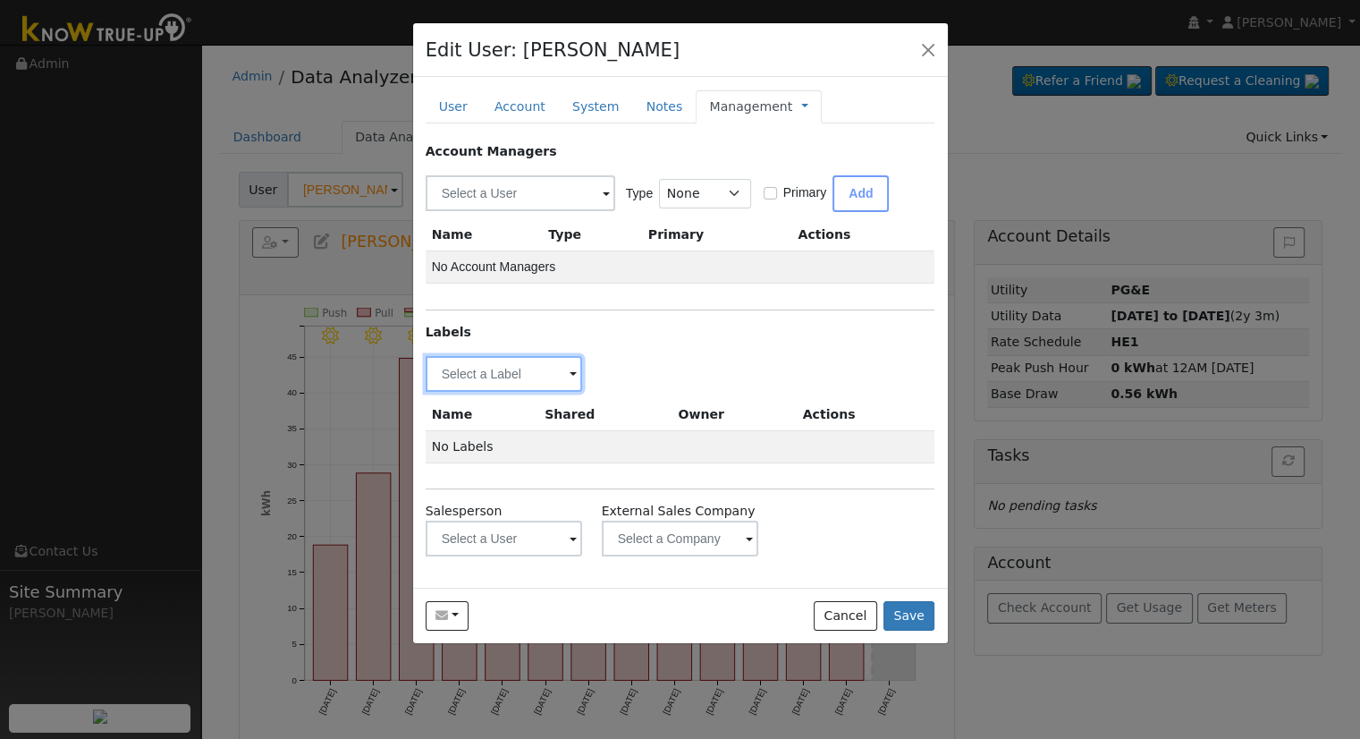
click at [500, 374] on input "text" at bounding box center [504, 374] width 157 height 36
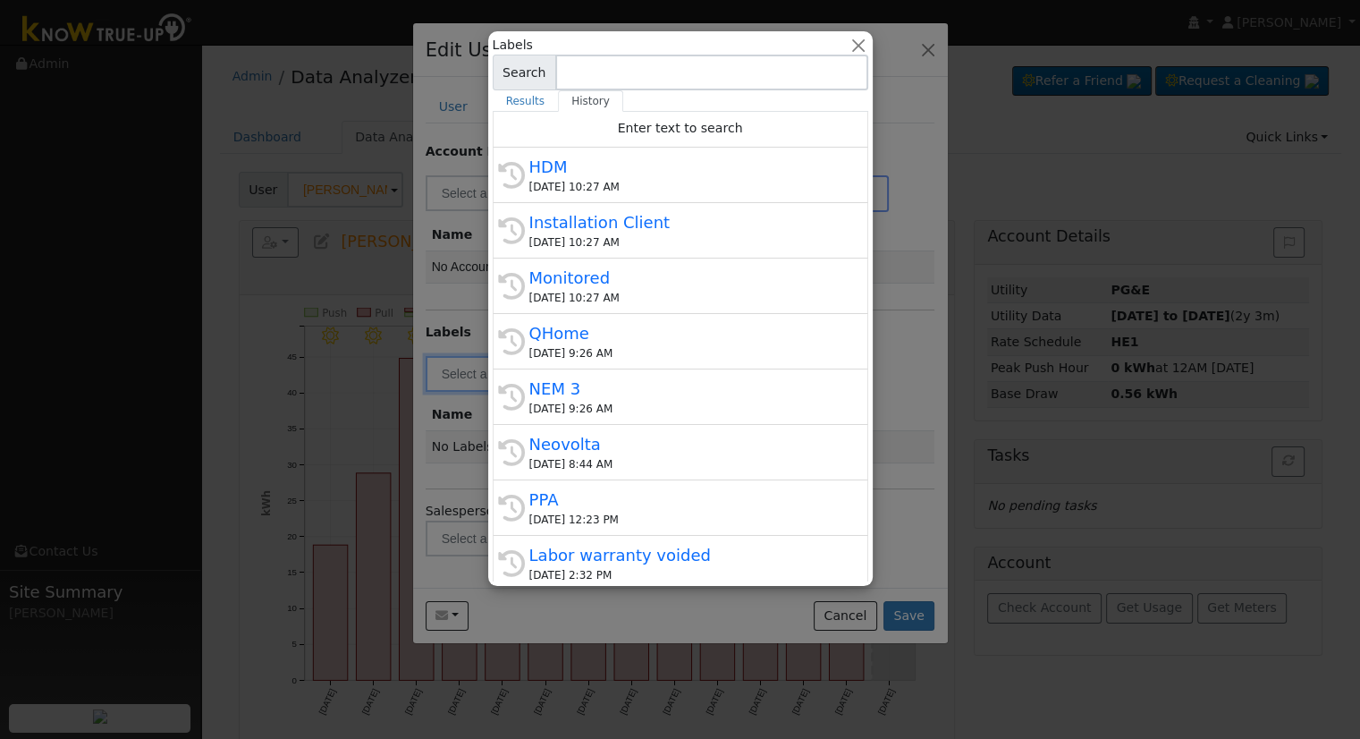
click at [682, 394] on div "NEM 3" at bounding box center [688, 389] width 318 height 24
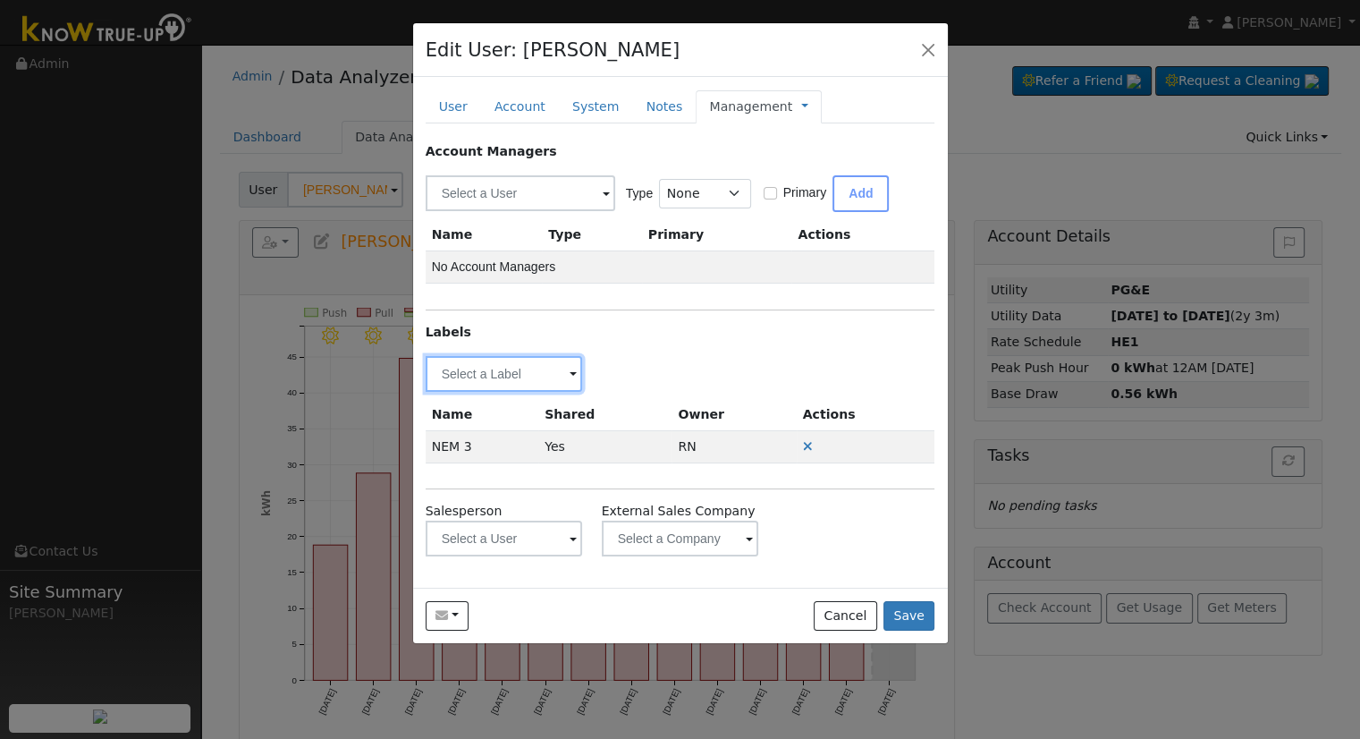
click at [521, 370] on input "text" at bounding box center [504, 374] width 157 height 36
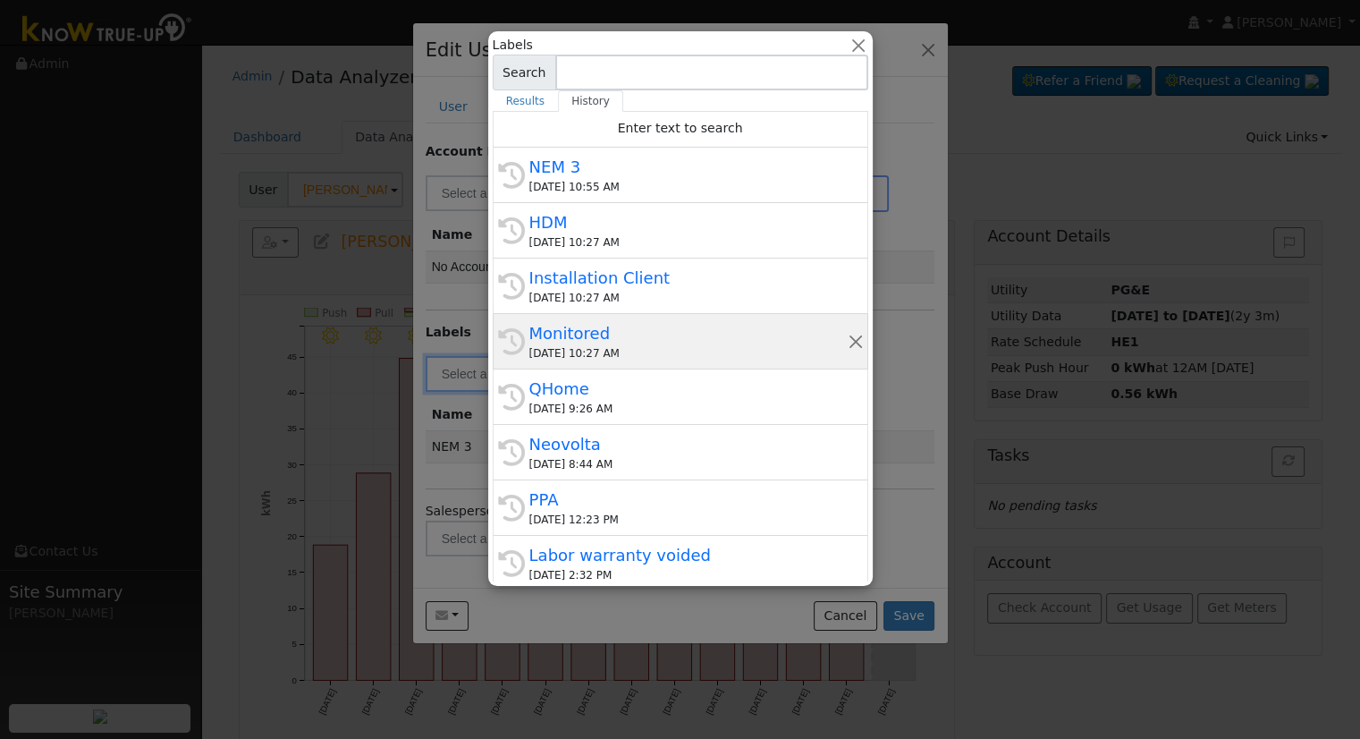
click at [644, 355] on div "09/12/2025 10:27 AM" at bounding box center [688, 353] width 318 height 16
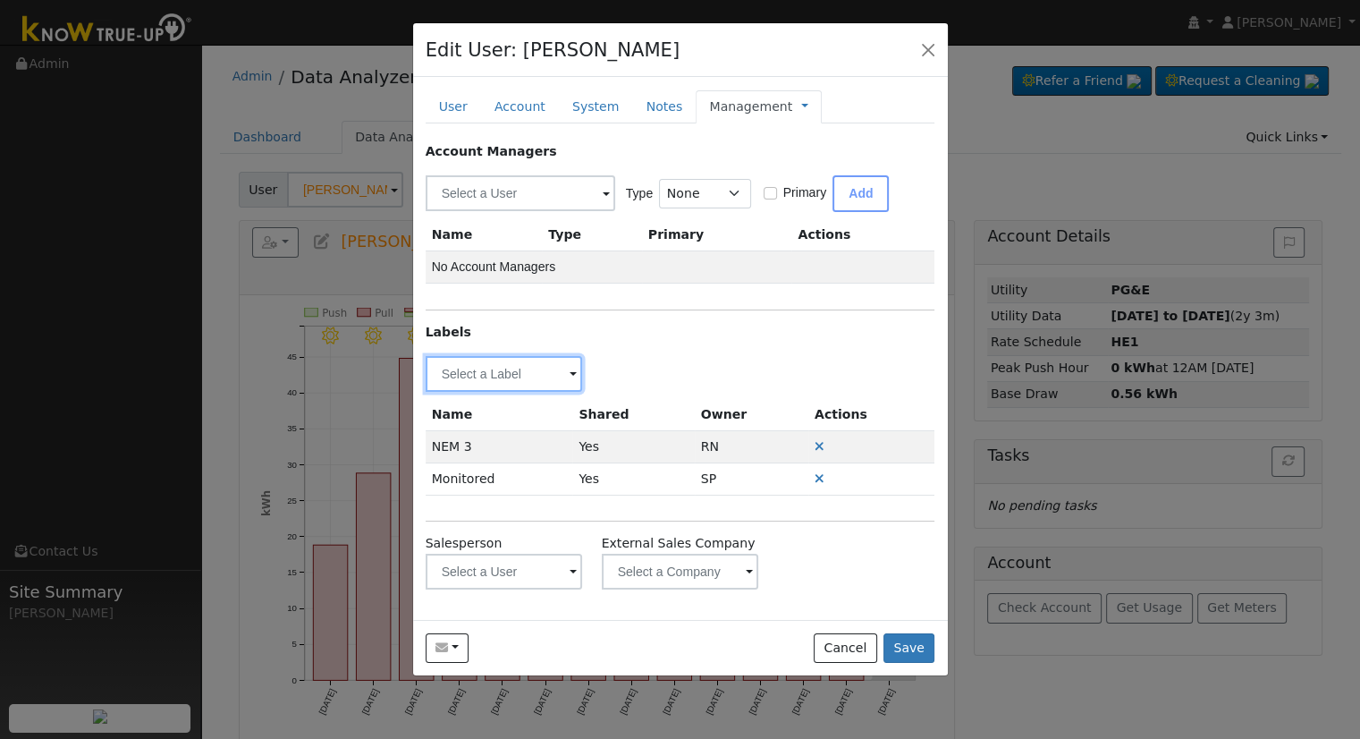
click at [566, 356] on input "text" at bounding box center [504, 374] width 157 height 36
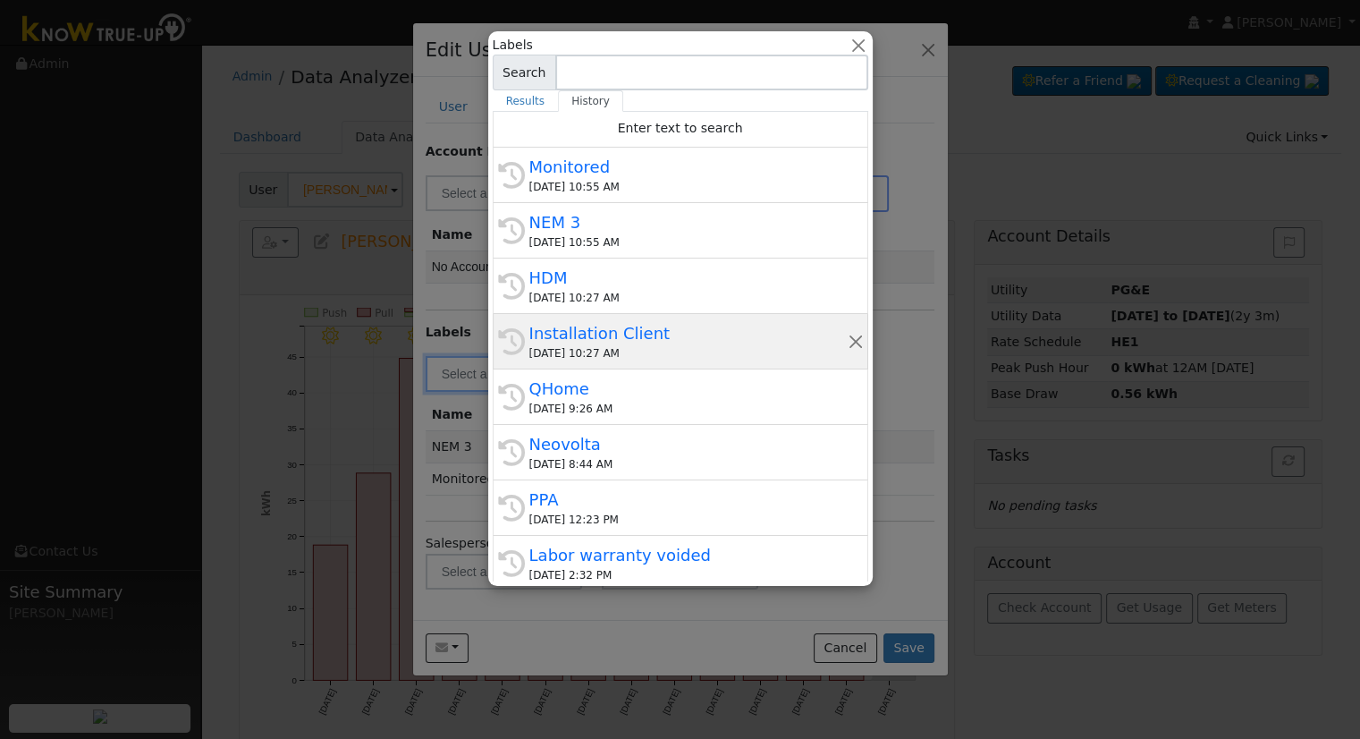
click at [609, 352] on div "09/12/2025 10:27 AM" at bounding box center [688, 353] width 318 height 16
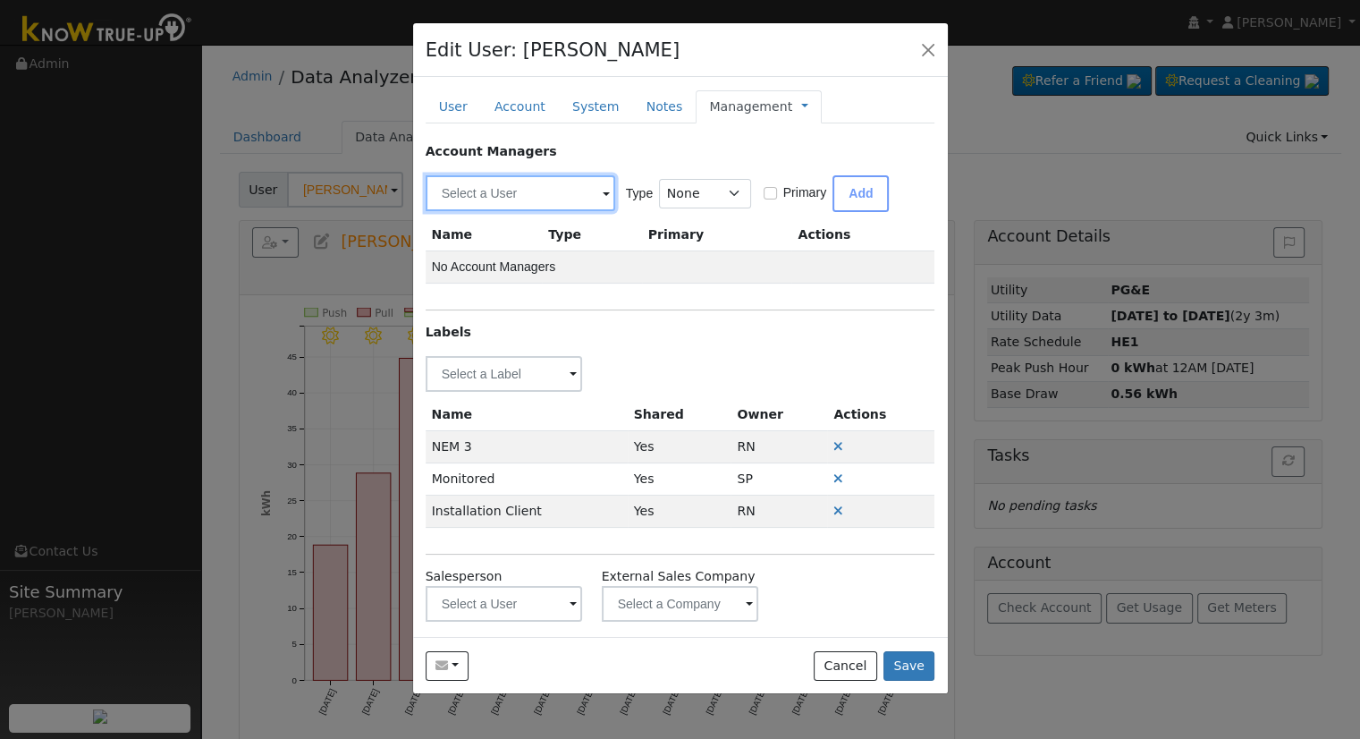
click at [566, 195] on input "text" at bounding box center [521, 193] width 190 height 36
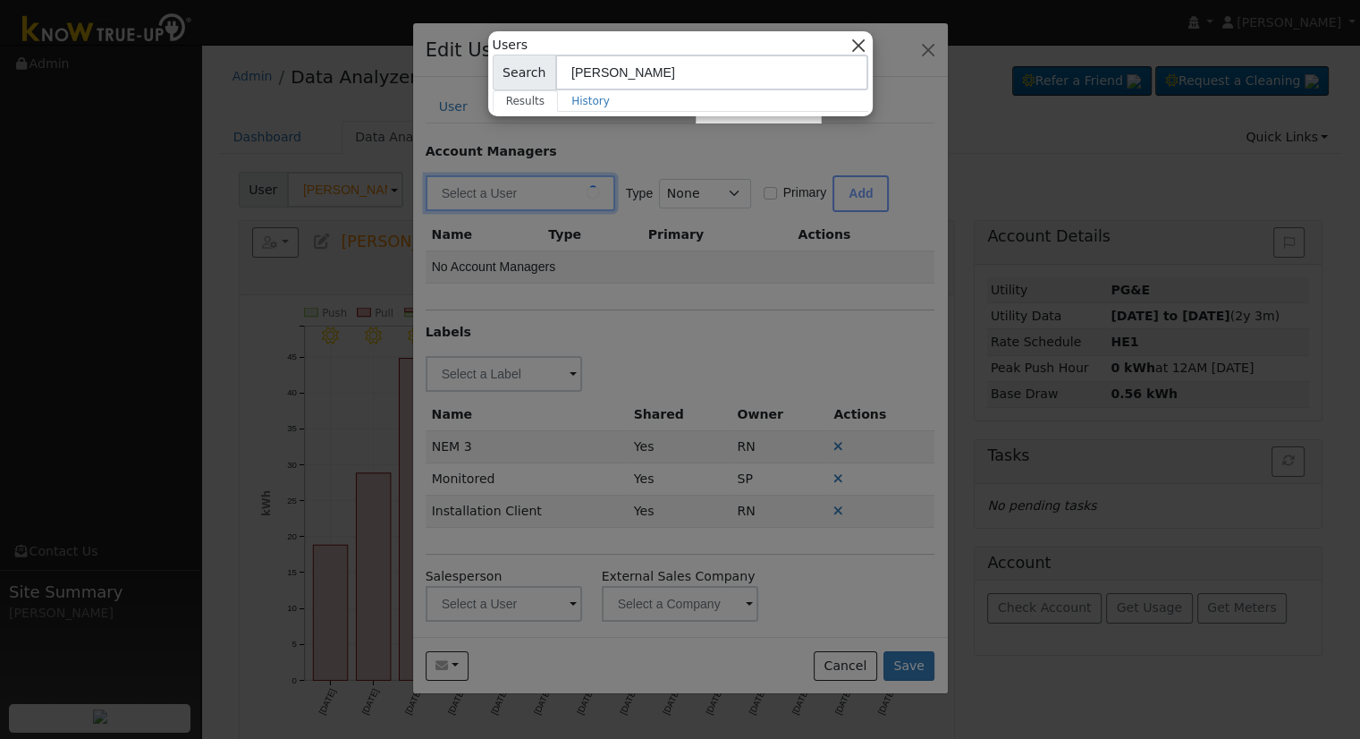
type input "Robbi"
click at [855, 46] on button "button" at bounding box center [858, 45] width 19 height 19
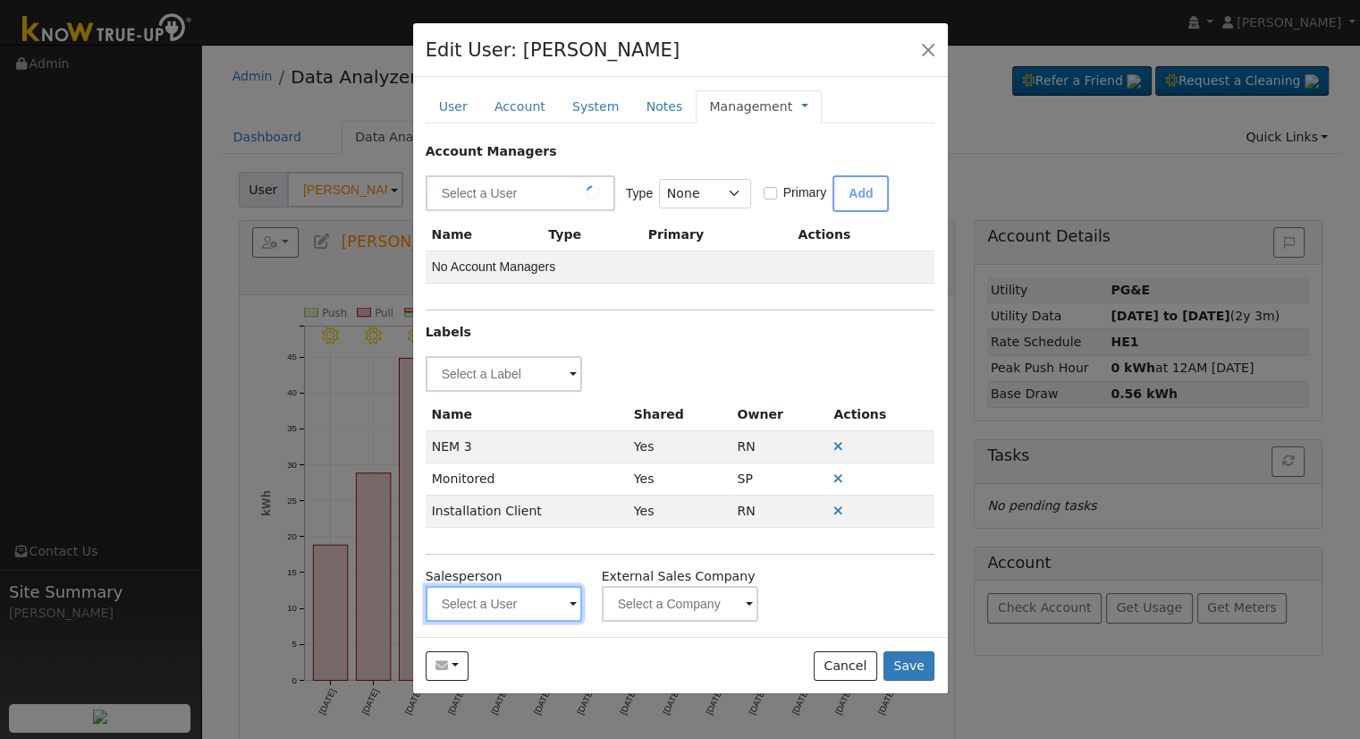
click at [496, 595] on input "text" at bounding box center [504, 604] width 157 height 36
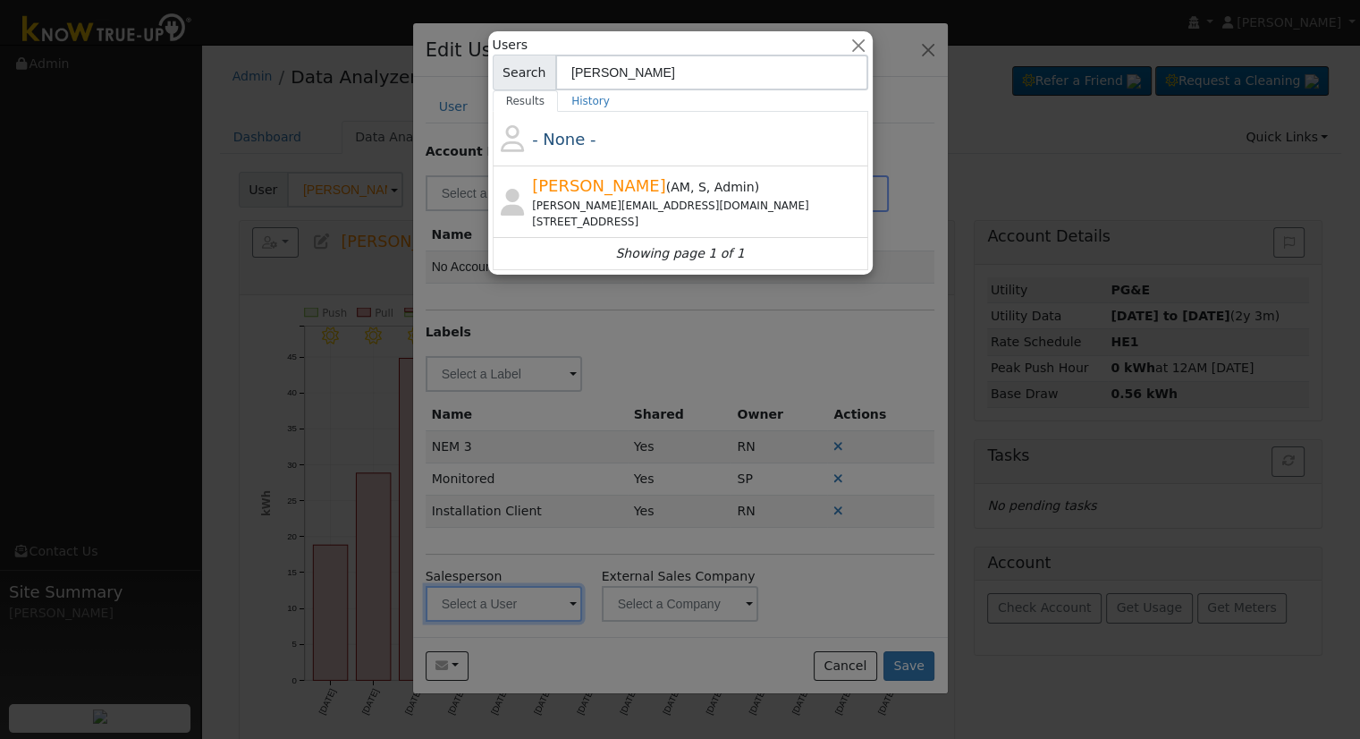
type input "robb"
click at [629, 201] on div "robbie@solarnegotiators.com" at bounding box center [698, 206] width 332 height 16
type input "Robbie Zimbelman"
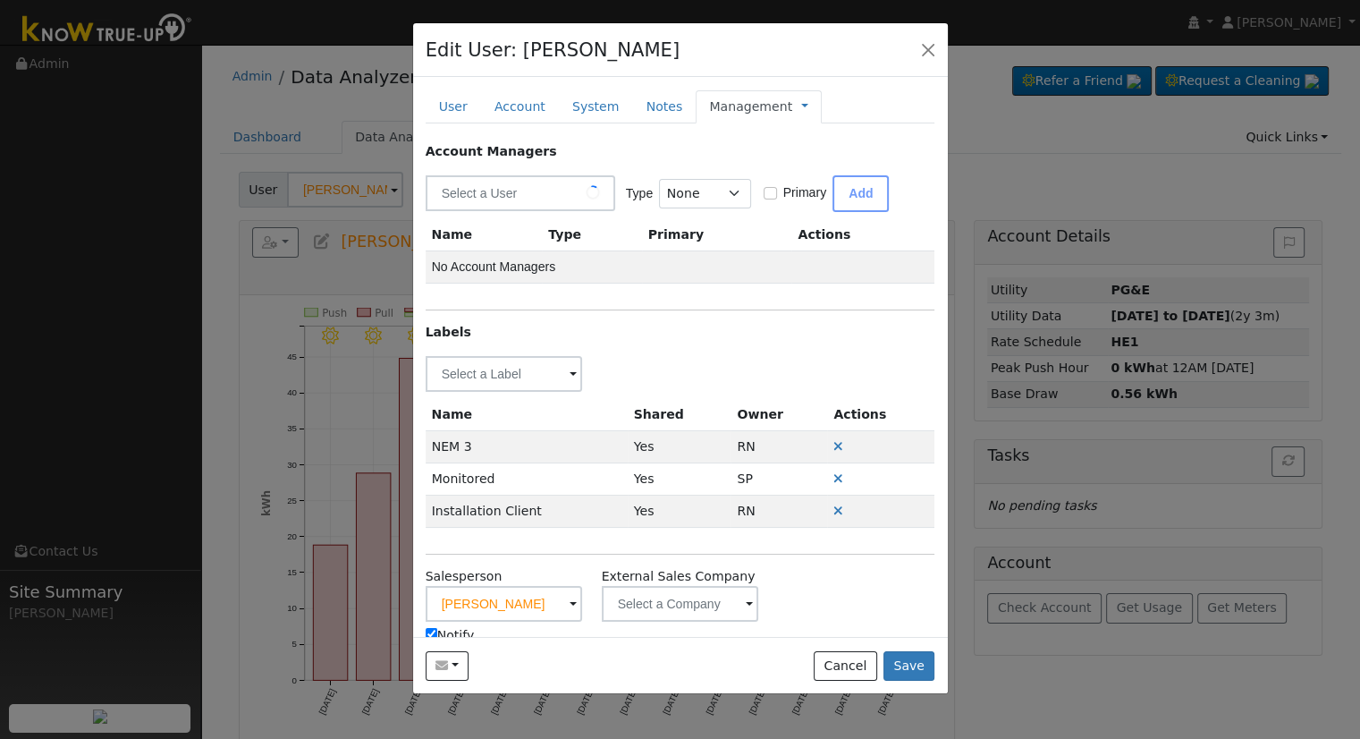
click at [429, 628] on input "Notify" at bounding box center [432, 634] width 12 height 12
checkbox input "false"
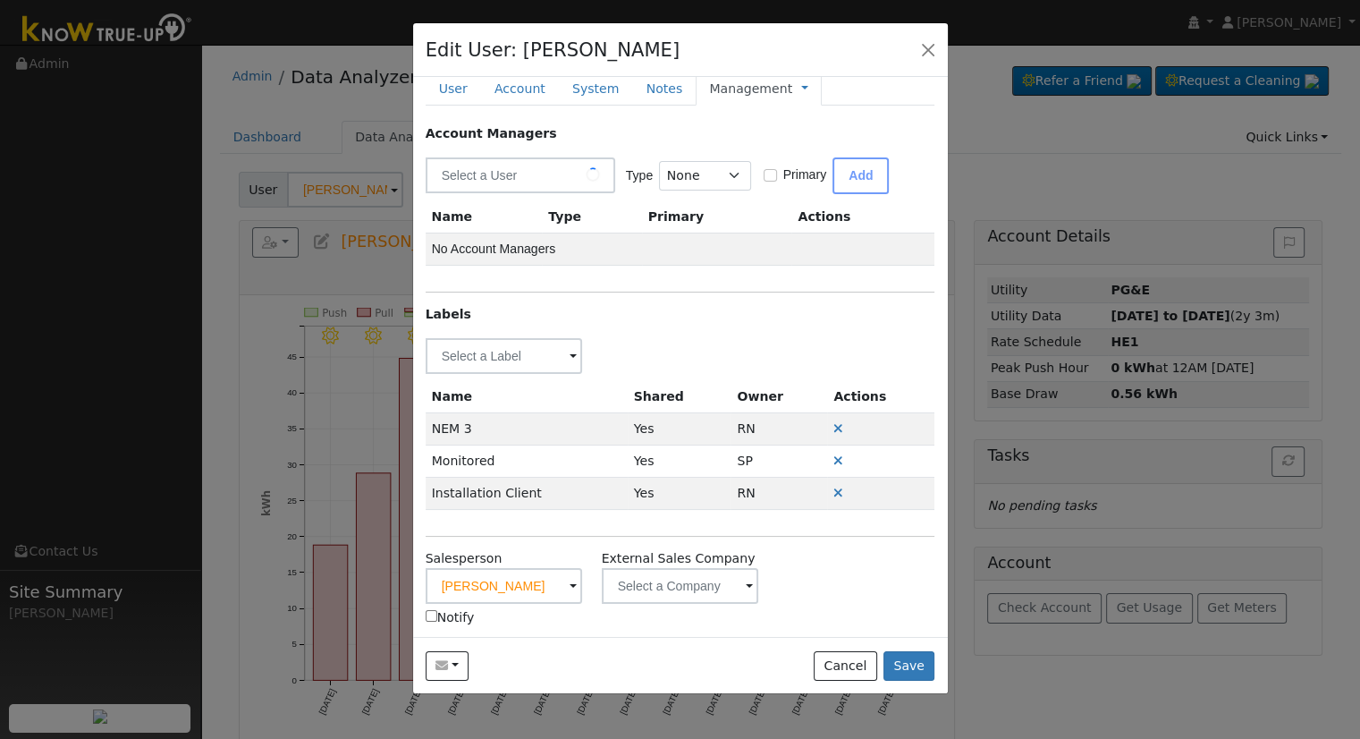
scroll to position [36, 0]
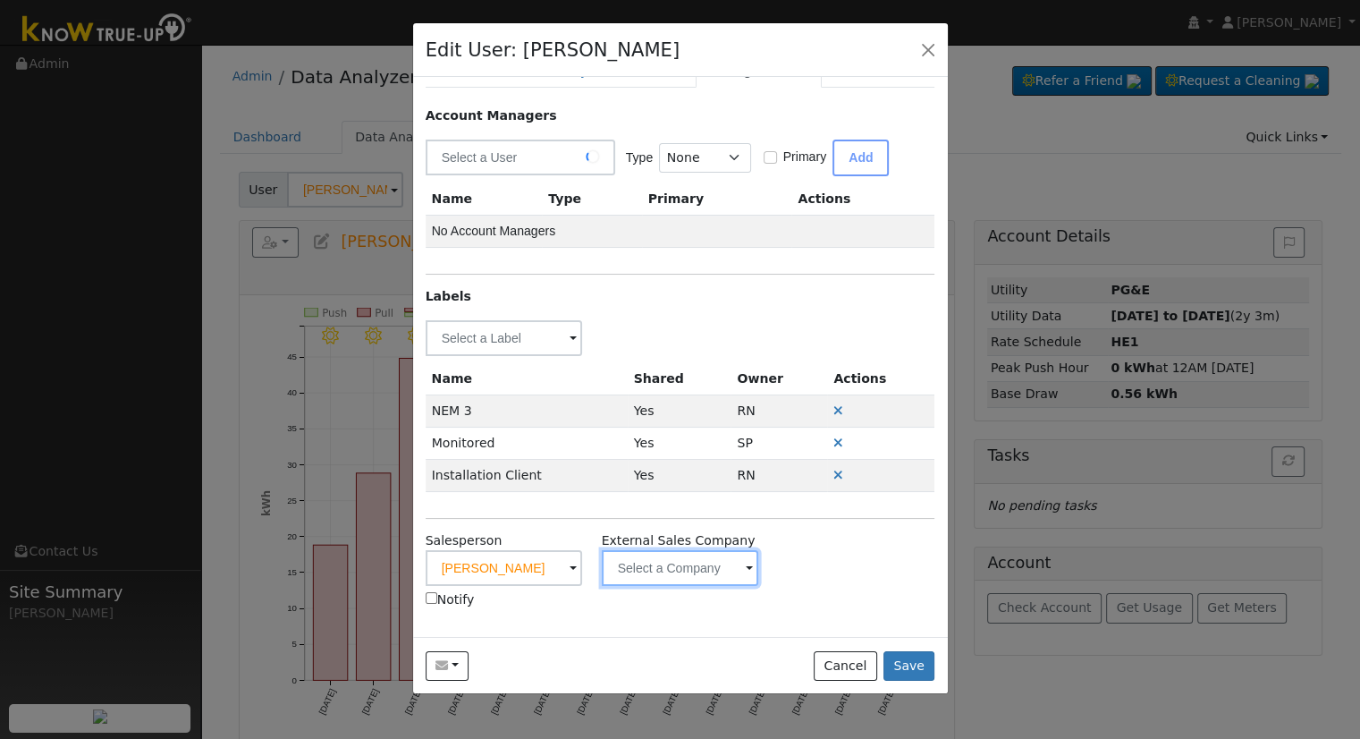
click at [635, 565] on input "text" at bounding box center [680, 568] width 157 height 36
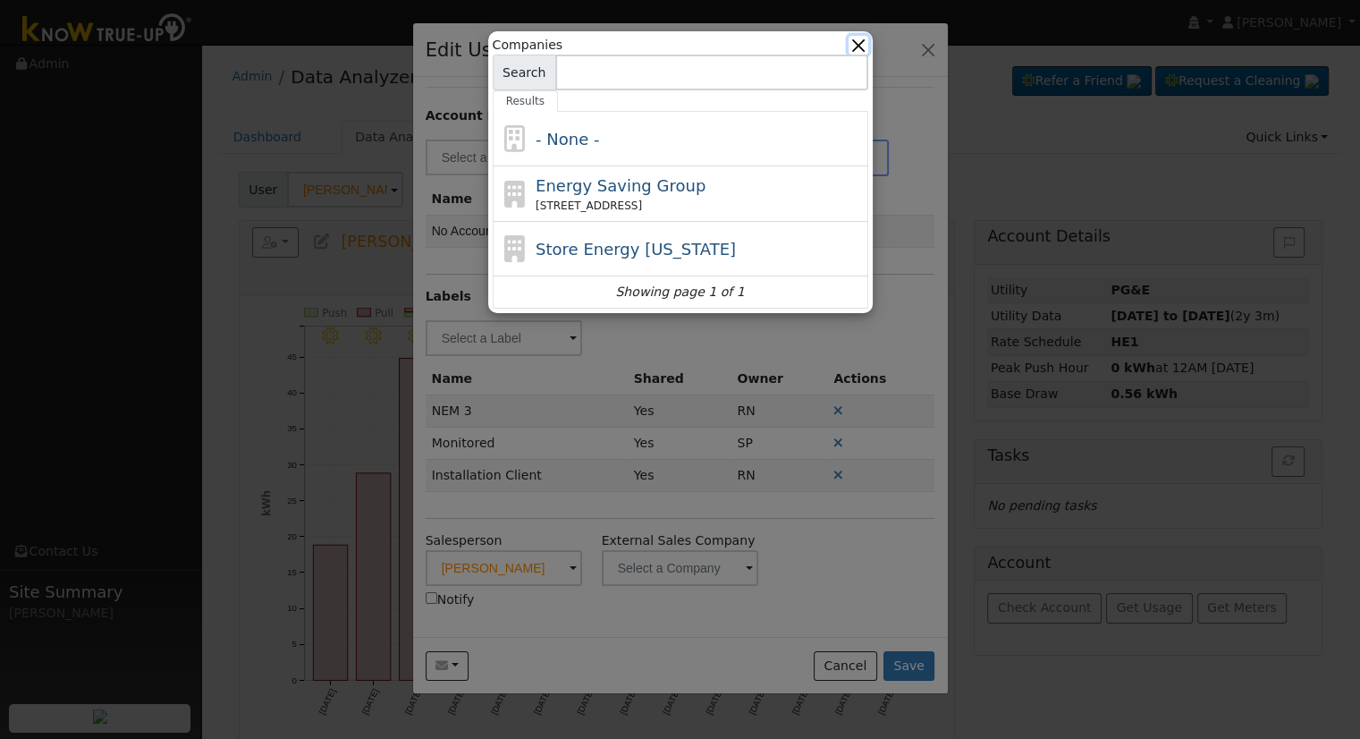
click at [860, 47] on button "button" at bounding box center [858, 45] width 19 height 19
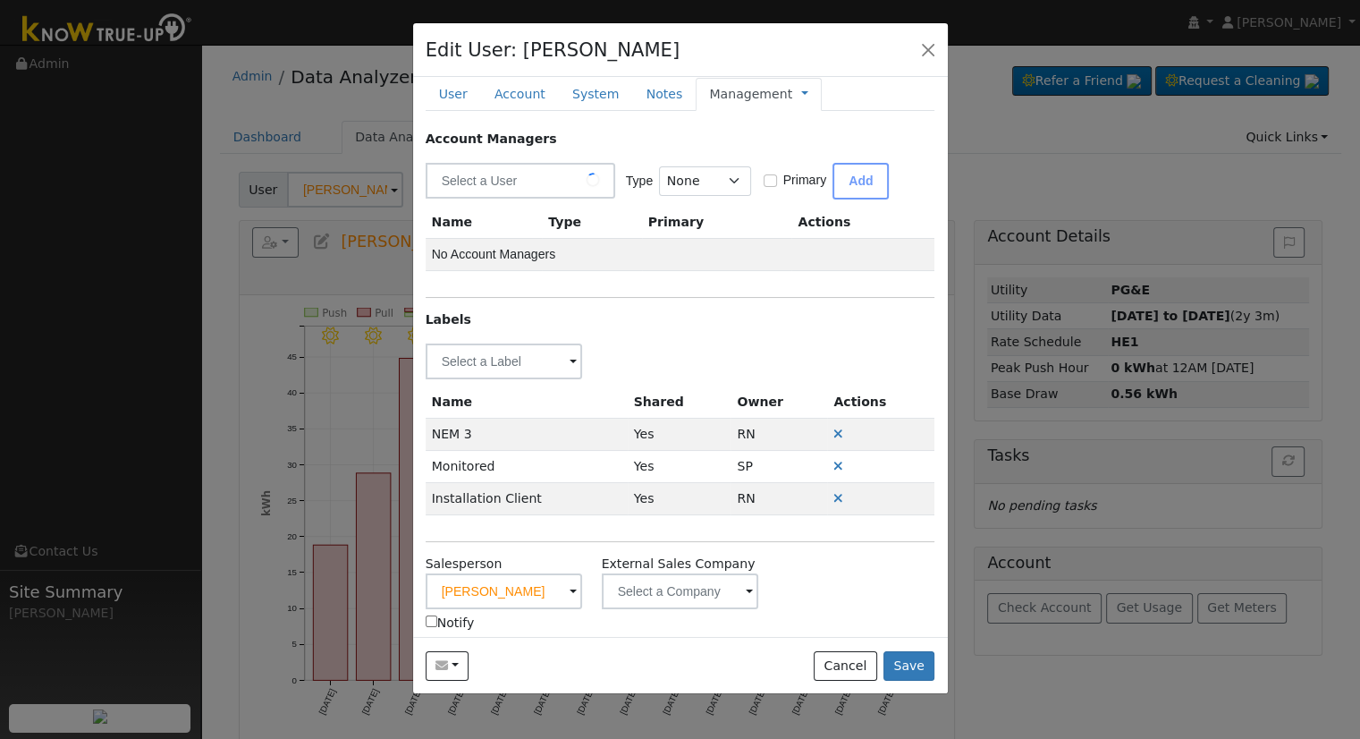
scroll to position [0, 0]
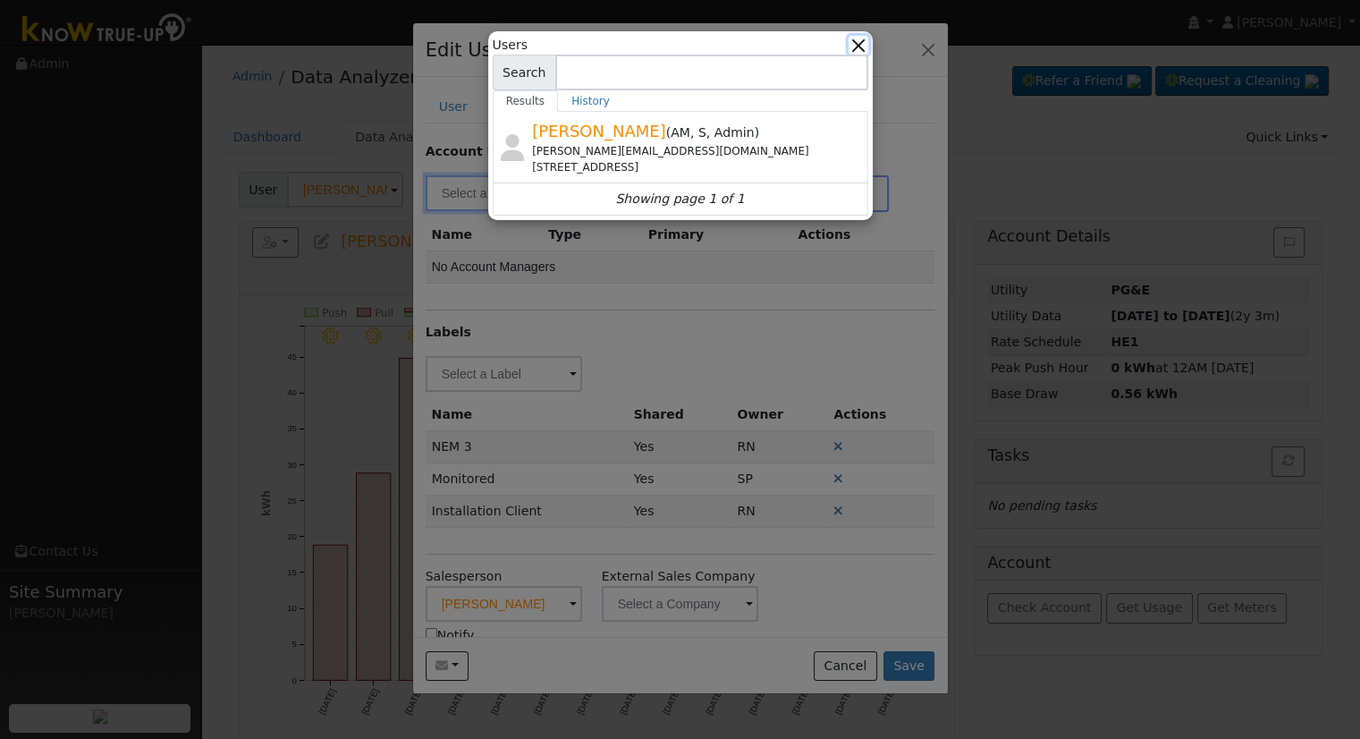
click at [860, 46] on button "button" at bounding box center [858, 45] width 19 height 19
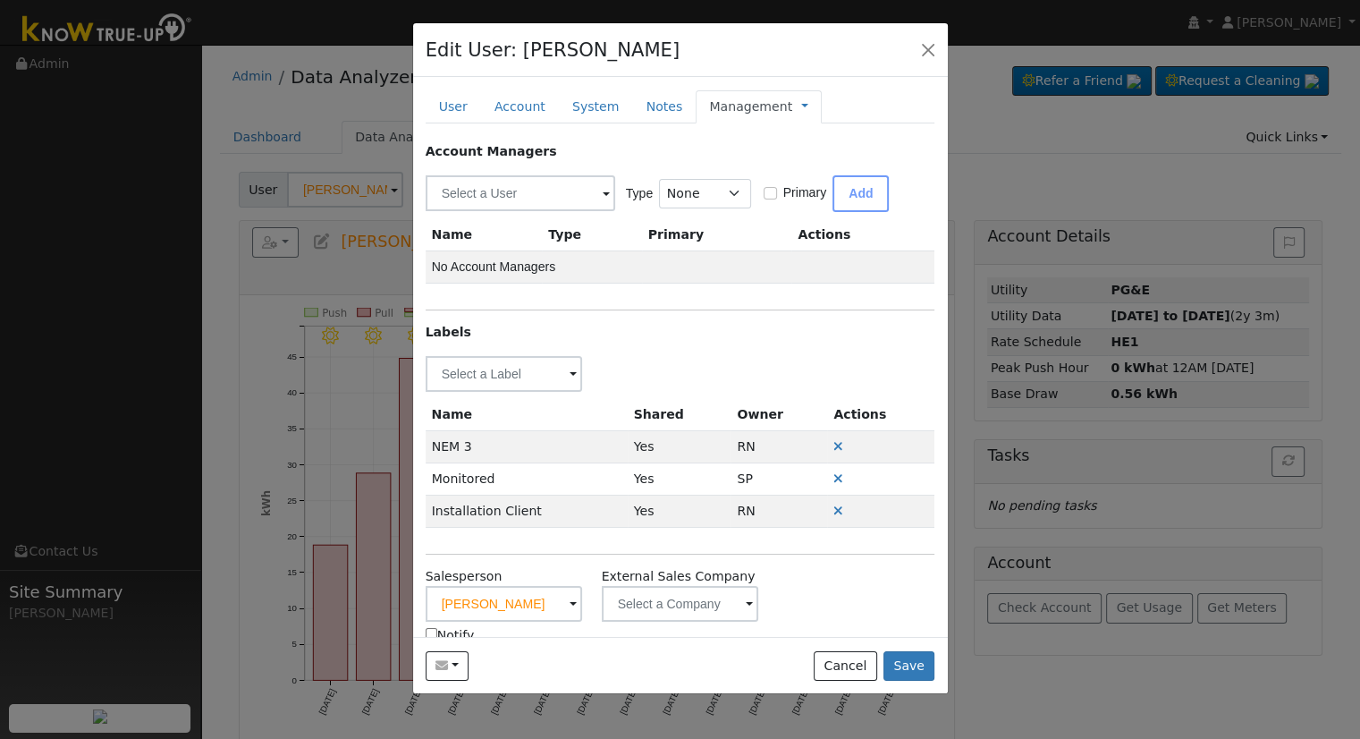
click at [792, 104] on span "Management Billing Timeline" at bounding box center [800, 106] width 16 height 14
click at [801, 106] on link at bounding box center [804, 106] width 7 height 19
click at [802, 154] on link "Billing" at bounding box center [864, 163] width 124 height 25
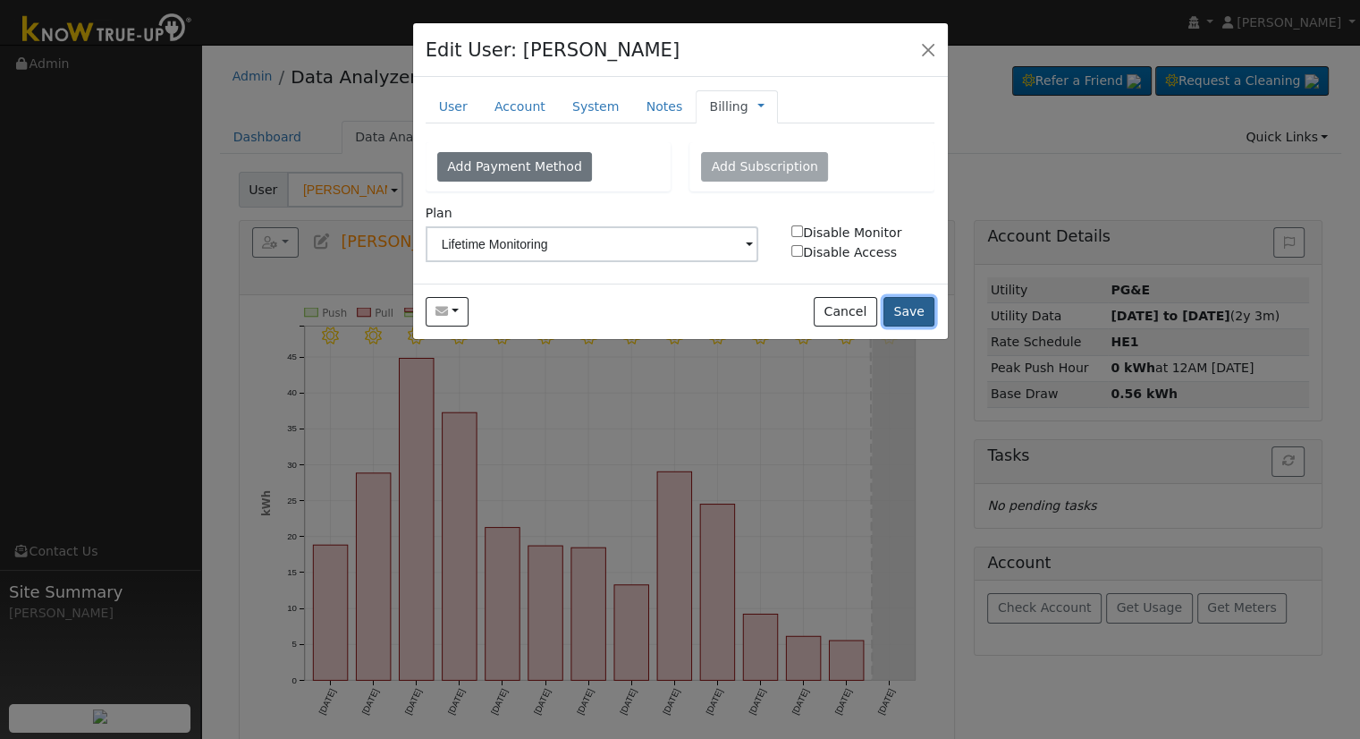
click at [913, 312] on button "Save" at bounding box center [910, 312] width 52 height 30
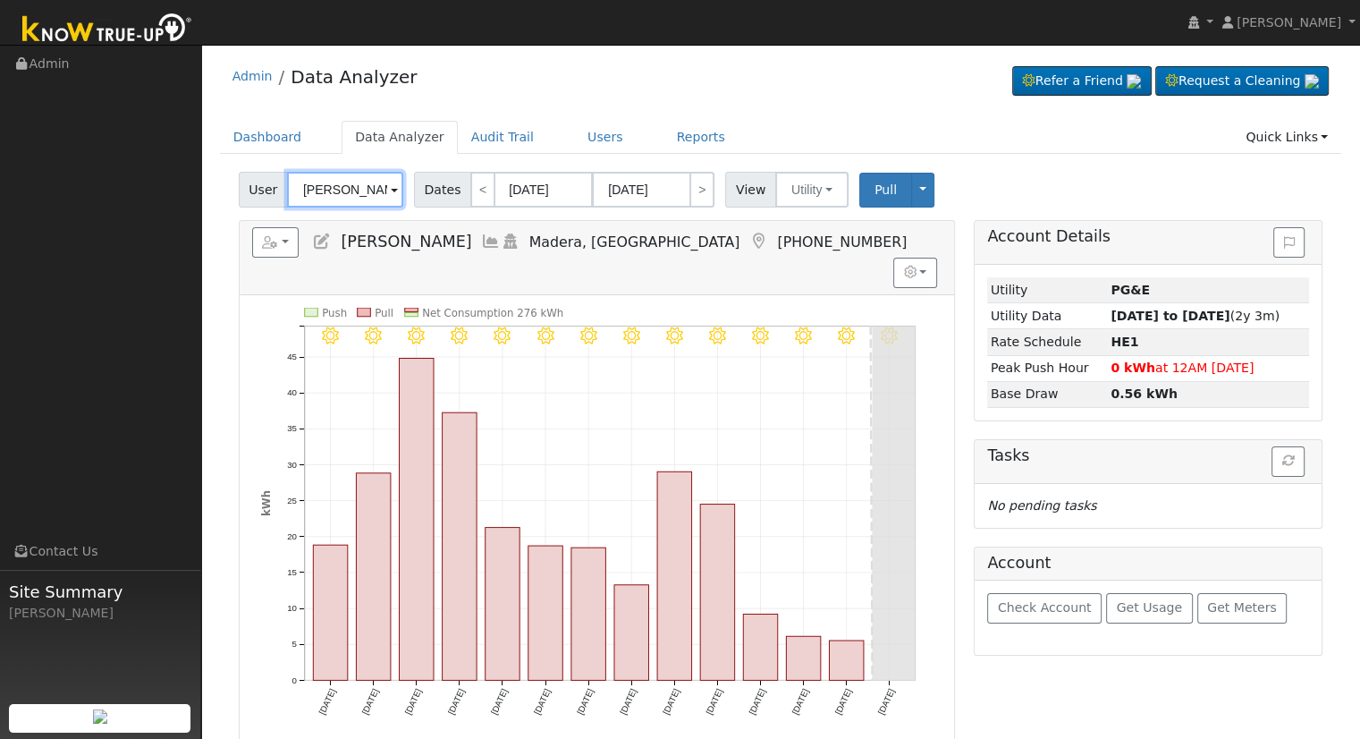
click at [354, 175] on input "Nicholas Jakobczak" at bounding box center [345, 190] width 116 height 36
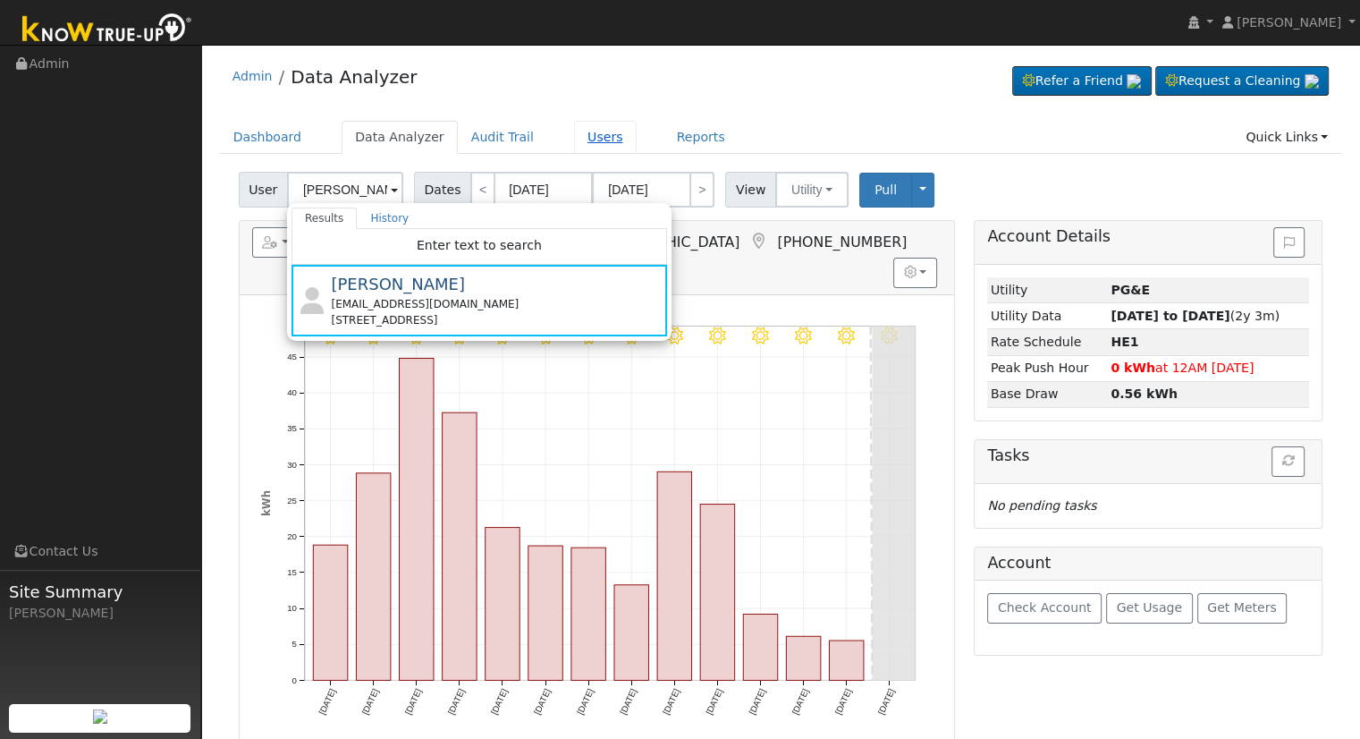
click at [574, 148] on link "Users" at bounding box center [605, 137] width 63 height 33
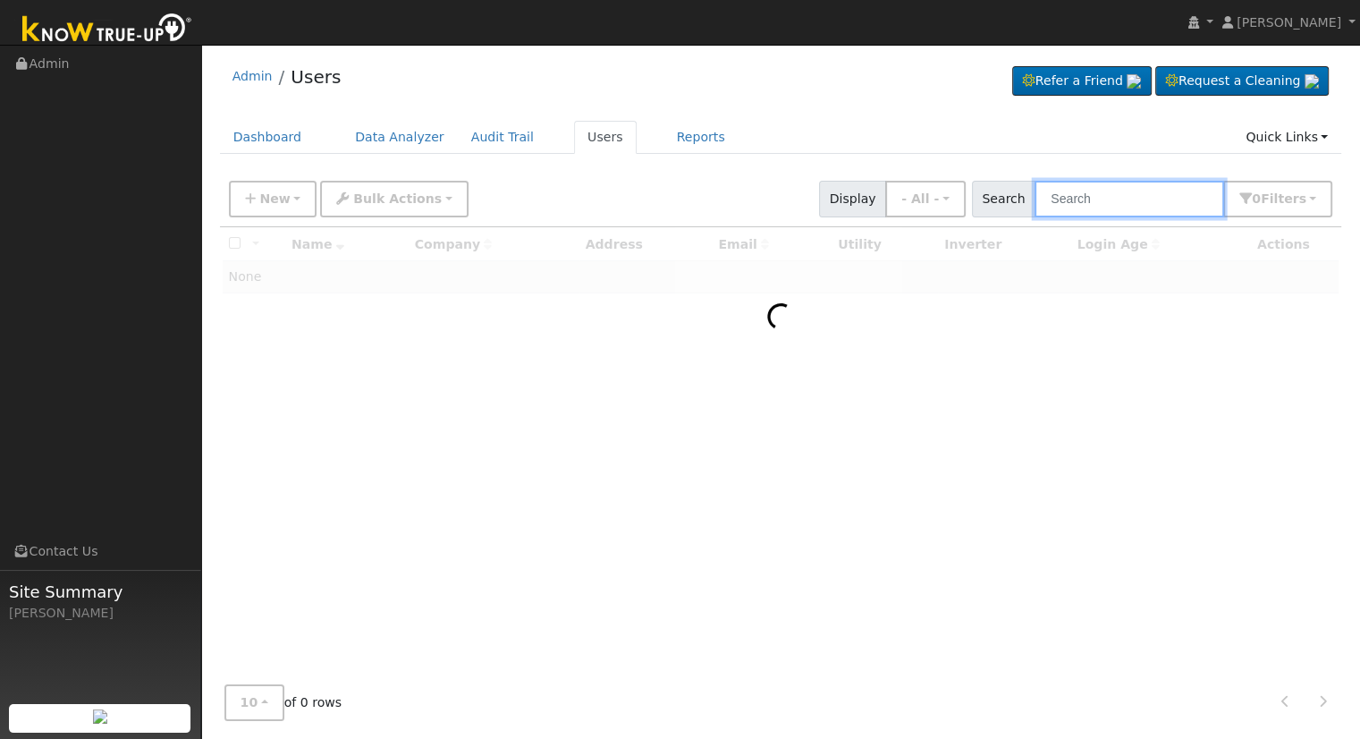
click at [1121, 190] on input "text" at bounding box center [1130, 199] width 190 height 37
paste input "[EMAIL_ADDRESS][PERSON_NAME][DOMAIN_NAME]"
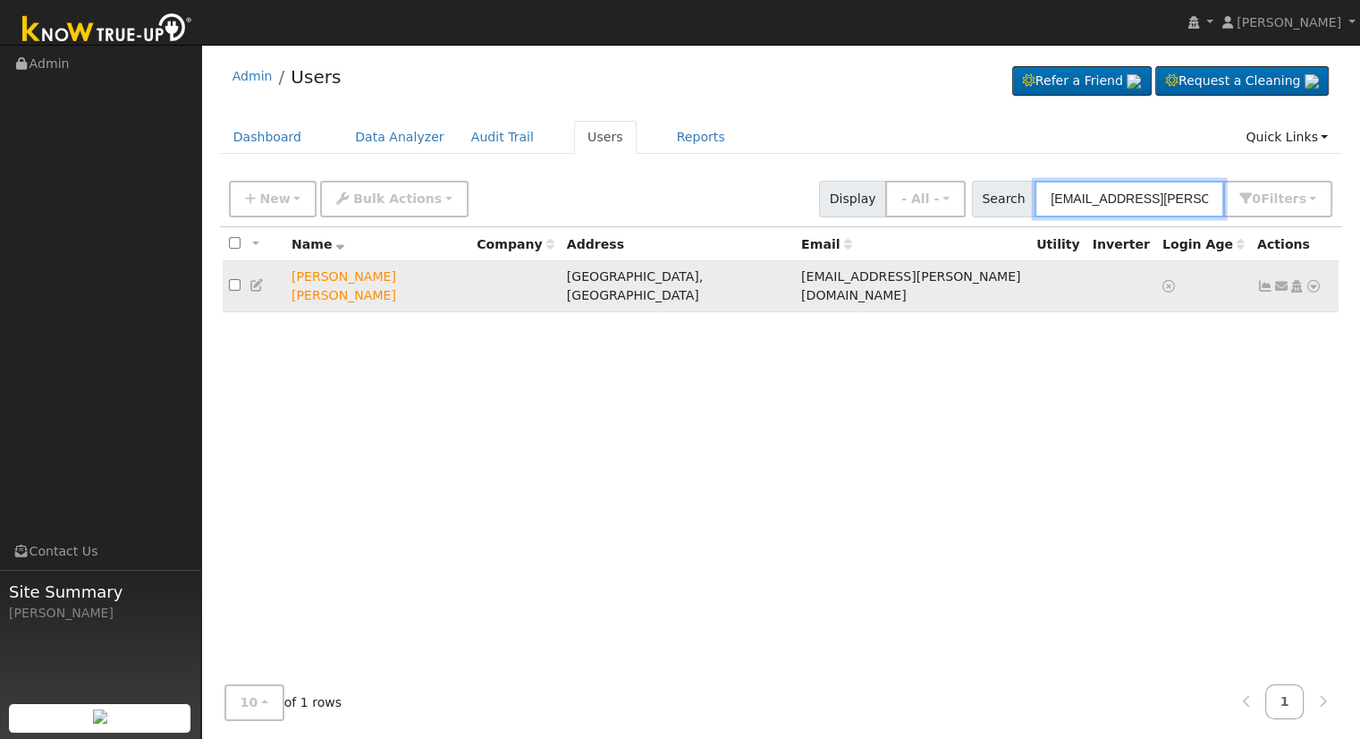
type input "[EMAIL_ADDRESS][PERSON_NAME][DOMAIN_NAME]"
drag, startPoint x: 375, startPoint y: 282, endPoint x: 281, endPoint y: 281, distance: 93.9
click at [281, 281] on tr "Mei Shan Lowe Los Banos, CA meishan.lowe@gmail.com Send Email... Copy a Link Re…" at bounding box center [781, 286] width 1117 height 51
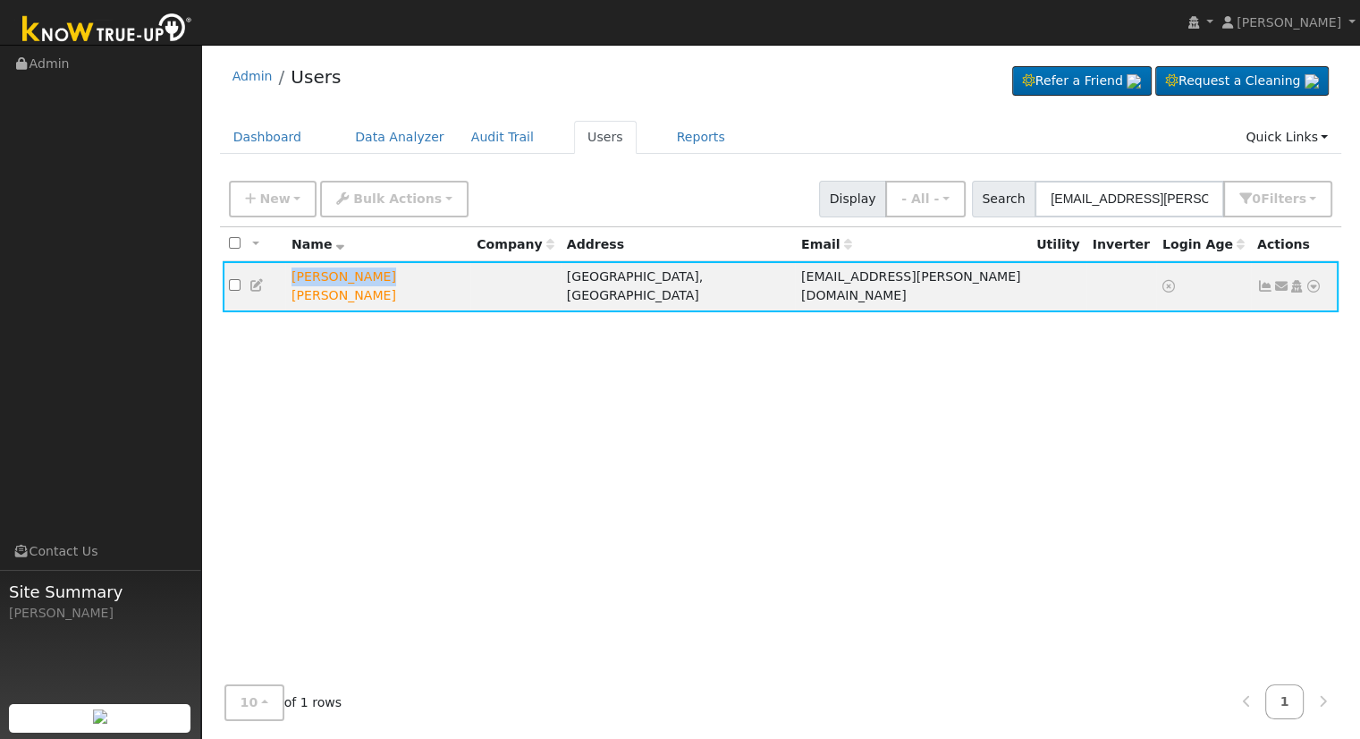
copy tr "[PERSON_NAME] [PERSON_NAME]"
click at [379, 140] on link "Data Analyzer" at bounding box center [400, 137] width 116 height 33
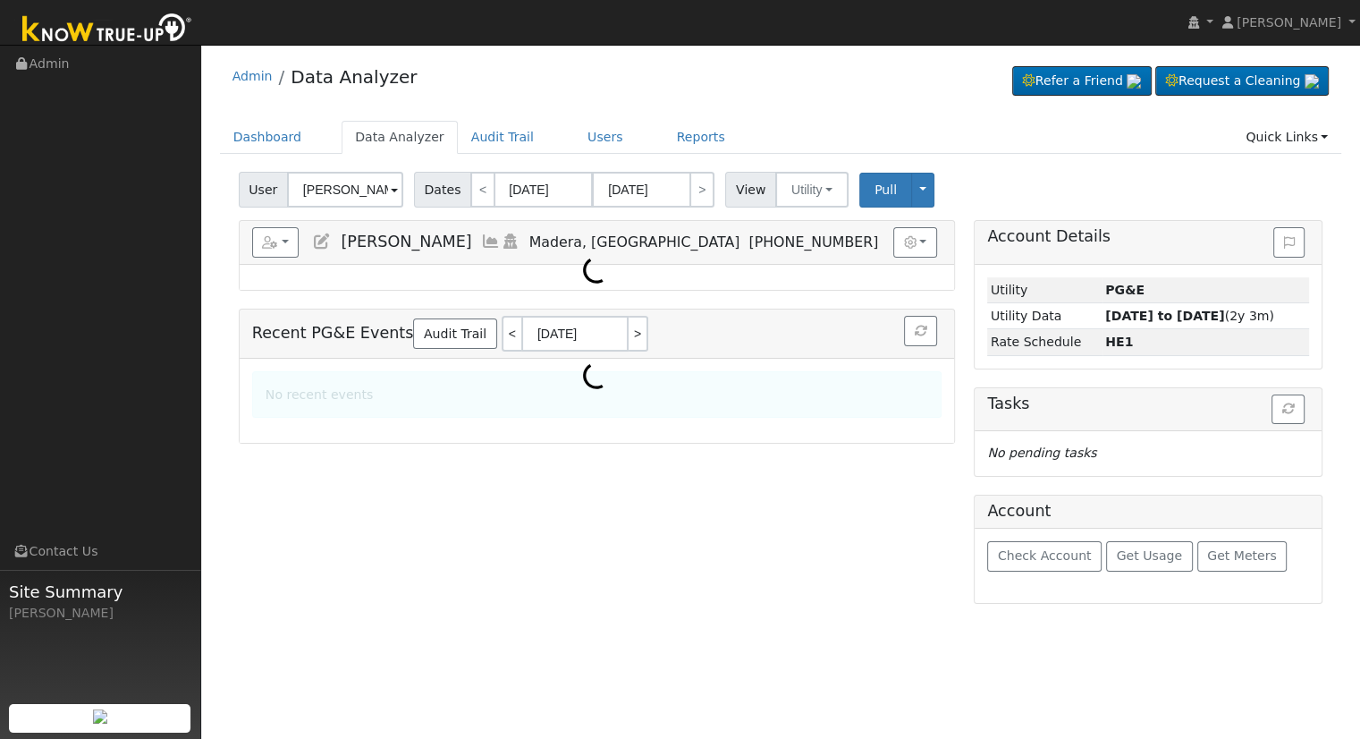
click at [345, 176] on input "[PERSON_NAME]" at bounding box center [345, 190] width 116 height 36
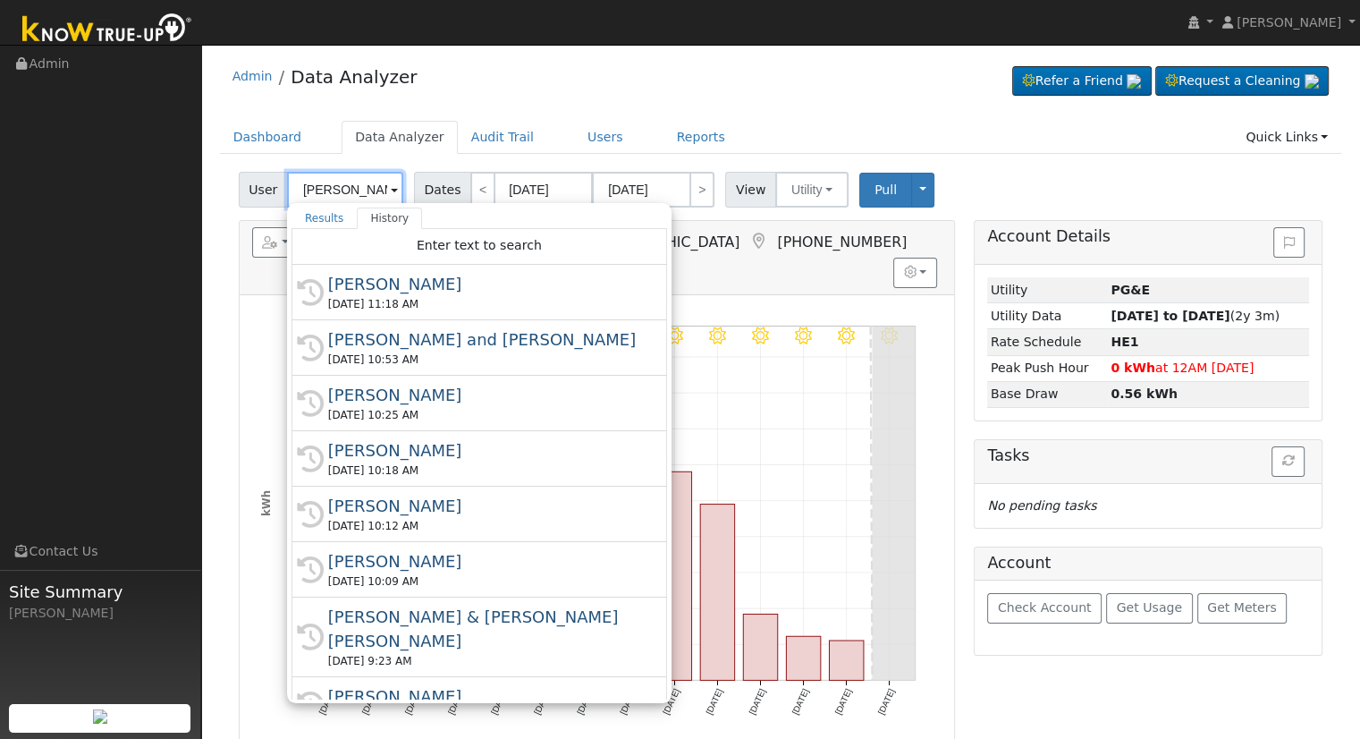
click at [345, 176] on input "[PERSON_NAME]" at bounding box center [345, 190] width 116 height 36
paste input "[PERSON_NAME] [PERSON_NAME]"
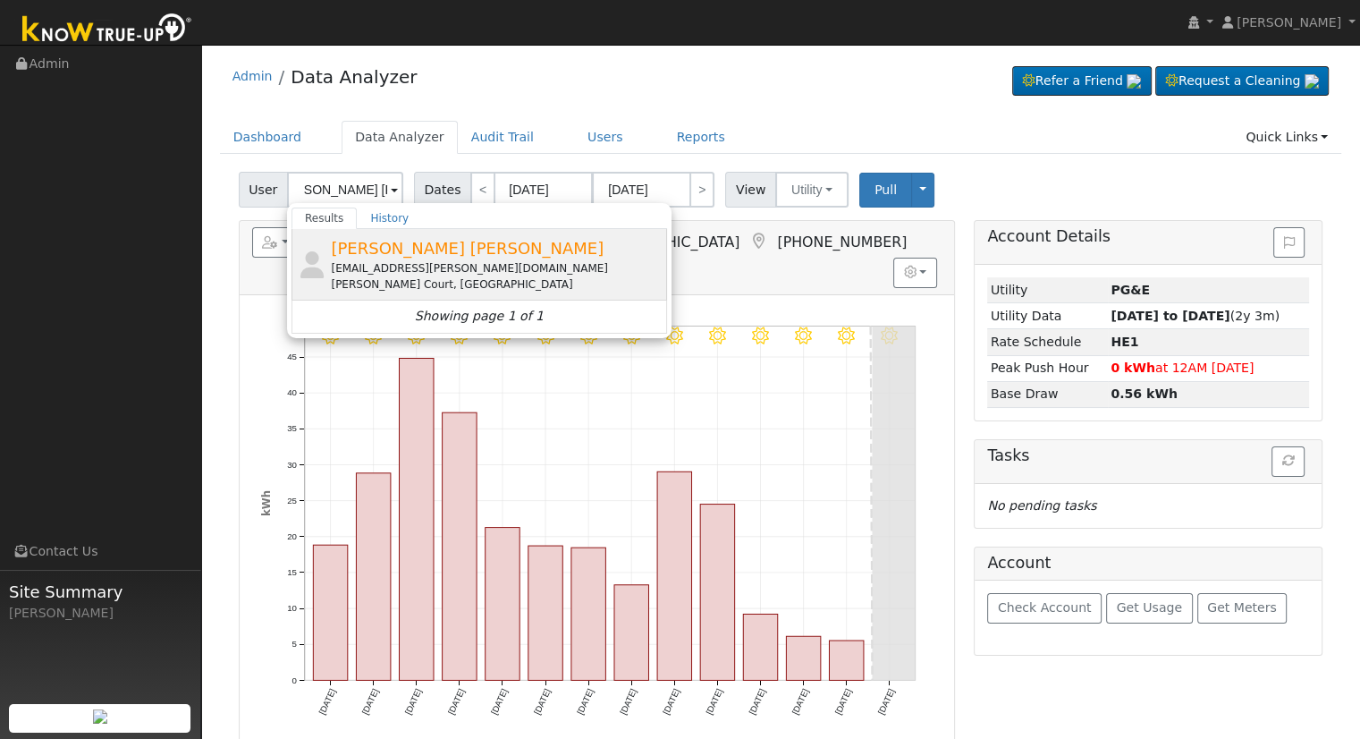
click at [406, 256] on span "[PERSON_NAME] [PERSON_NAME]" at bounding box center [467, 248] width 273 height 19
type input "[PERSON_NAME] [PERSON_NAME]"
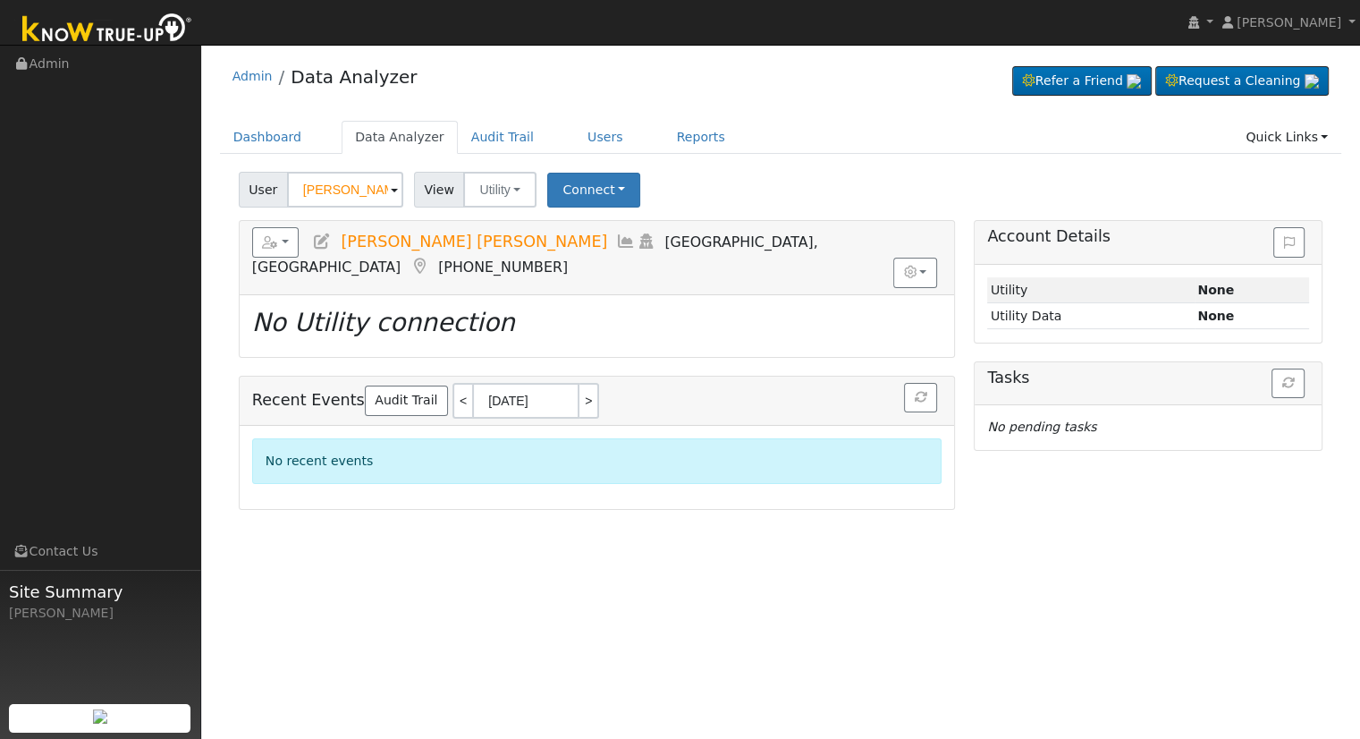
click at [326, 241] on icon at bounding box center [322, 241] width 20 height 16
checkbox input "true"
type input "Mei Shan"
type input "Lowe"
type input "meishan.lowe@gmail.com"
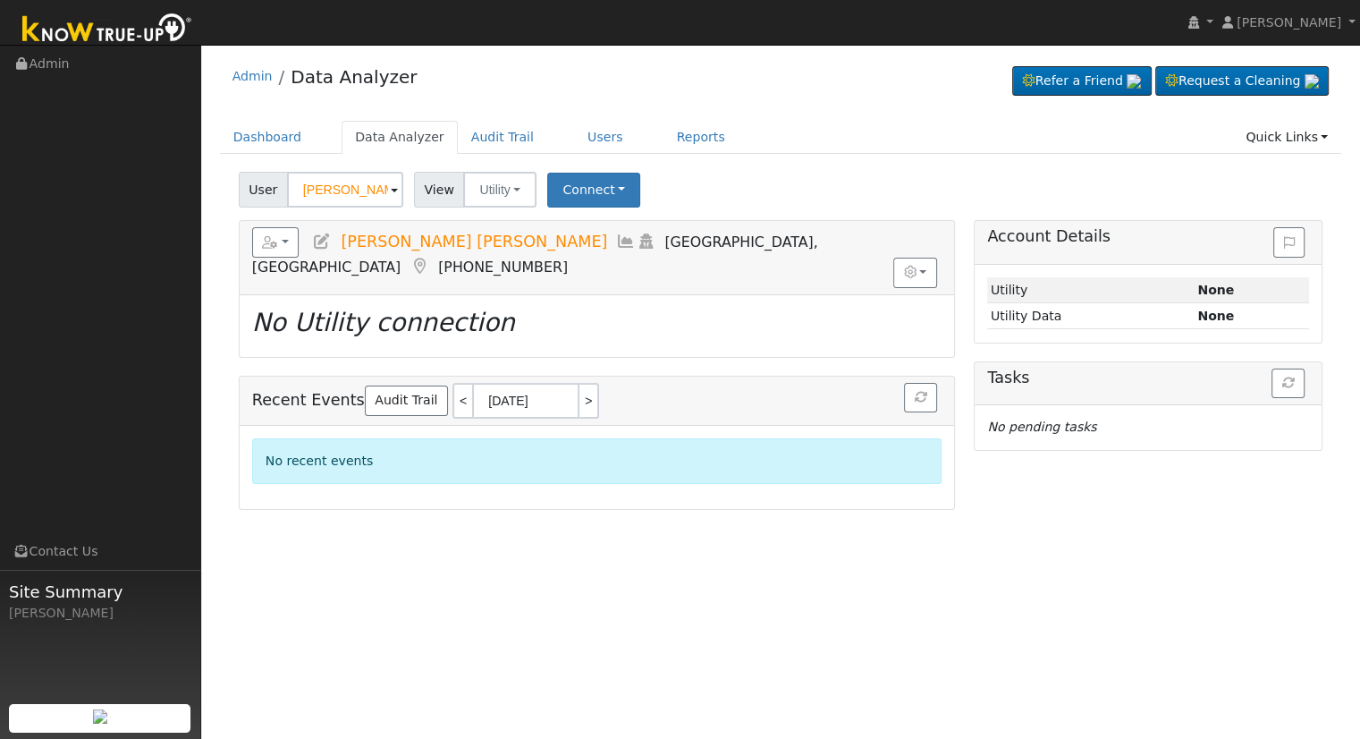
type input "[PHONE_NUMBER]"
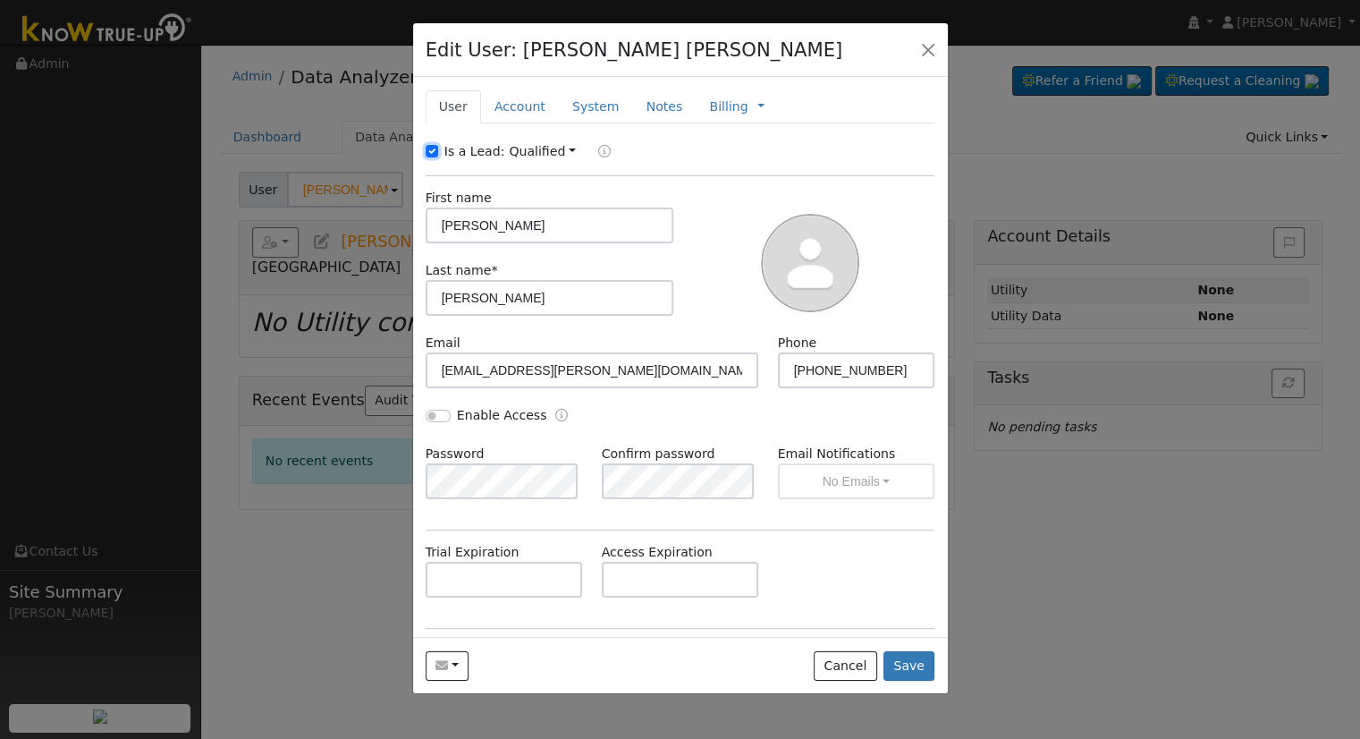
click at [426, 148] on input "Is a Lead:" at bounding box center [432, 151] width 13 height 13
checkbox input "false"
click at [590, 368] on input "meishan.lowe@gmail.com" at bounding box center [593, 370] width 334 height 36
click at [431, 410] on input "Enable Access" at bounding box center [438, 416] width 25 height 13
checkbox input "true"
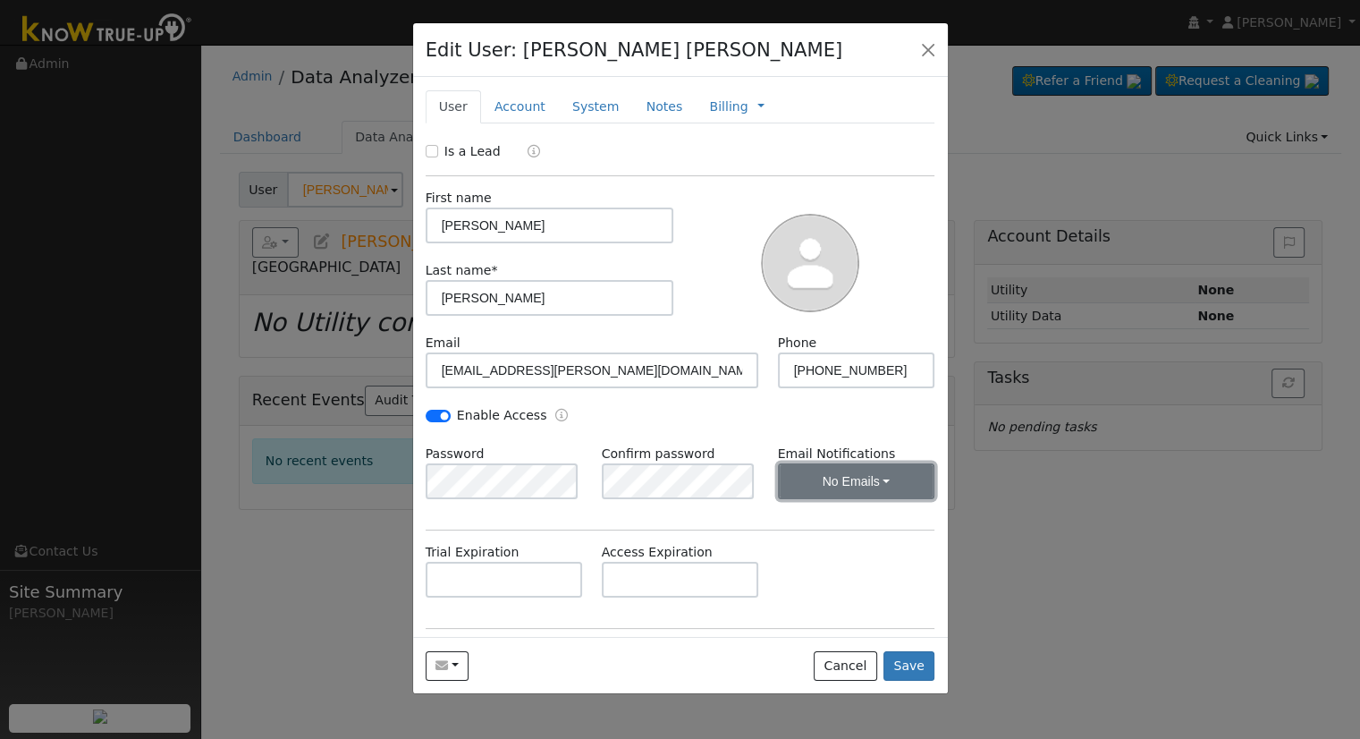
click at [829, 480] on button "No Emails" at bounding box center [856, 481] width 157 height 36
click at [838, 542] on link "Weekly Emails" at bounding box center [832, 545] width 124 height 25
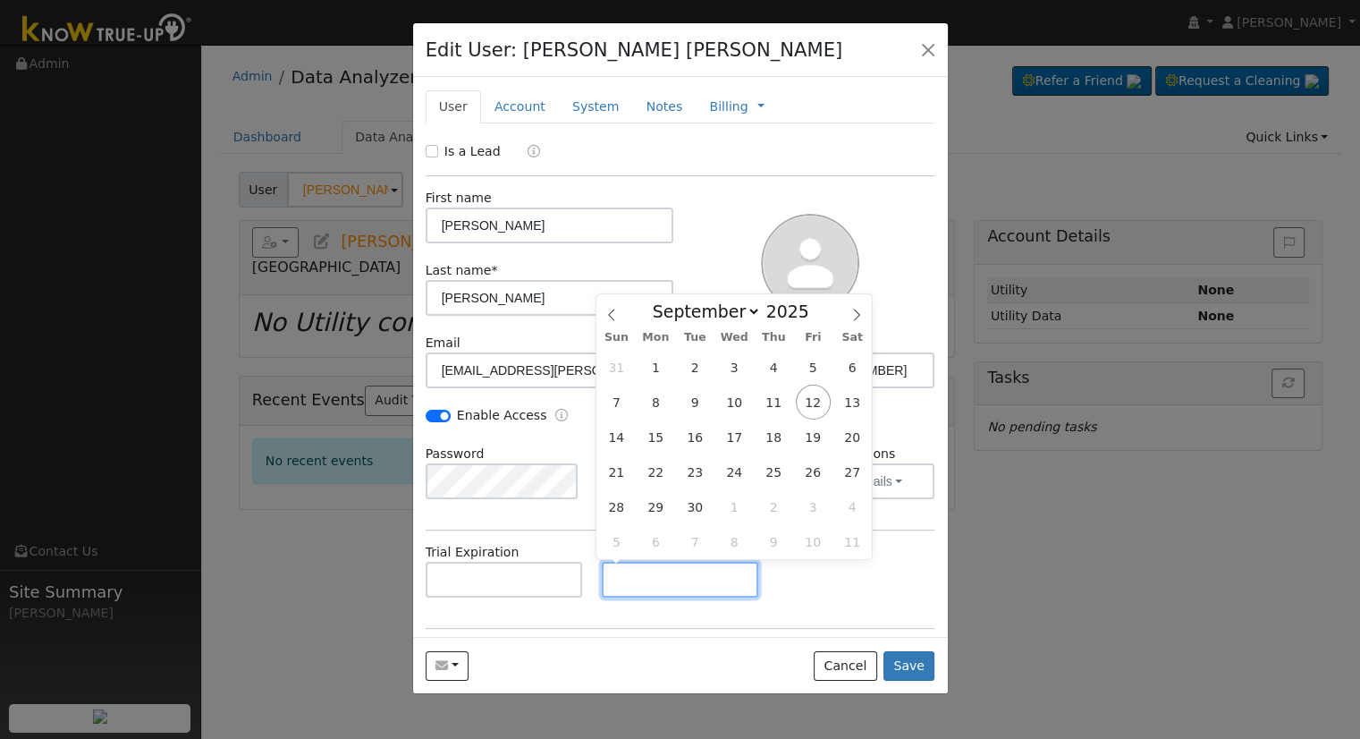
click at [608, 582] on input "text" at bounding box center [680, 580] width 157 height 36
paste input "9/11/2025"
type input "09/11/2030"
click at [782, 591] on div "Trial Expiration Access Expiration 09/11/2030" at bounding box center [680, 579] width 529 height 72
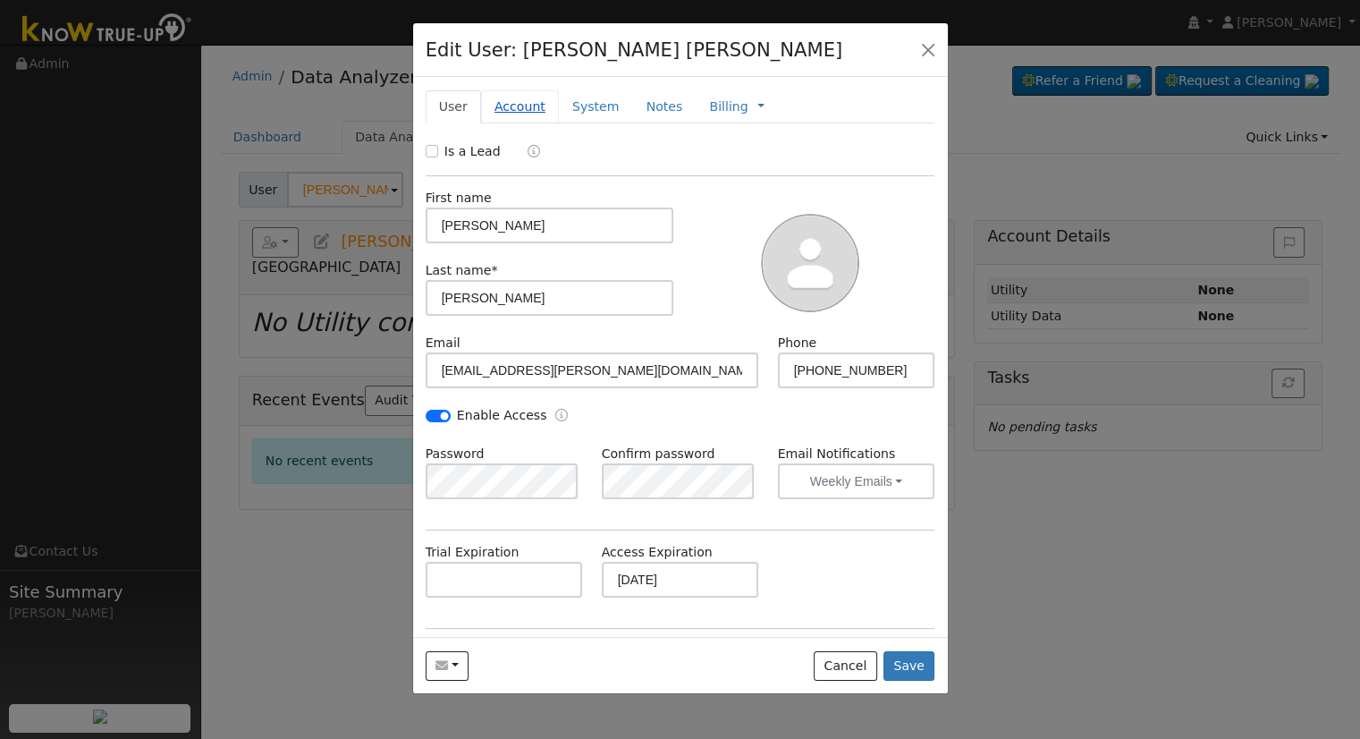
click at [525, 101] on link "Account" at bounding box center [520, 106] width 78 height 33
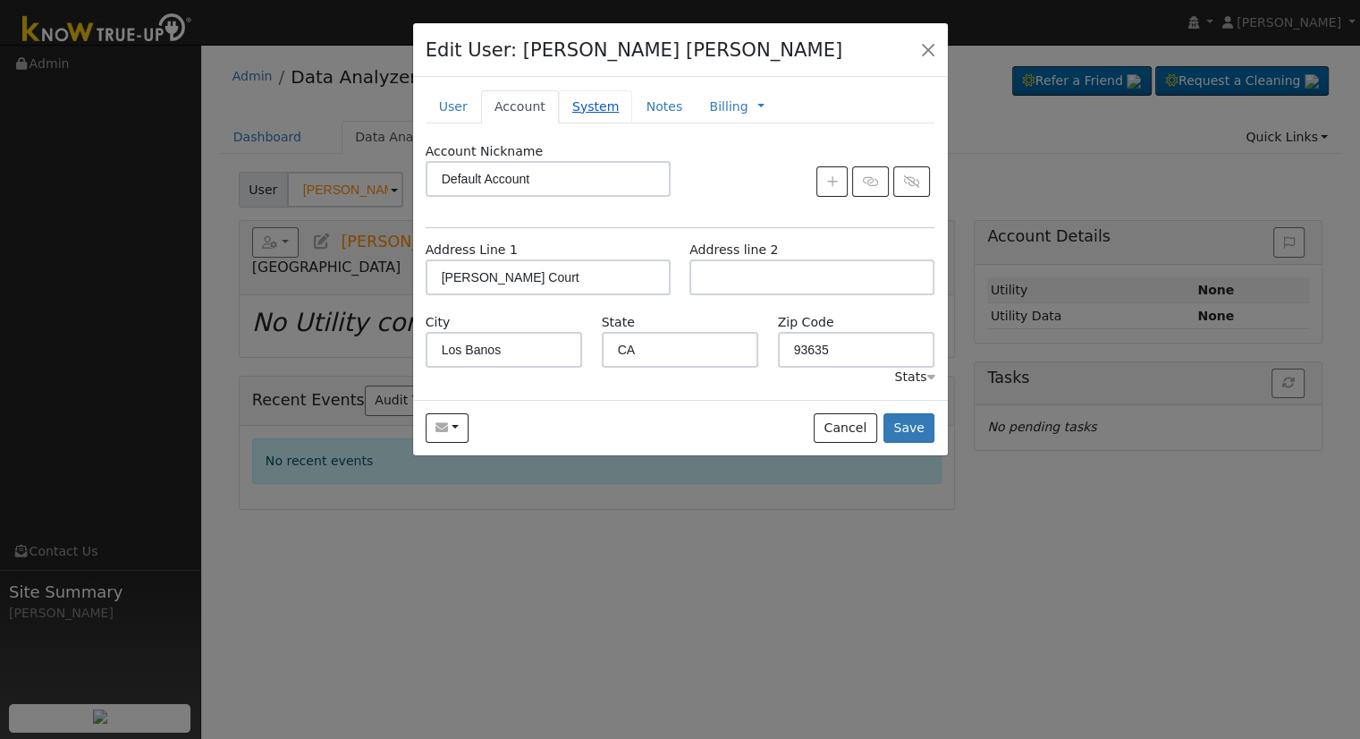
click at [568, 107] on link "System" at bounding box center [596, 106] width 74 height 33
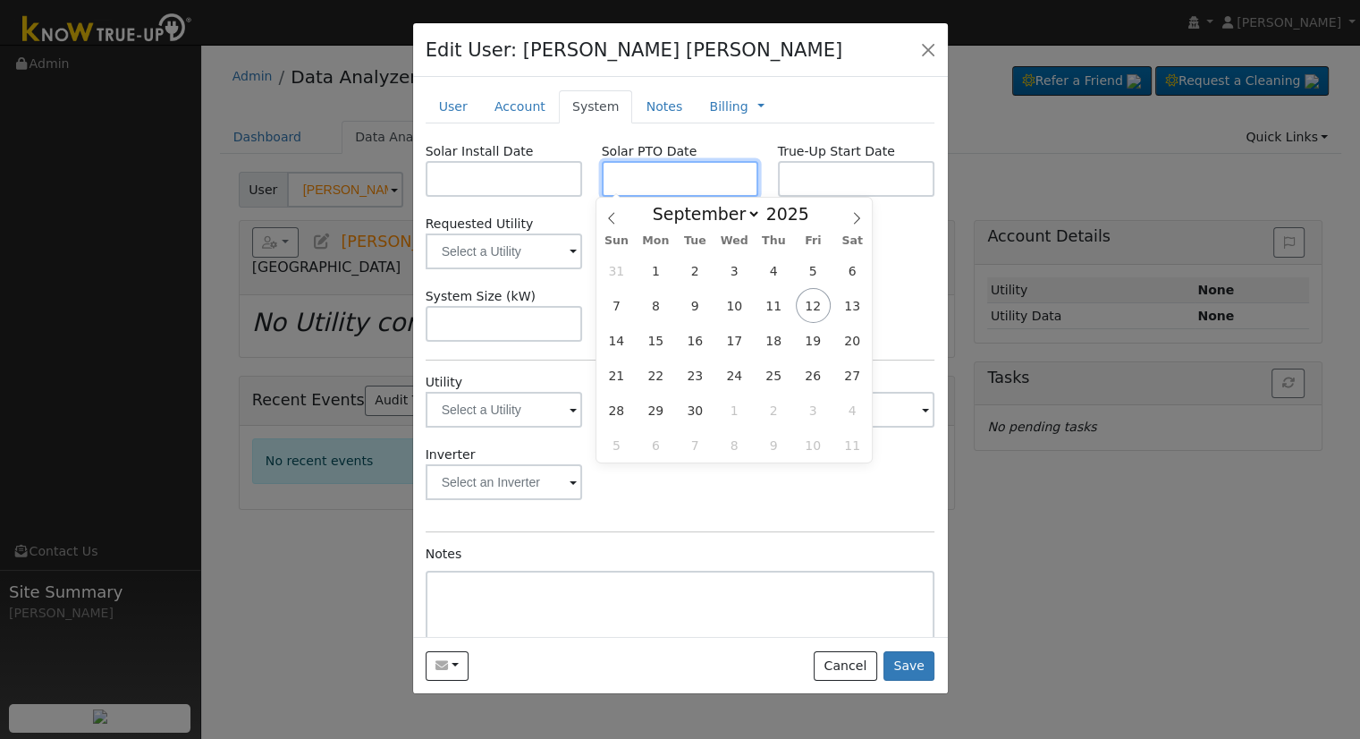
click at [623, 176] on input "text" at bounding box center [680, 179] width 157 height 36
paste input "9/11/2025"
type input "[DATE]"
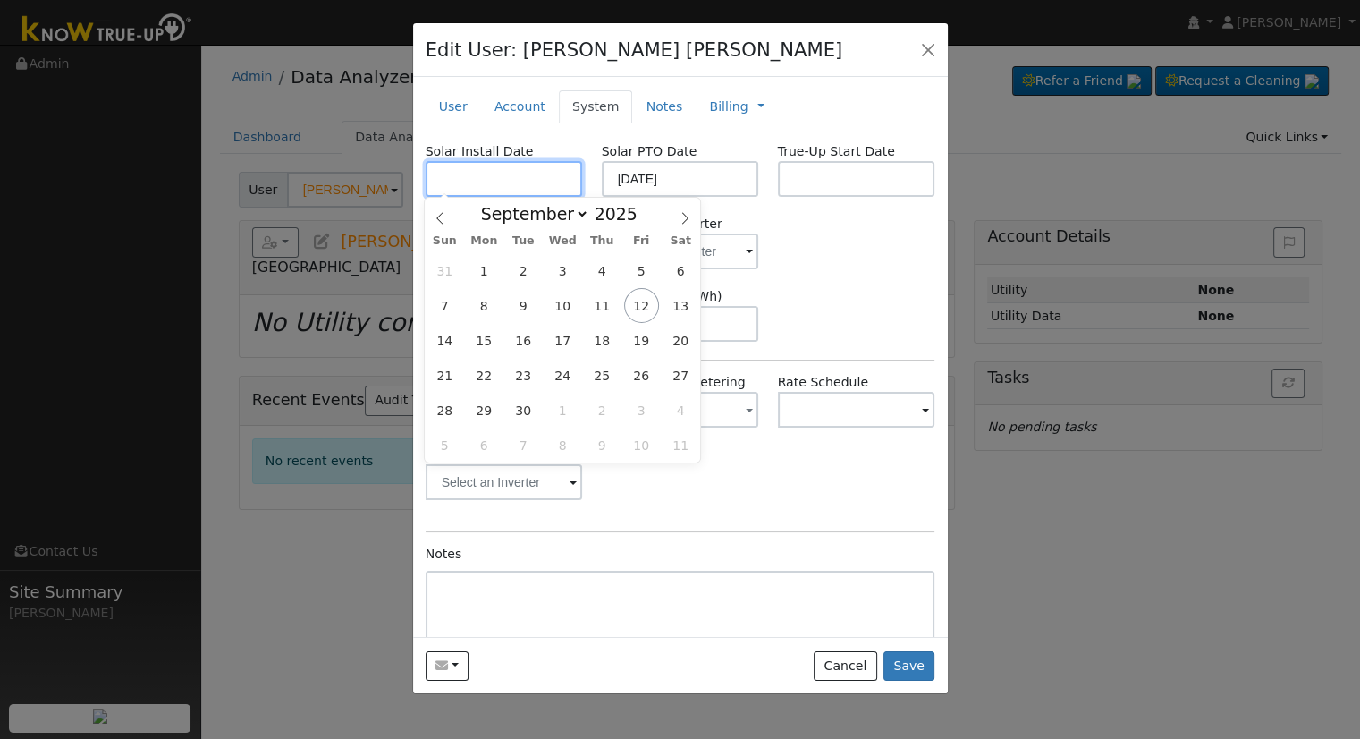
click at [483, 169] on input "text" at bounding box center [504, 179] width 157 height 36
paste input "6/30/2025"
type input "06/30/2025"
click at [830, 305] on div "System Size (kW) Storage Size (kWh)" at bounding box center [680, 314] width 529 height 55
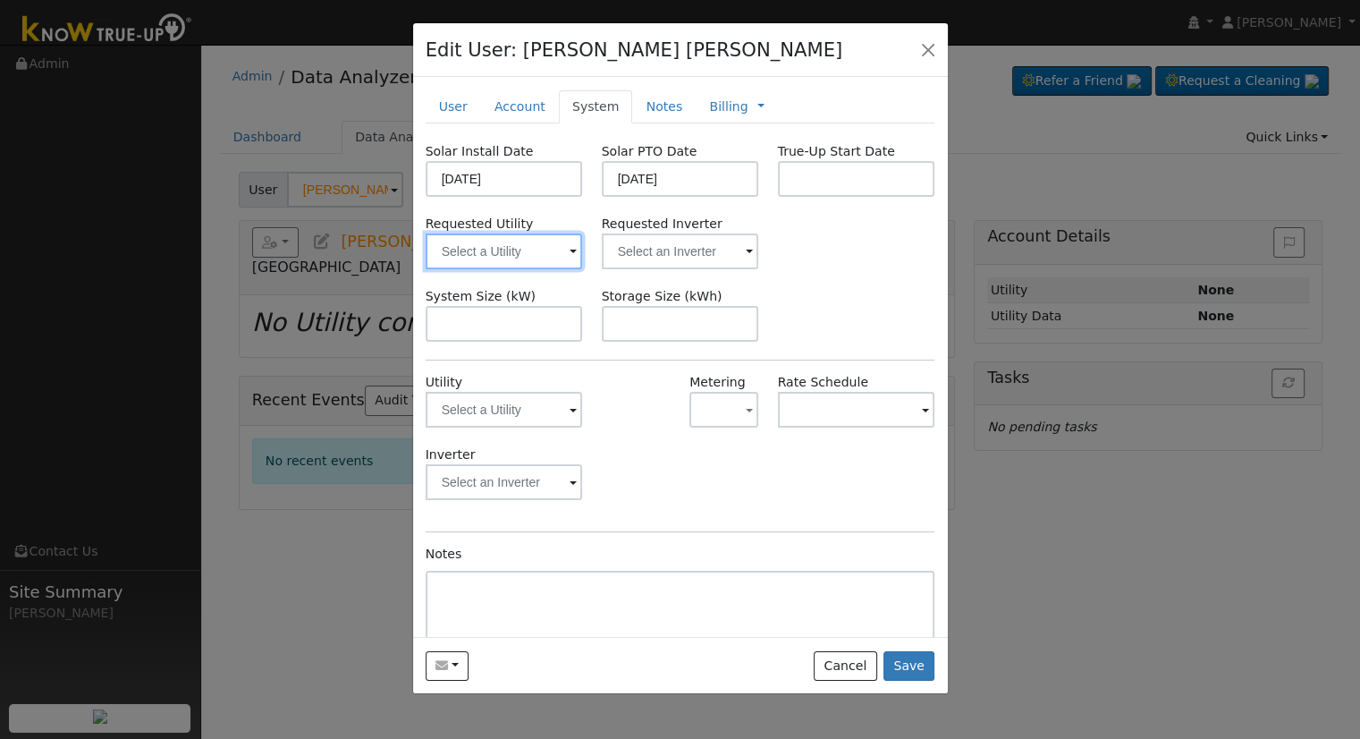
click at [504, 250] on input "text" at bounding box center [504, 251] width 157 height 36
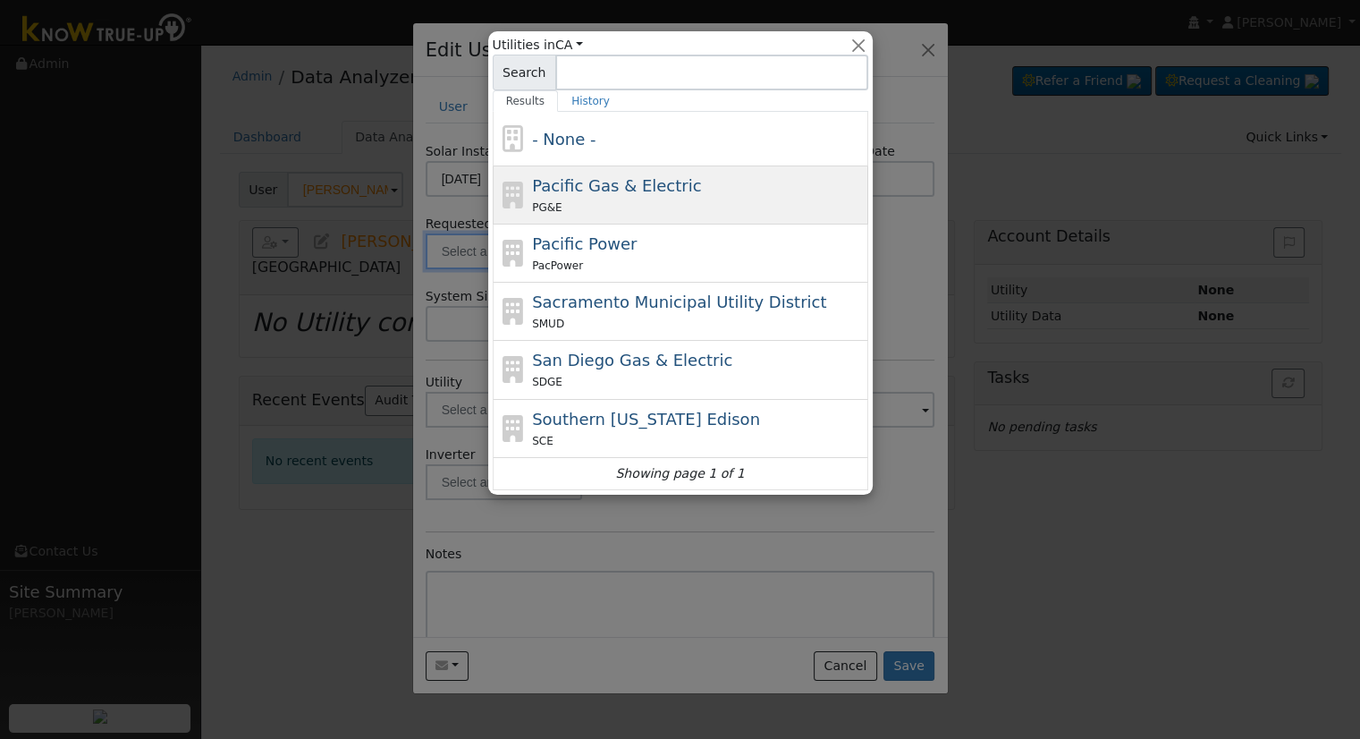
click at [619, 181] on span "Pacific Gas & Electric" at bounding box center [616, 185] width 169 height 19
type input "Pacific Gas & Electric"
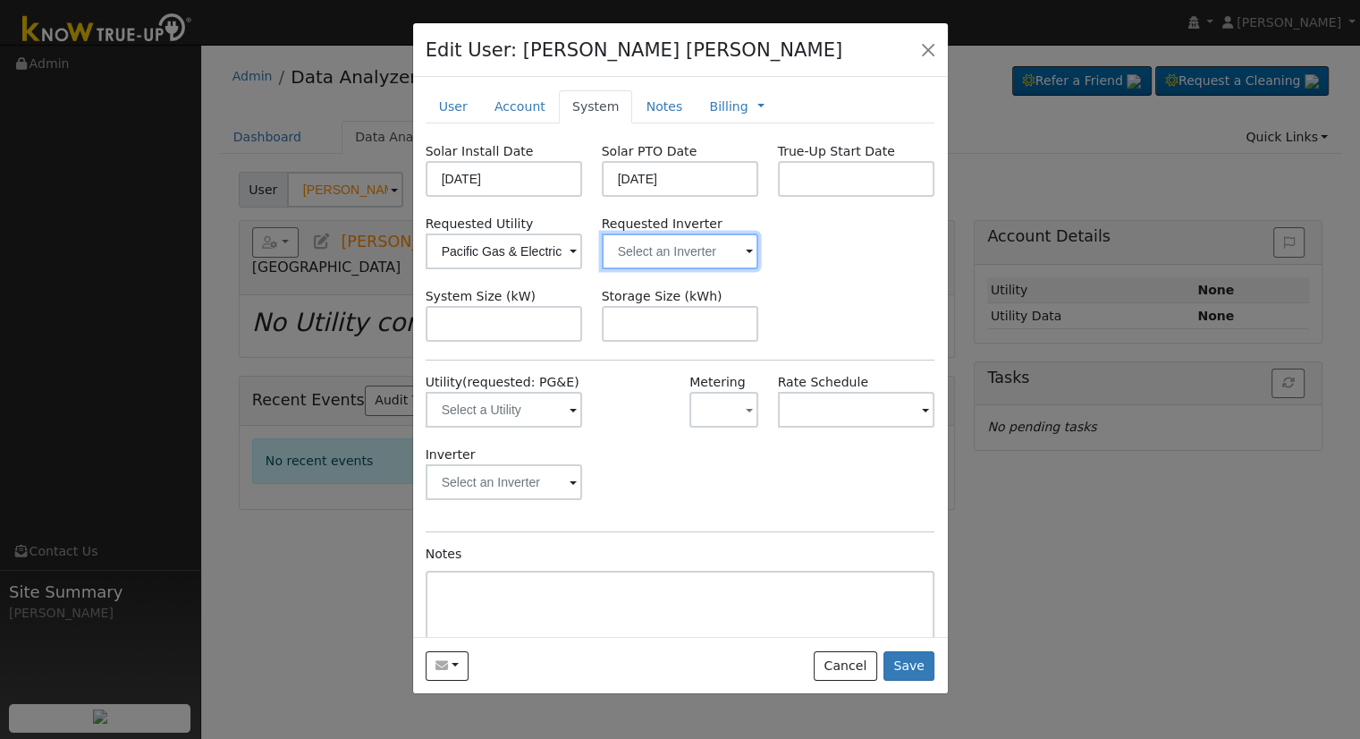
click at [694, 241] on input "text" at bounding box center [680, 251] width 157 height 36
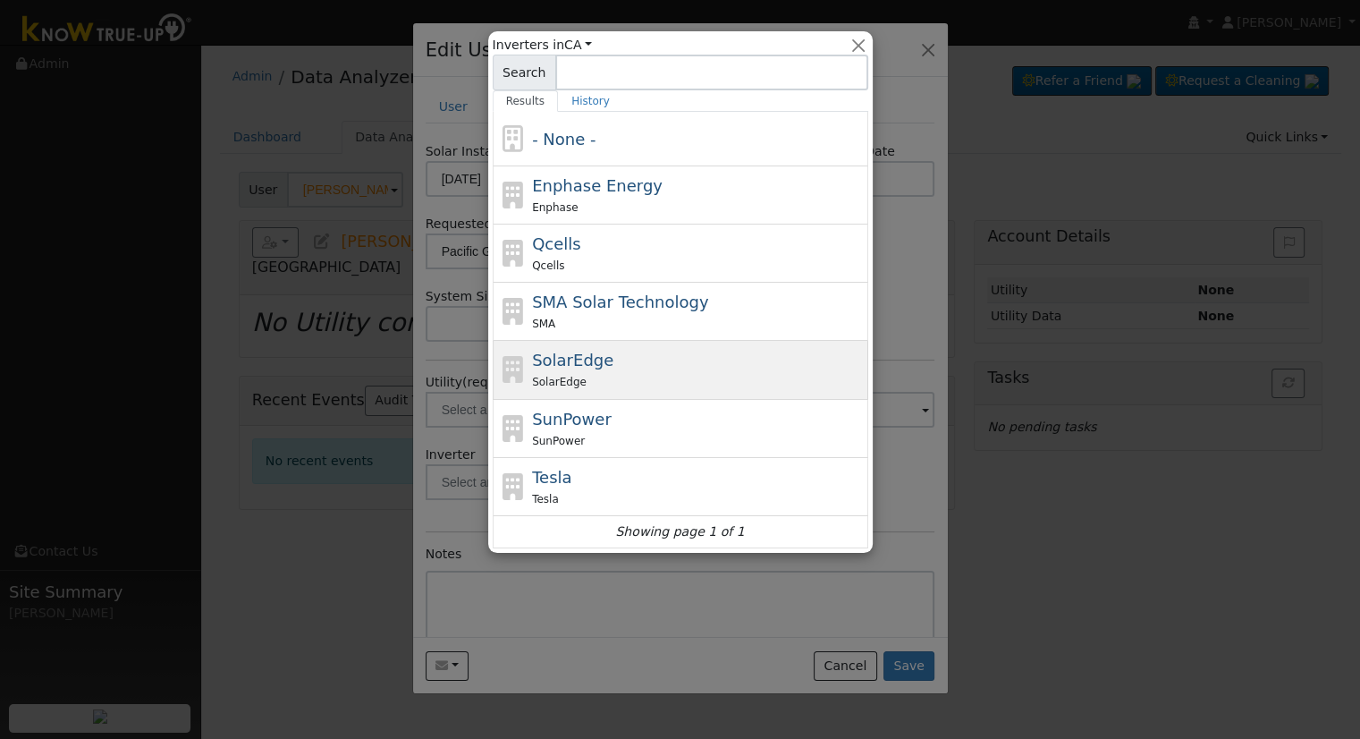
click at [632, 352] on div "SolarEdge SolarEdge" at bounding box center [698, 369] width 332 height 43
type input "SolarEdge"
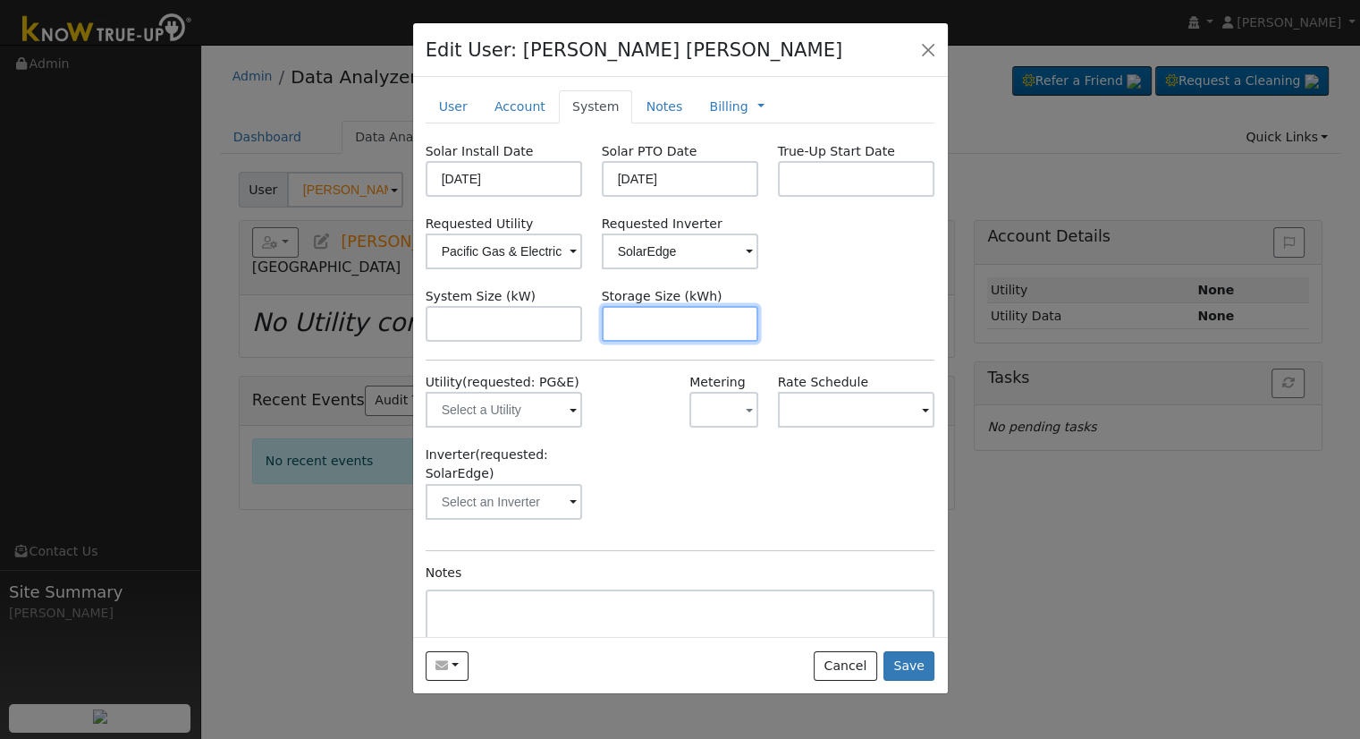
click at [643, 330] on input "text" at bounding box center [680, 324] width 157 height 36
click at [666, 333] on input "text" at bounding box center [680, 324] width 157 height 36
paste input "10.00"
type input "10"
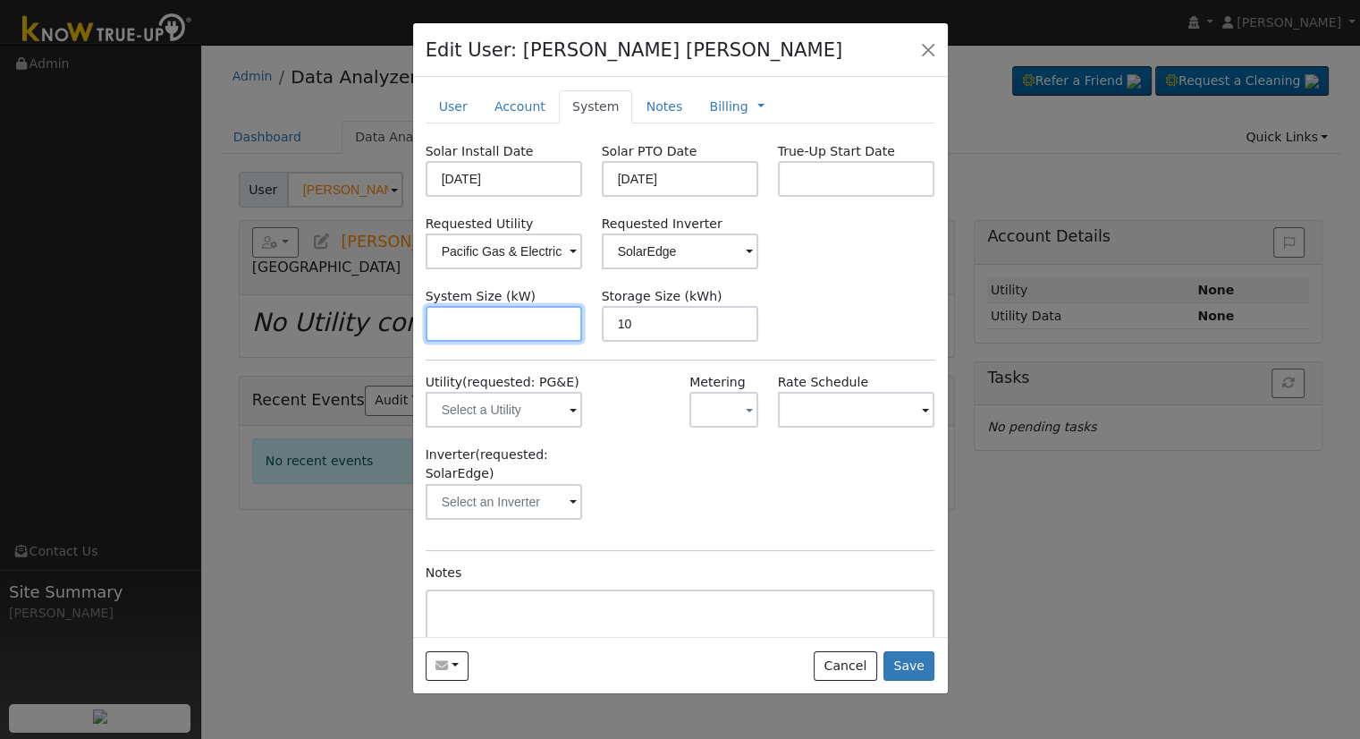
click at [532, 331] on input "text" at bounding box center [504, 324] width 157 height 36
paste input "6.970"
type input "7"
click at [800, 298] on div "System Size (kW) 7 Storage Size (kWh) 10" at bounding box center [680, 314] width 529 height 55
click at [632, 108] on link "Notes" at bounding box center [664, 106] width 64 height 33
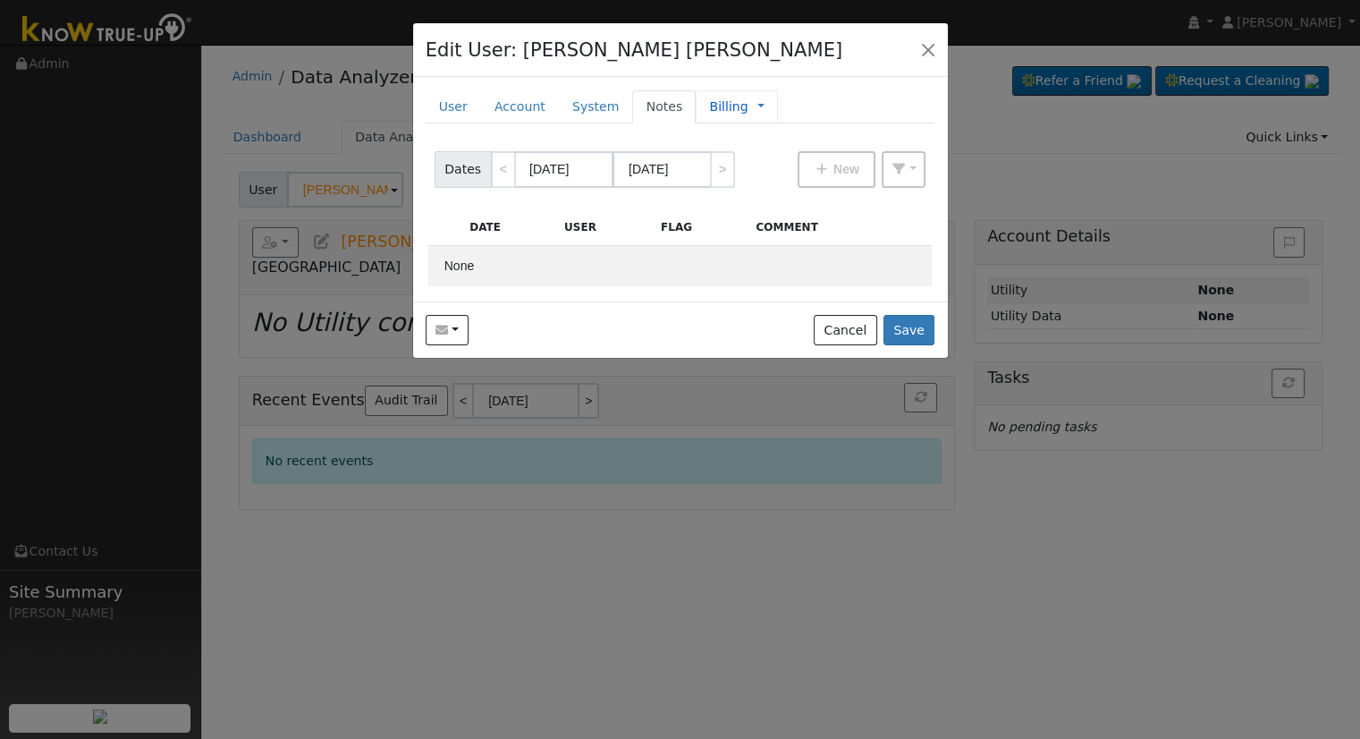
click at [709, 106] on link "Billing" at bounding box center [728, 106] width 38 height 19
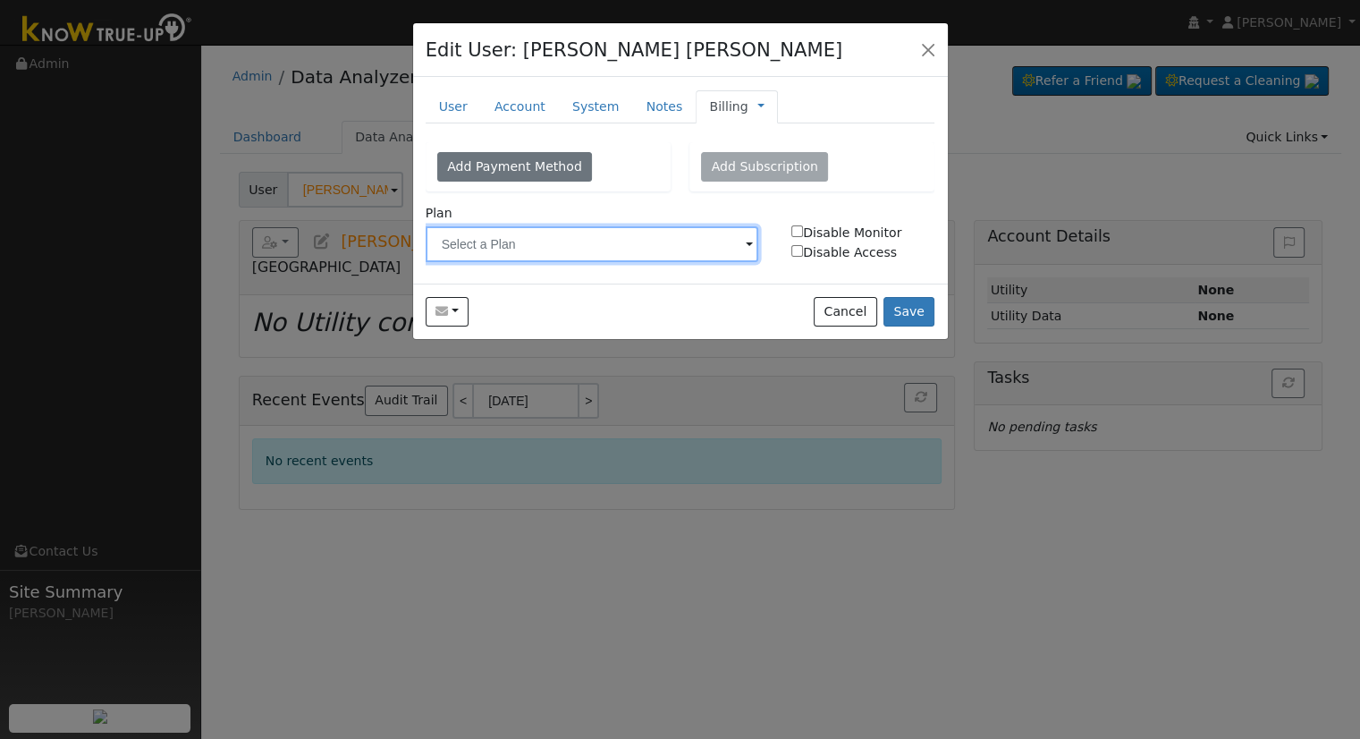
click at [569, 245] on input "text" at bounding box center [593, 244] width 334 height 36
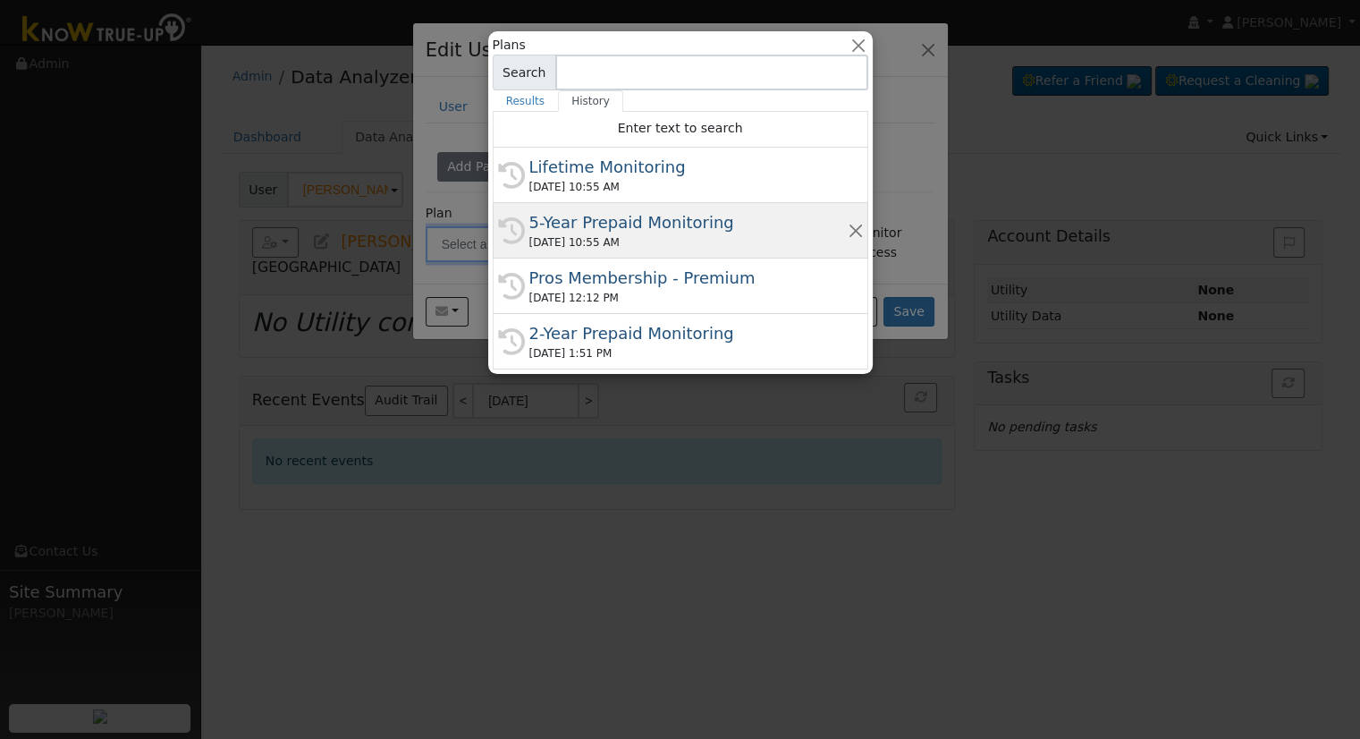
click at [619, 212] on div "5-Year Prepaid Monitoring" at bounding box center [688, 222] width 318 height 24
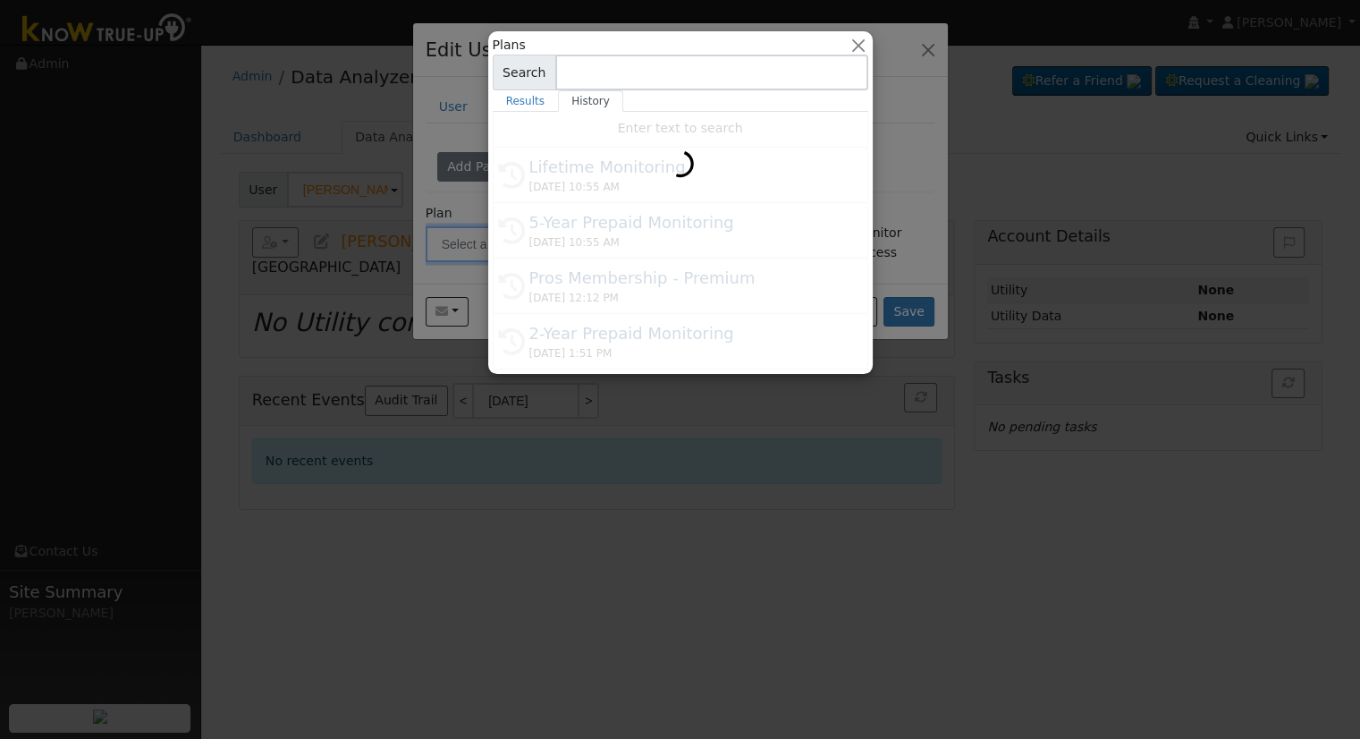
type input "5-Year Prepaid Monitoring"
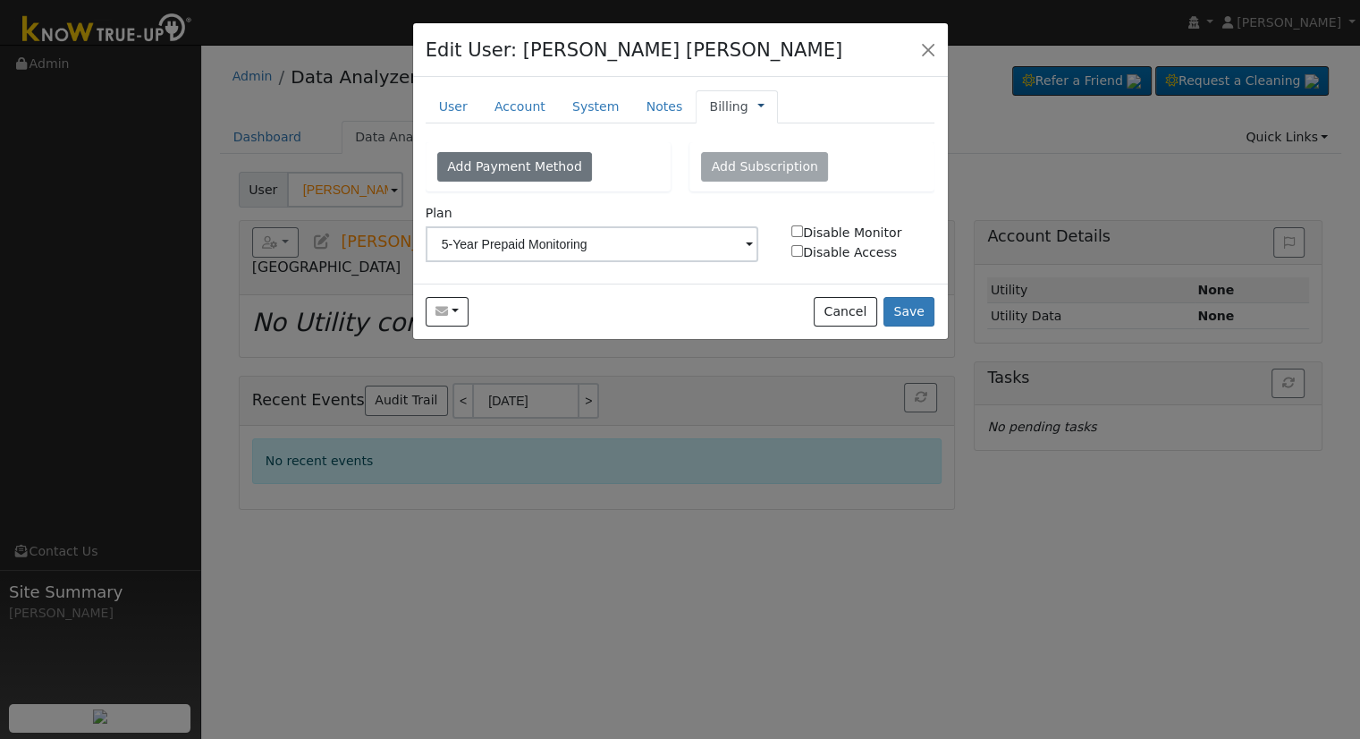
click at [758, 103] on link at bounding box center [761, 106] width 7 height 19
click at [758, 128] on link "Management" at bounding box center [820, 138] width 124 height 25
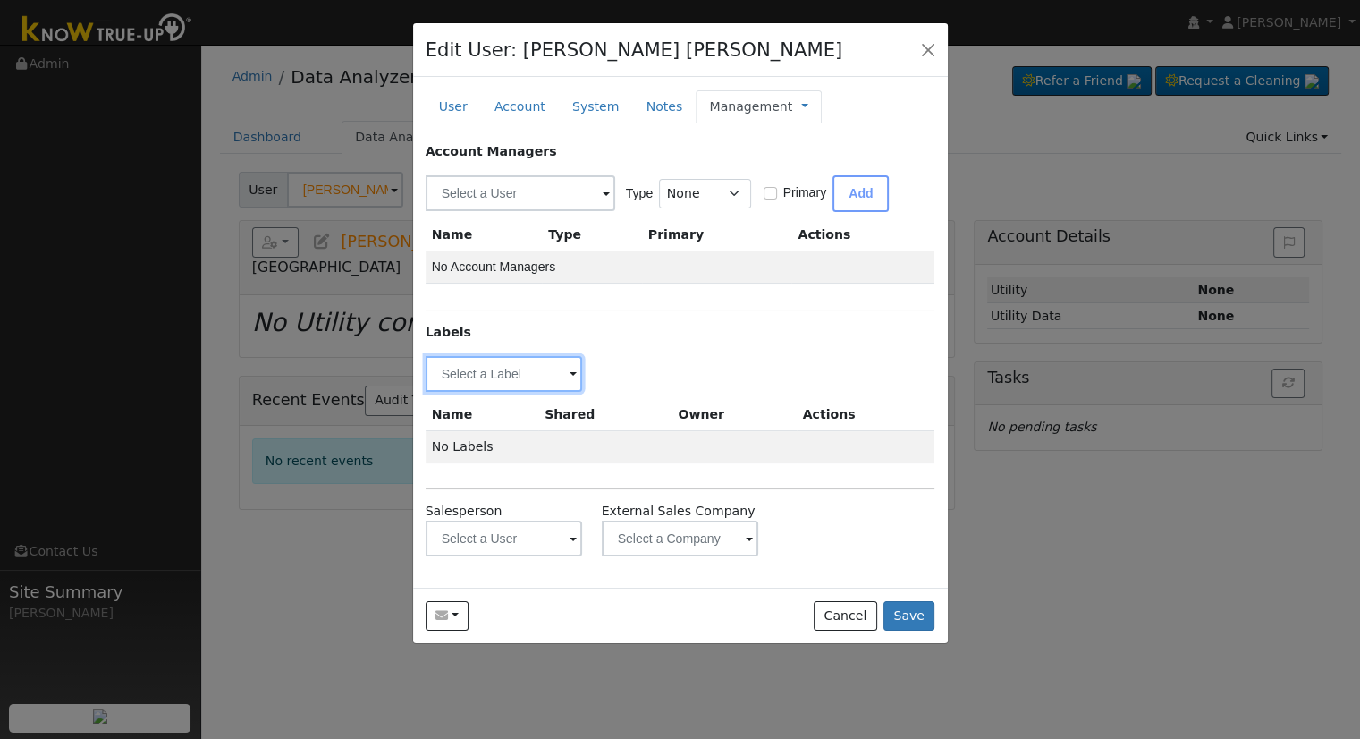
click at [462, 381] on input "text" at bounding box center [504, 374] width 157 height 36
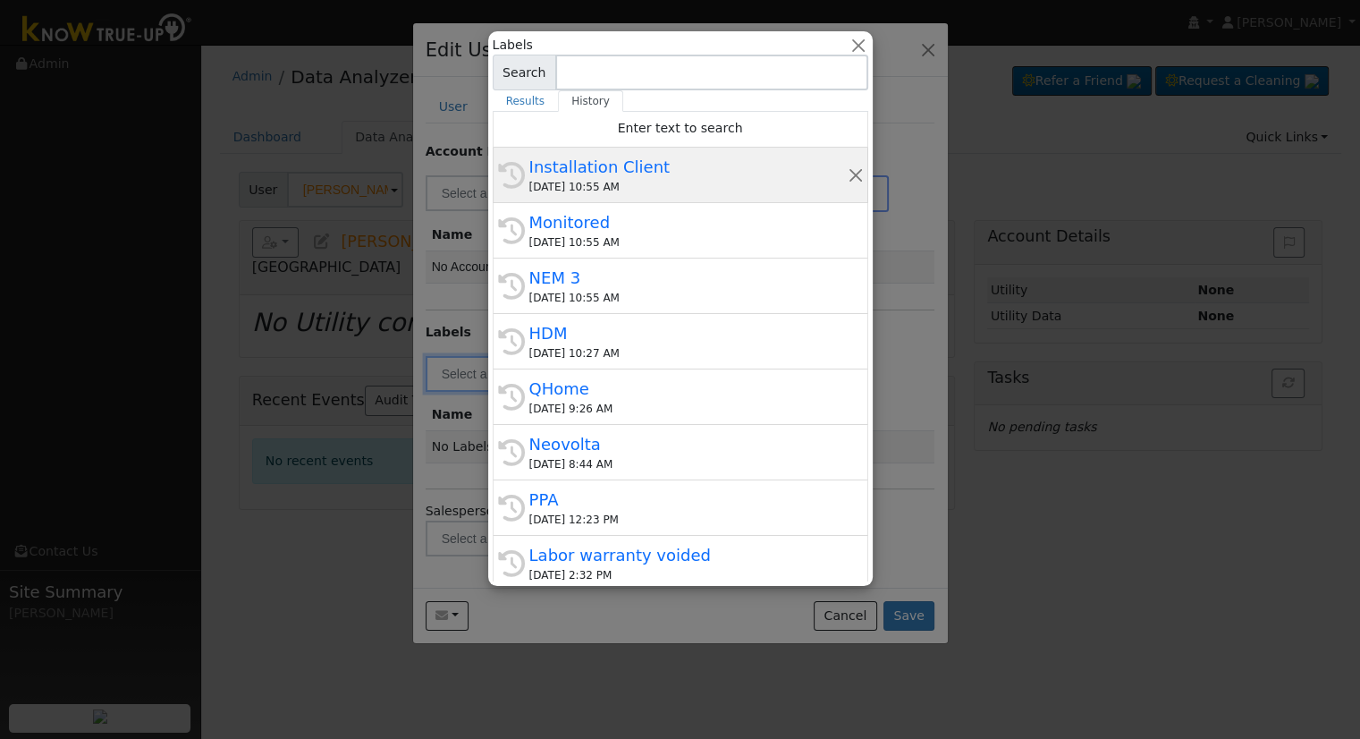
click at [567, 187] on div "09/12/2025 10:55 AM" at bounding box center [688, 187] width 318 height 16
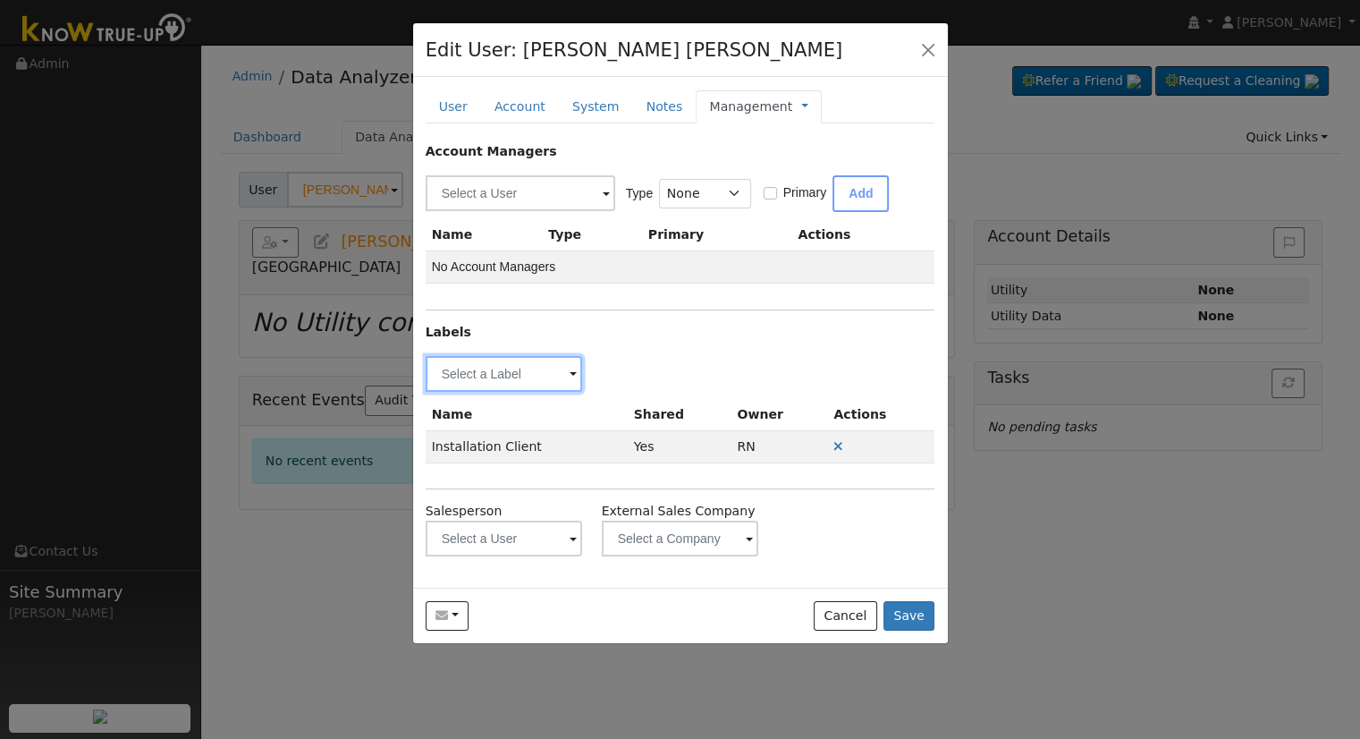
click at [479, 365] on input "text" at bounding box center [504, 374] width 157 height 36
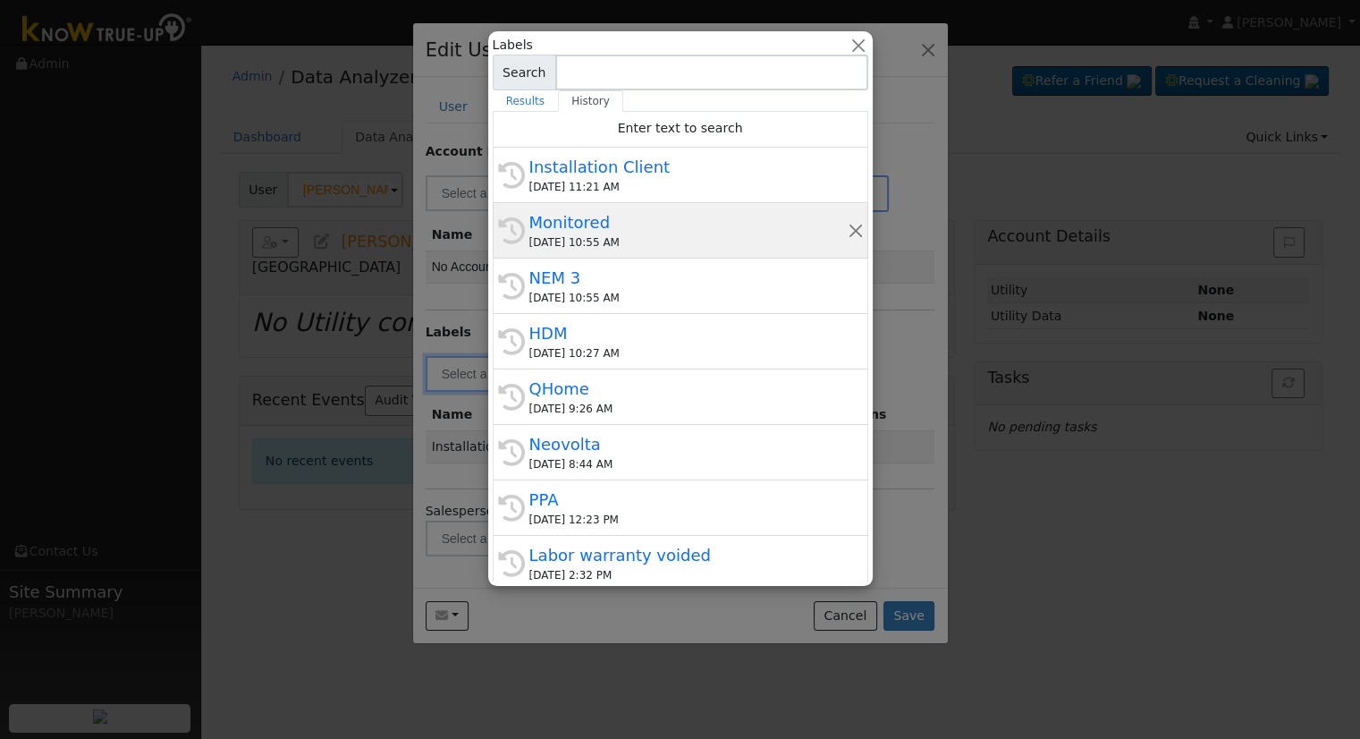
click at [549, 236] on div "09/12/2025 10:55 AM" at bounding box center [688, 242] width 318 height 16
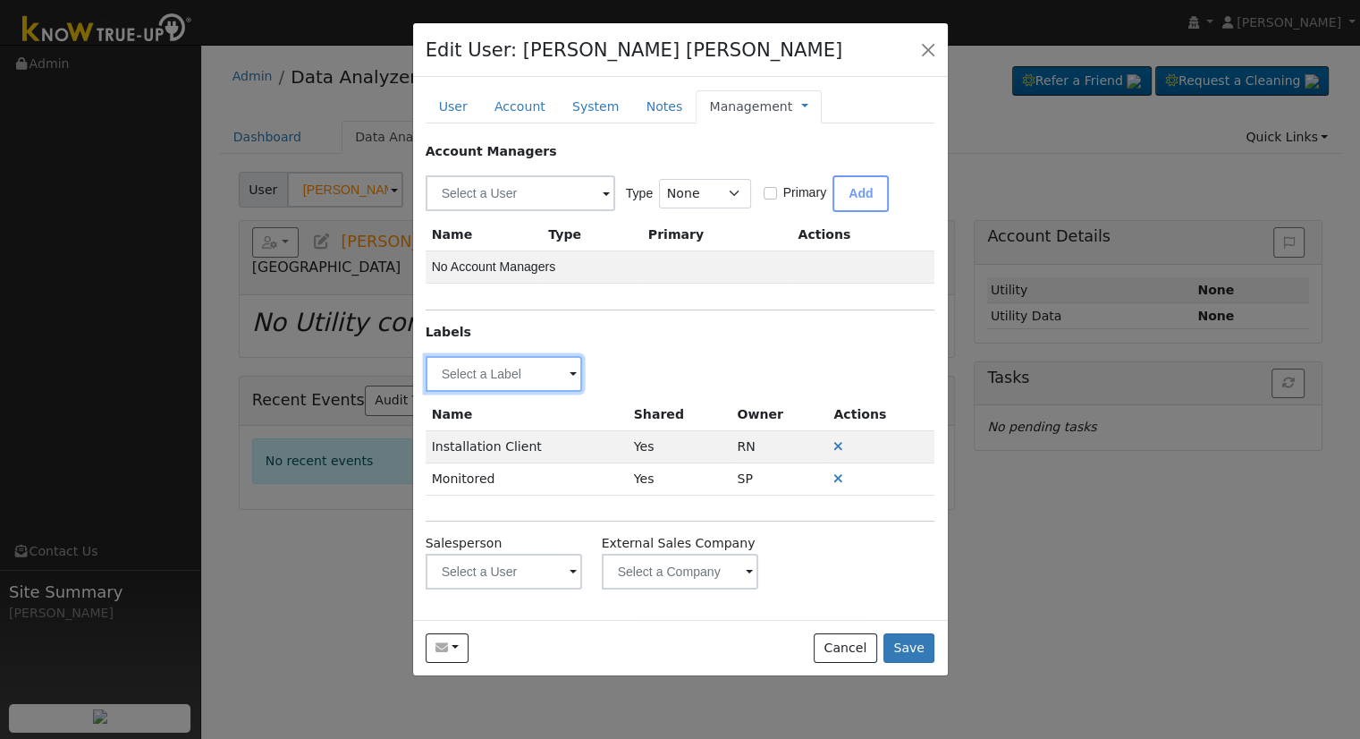
click at [451, 366] on input "text" at bounding box center [504, 374] width 157 height 36
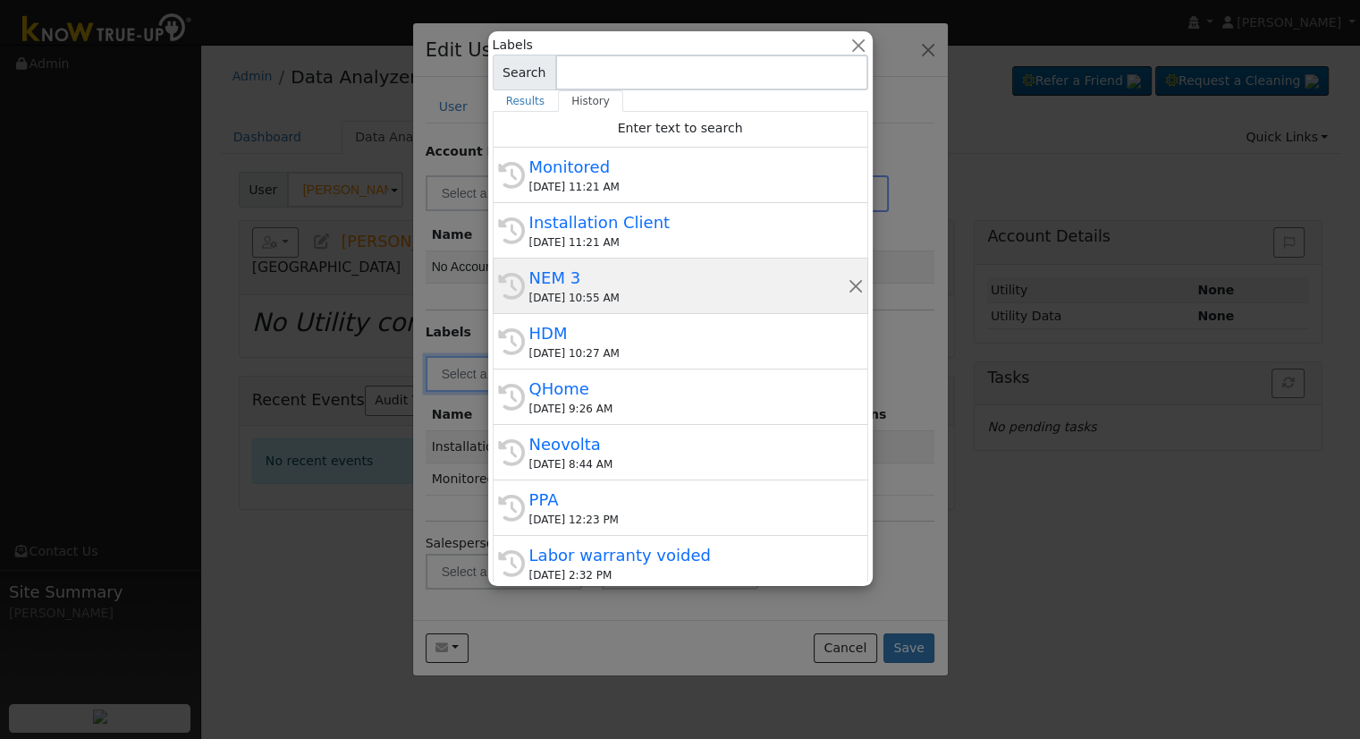
click at [618, 293] on div "09/12/2025 10:55 AM" at bounding box center [688, 298] width 318 height 16
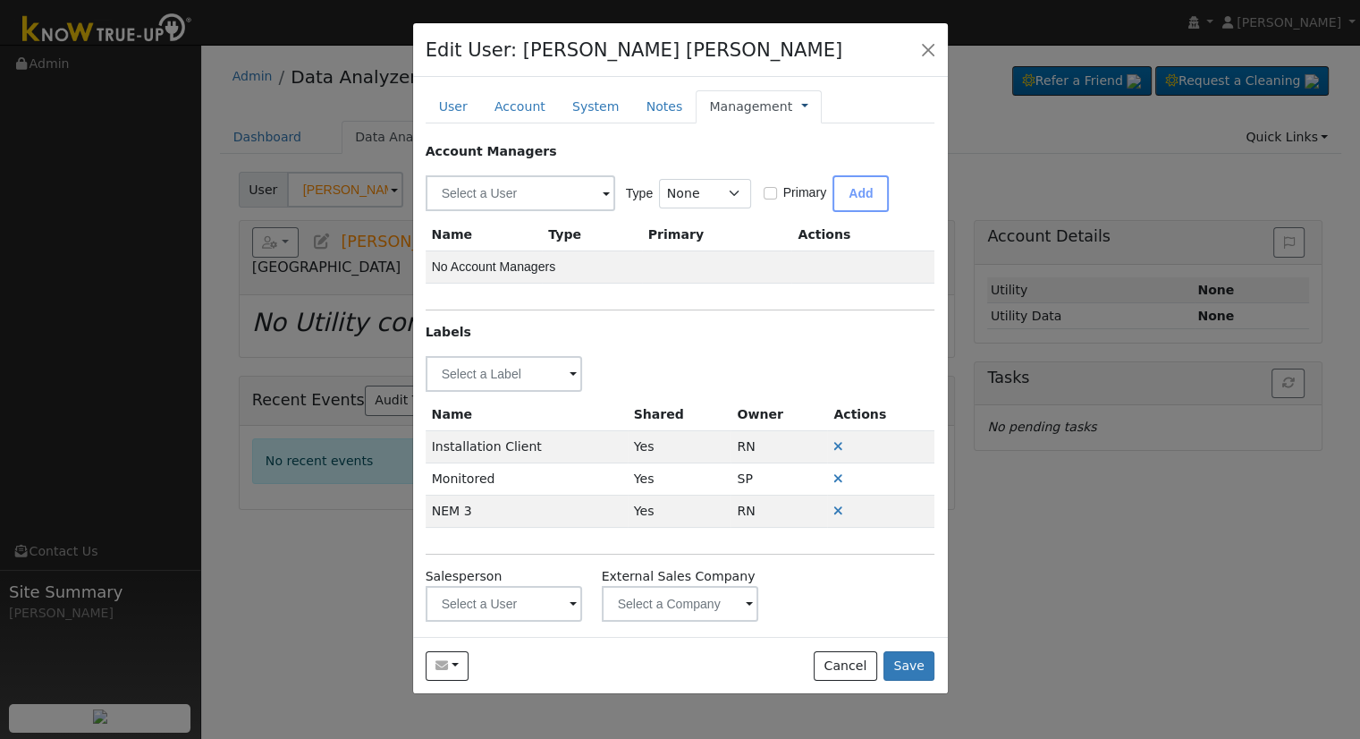
click at [801, 107] on link at bounding box center [804, 106] width 7 height 19
click at [802, 158] on link "Billing" at bounding box center [864, 163] width 124 height 25
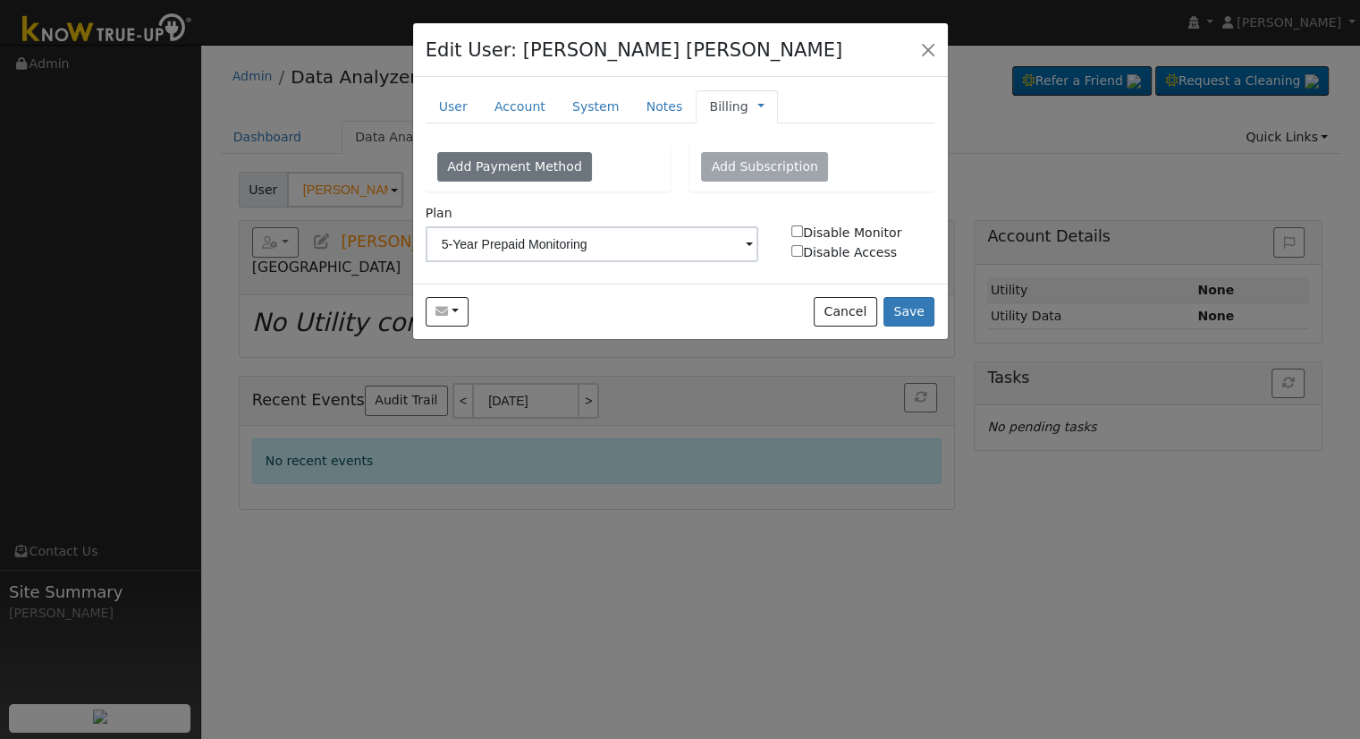
click at [709, 106] on link "Billing" at bounding box center [728, 106] width 38 height 19
click at [768, 133] on link "Management" at bounding box center [820, 138] width 124 height 25
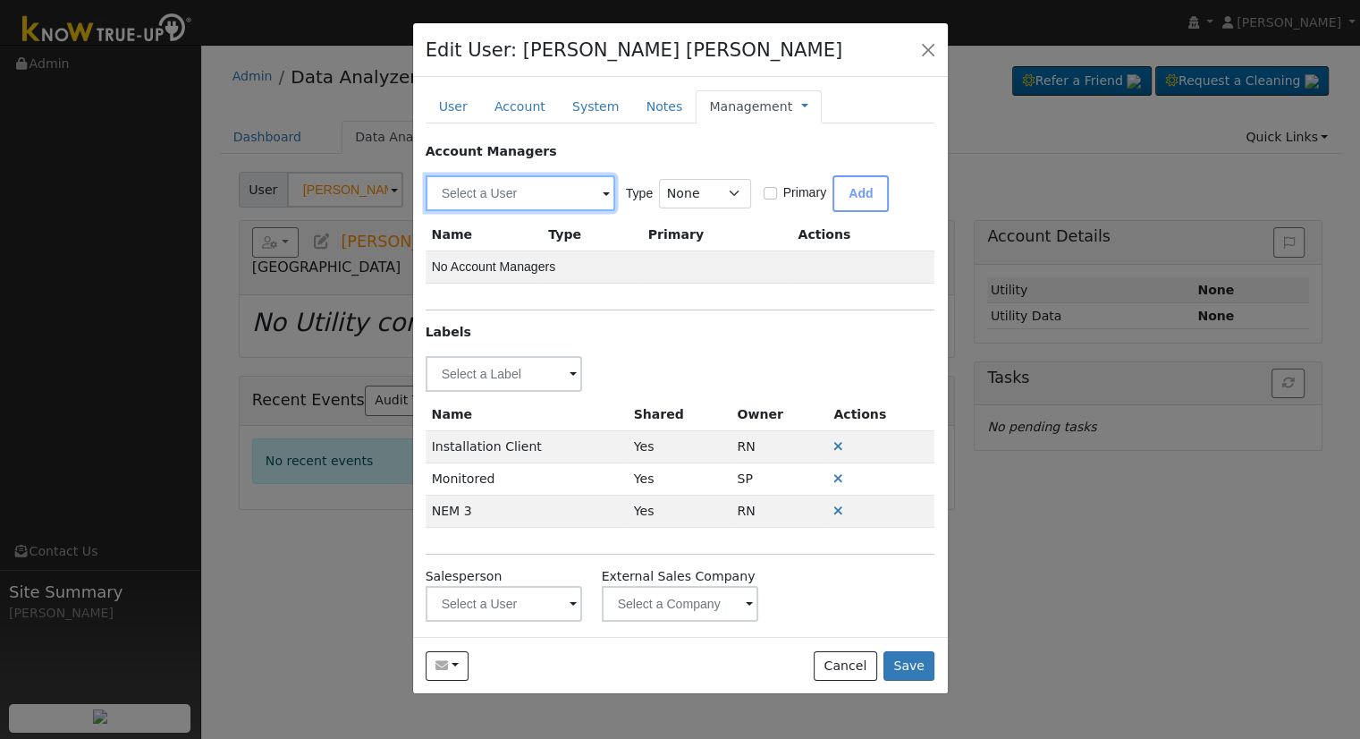
click at [529, 180] on input "text" at bounding box center [521, 193] width 190 height 36
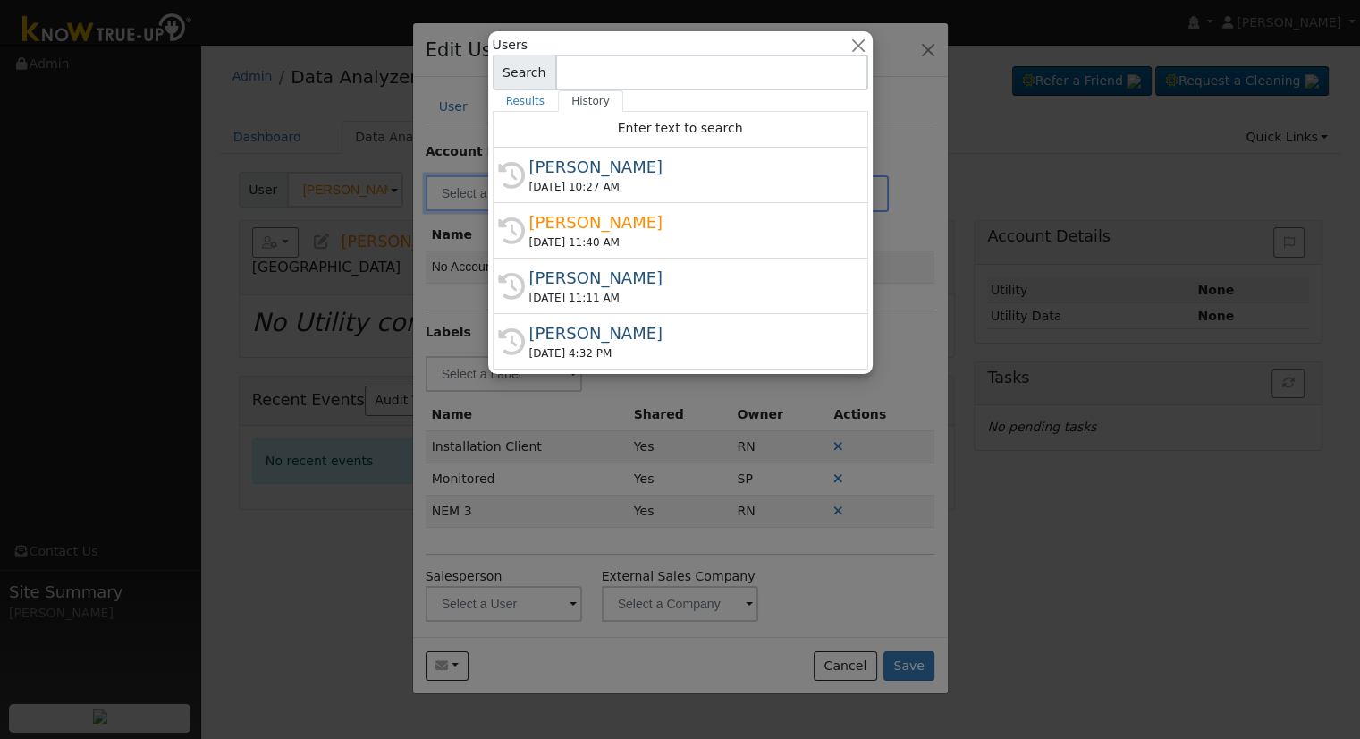
click at [608, 405] on div at bounding box center [680, 369] width 1360 height 739
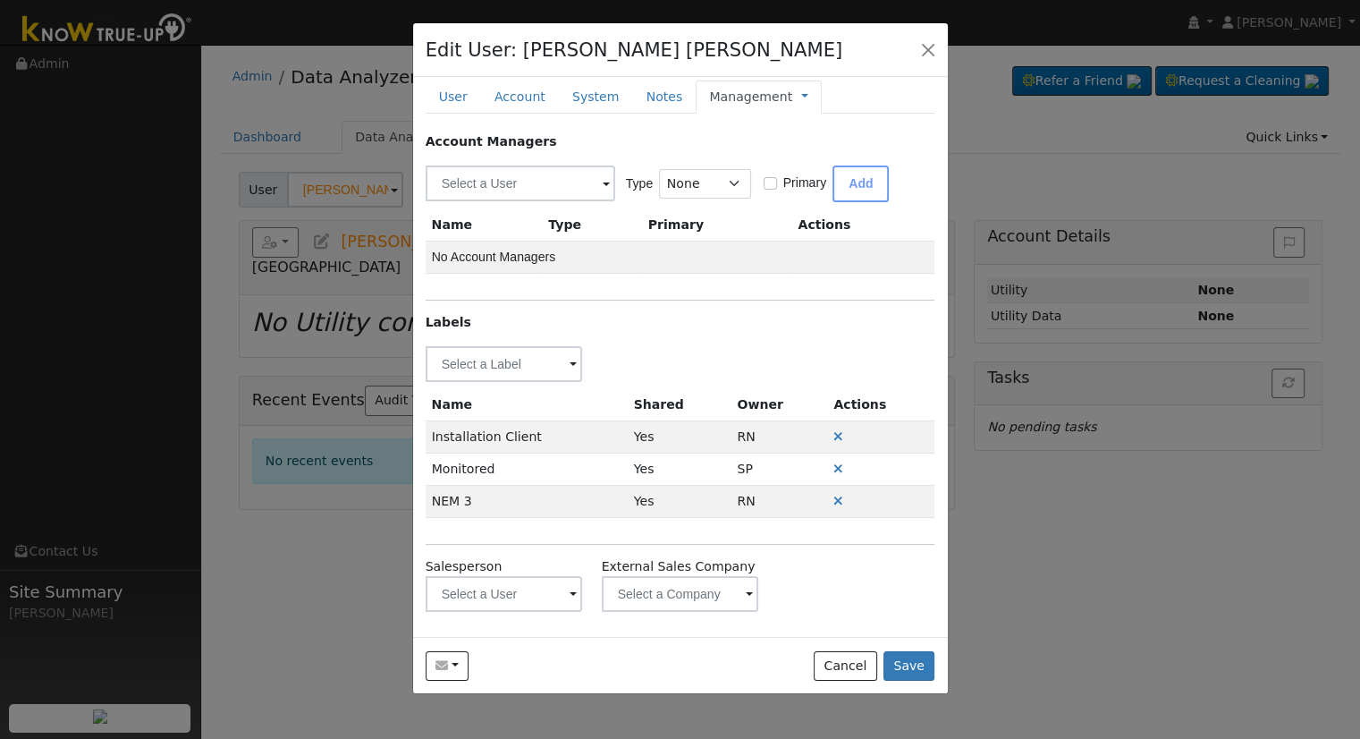
scroll to position [12, 0]
click at [474, 586] on input "text" at bounding box center [504, 592] width 157 height 36
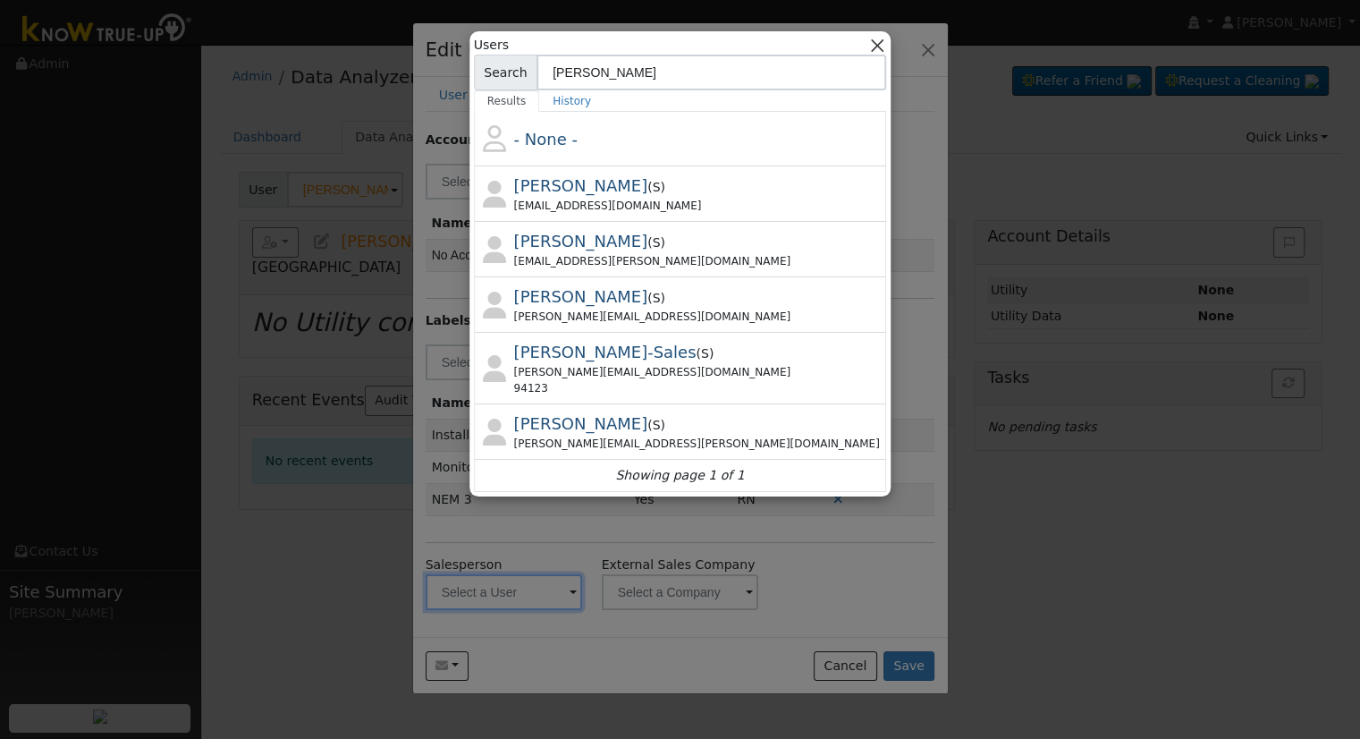
type input "Brad"
click at [868, 47] on button "button" at bounding box center [877, 45] width 19 height 19
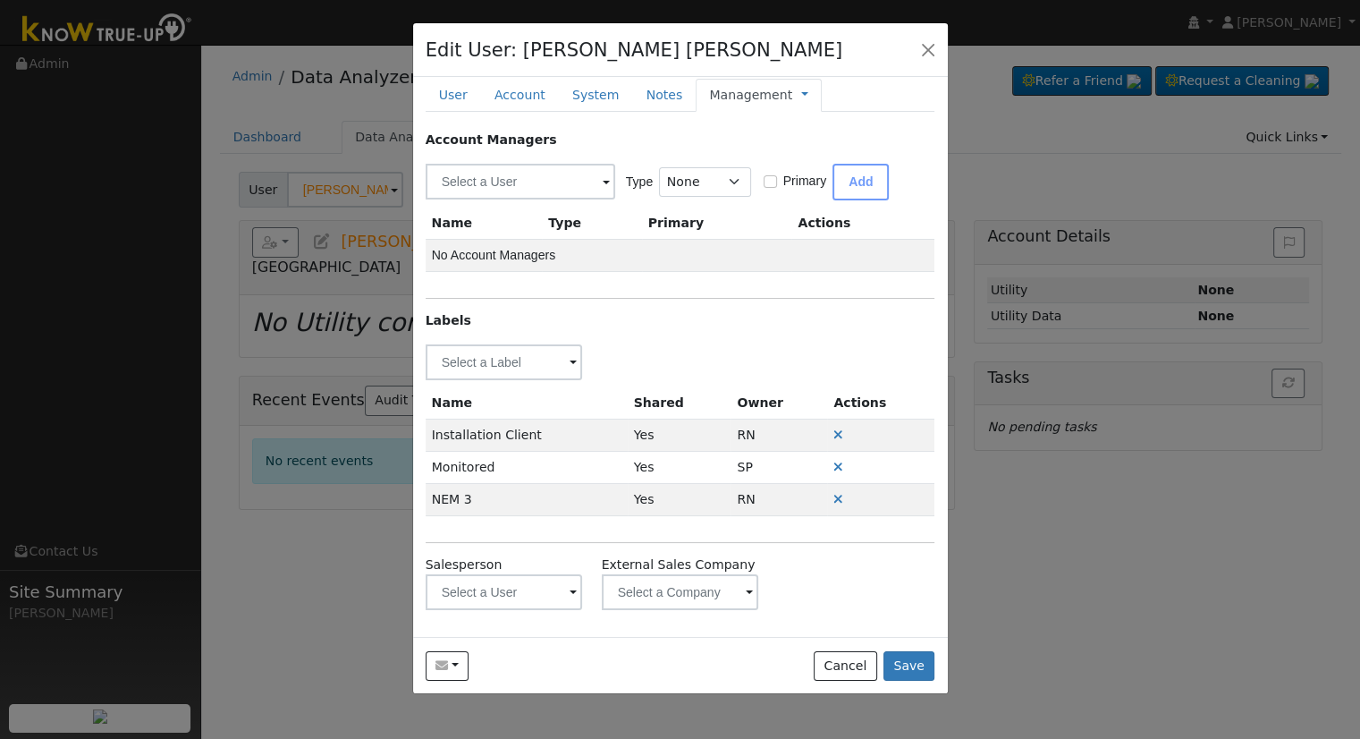
click at [905, 682] on div "Send Email... Copy a Link Reset Password Open Access Cancel Save" at bounding box center [680, 665] width 535 height 56
click at [903, 666] on button "Save" at bounding box center [910, 666] width 52 height 30
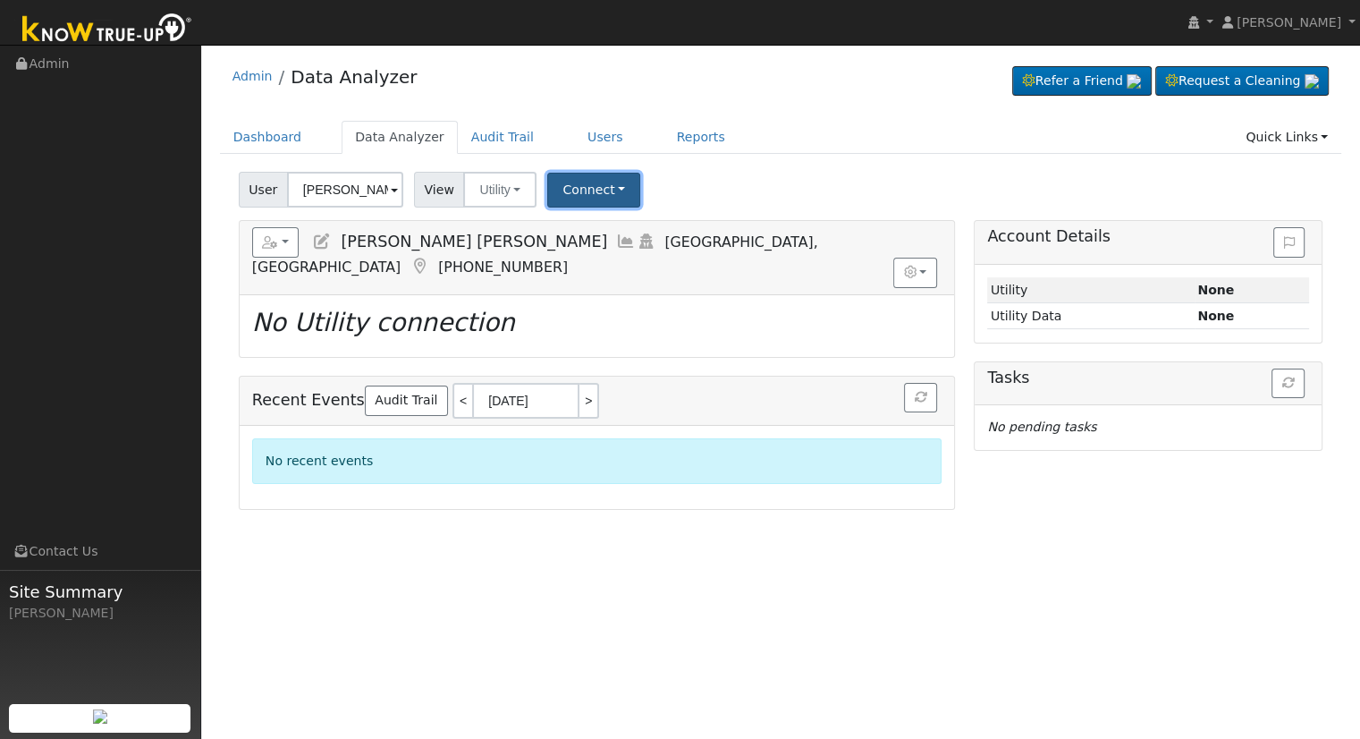
click at [597, 188] on button "Connect" at bounding box center [593, 190] width 93 height 35
click at [606, 241] on link "Select a Provider" at bounding box center [618, 228] width 140 height 25
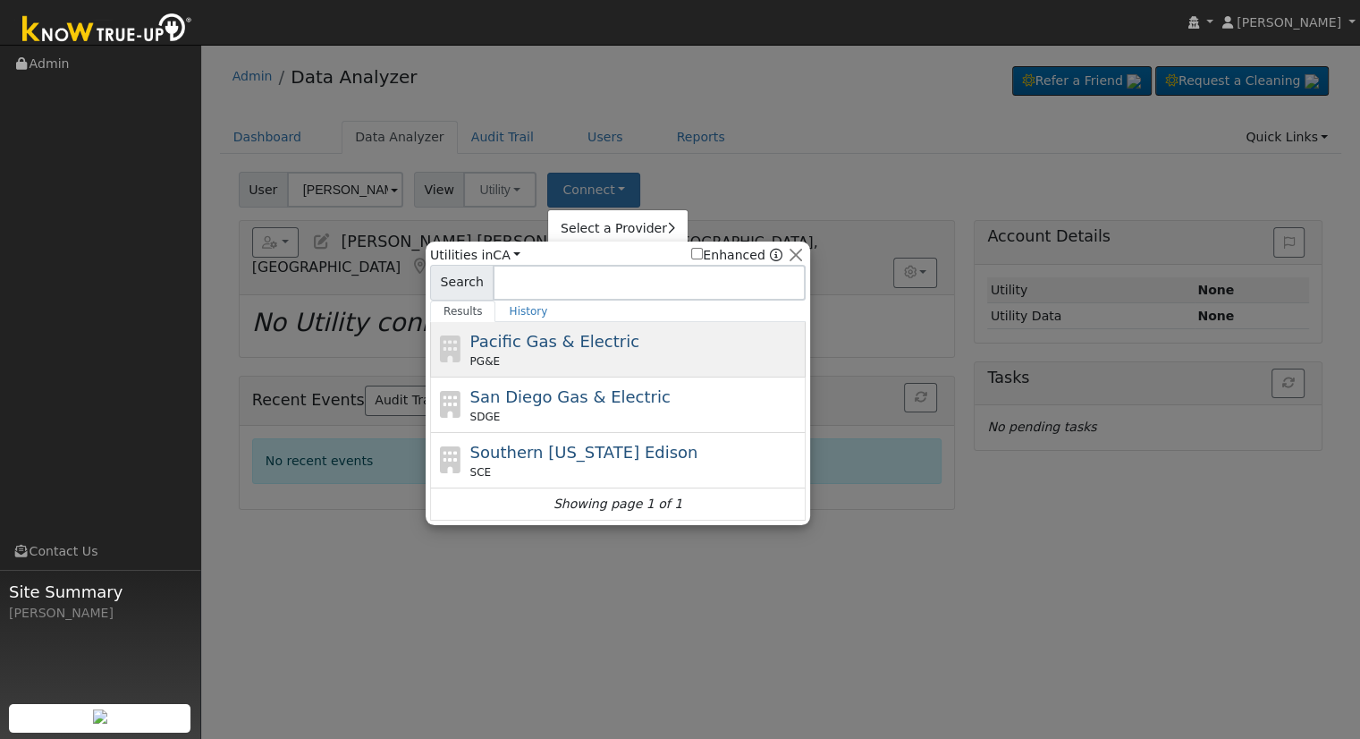
click at [589, 360] on div "PG&E" at bounding box center [636, 361] width 332 height 16
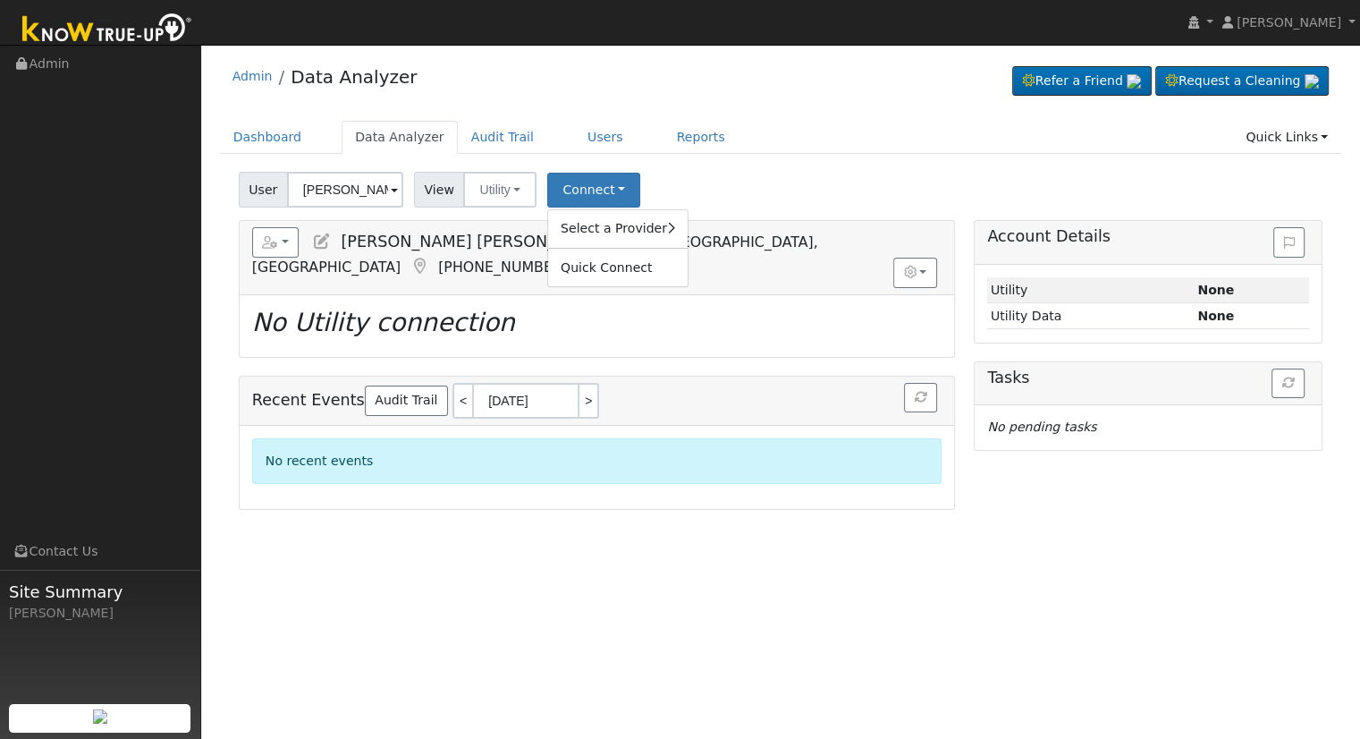
click at [326, 244] on icon at bounding box center [322, 241] width 20 height 16
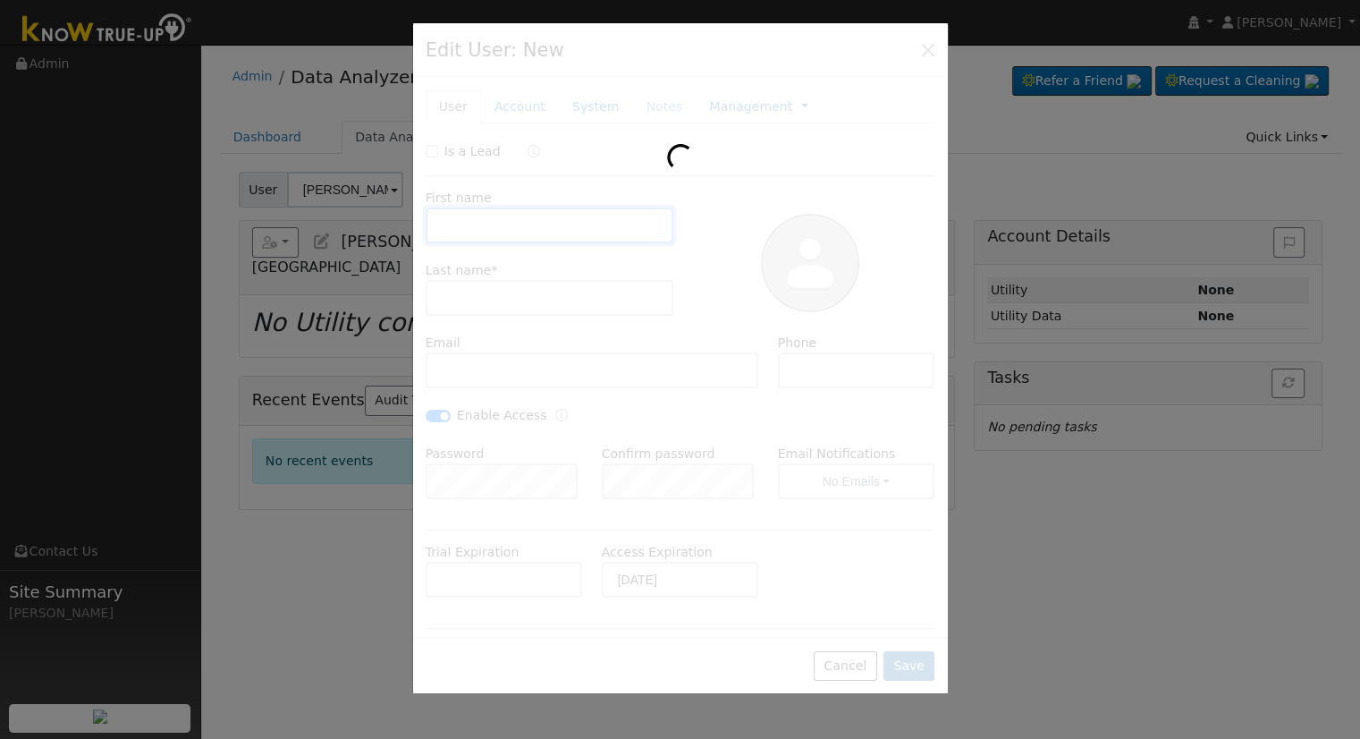
type input "Mei Shan"
type input "Lowe"
type input "meishan.lowe@gmail.com"
type input "[PHONE_NUMBER]"
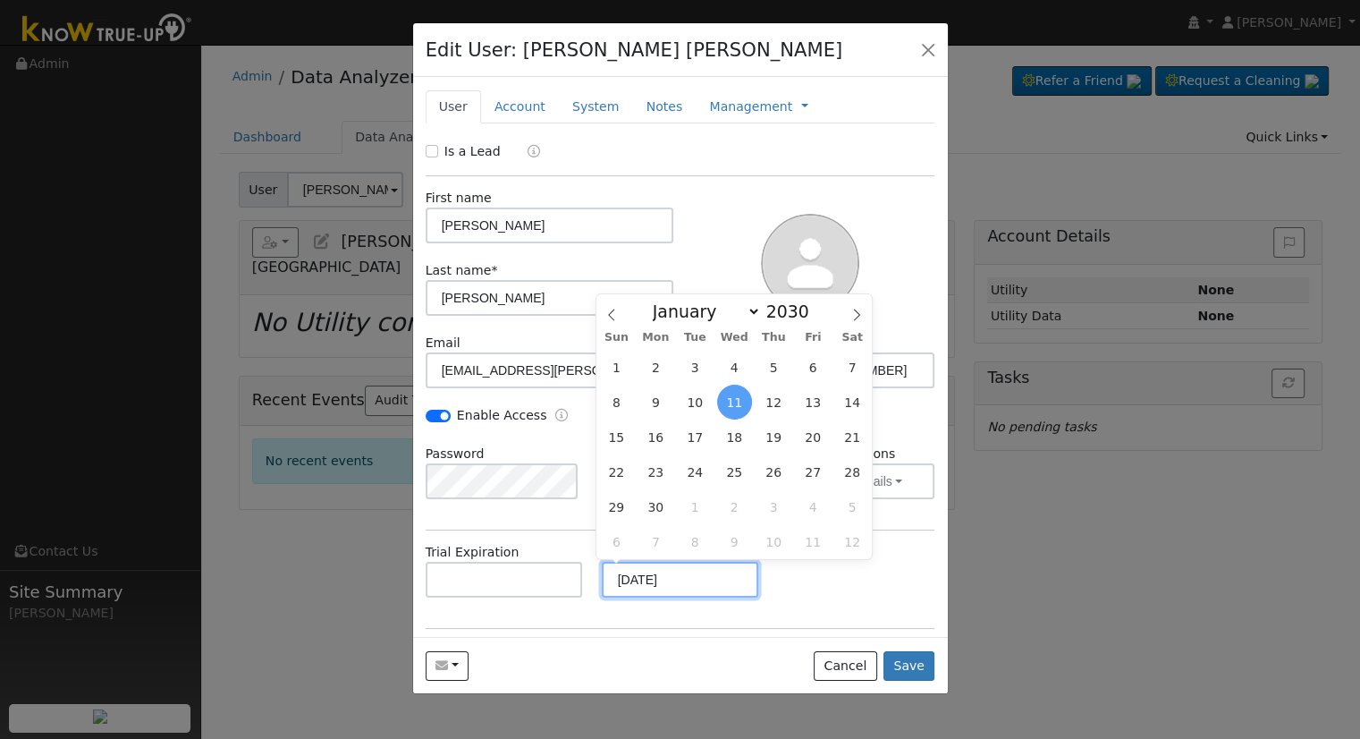
drag, startPoint x: 712, startPoint y: 583, endPoint x: 609, endPoint y: 574, distance: 103.2
click at [609, 574] on input "09/11/2030" at bounding box center [680, 580] width 157 height 36
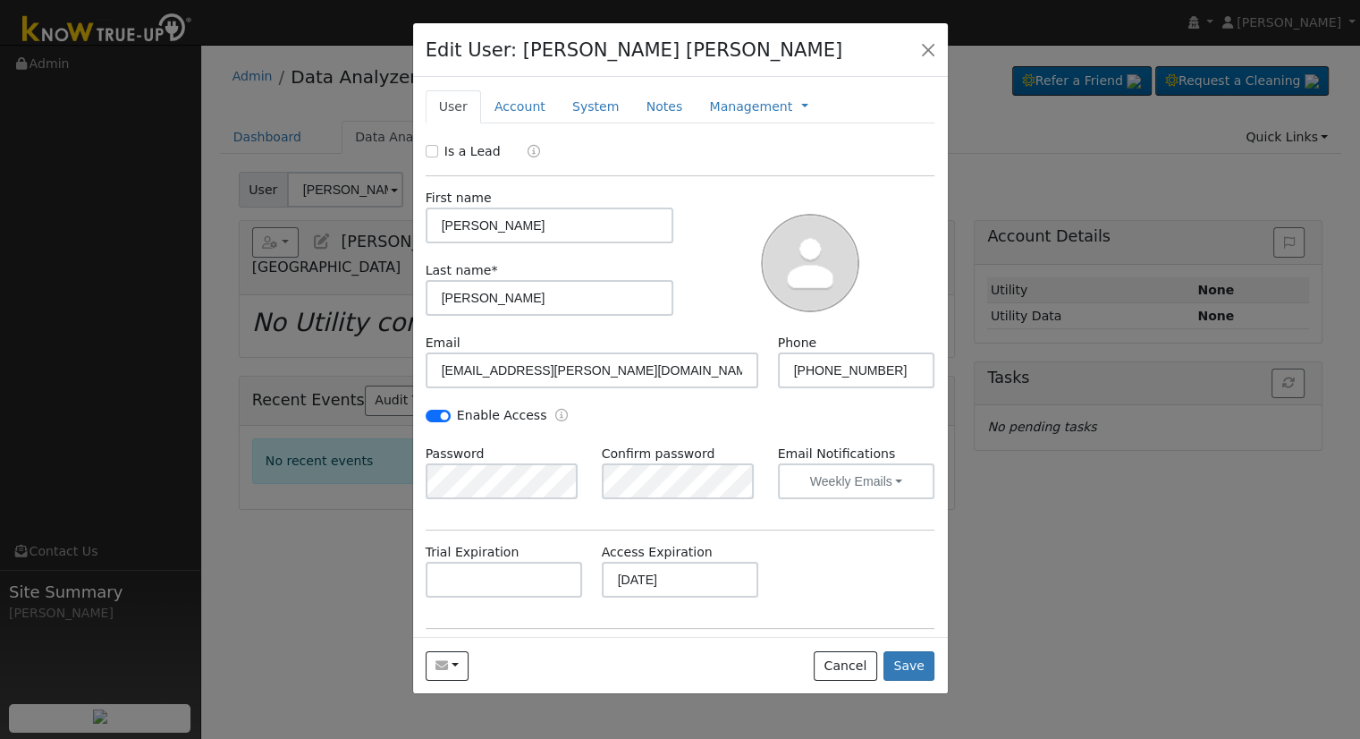
click at [923, 613] on div "Trial Expiration Access Expiration 09/11/2030" at bounding box center [680, 579] width 529 height 72
click at [920, 39] on button "button" at bounding box center [928, 49] width 25 height 25
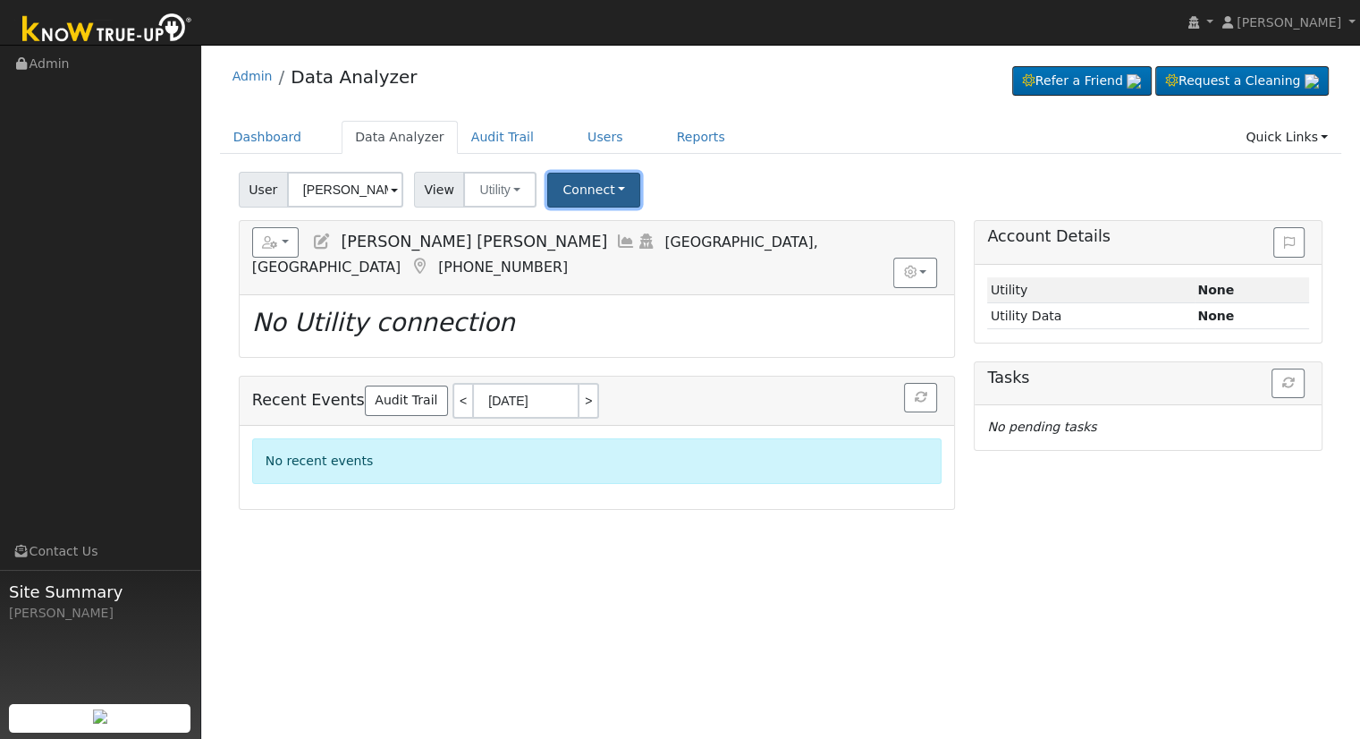
click at [608, 187] on button "Connect" at bounding box center [593, 190] width 93 height 35
click at [596, 230] on link "Select a Provider" at bounding box center [618, 228] width 140 height 25
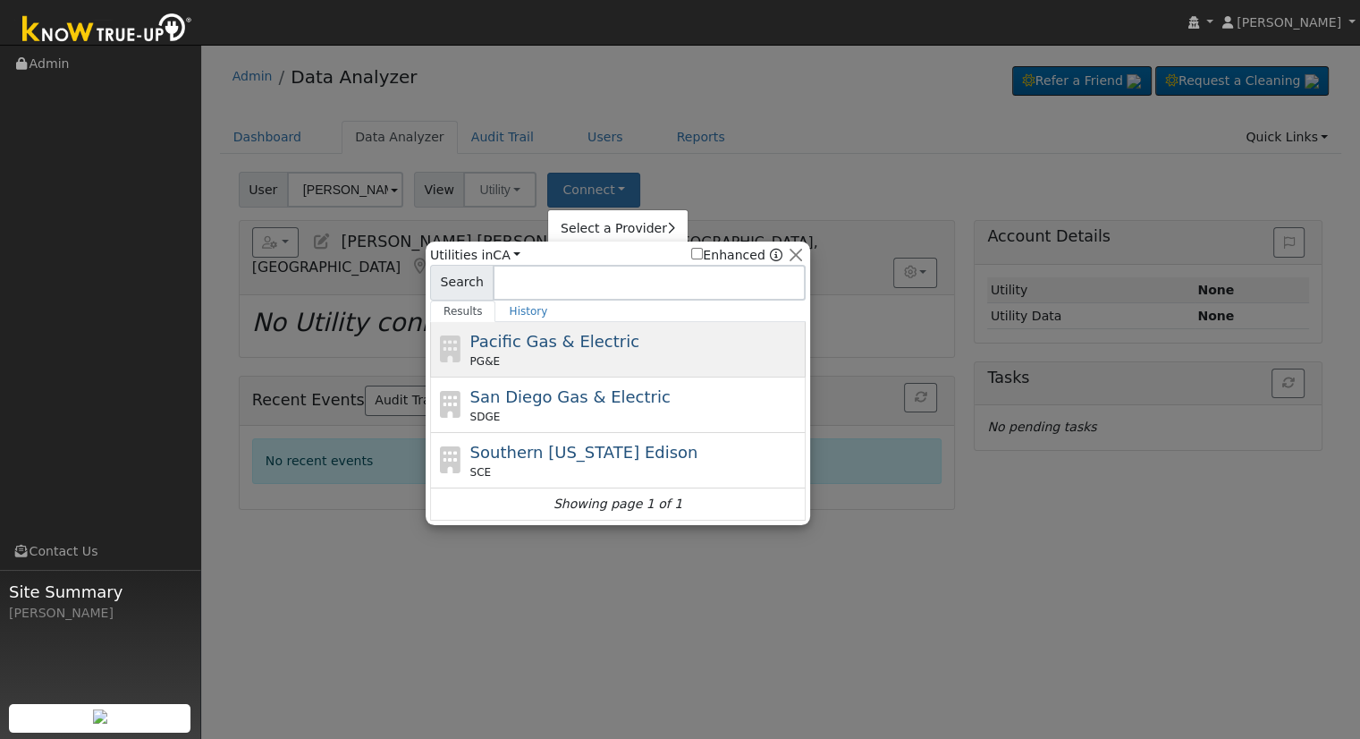
click at [596, 340] on span "Pacific Gas & Electric" at bounding box center [554, 341] width 169 height 19
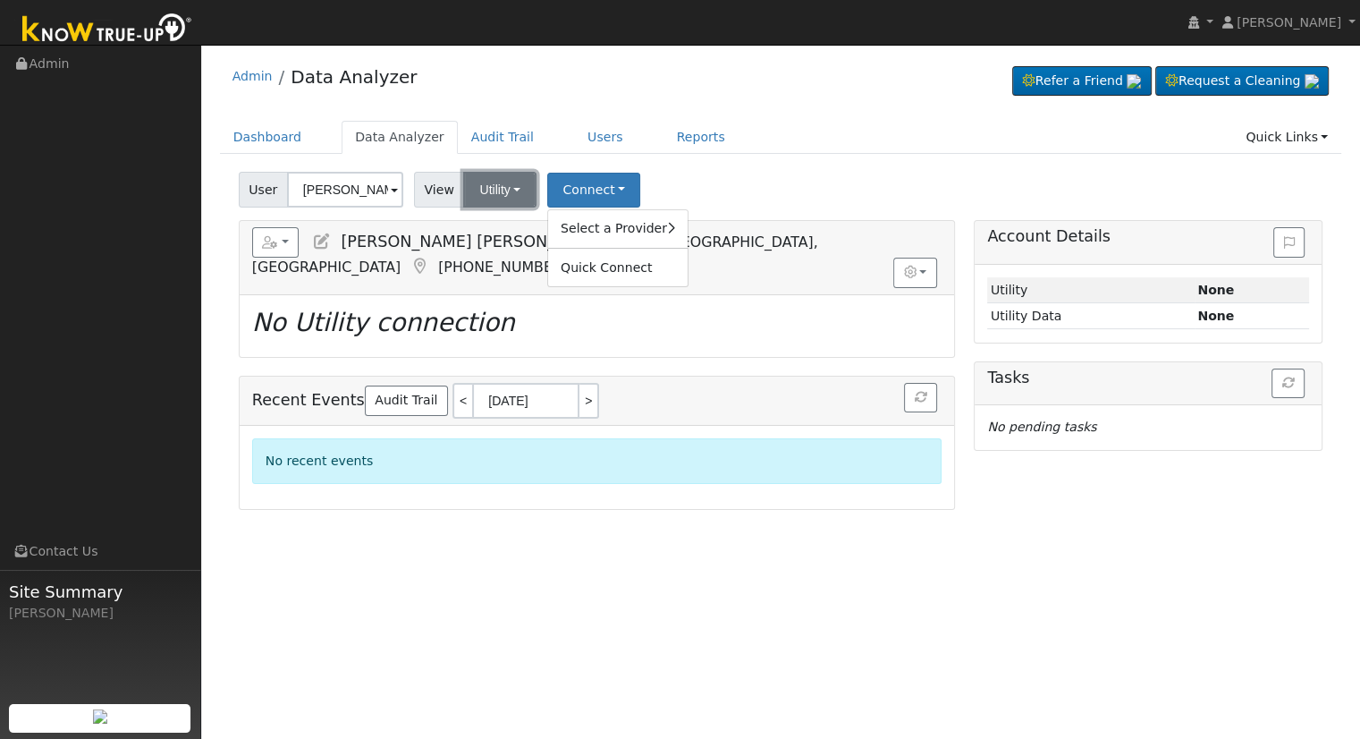
click at [483, 180] on button "Utility" at bounding box center [499, 190] width 73 height 36
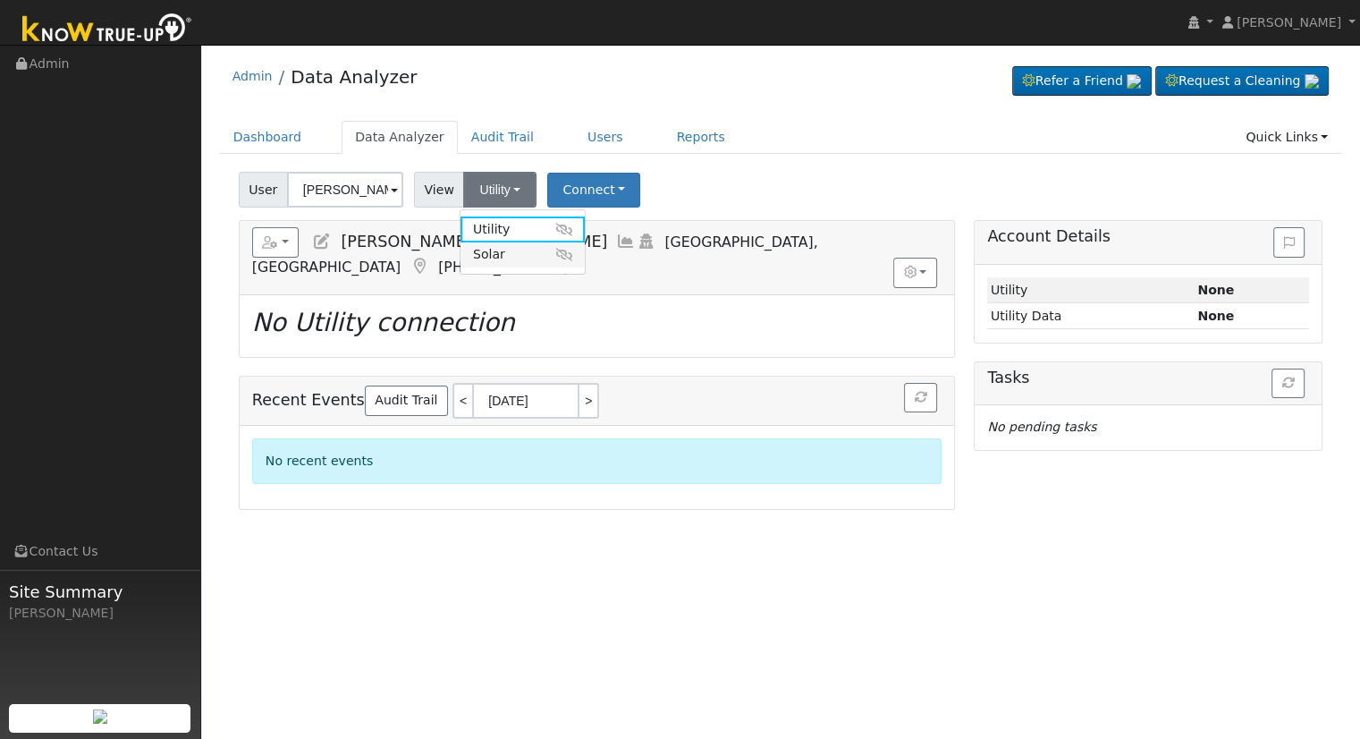
click at [510, 261] on link "Solar" at bounding box center [523, 254] width 124 height 25
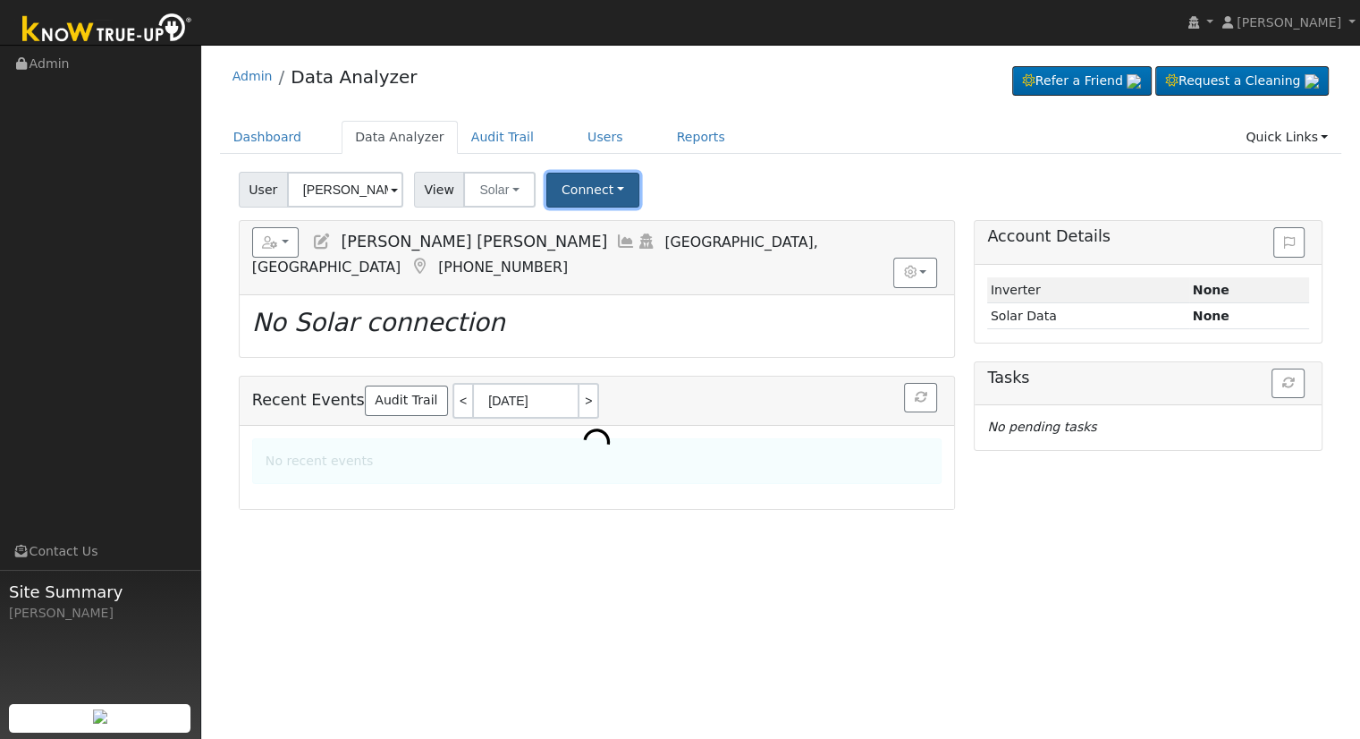
click at [555, 198] on button "Connect" at bounding box center [592, 190] width 93 height 35
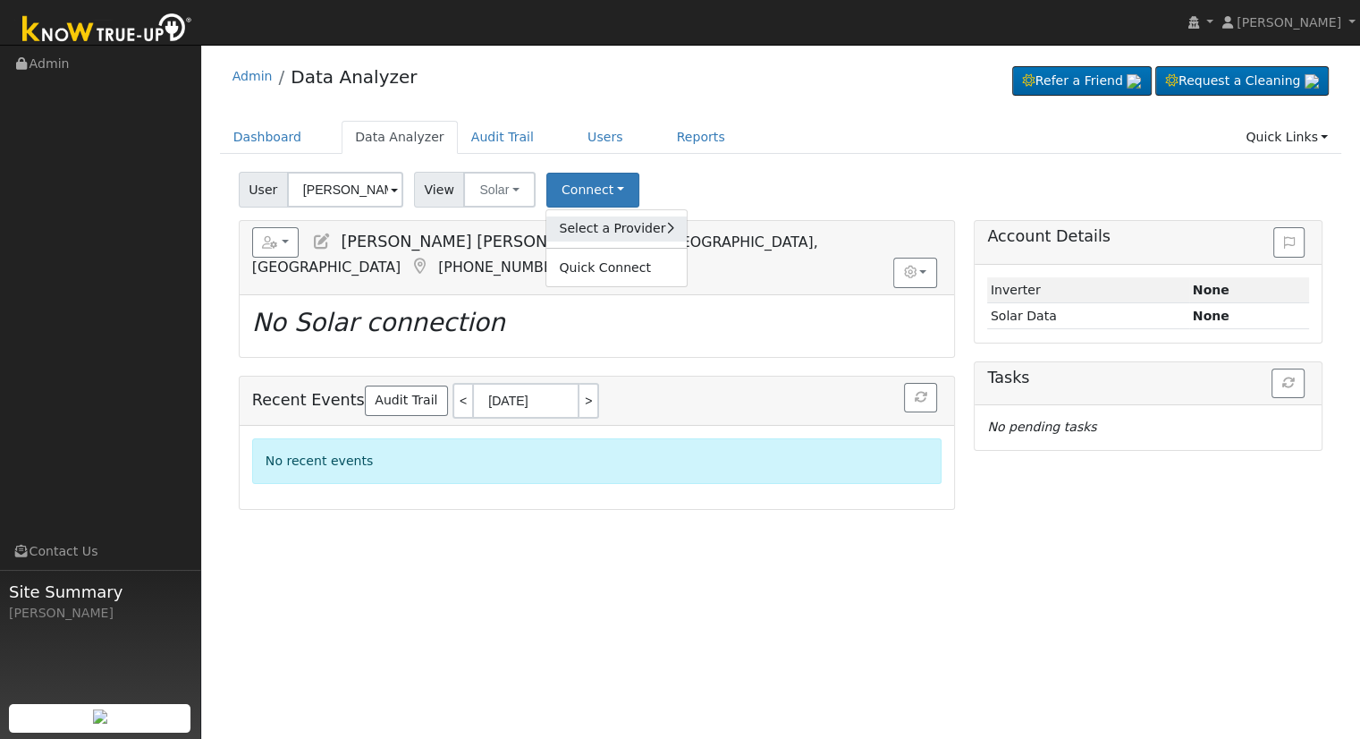
click at [644, 233] on link "Select a Provider" at bounding box center [616, 228] width 140 height 25
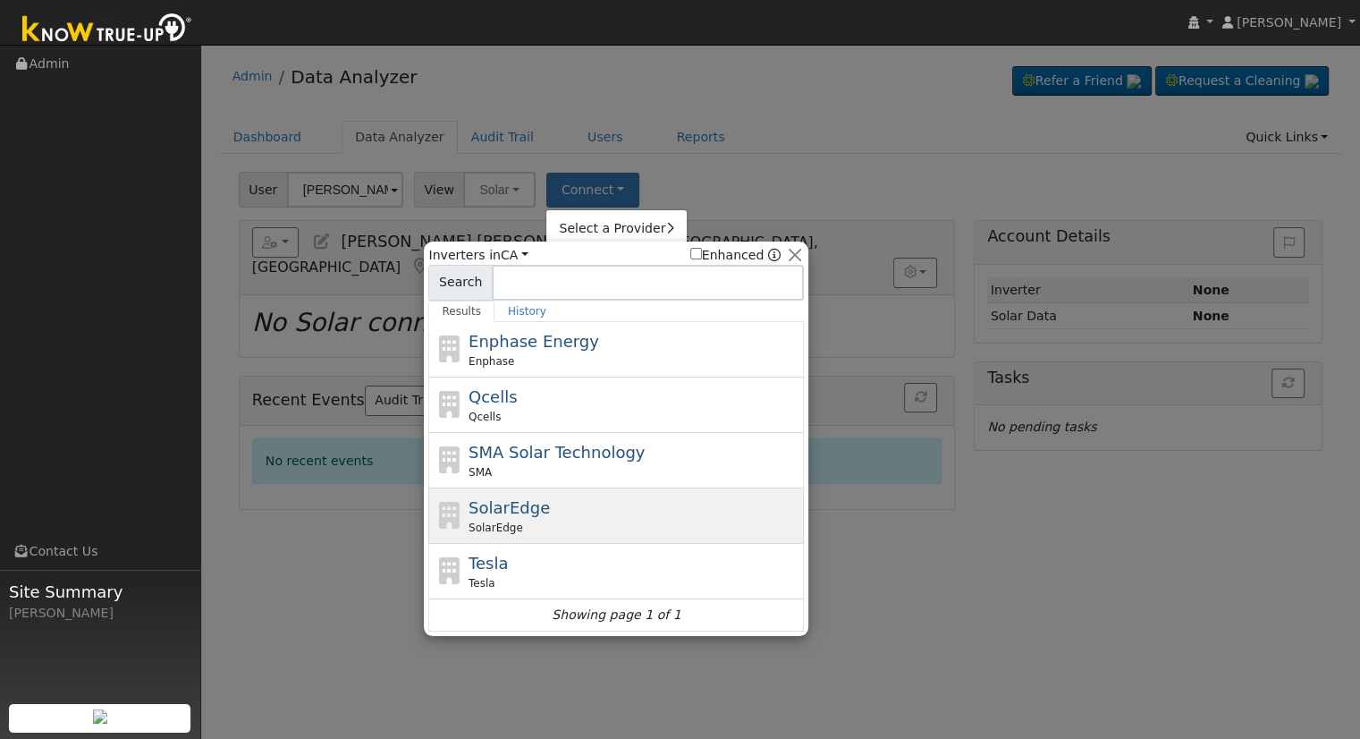
click at [552, 488] on div "SolarEdge SolarEdge" at bounding box center [616, 515] width 376 height 55
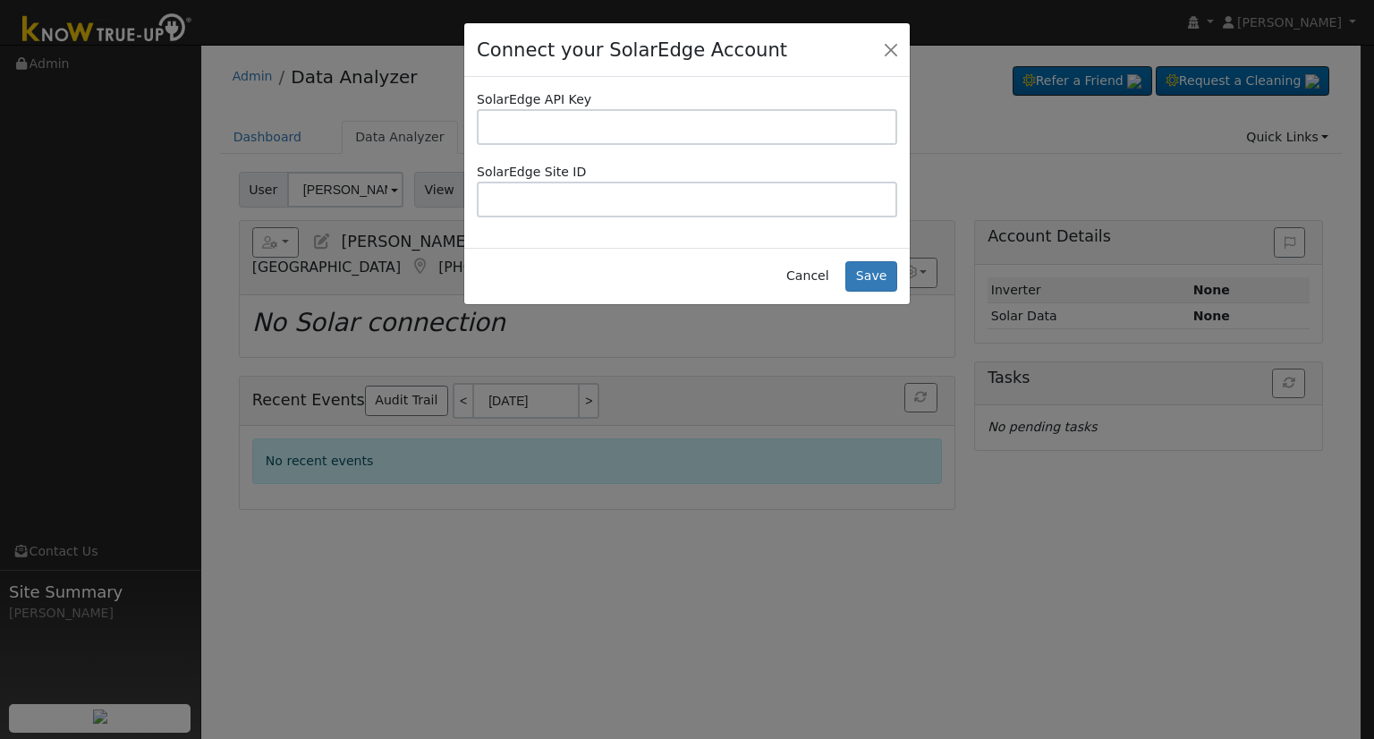
click at [588, 134] on input "text" at bounding box center [687, 127] width 420 height 36
type input "LOPS317O8PRXUSAWT865HKWPJPQ2B3YC"
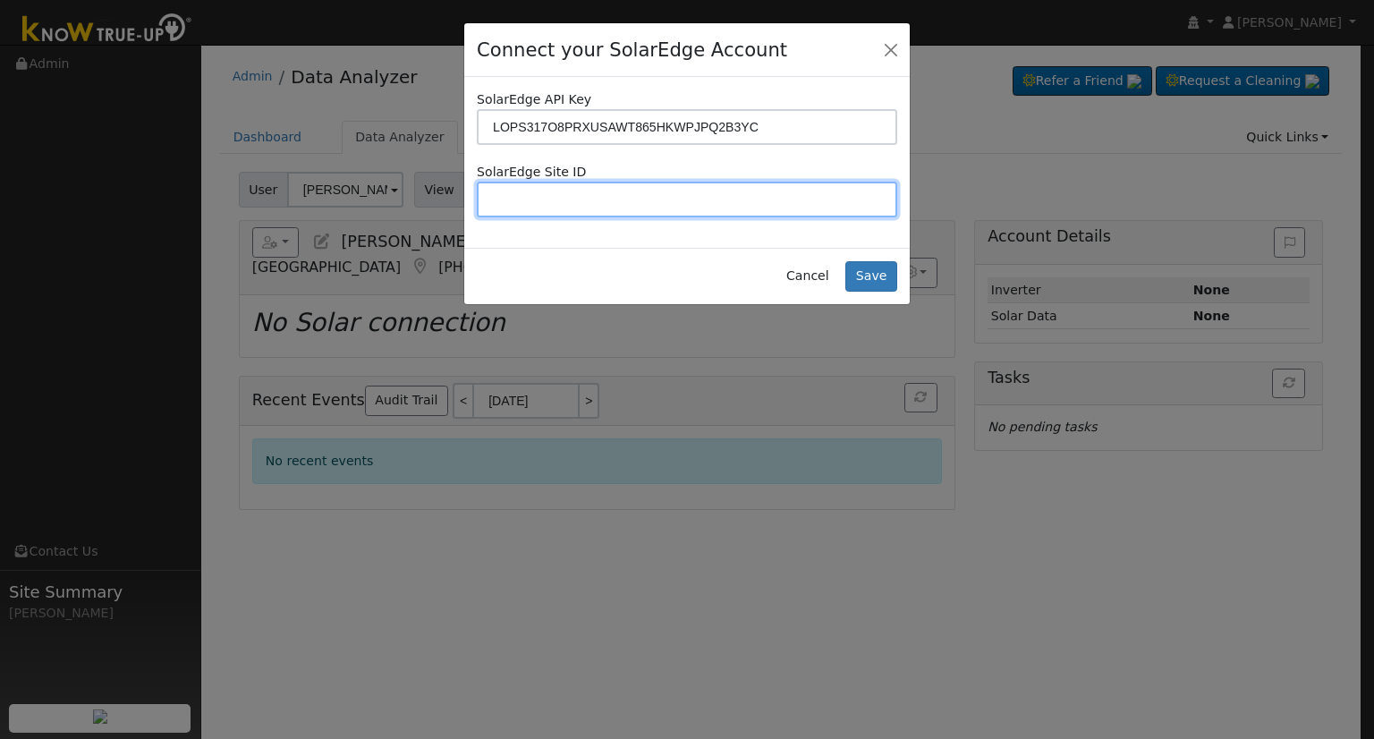
click at [650, 194] on input "text" at bounding box center [687, 200] width 420 height 36
click at [801, 195] on input "text" at bounding box center [687, 200] width 420 height 36
paste input "4721083"
type input "4721083"
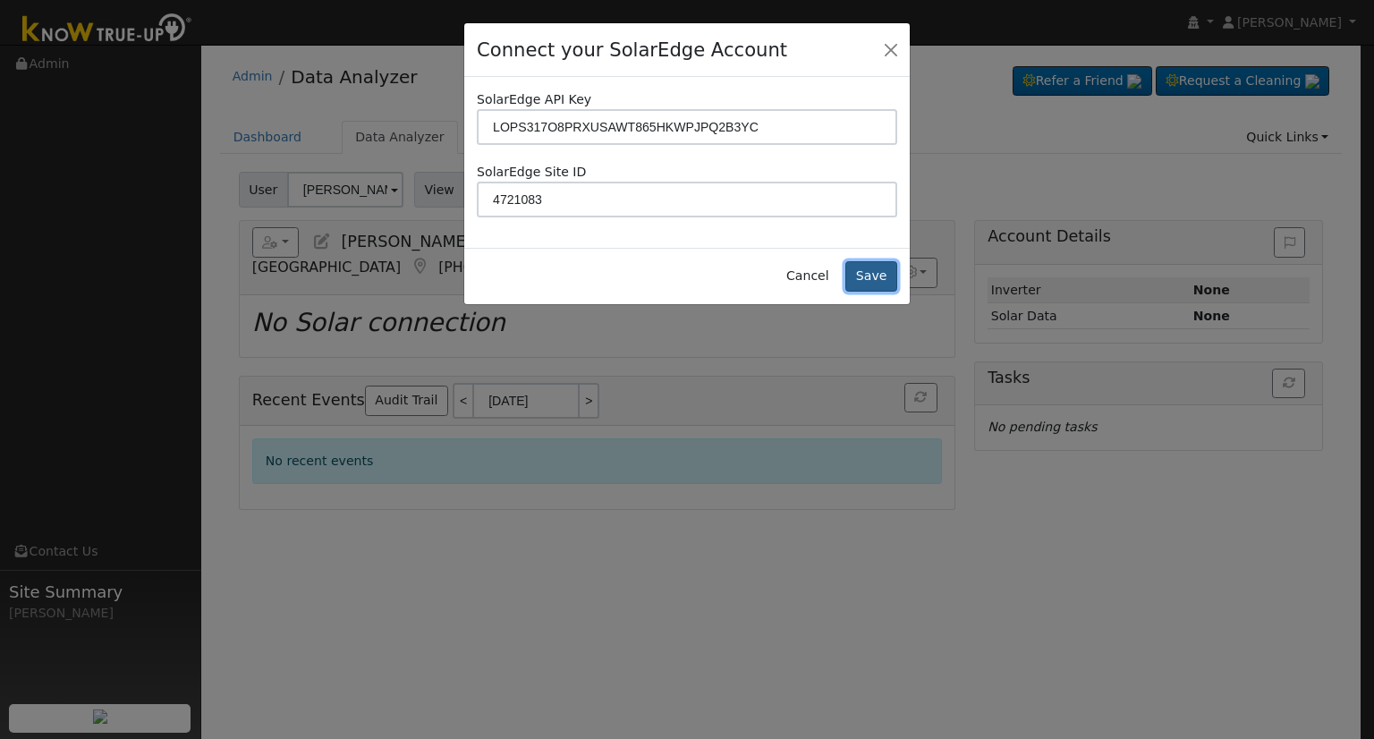
click at [863, 264] on button "Save" at bounding box center [871, 276] width 52 height 30
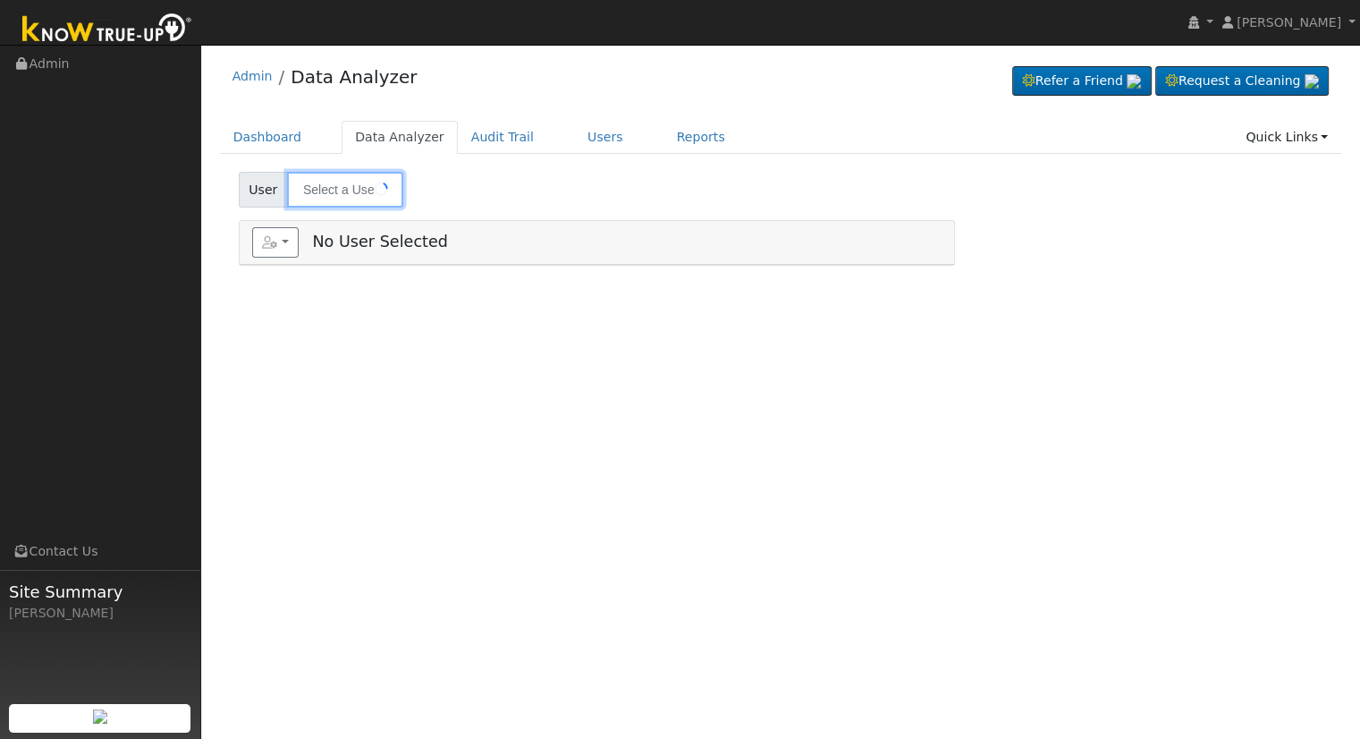
type input "[PERSON_NAME] [PERSON_NAME]"
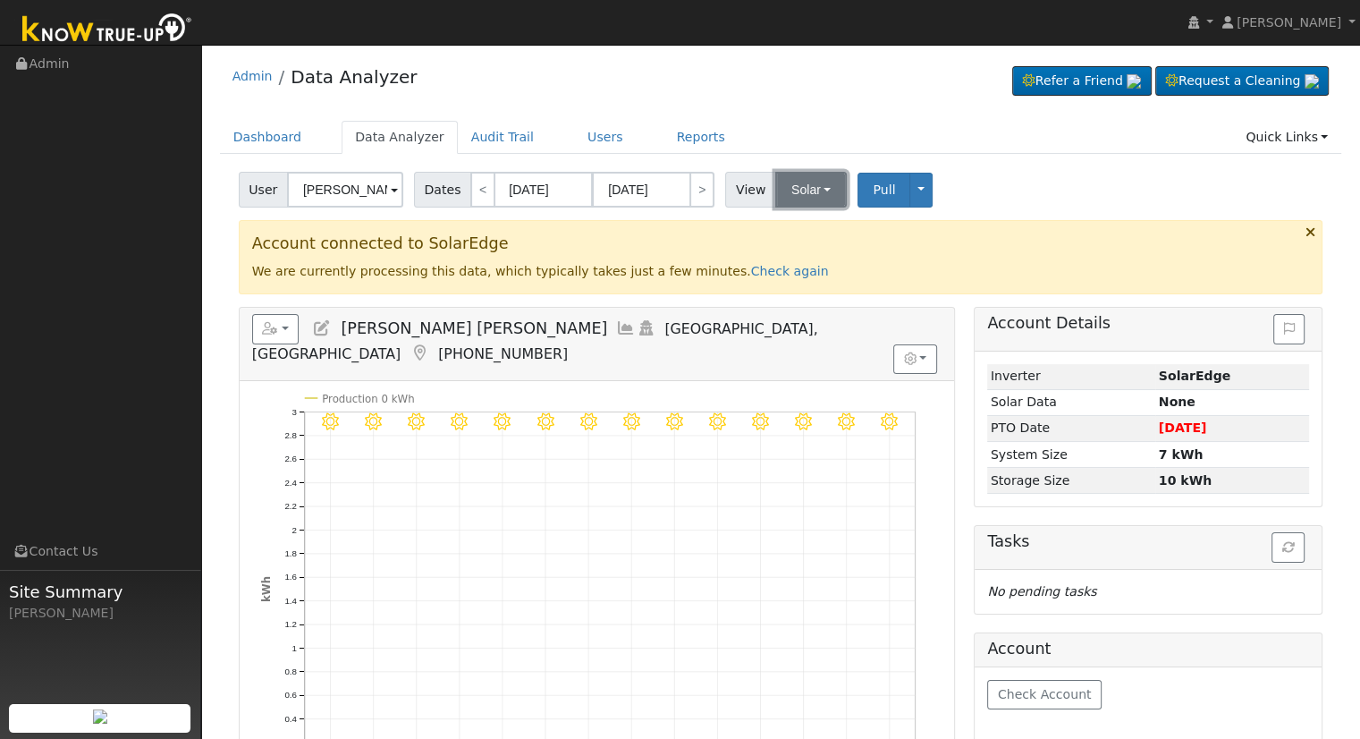
click at [791, 203] on button "Solar" at bounding box center [811, 190] width 72 height 36
